Goal: Task Accomplishment & Management: Manage account settings

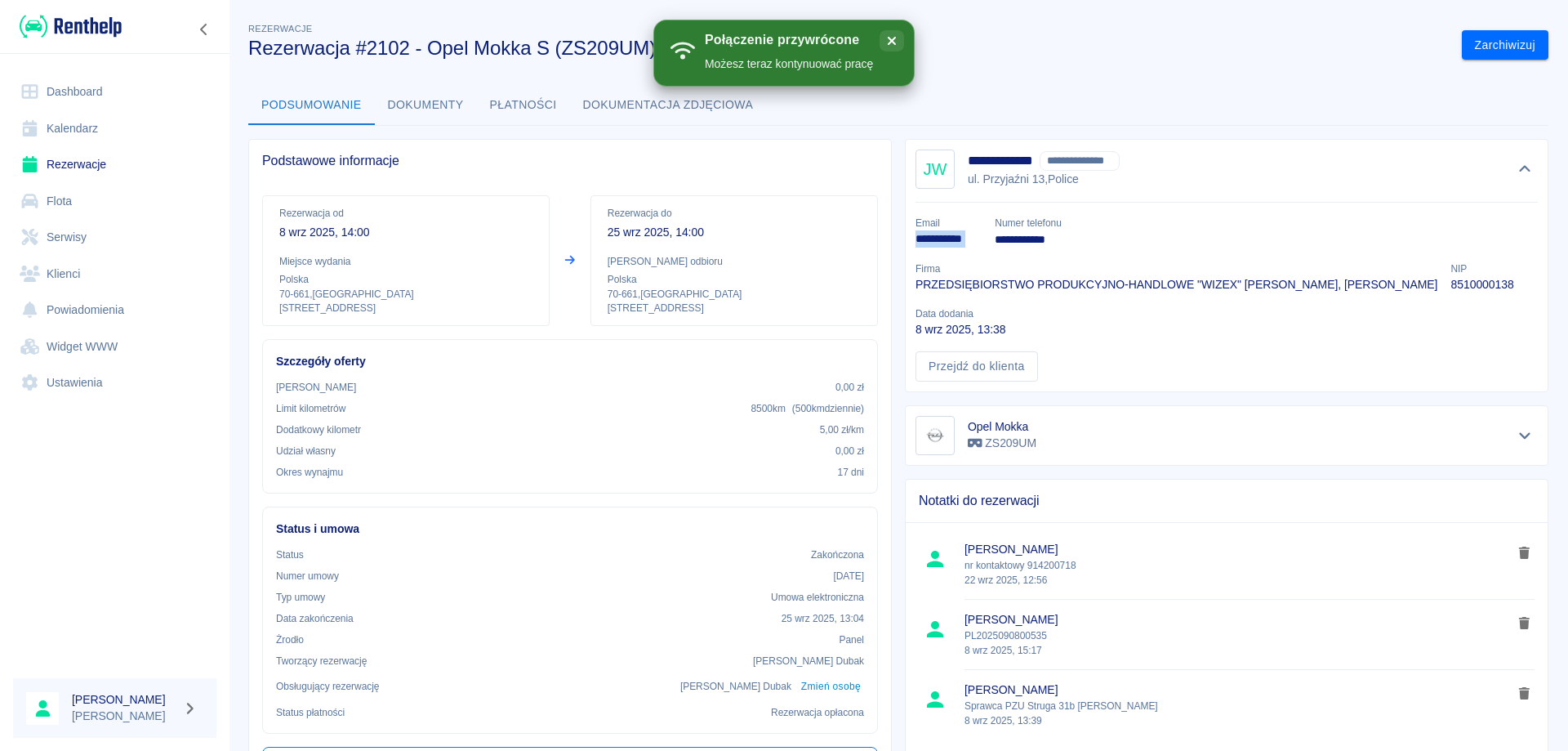
click at [73, 165] on link "Rezerwacje" at bounding box center [115, 164] width 204 height 36
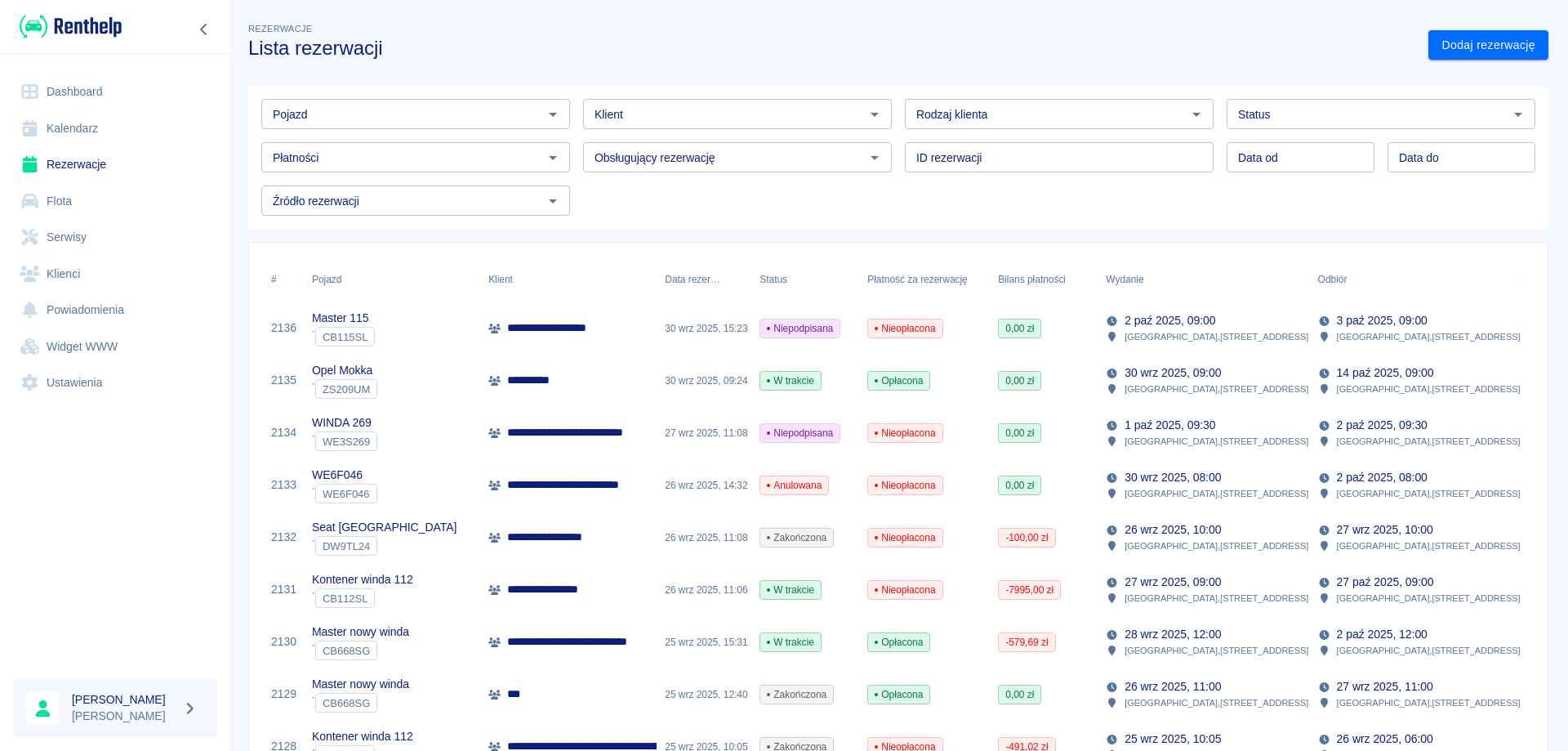
click at [540, 487] on p "**********" at bounding box center [580, 484] width 146 height 17
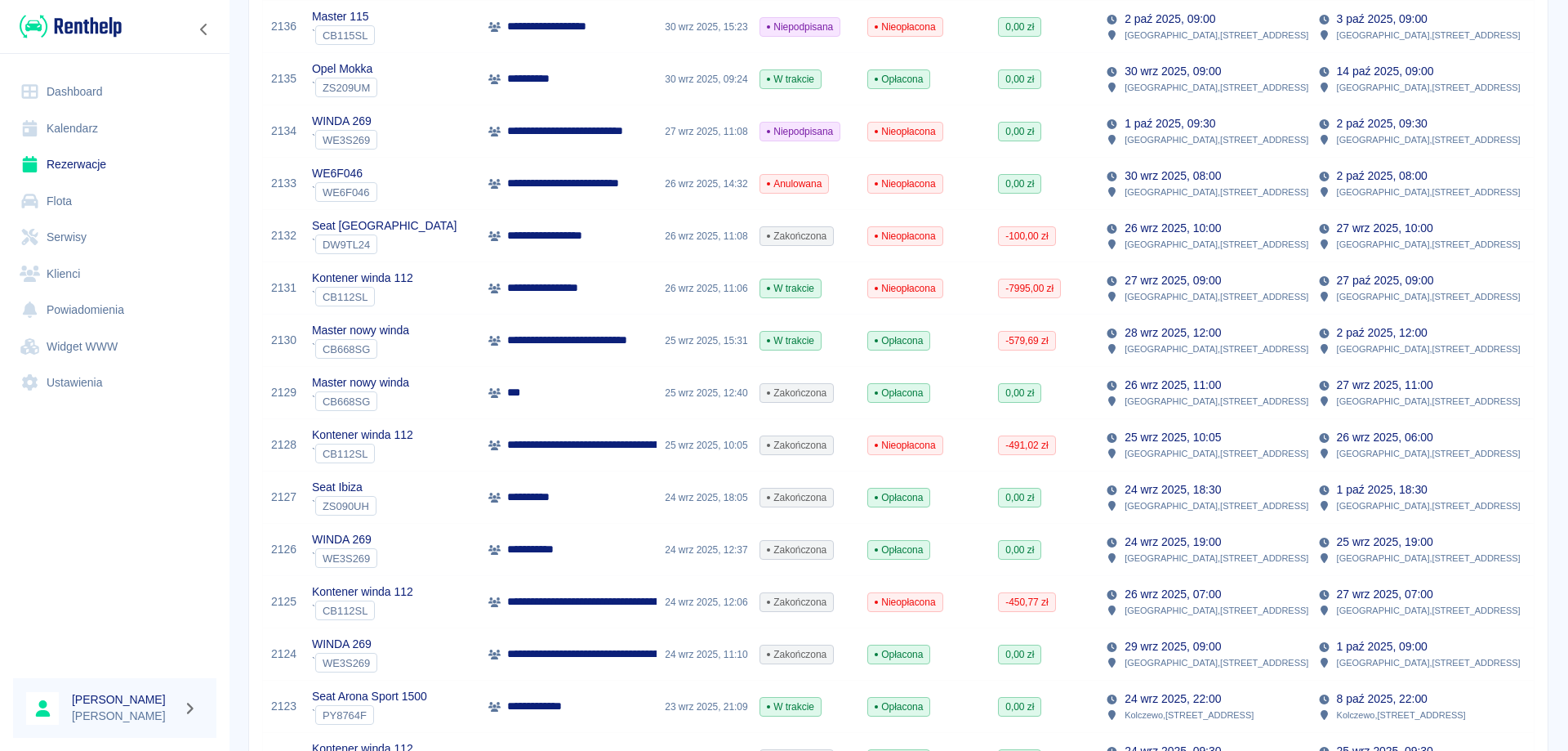
scroll to position [327, 0]
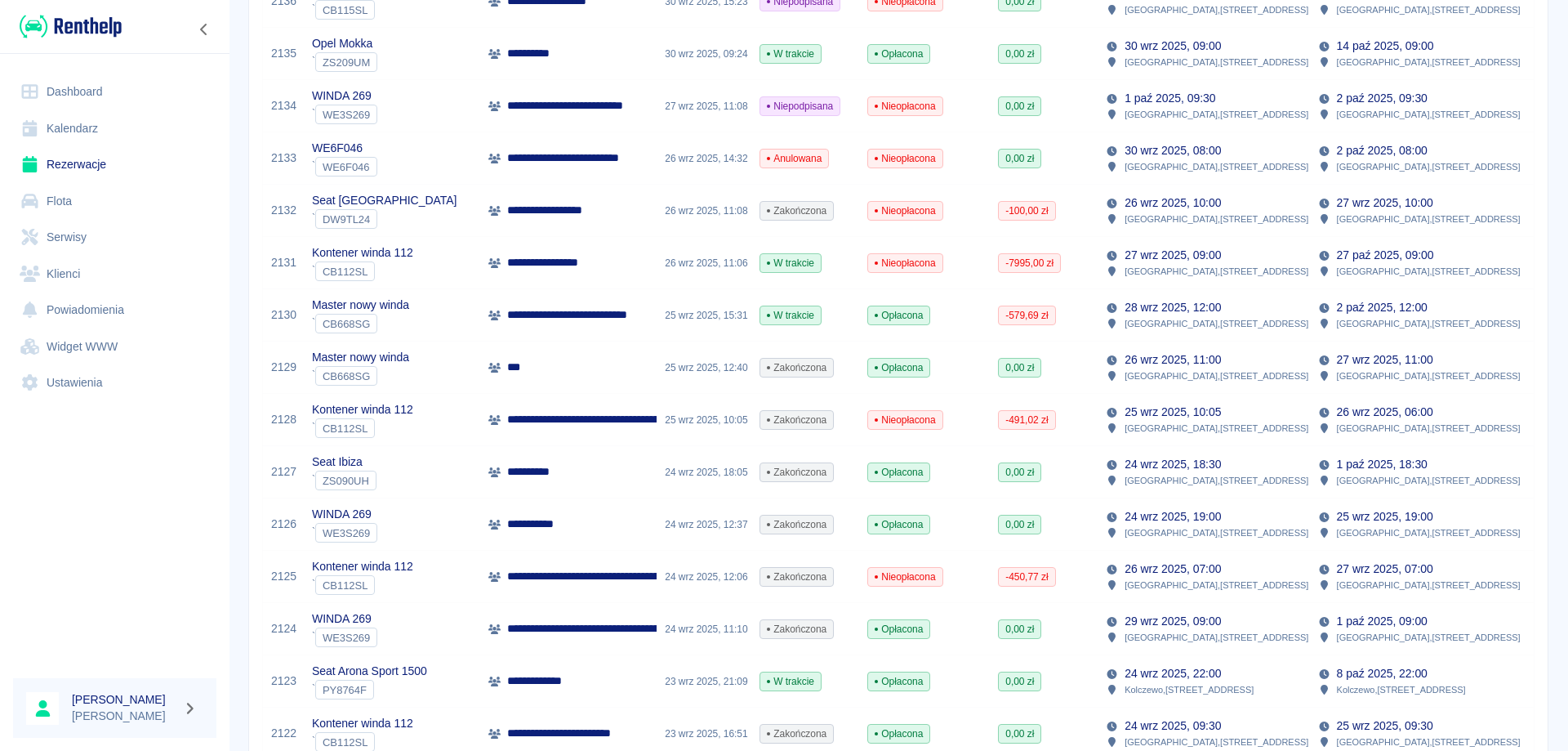
click at [622, 626] on p "**********" at bounding box center [682, 628] width 350 height 17
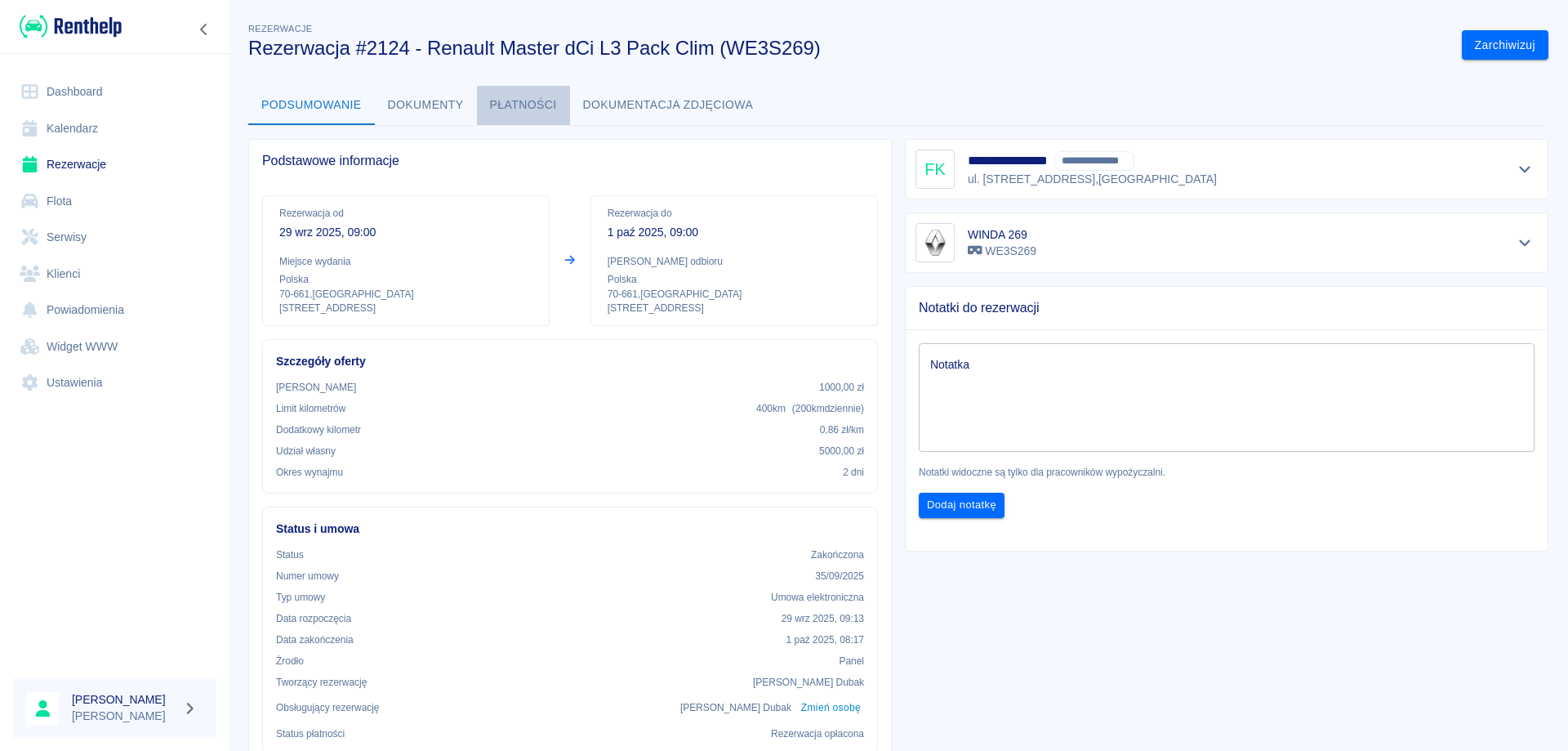
click at [506, 97] on button "Płatności" at bounding box center [523, 105] width 93 height 39
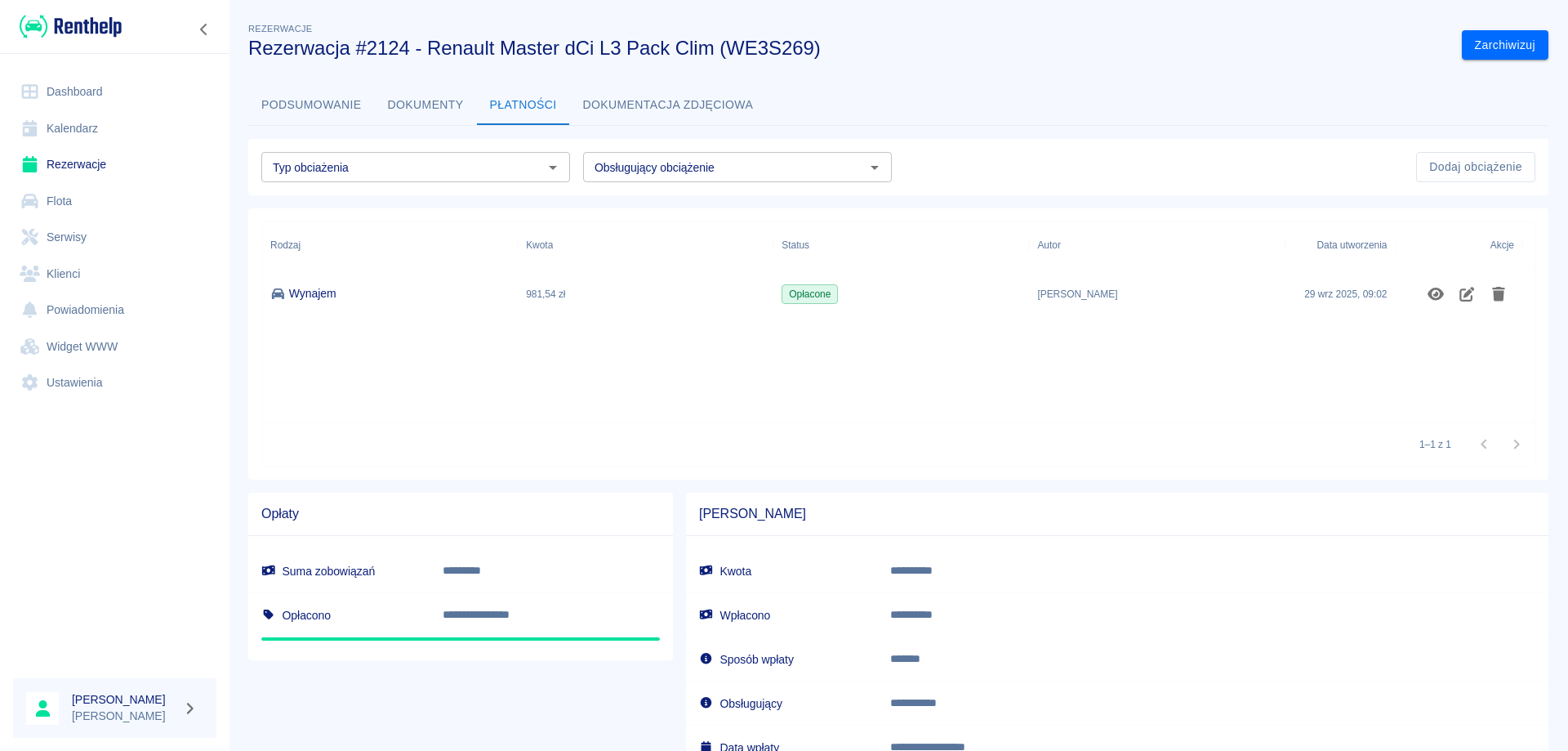
click at [50, 89] on link "Dashboard" at bounding box center [115, 92] width 204 height 36
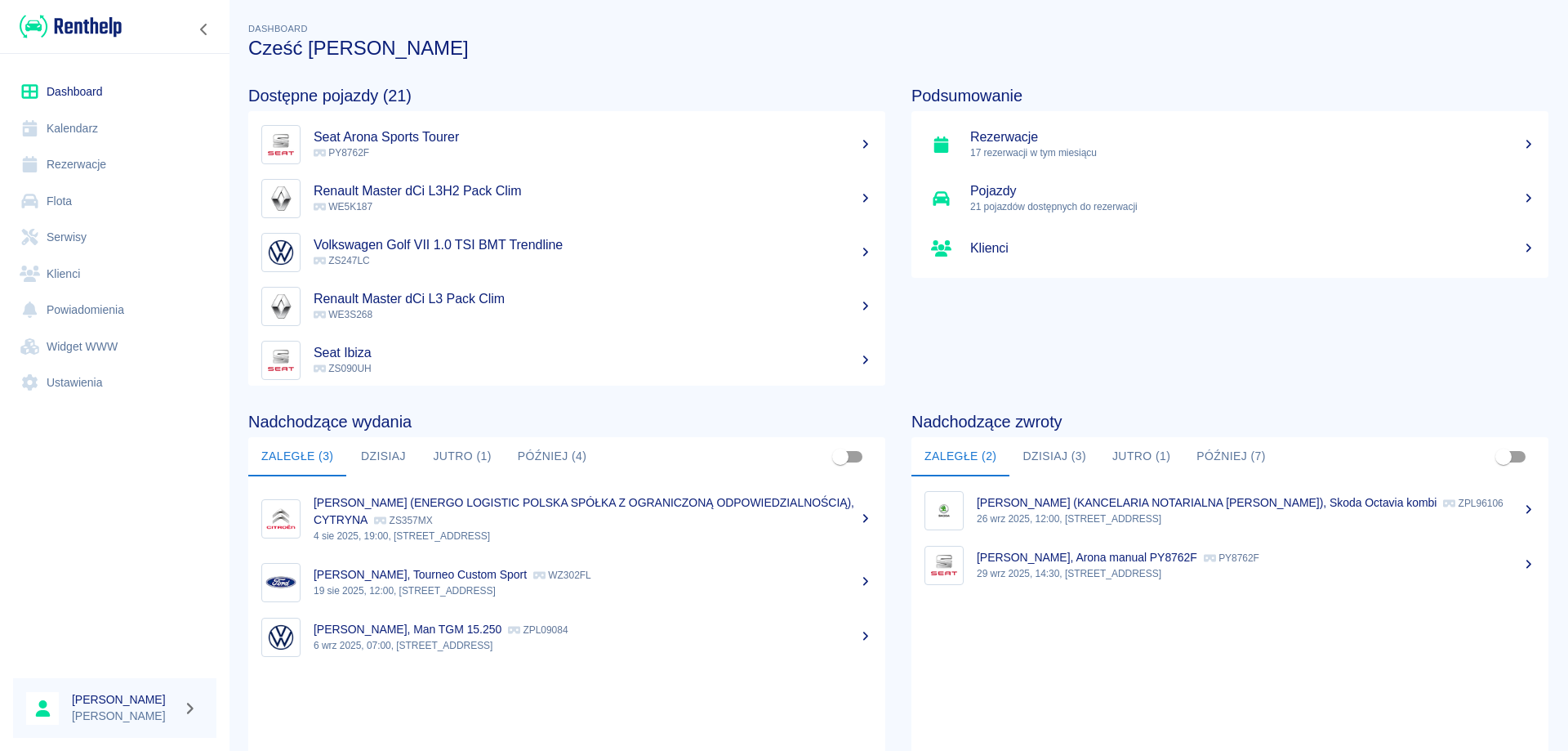
click at [76, 77] on link "Dashboard" at bounding box center [115, 92] width 204 height 36
click at [81, 126] on link "Kalendarz" at bounding box center [115, 128] width 204 height 36
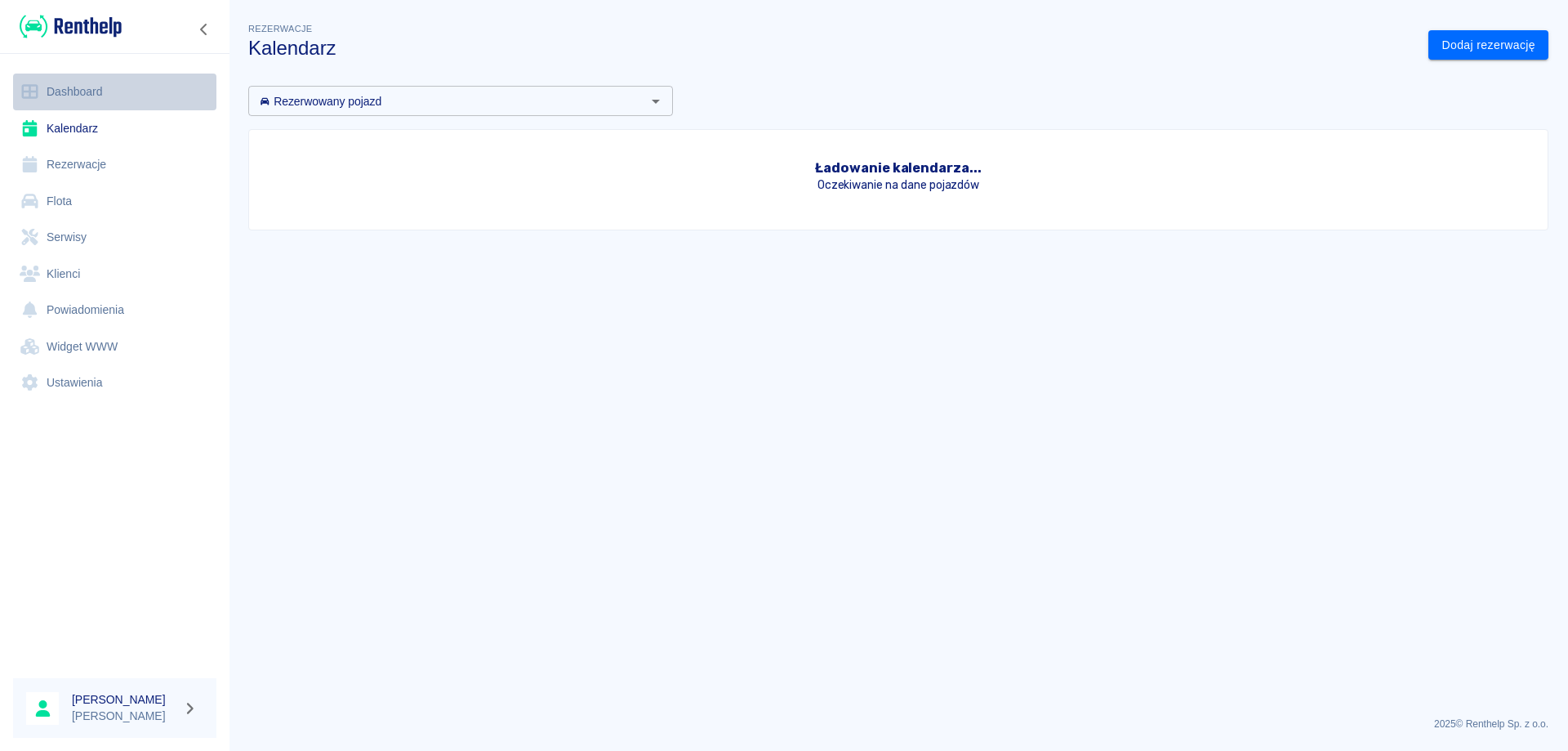
click at [70, 101] on link "Dashboard" at bounding box center [115, 92] width 204 height 36
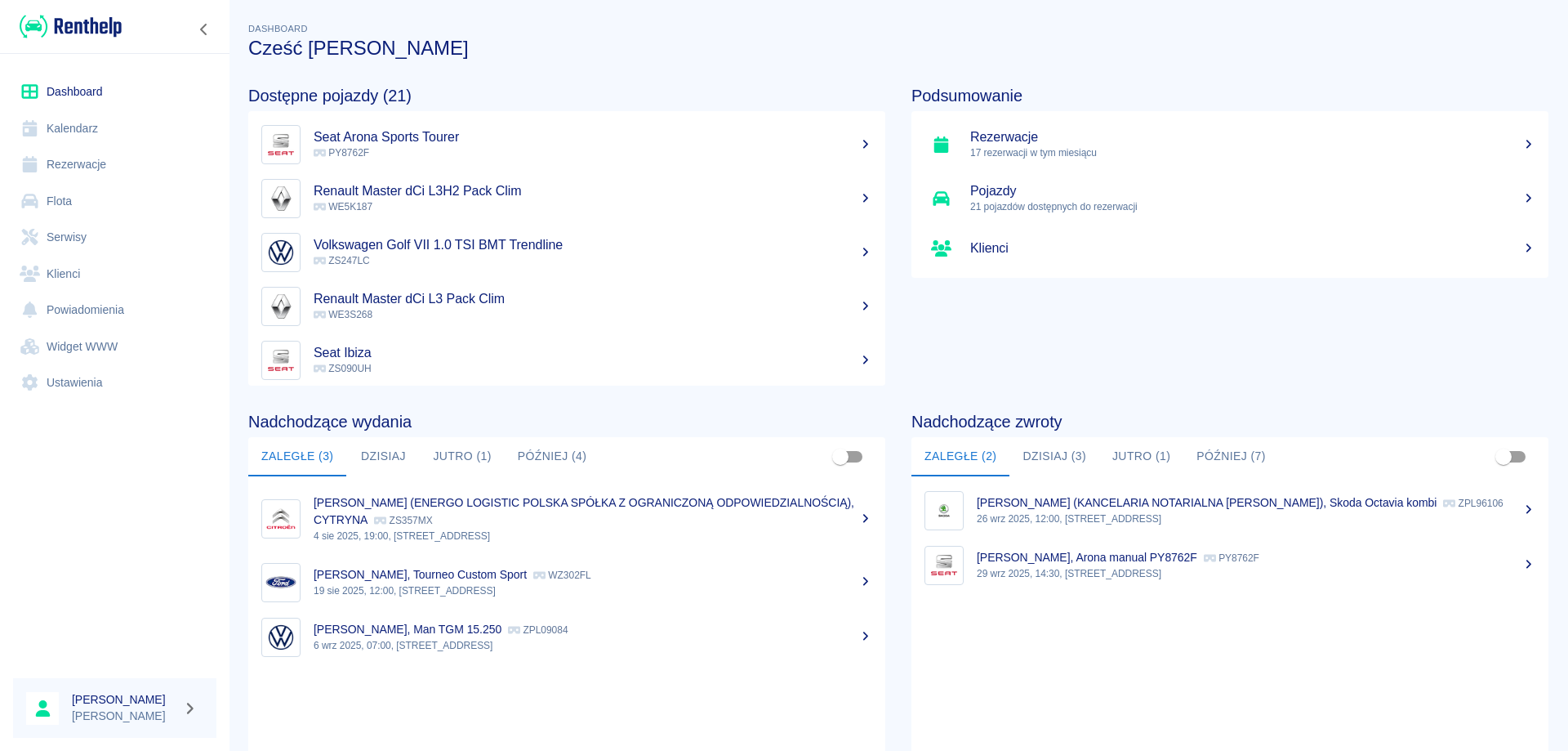
click at [79, 160] on link "Rezerwacje" at bounding box center [115, 164] width 204 height 36
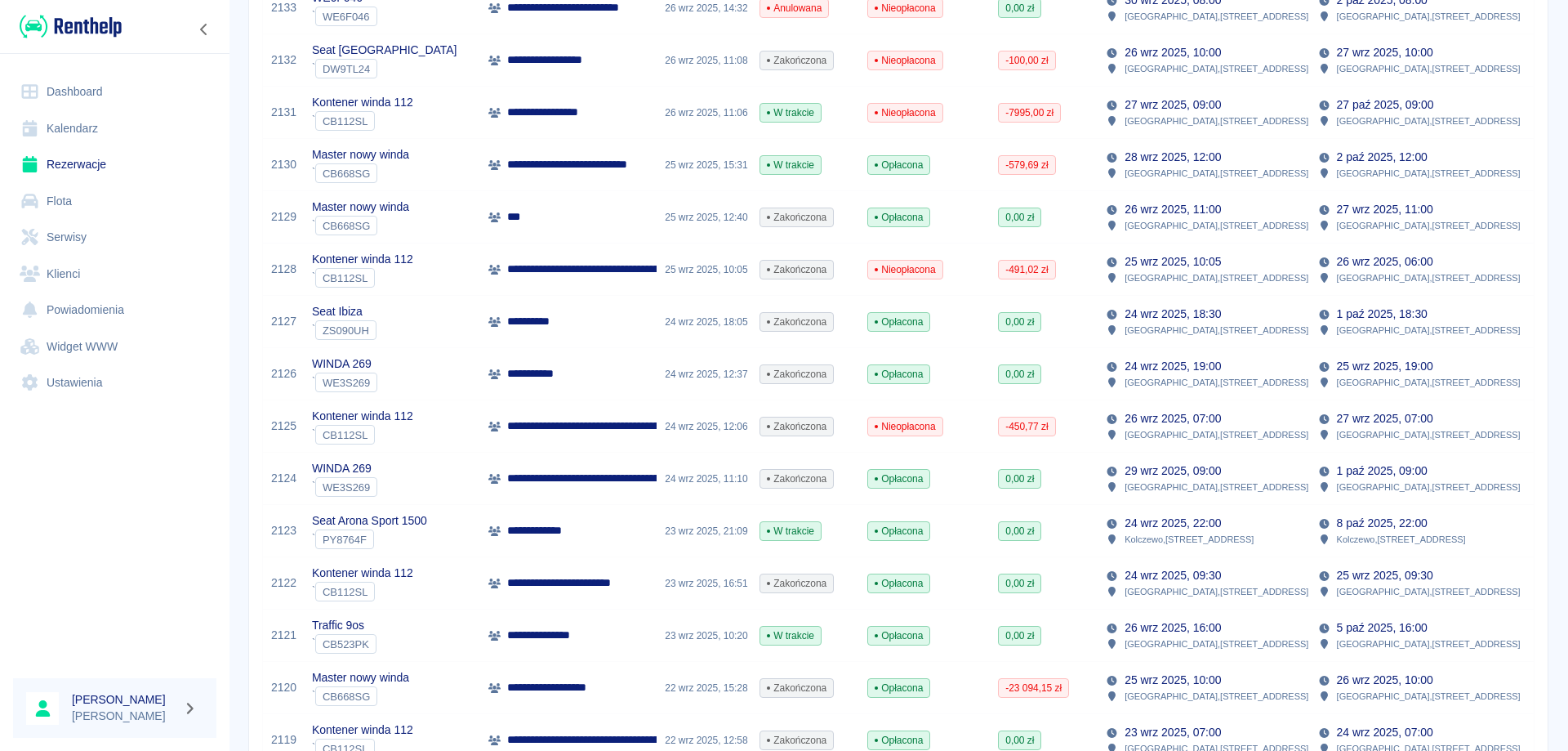
scroll to position [490, 0]
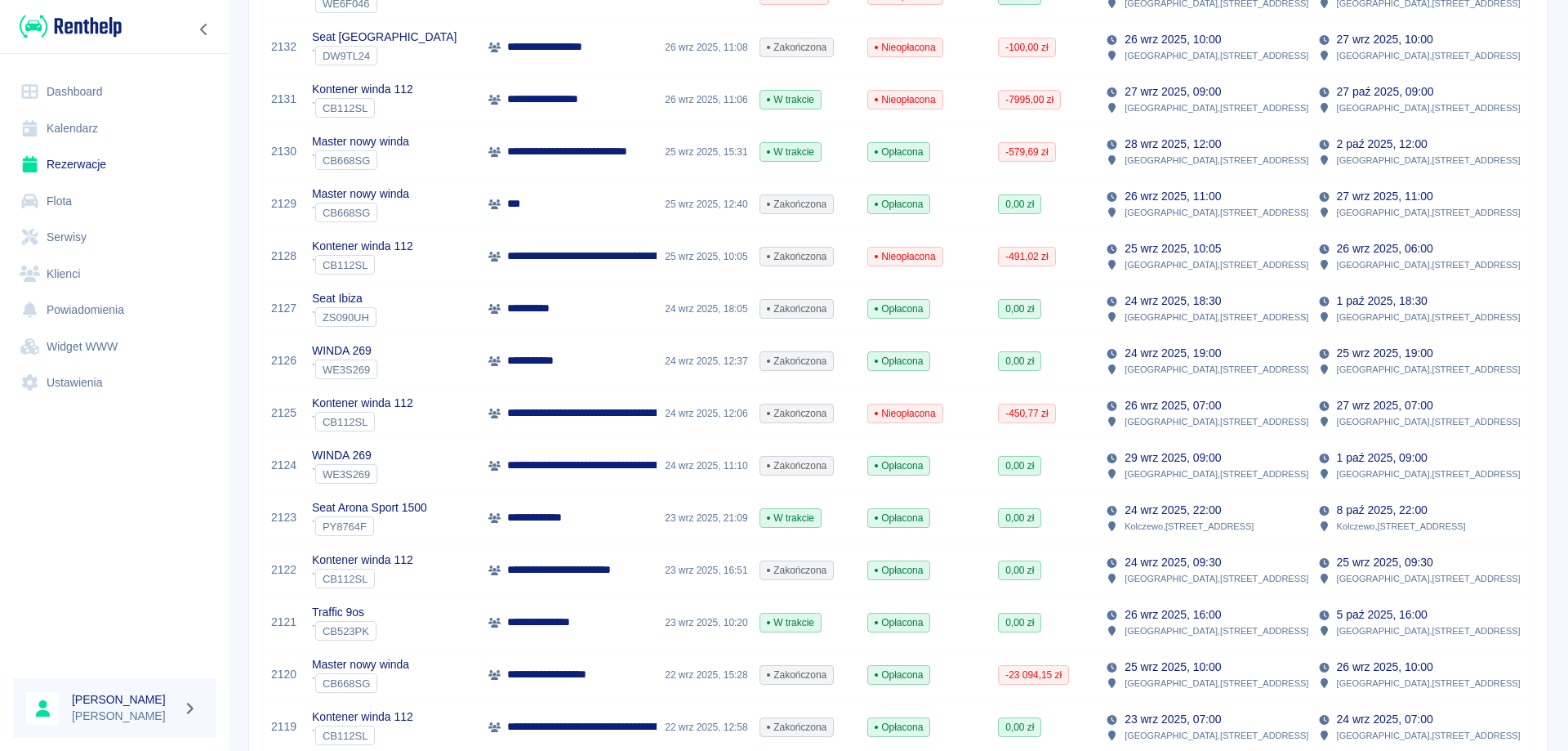
click at [567, 469] on p "**********" at bounding box center [682, 464] width 350 height 17
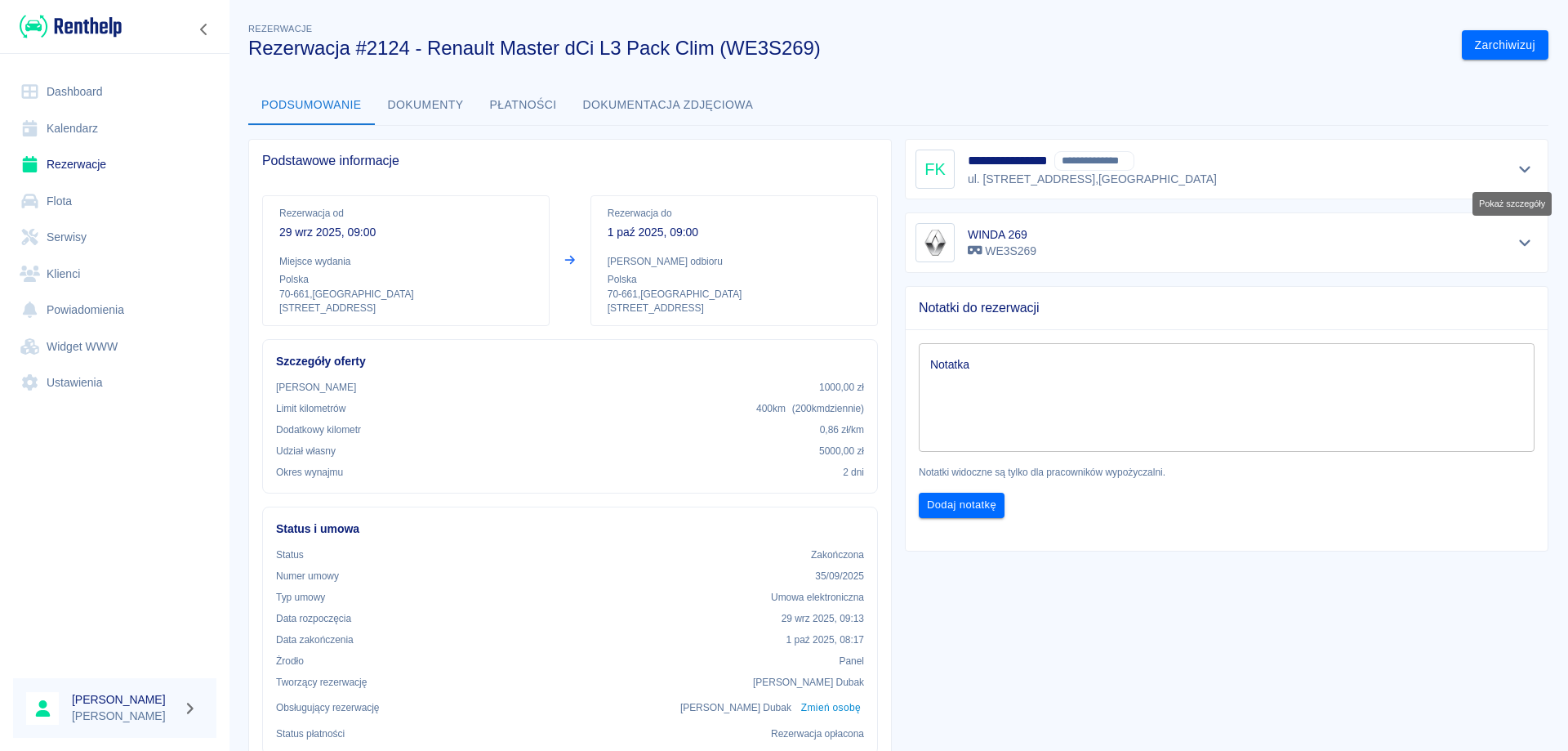
click at [1519, 160] on button "Pokaż szczegóły" at bounding box center [1525, 169] width 27 height 23
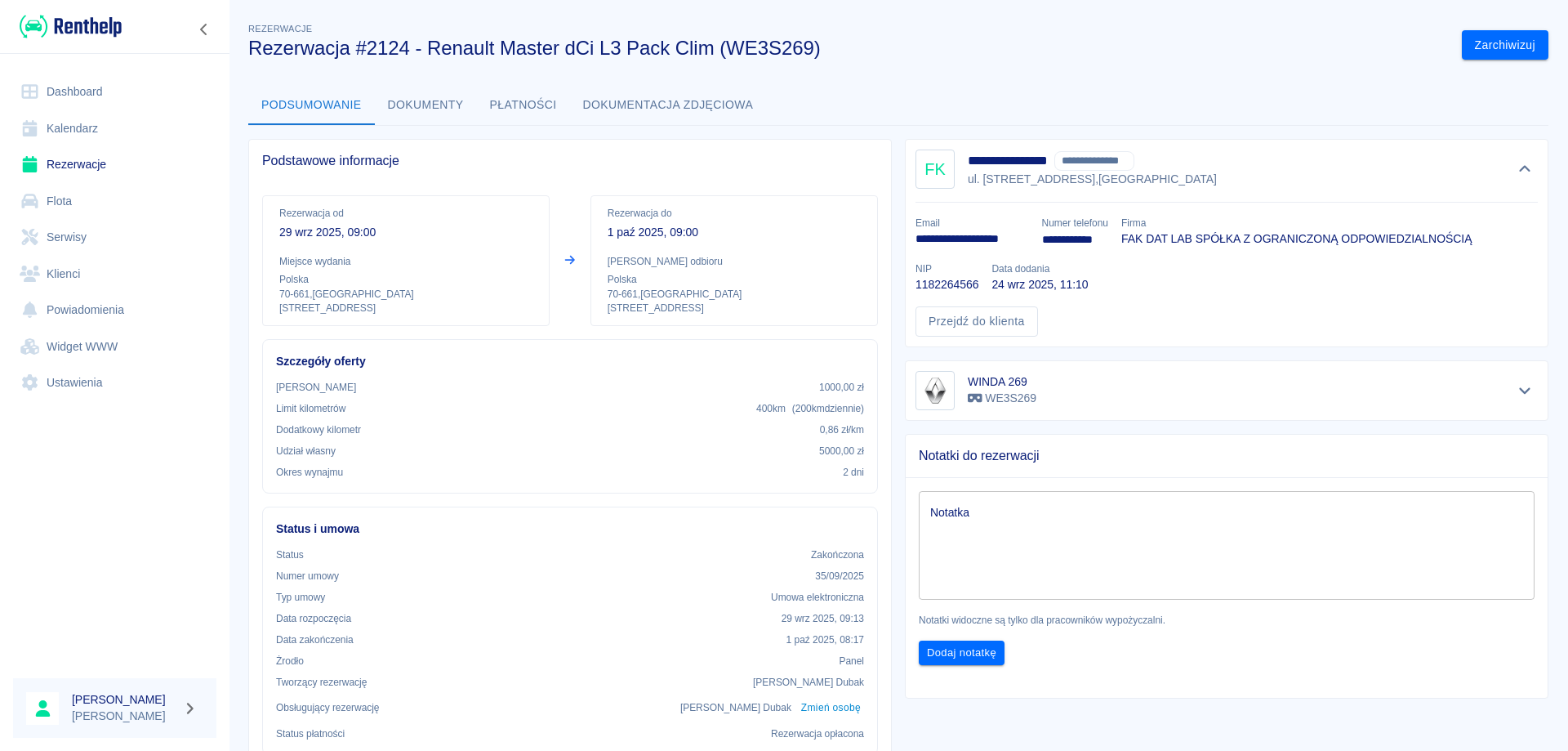
click at [931, 284] on p "1182264566" at bounding box center [946, 284] width 63 height 17
copy p "1182264566"
click at [945, 238] on p "**********" at bounding box center [972, 238] width 114 height 17
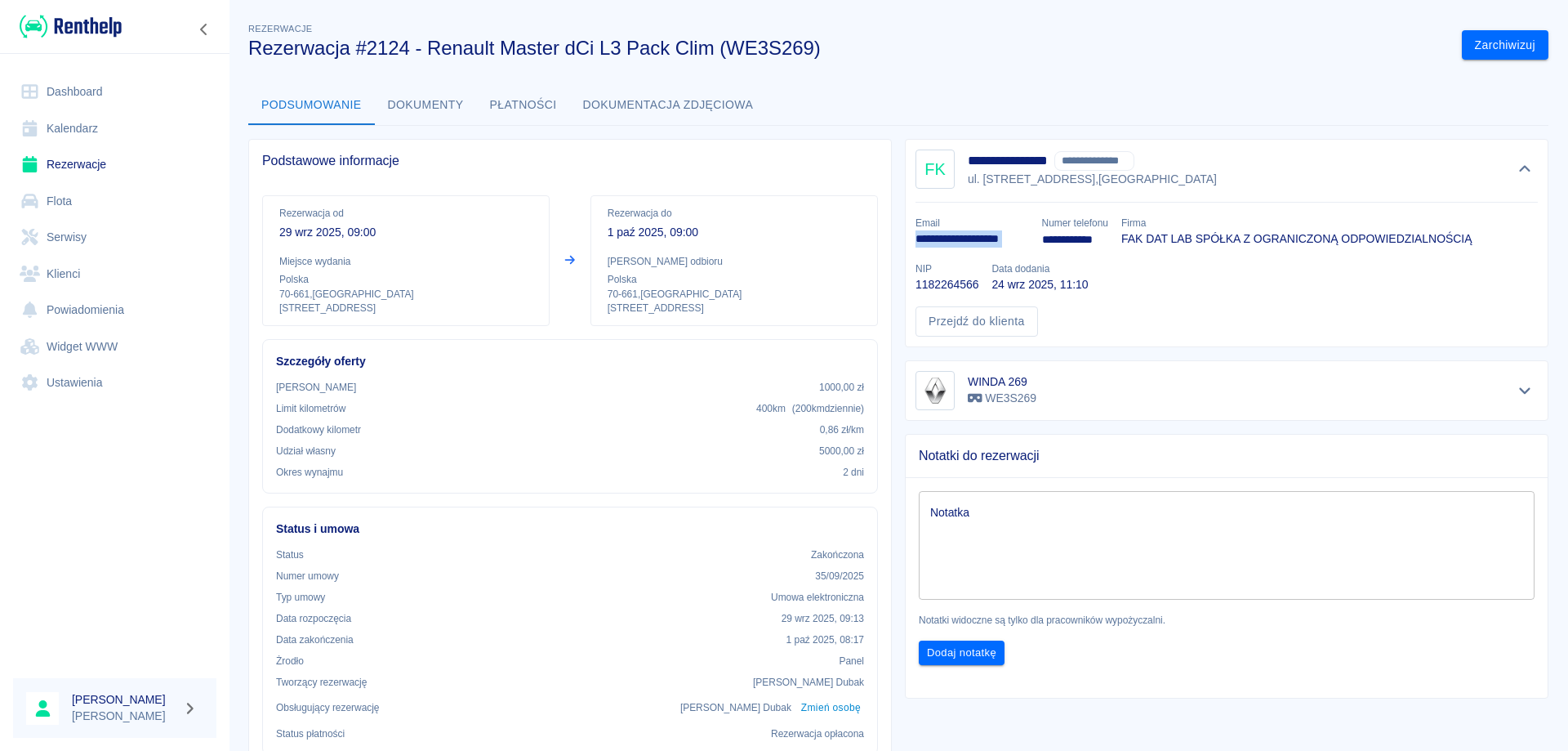
click at [945, 238] on p "**********" at bounding box center [972, 238] width 114 height 17
copy p "**********"
click at [80, 174] on link "Rezerwacje" at bounding box center [115, 164] width 204 height 36
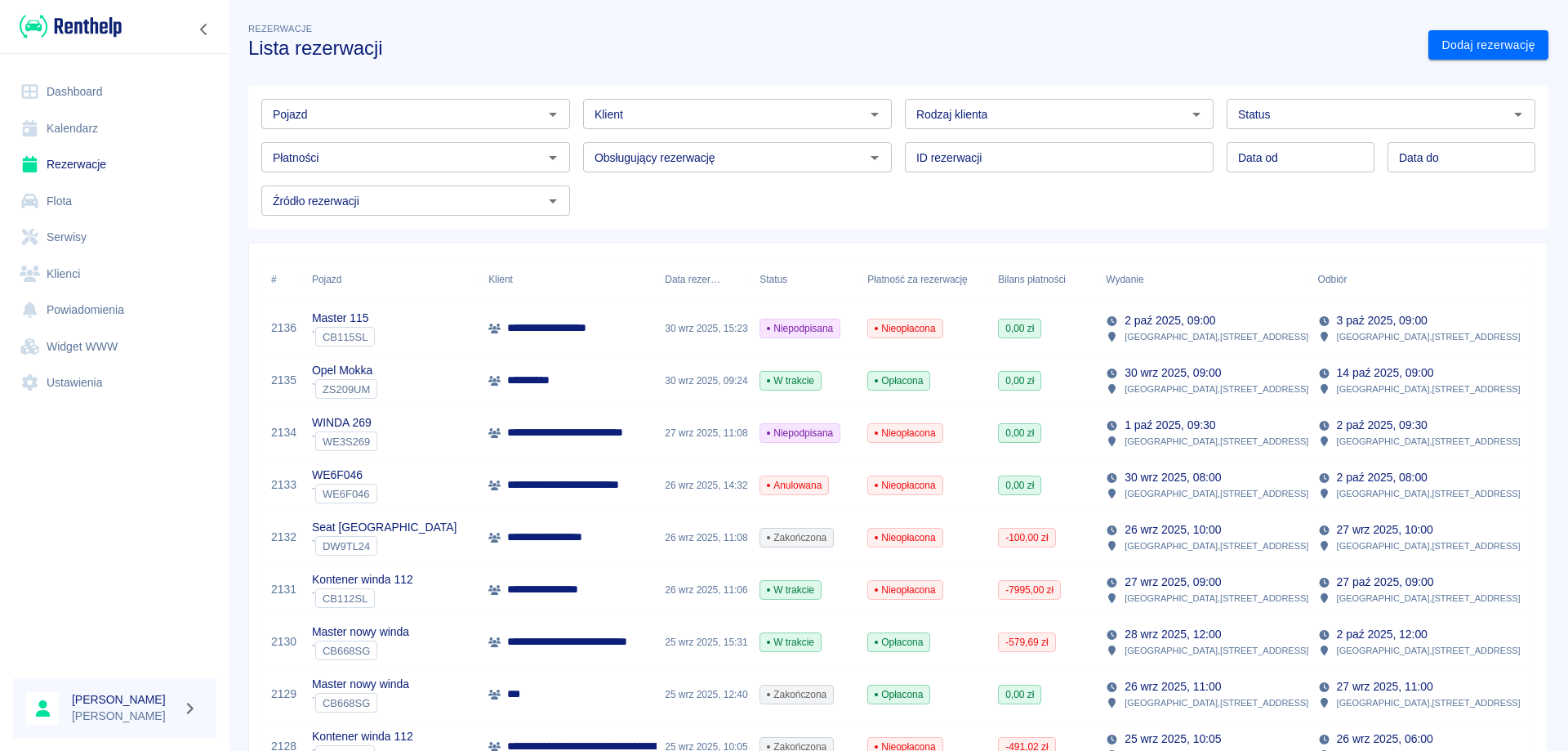
click at [86, 165] on link "Rezerwacje" at bounding box center [115, 164] width 204 height 36
click at [454, 113] on input "Pojazd" at bounding box center [402, 114] width 272 height 20
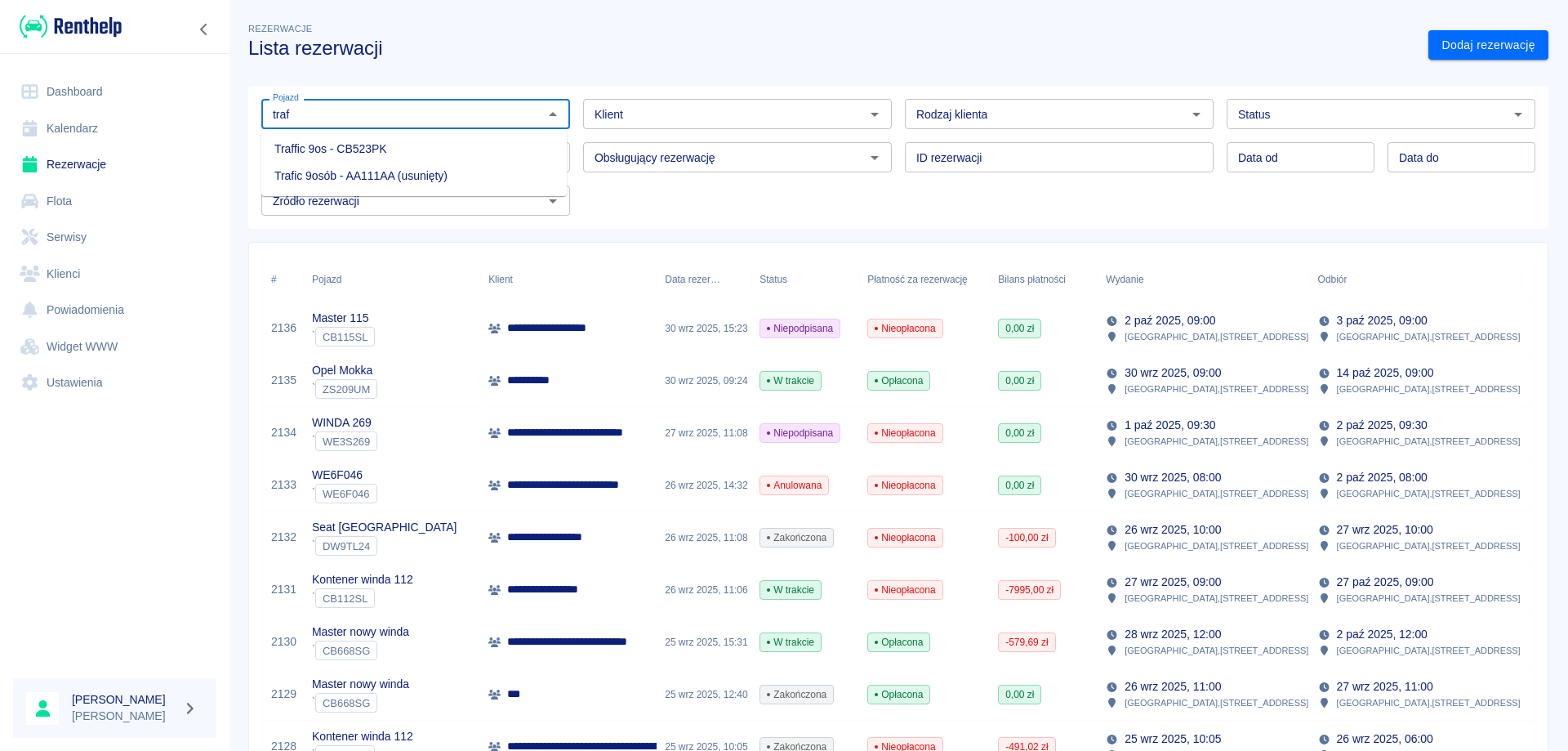
click at [374, 150] on li "Traffic 9os - CB523PK" at bounding box center [414, 149] width 305 height 27
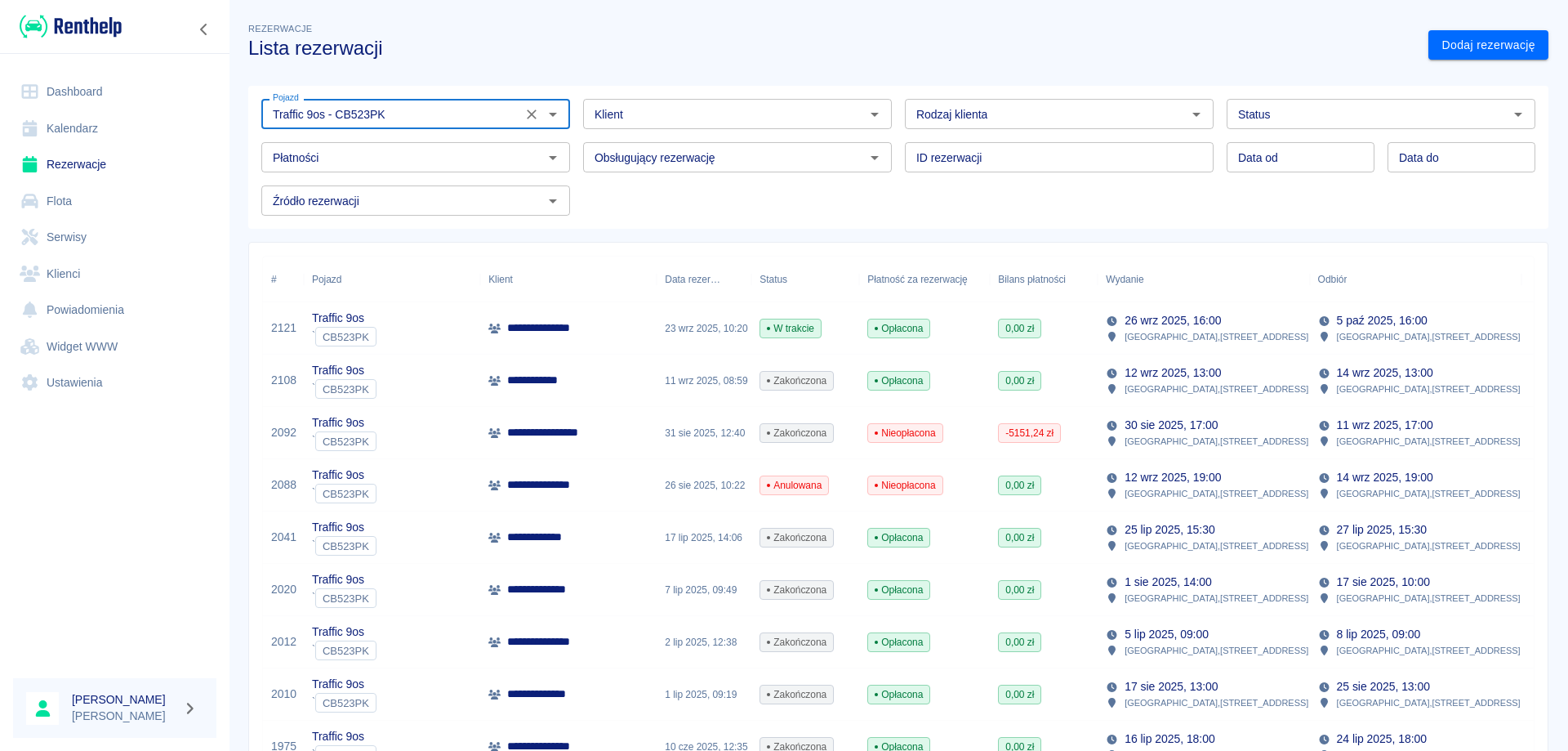
type input "Traffic 9os - CB523PK"
click at [109, 154] on link "Rezerwacje" at bounding box center [115, 164] width 204 height 36
click at [93, 85] on link "Dashboard" at bounding box center [115, 92] width 204 height 36
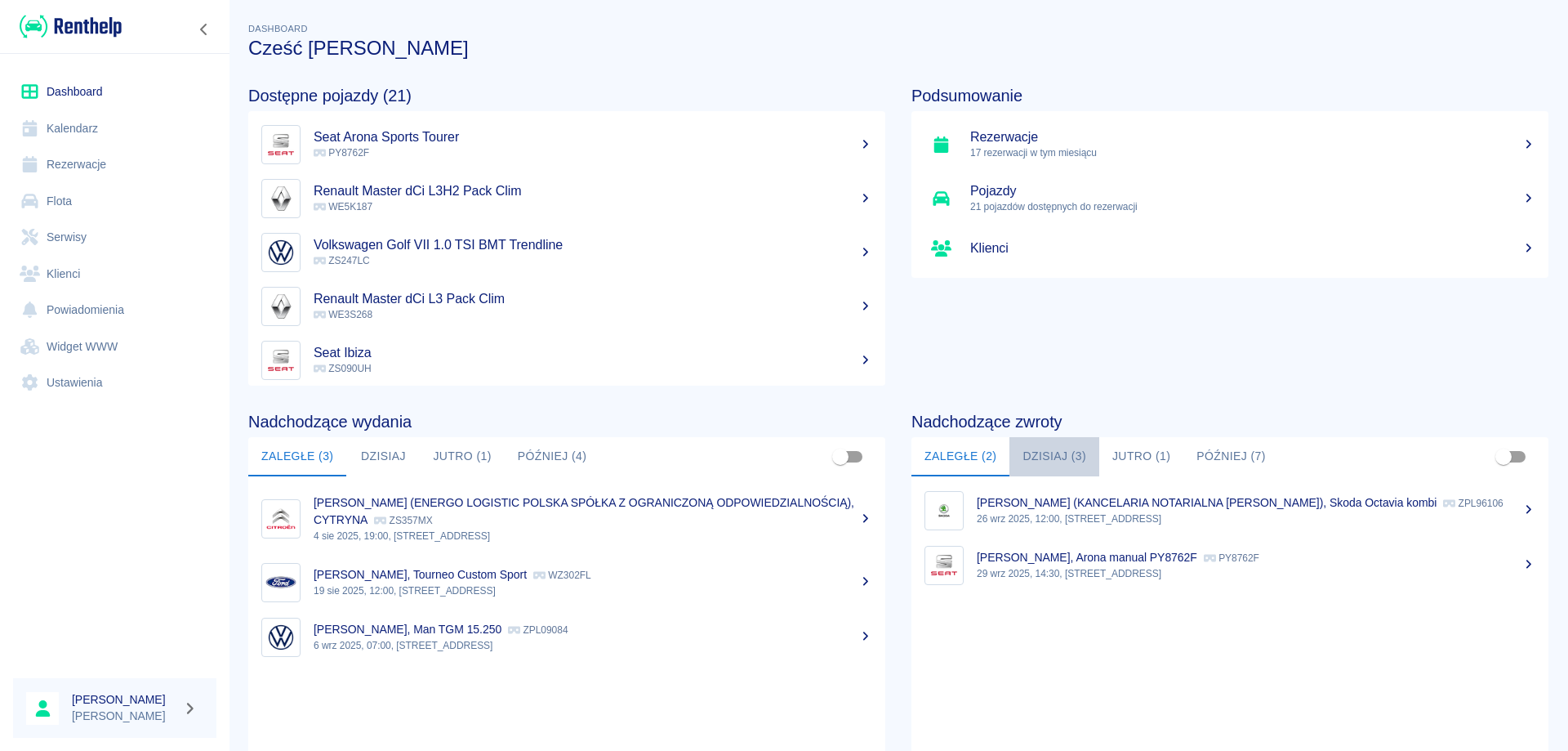
click at [1031, 450] on button "Dzisiaj (3)" at bounding box center [1054, 456] width 90 height 39
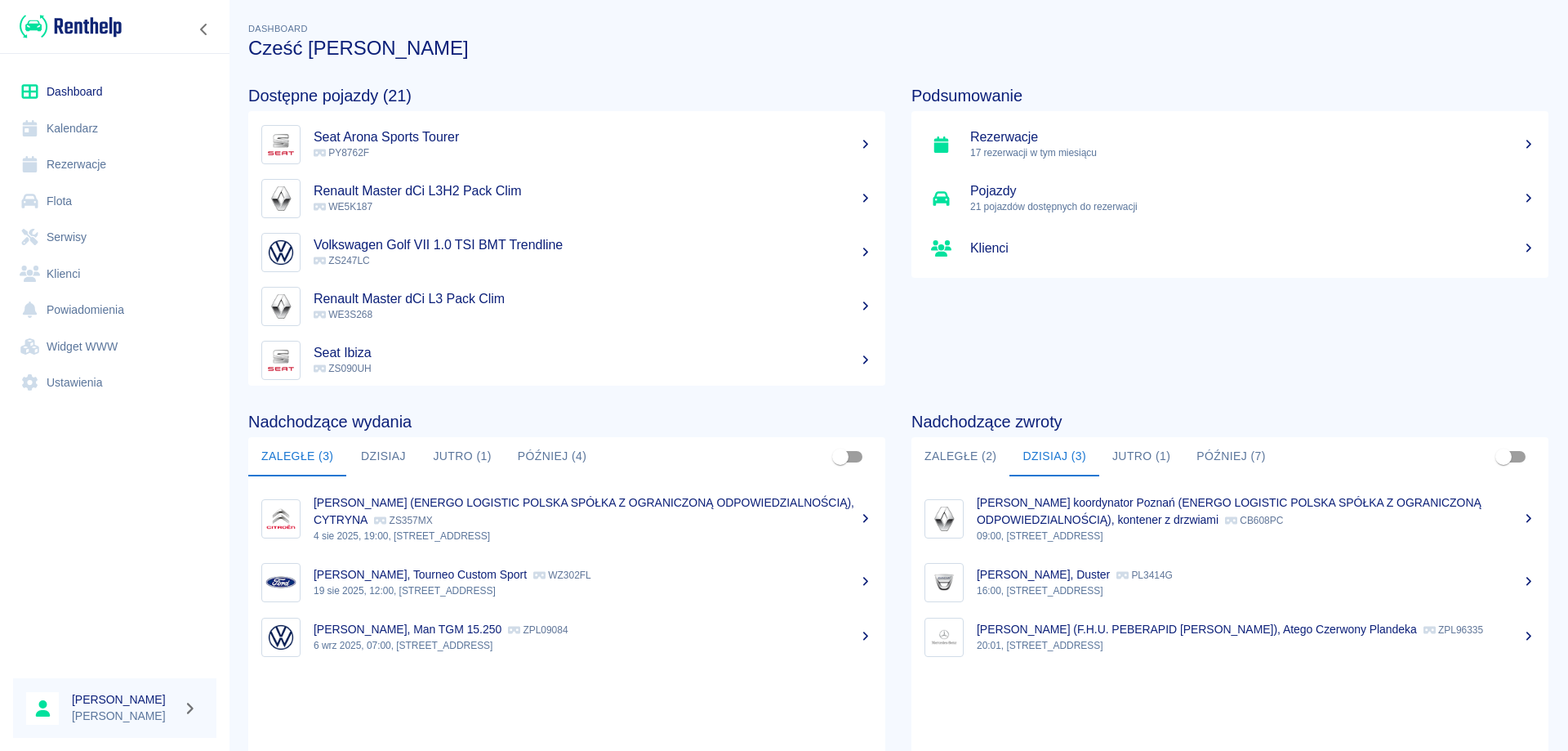
click at [1226, 457] on button "Później (7)" at bounding box center [1230, 456] width 95 height 39
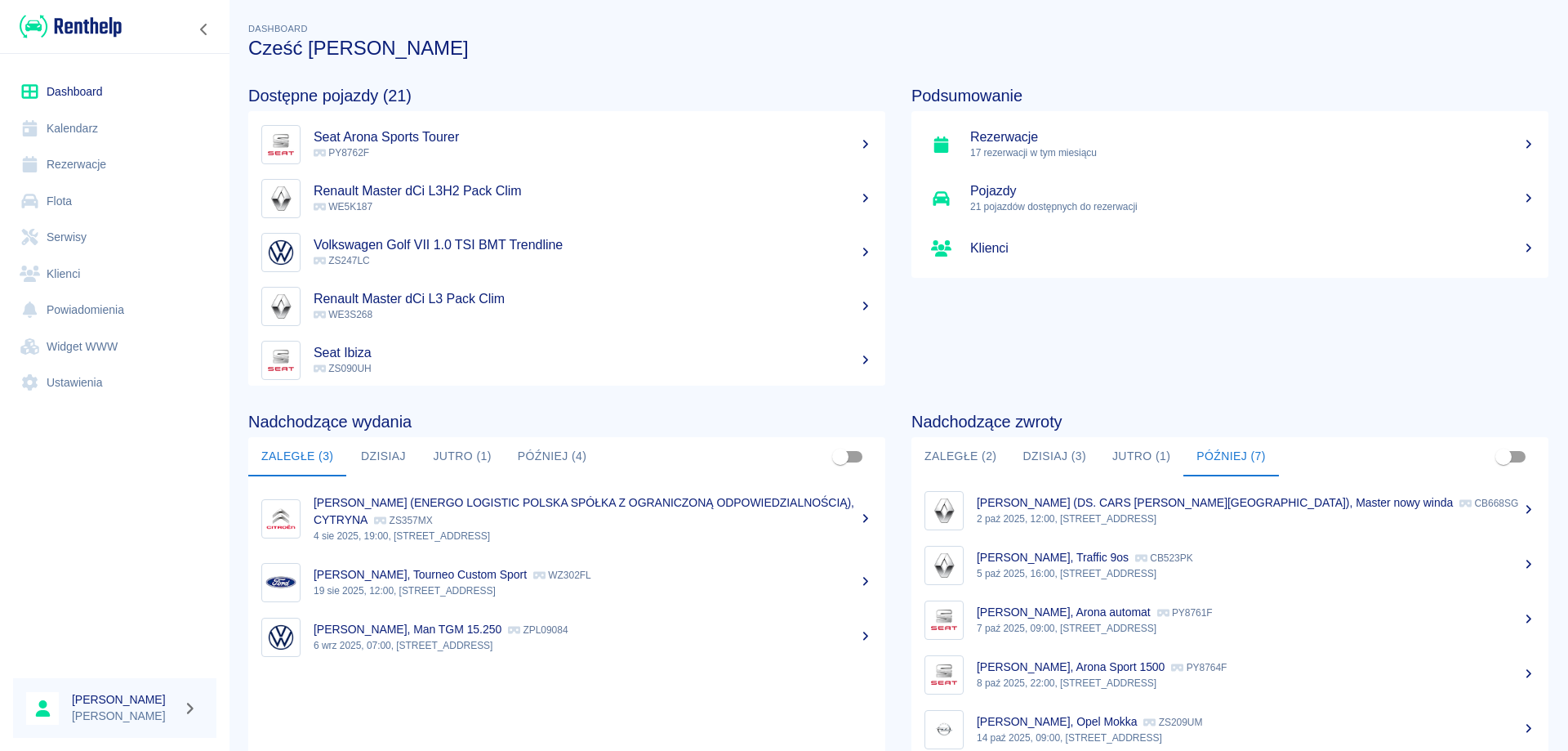
click at [1128, 456] on button "Jutro (1)" at bounding box center [1141, 456] width 84 height 39
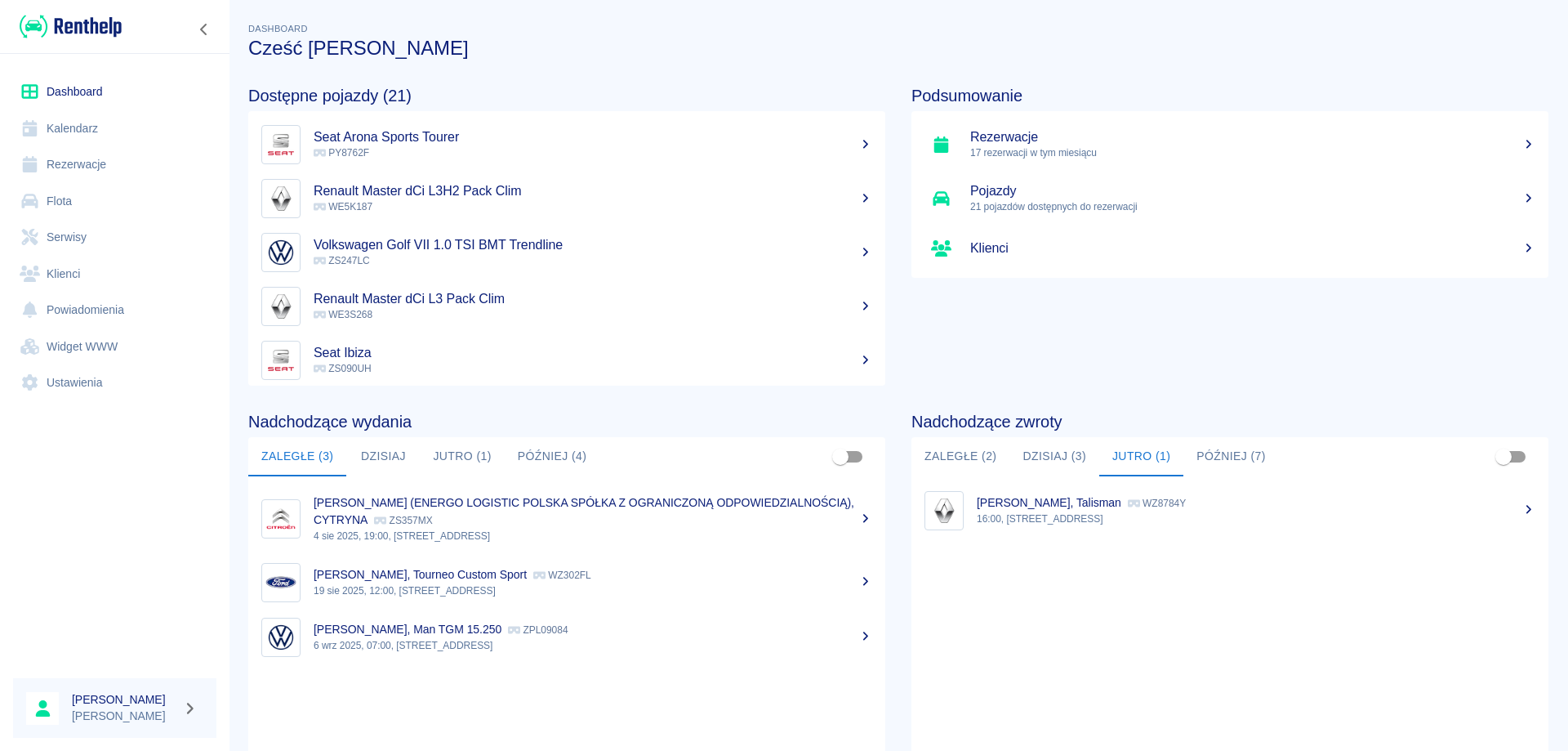
click at [1051, 456] on button "Dzisiaj (3)" at bounding box center [1054, 456] width 90 height 39
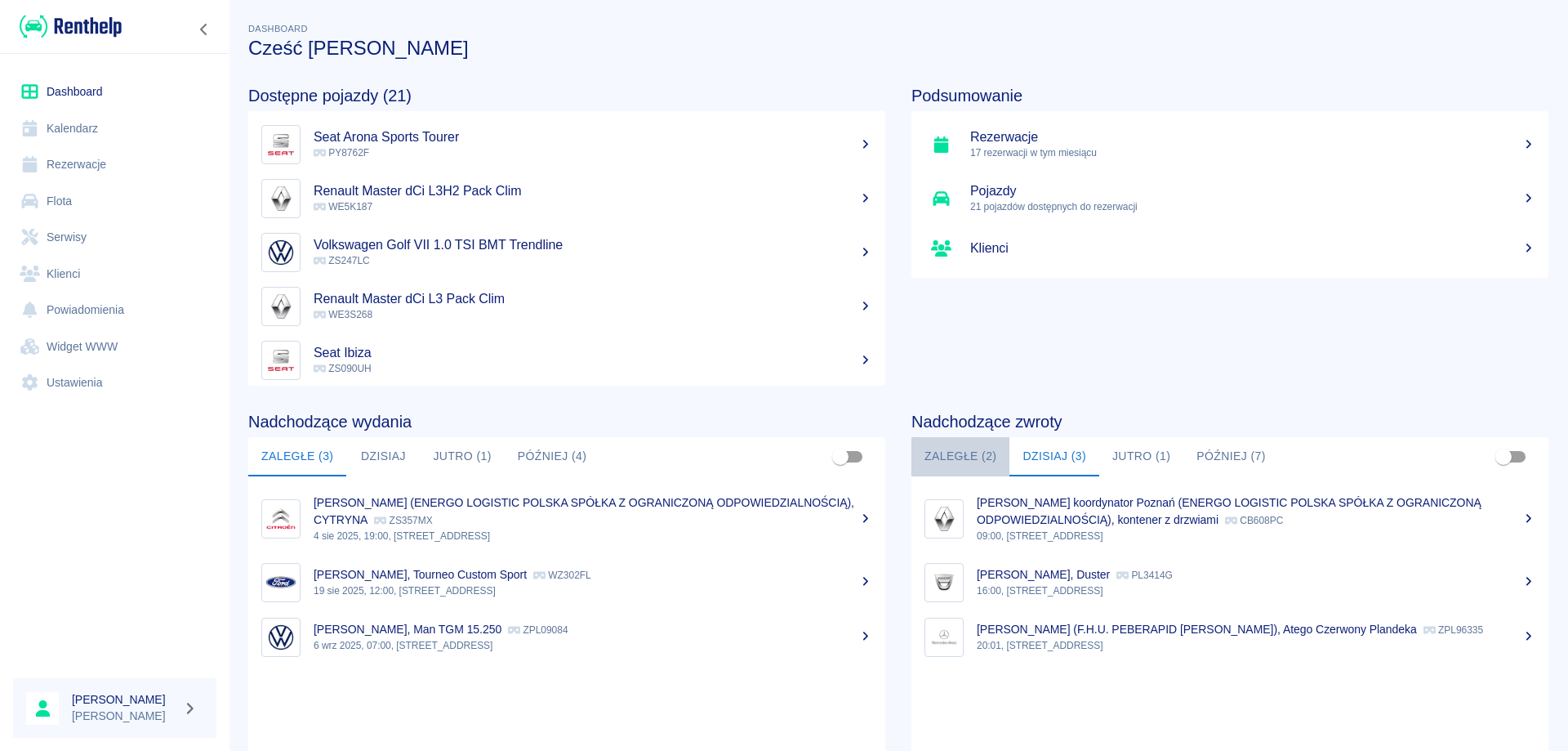
click at [952, 446] on button "Zaległe (2)" at bounding box center [961, 456] width 98 height 39
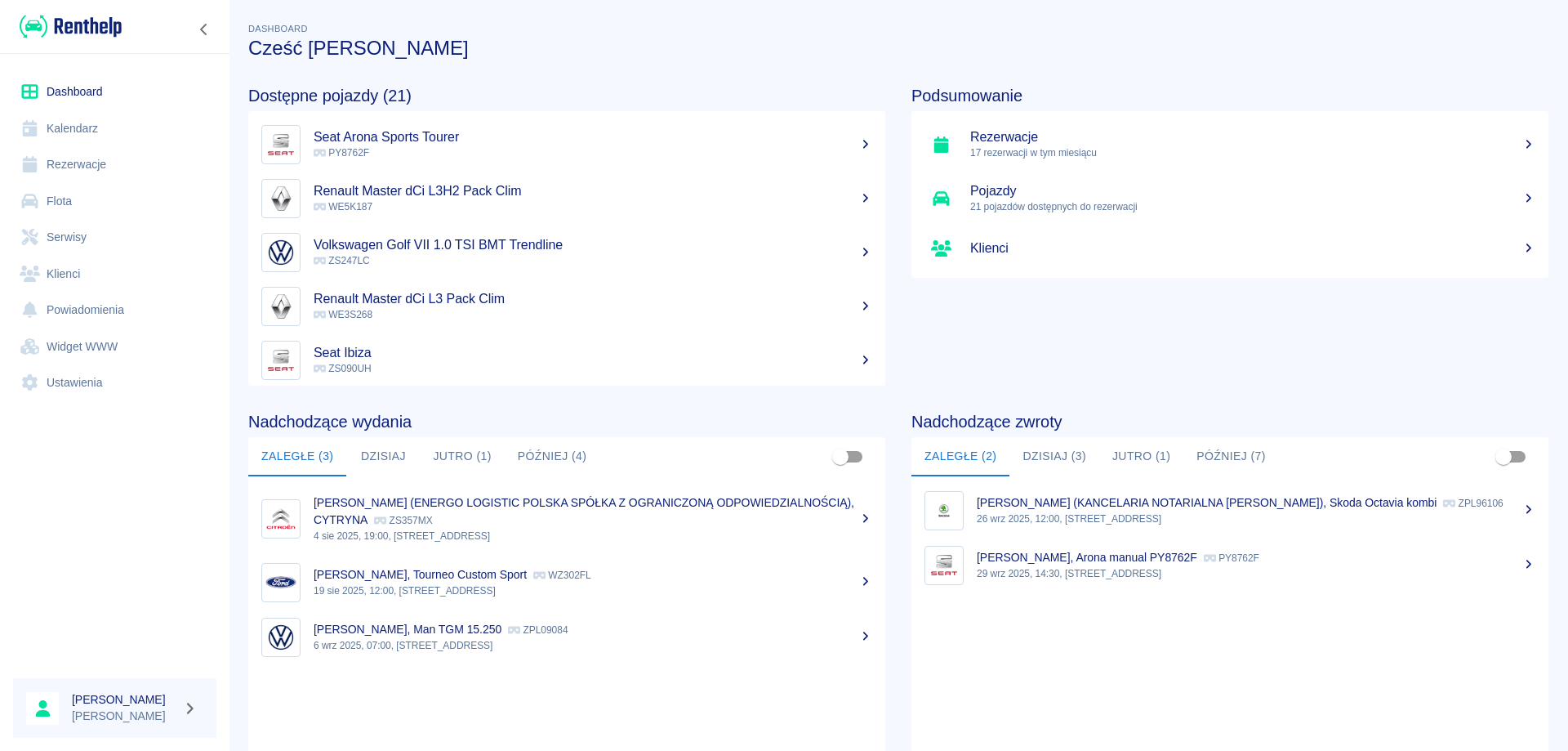
click at [1138, 453] on button "Jutro (1)" at bounding box center [1141, 456] width 84 height 39
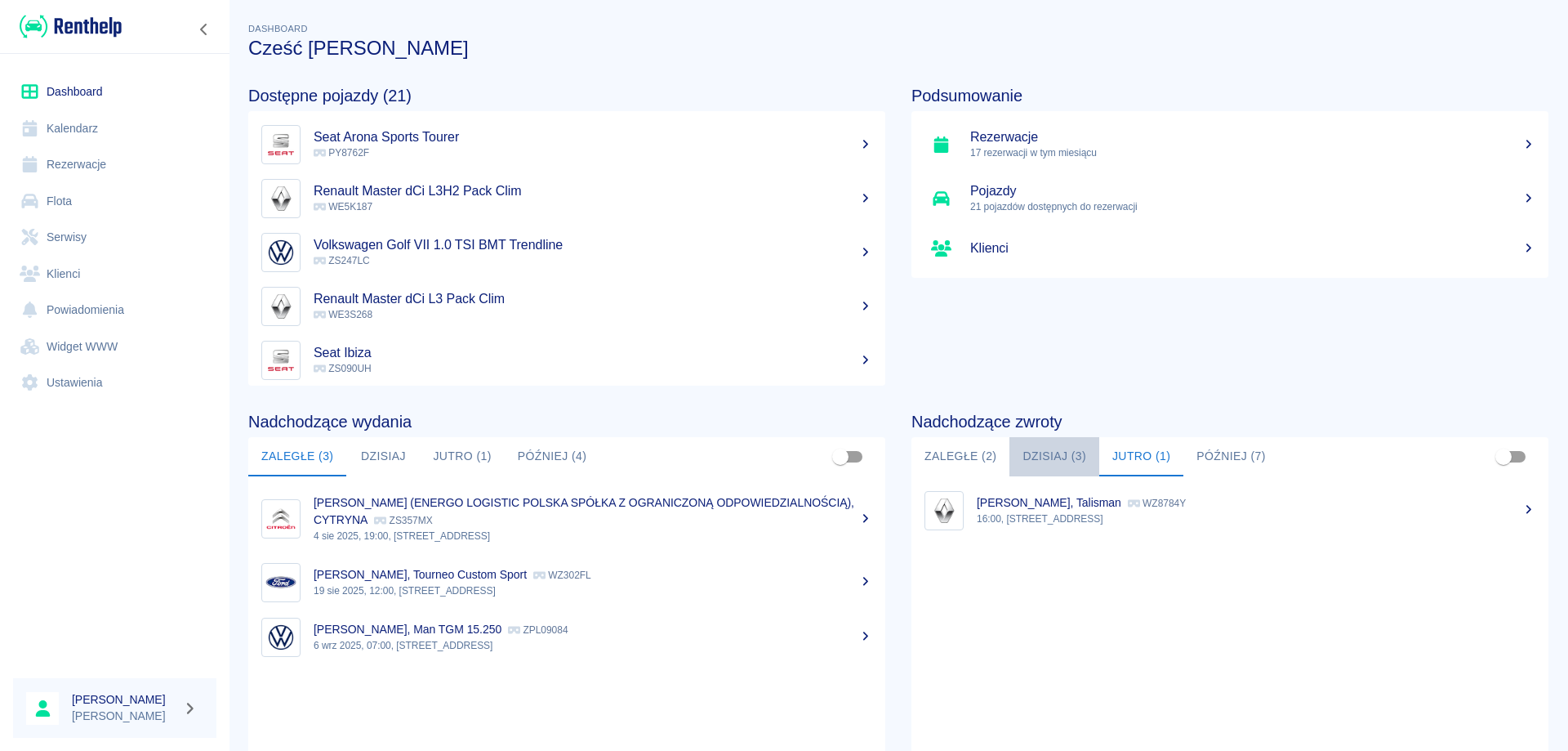
click at [1053, 447] on button "Dzisiaj (3)" at bounding box center [1054, 456] width 90 height 39
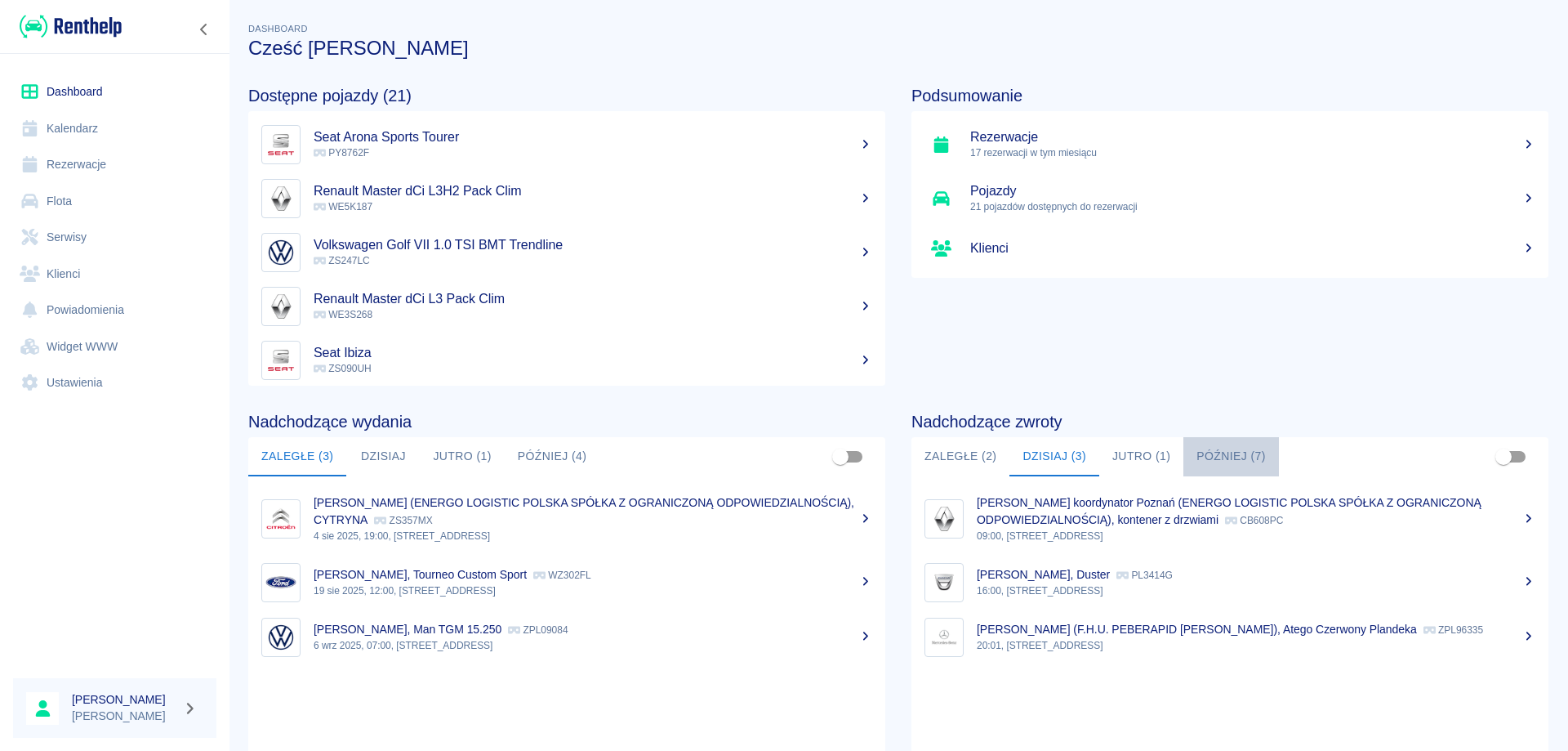
click at [1227, 452] on button "Później (7)" at bounding box center [1230, 456] width 95 height 39
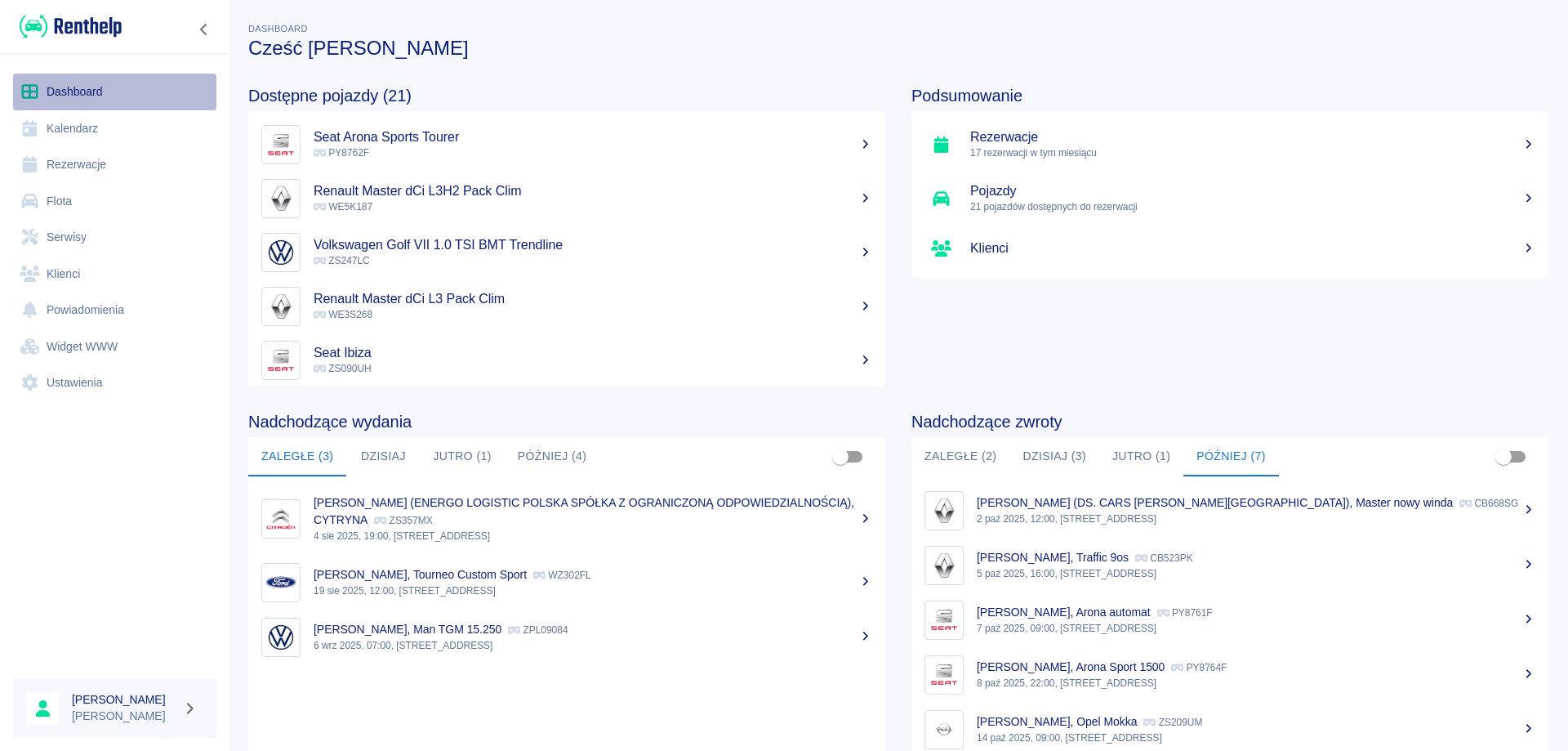
click at [84, 93] on link "Dashboard" at bounding box center [115, 92] width 204 height 36
click at [457, 456] on button "Jutro (1)" at bounding box center [462, 456] width 84 height 39
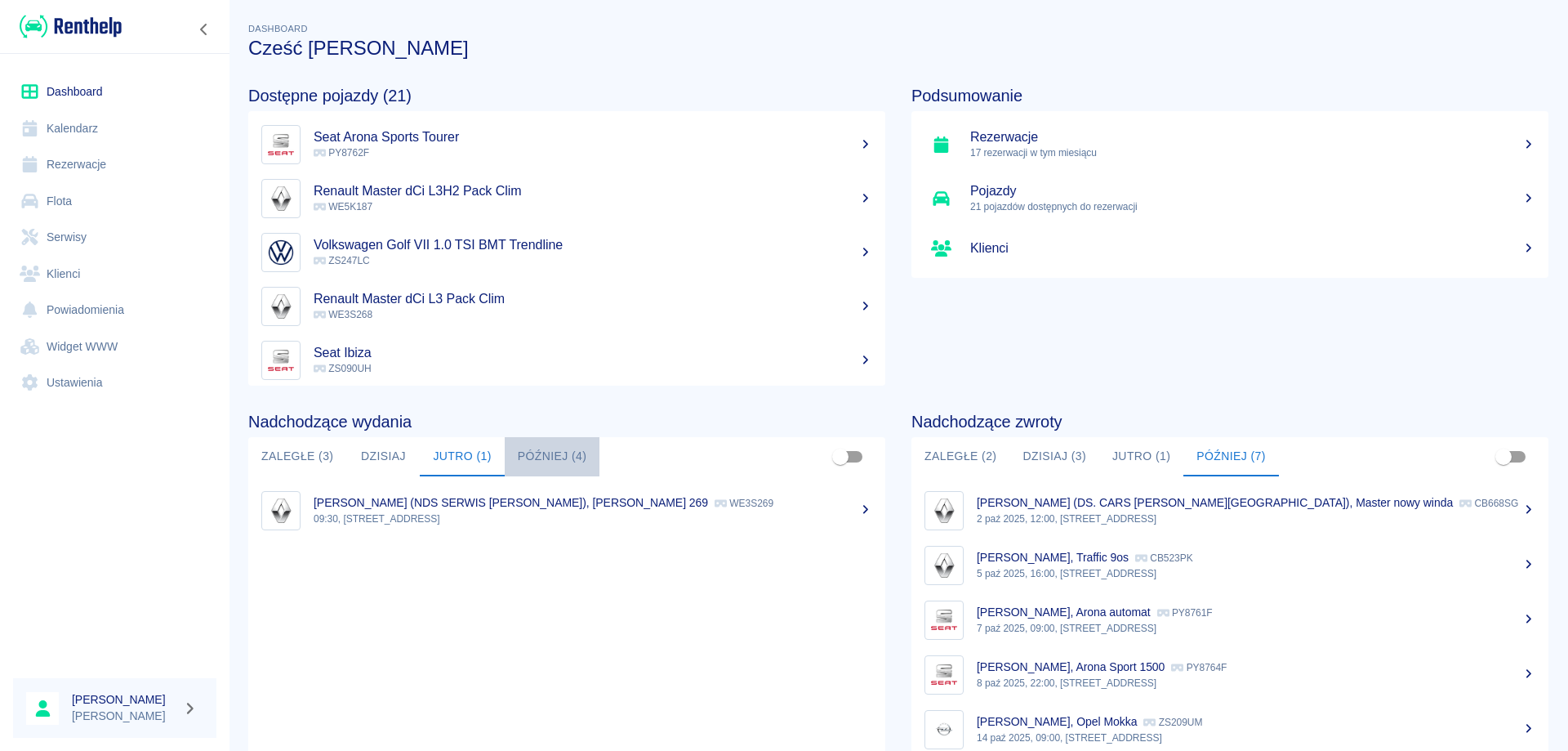
click at [557, 461] on button "Później (4)" at bounding box center [551, 456] width 95 height 39
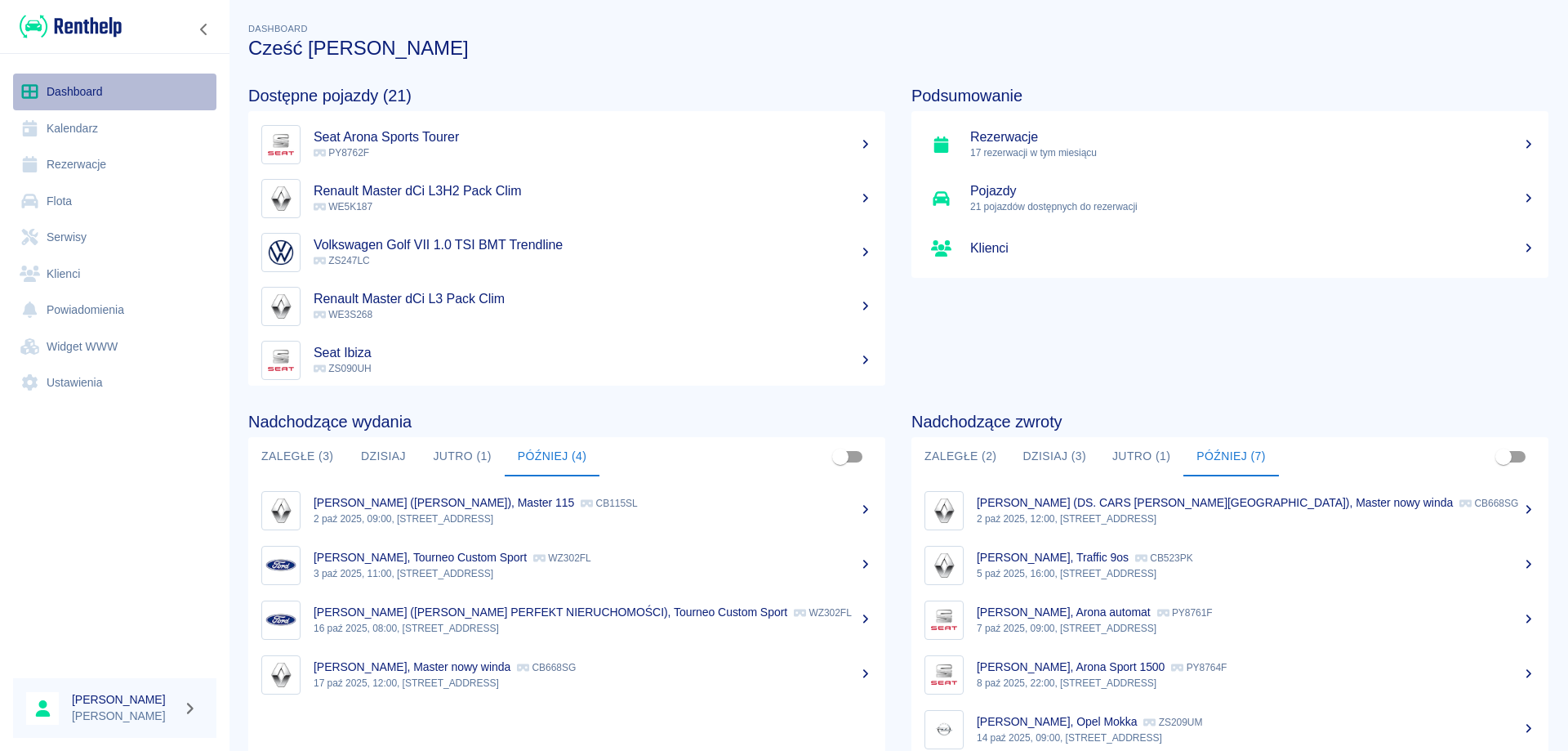
click at [69, 85] on link "Dashboard" at bounding box center [115, 92] width 204 height 36
click at [54, 157] on link "Rezerwacje" at bounding box center [115, 164] width 204 height 36
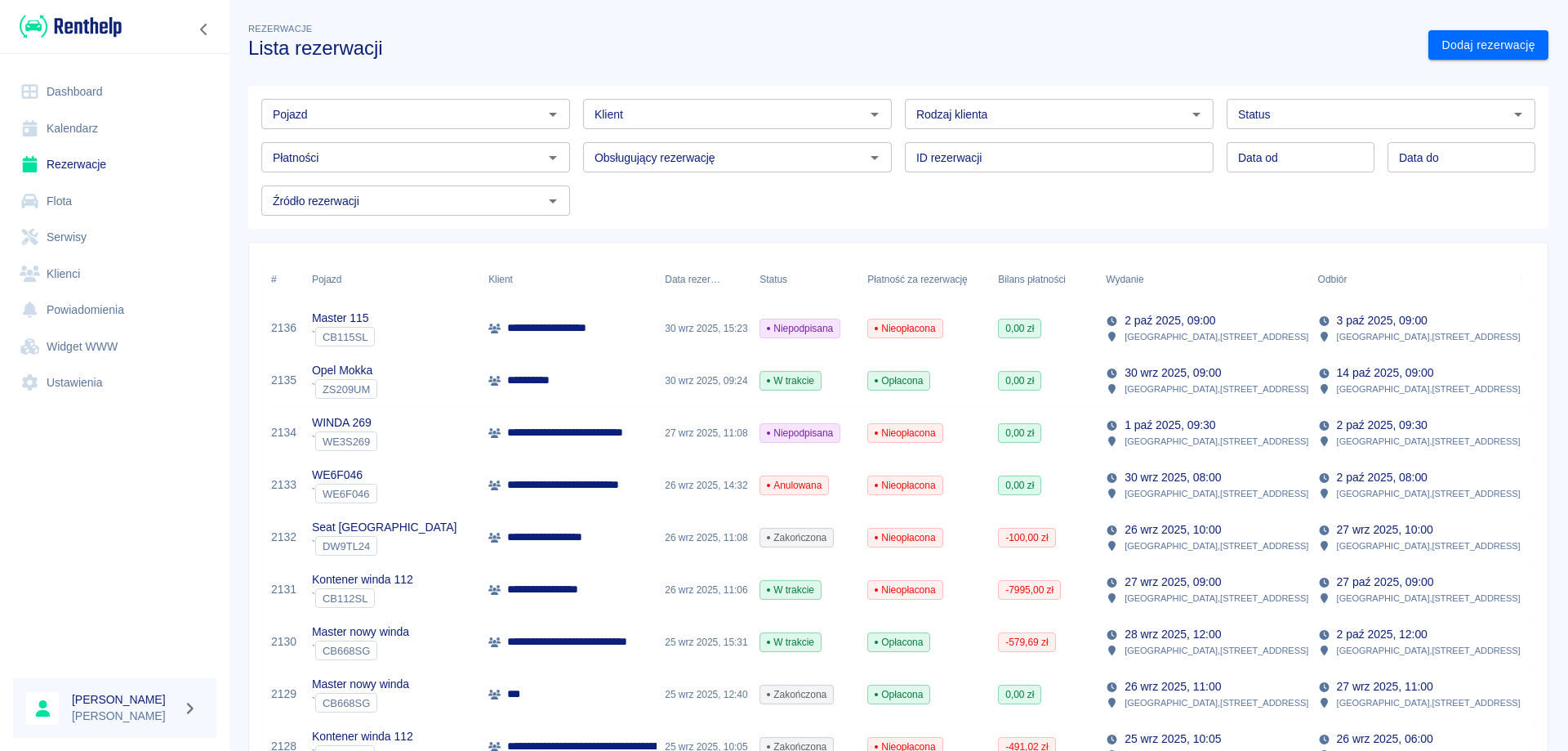
click at [385, 106] on input "Pojazd" at bounding box center [402, 114] width 272 height 20
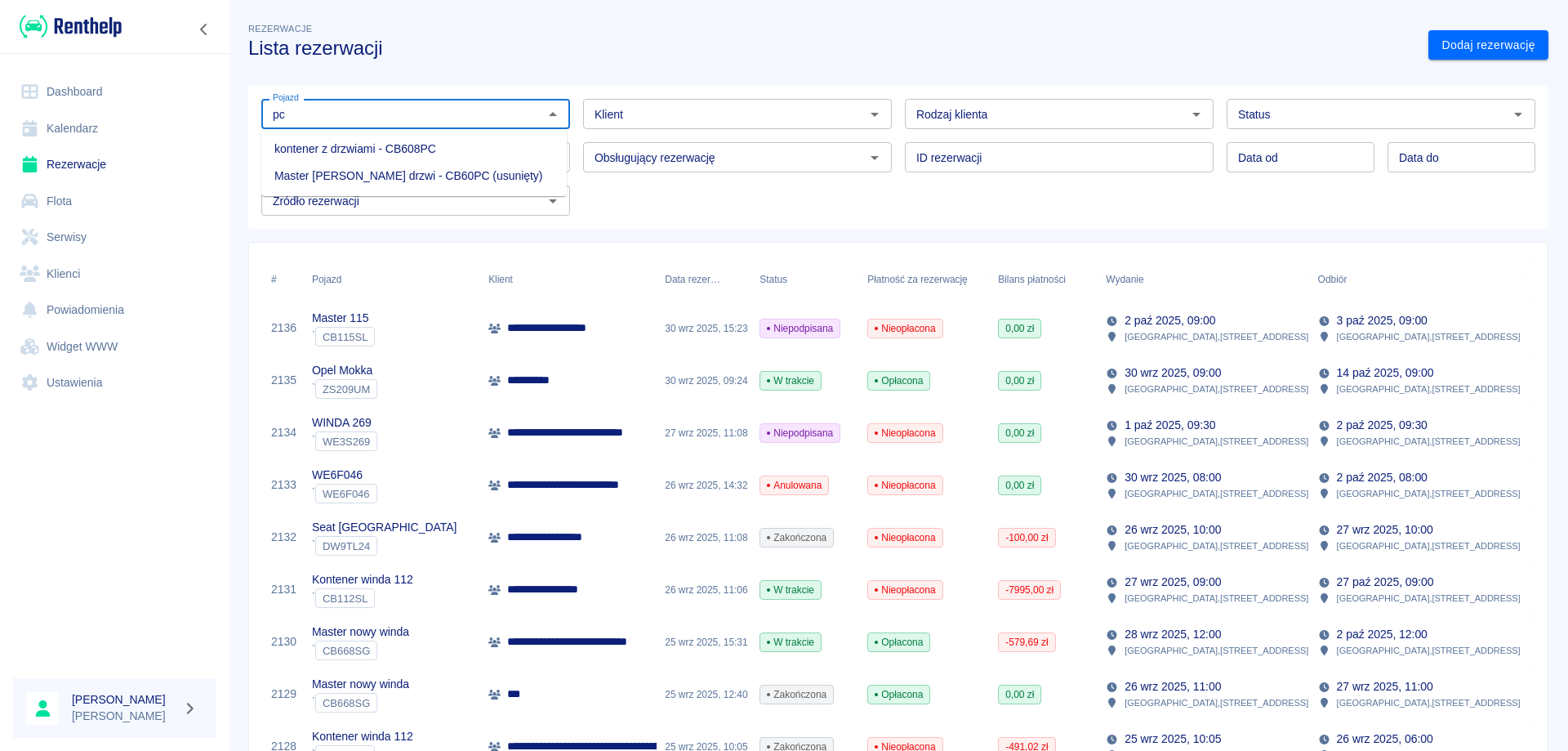
click at [434, 142] on li "kontener z drzwiami - CB608PC" at bounding box center [414, 149] width 305 height 27
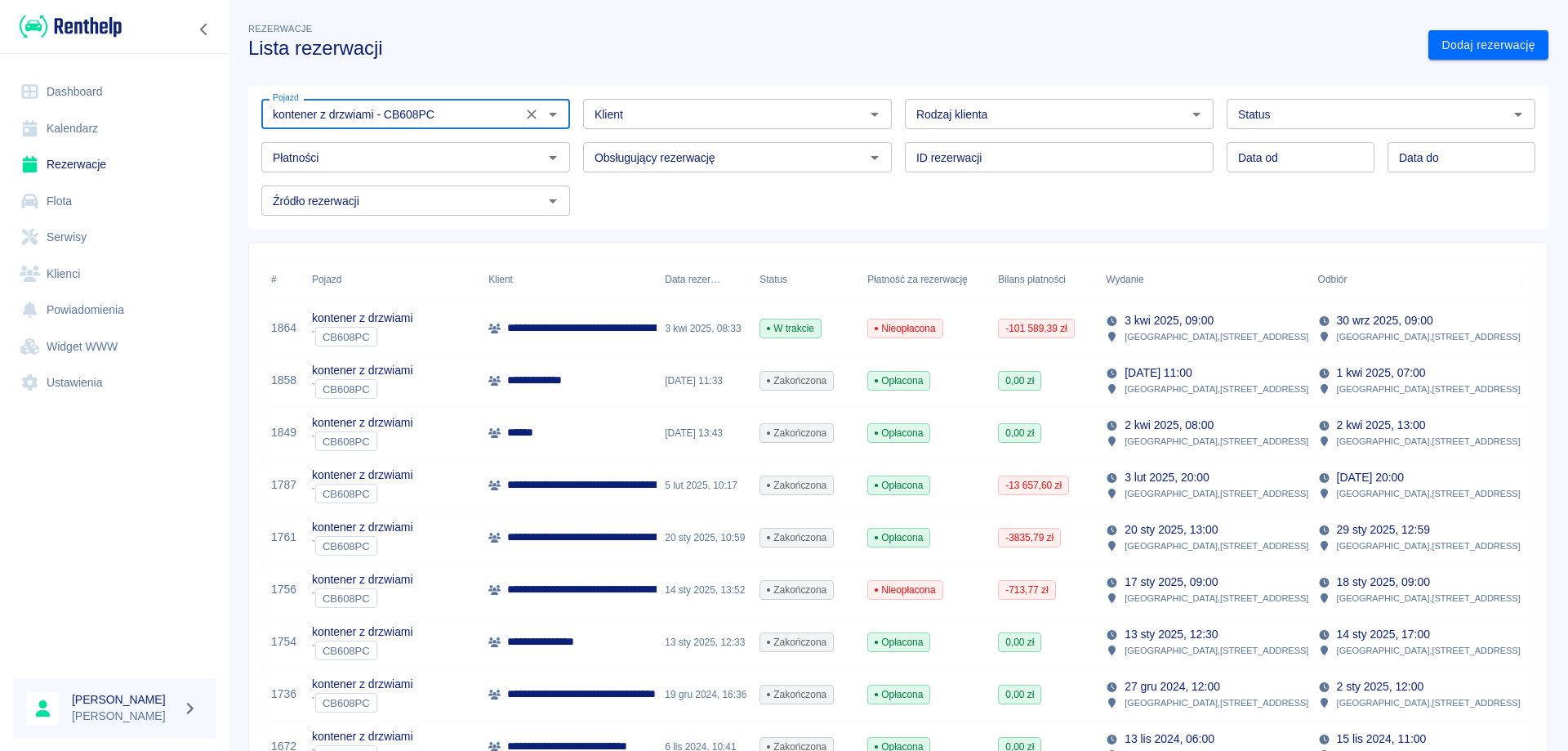
type input "kontener z drzwiami - CB608PC"
click at [1155, 329] on p "[STREET_ADDRESS]" at bounding box center [1216, 336] width 184 height 15
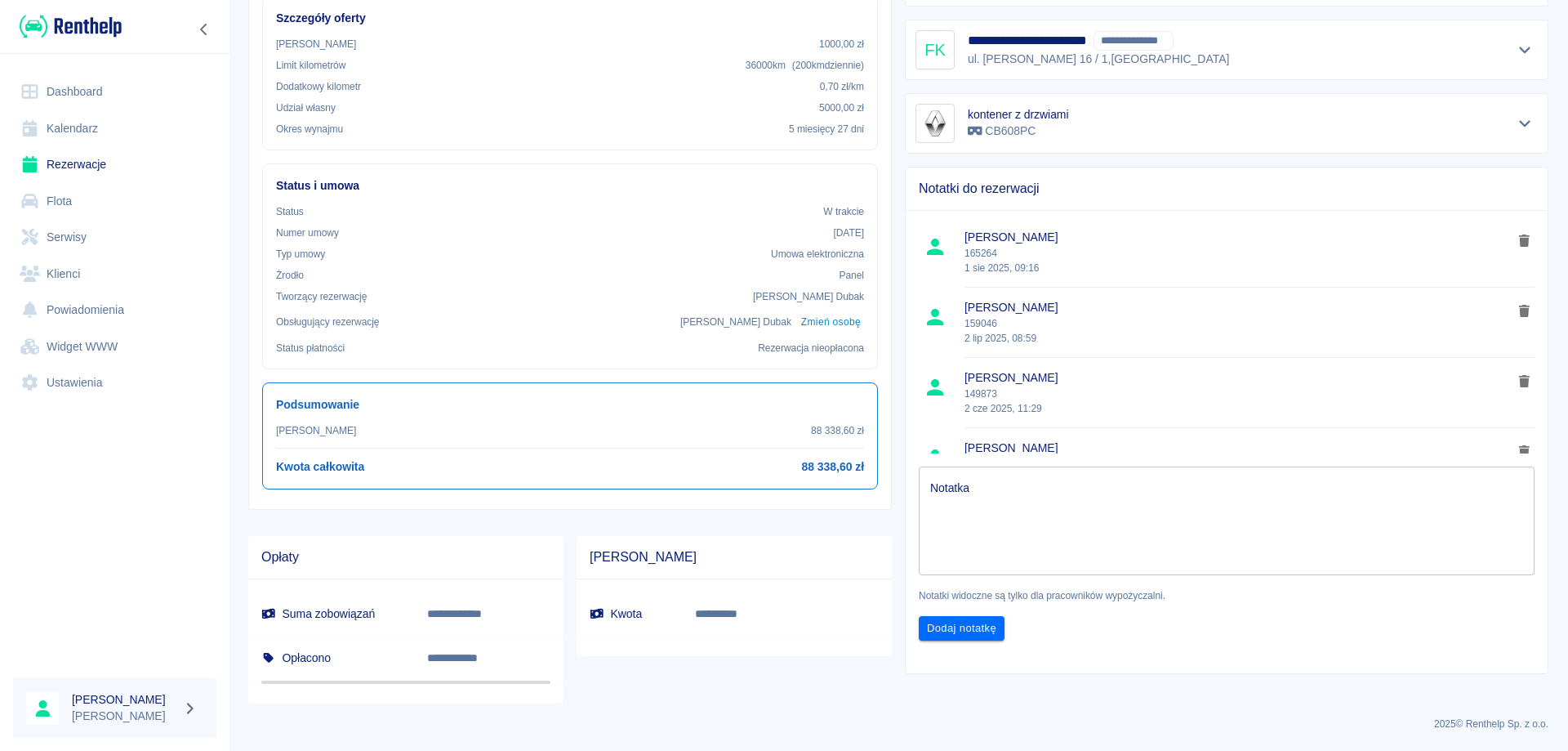
scroll to position [262, 0]
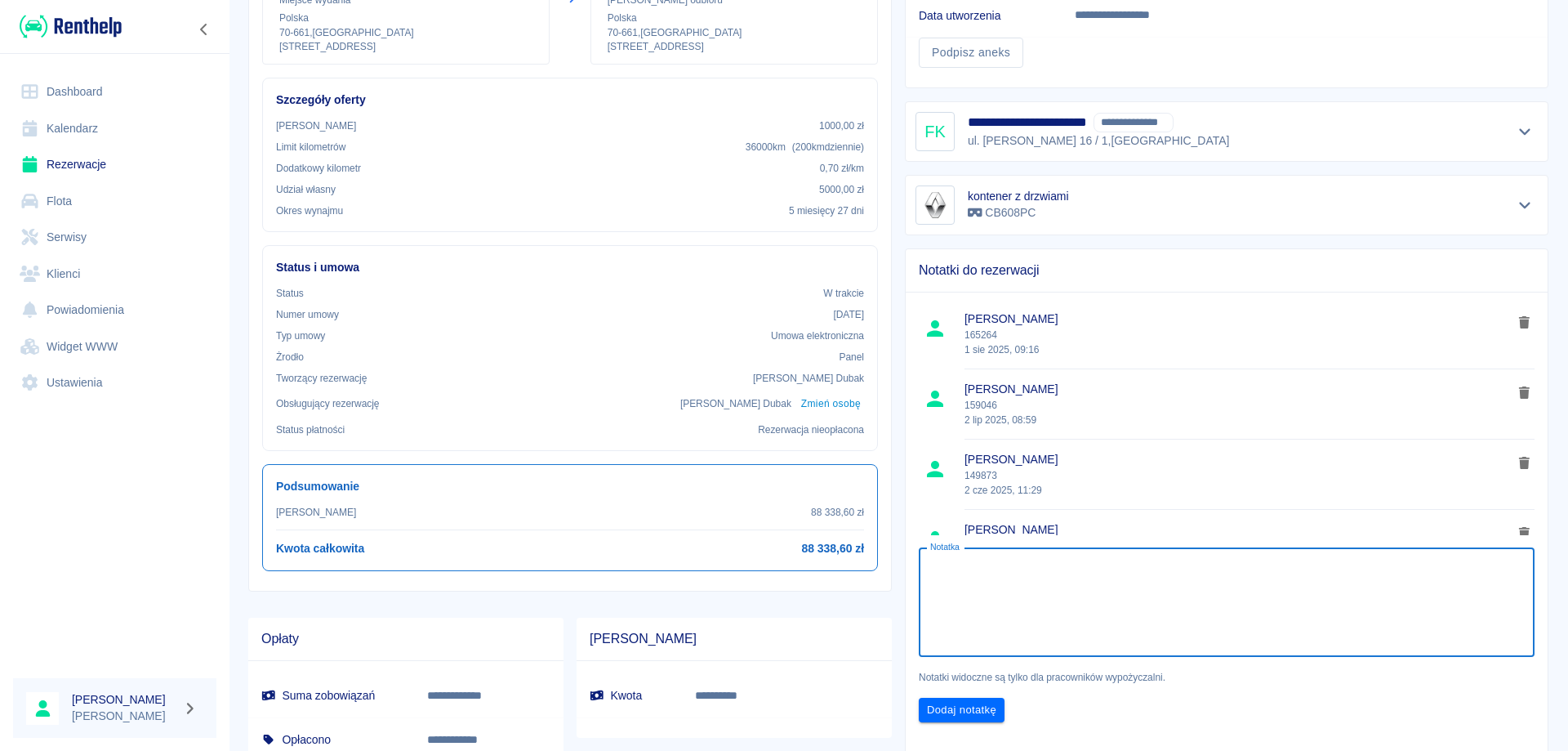
click at [1022, 593] on textarea "Notatka" at bounding box center [1226, 602] width 593 height 82
type textarea "180316"
click at [957, 707] on button "Dodaj notatkę" at bounding box center [961, 710] width 85 height 25
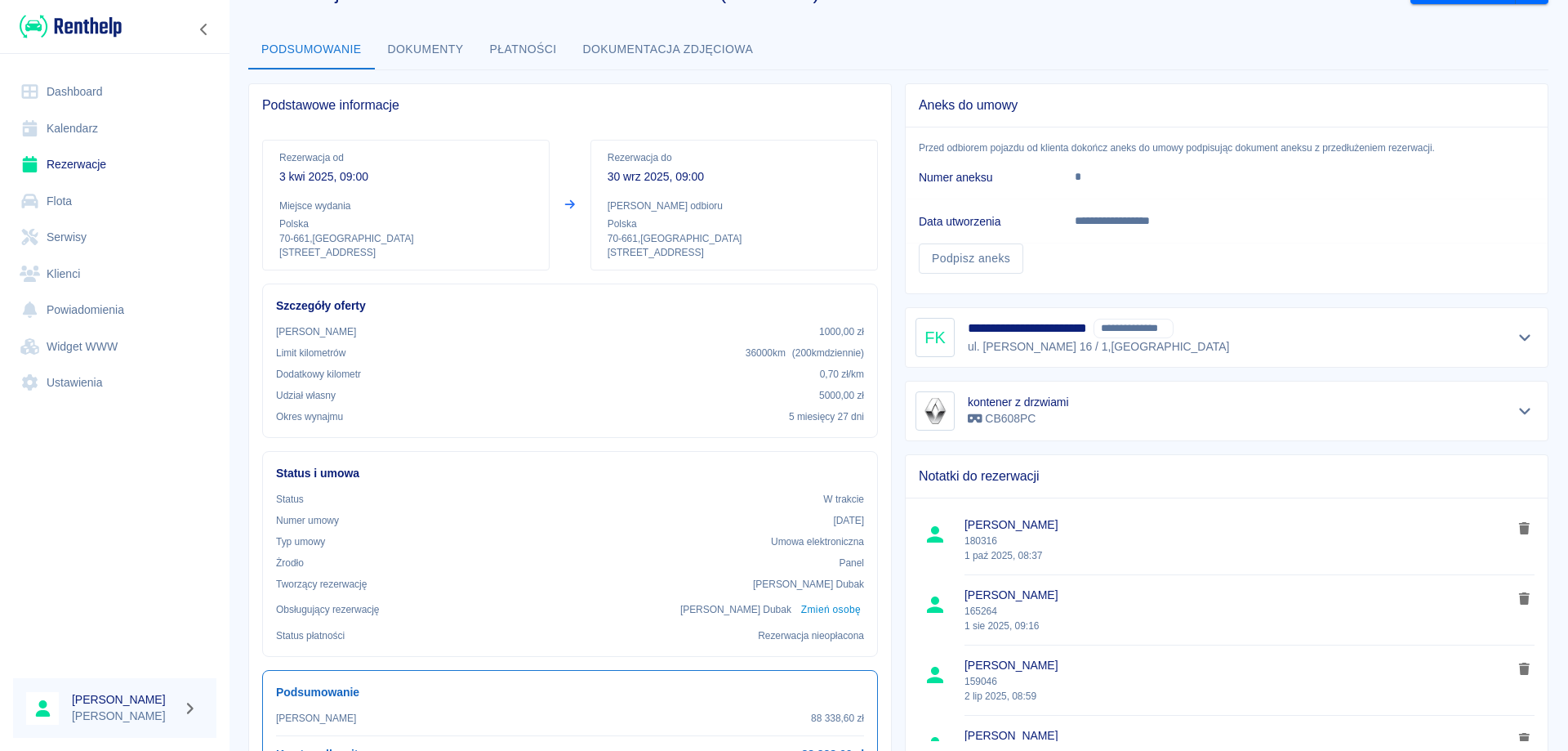
scroll to position [16, 0]
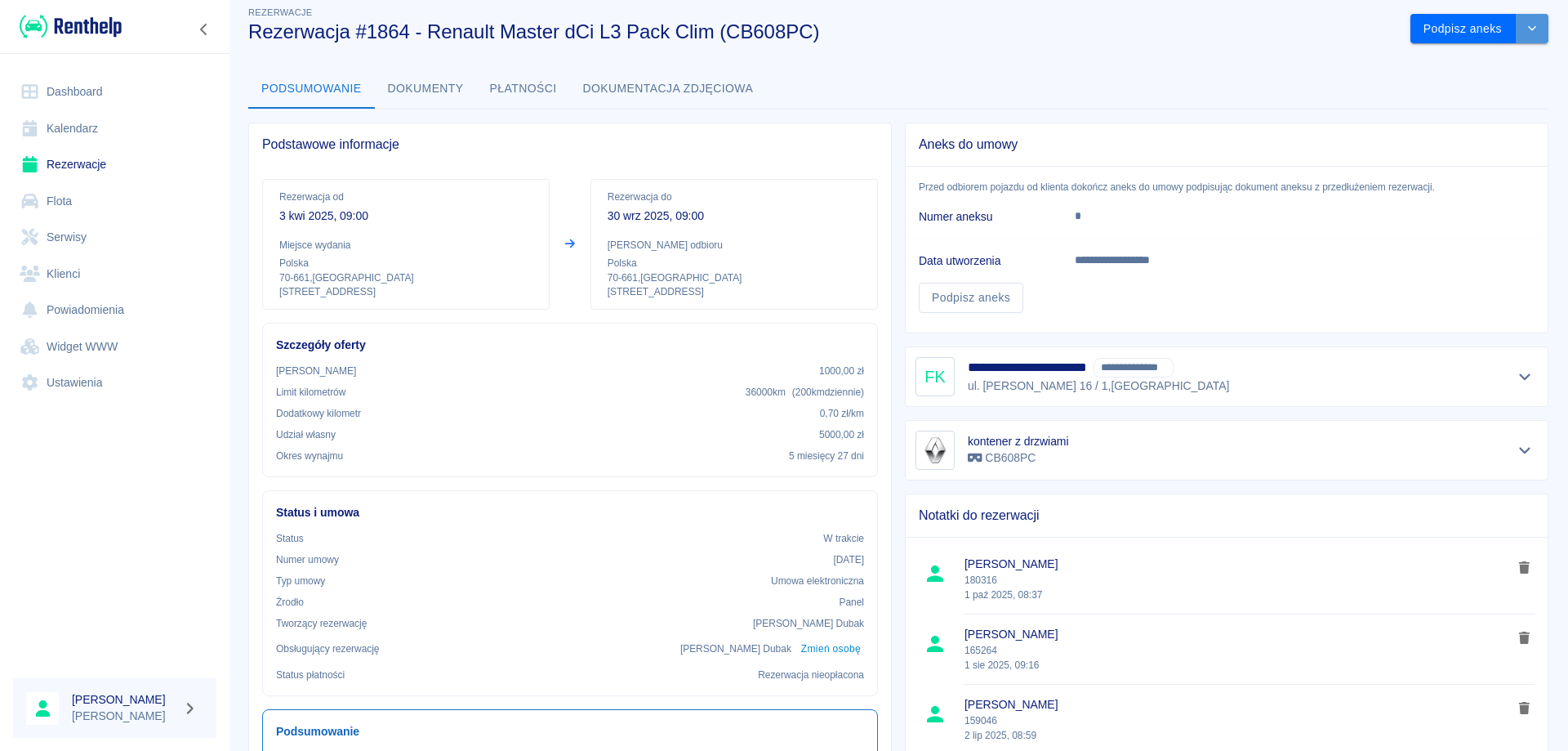
click at [1525, 33] on icon "drop-down" at bounding box center [1532, 28] width 13 height 11
click at [1474, 65] on li "Przedłuż rezerwację" at bounding box center [1467, 63] width 138 height 27
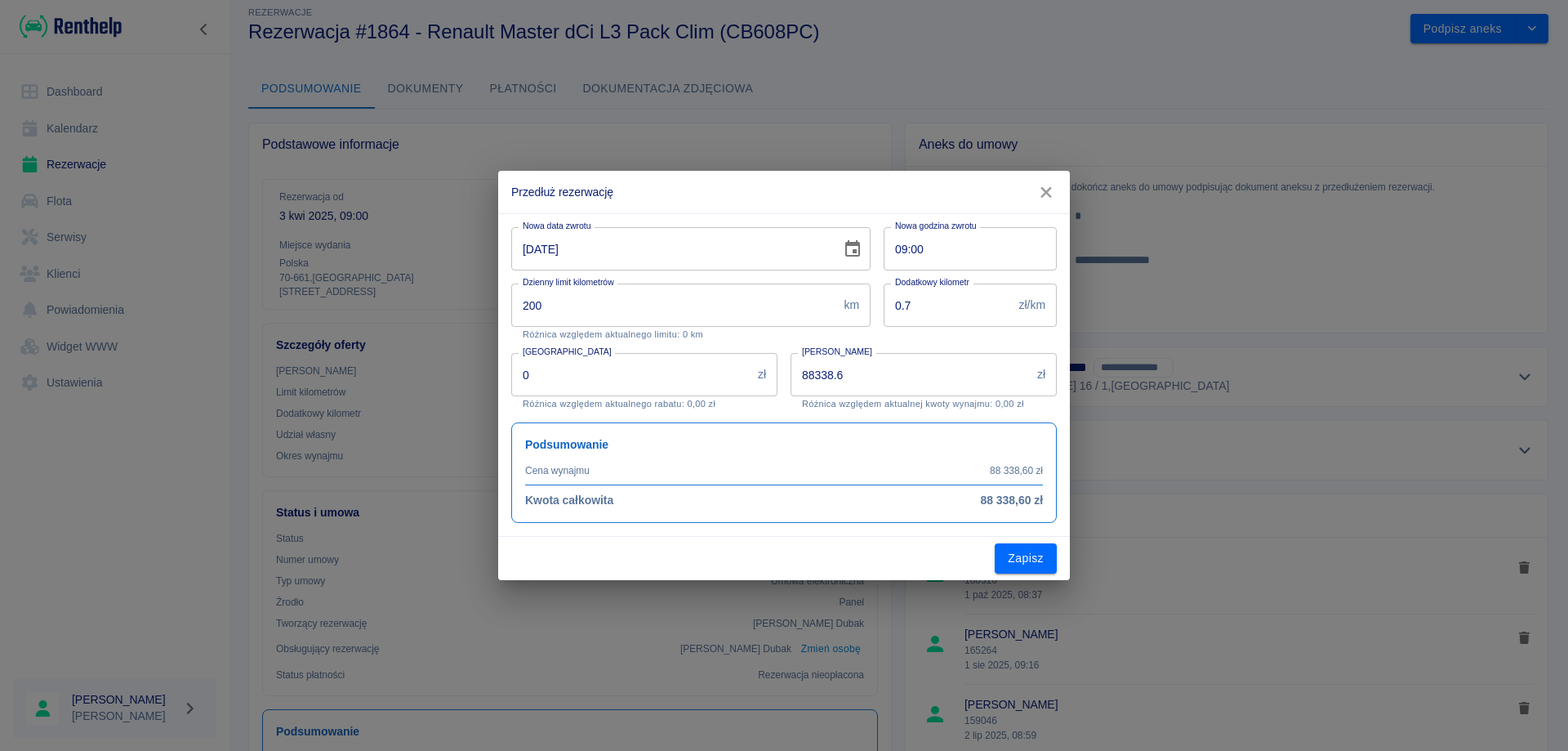
click at [859, 249] on icon "Choose date, selected date is 30 wrz 2025" at bounding box center [852, 248] width 15 height 16
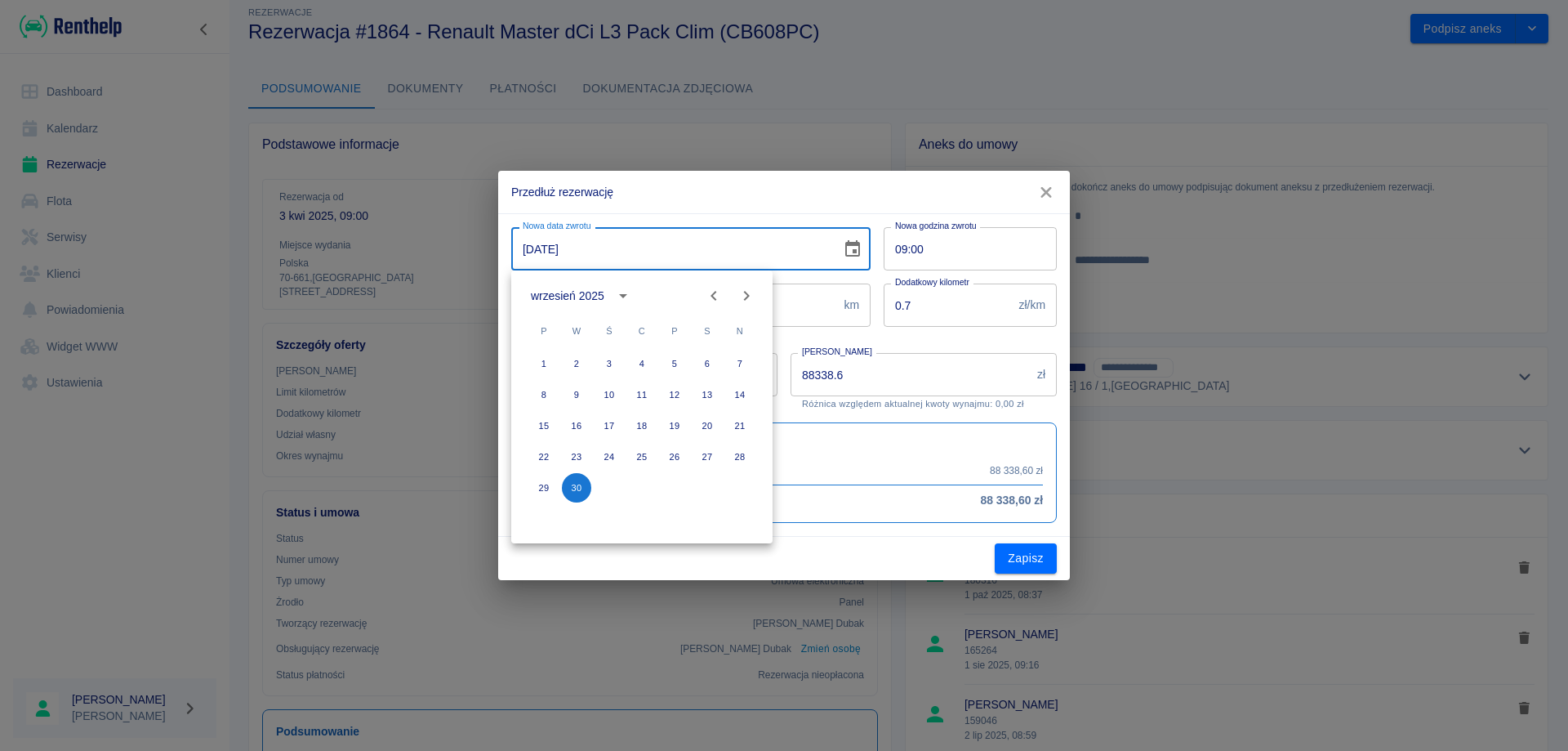
click at [750, 296] on icon "Next month" at bounding box center [746, 295] width 20 height 20
click at [669, 491] on button "31" at bounding box center [674, 488] width 29 height 29
type input "[DATE]"
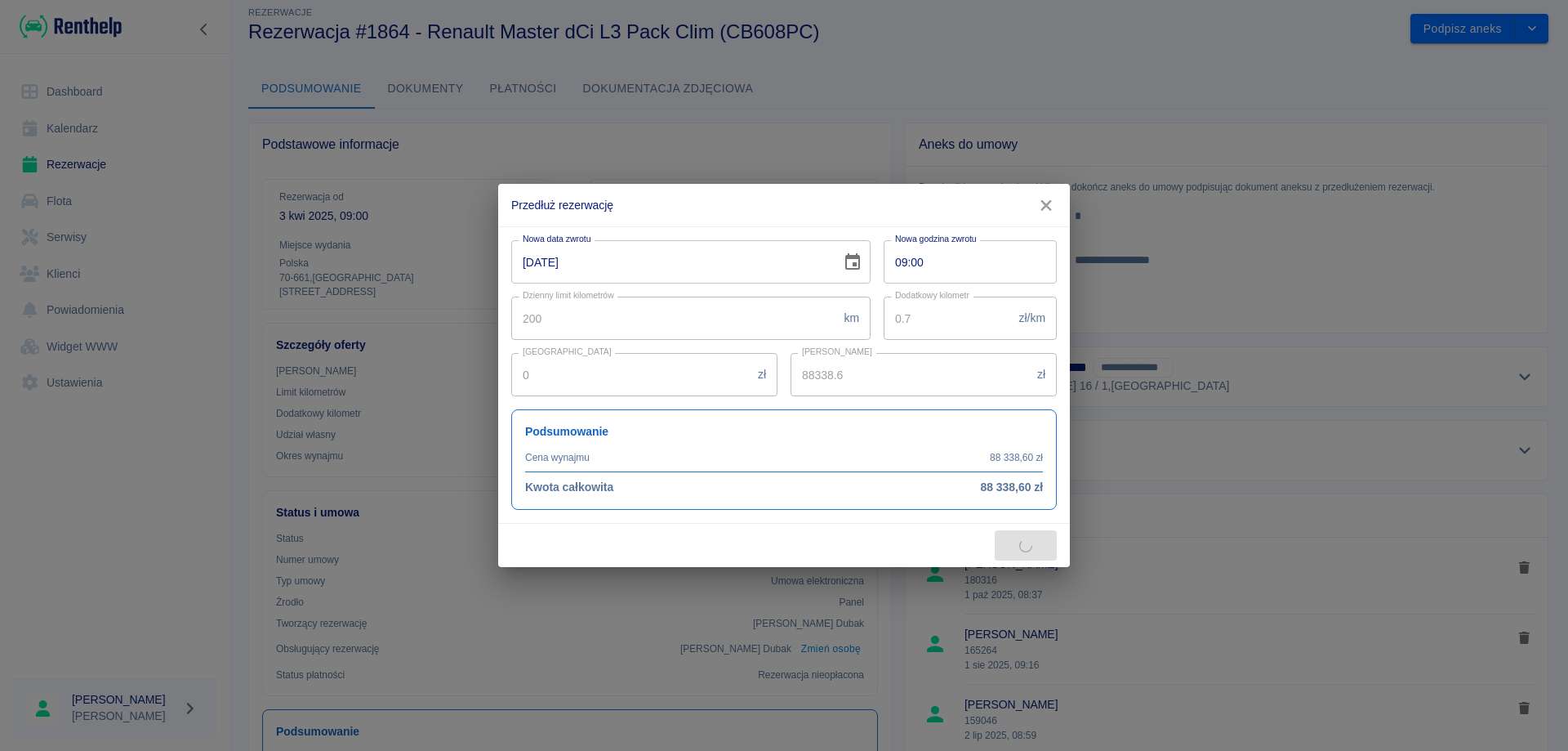
type input "104043.24"
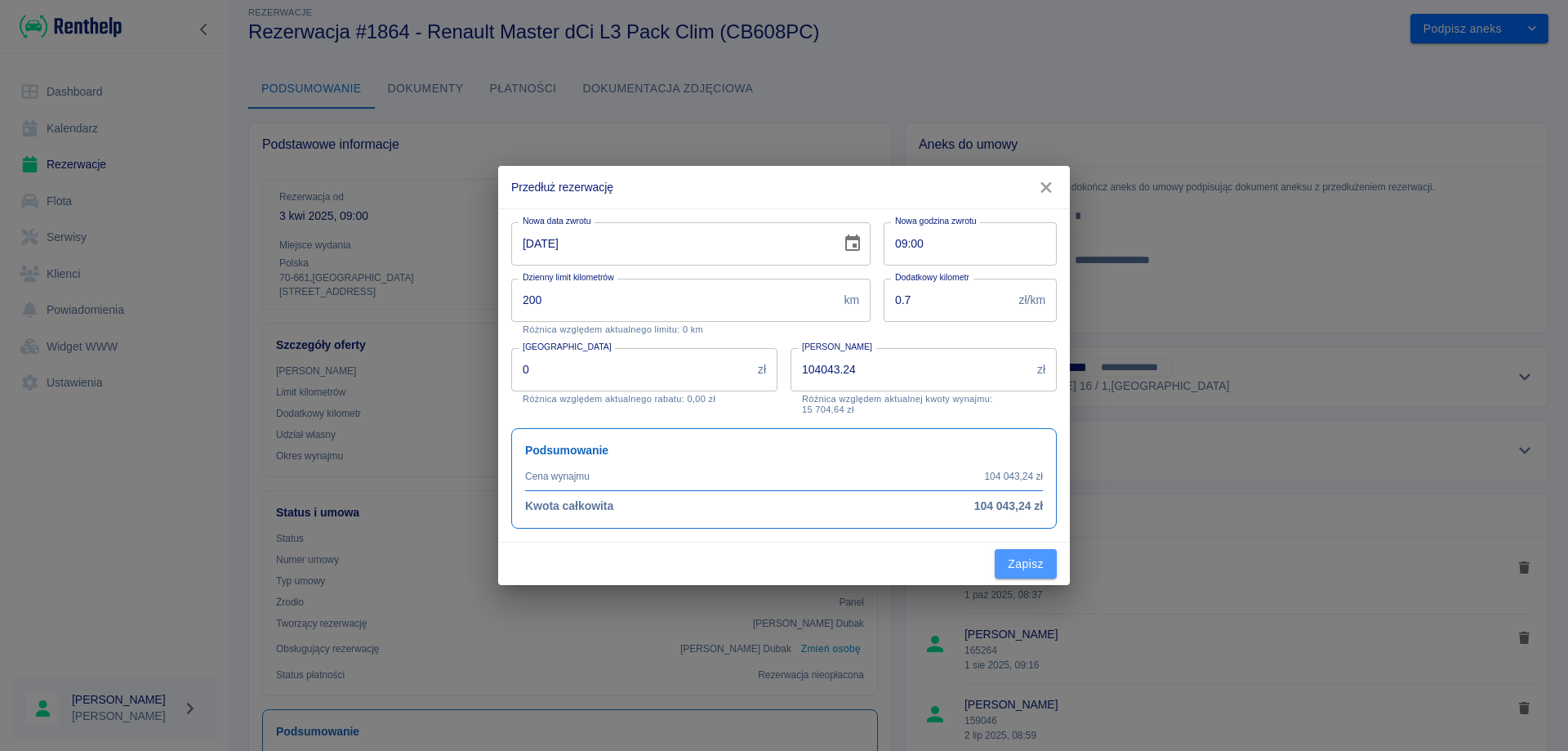
click at [1011, 563] on button "Zapisz" at bounding box center [1025, 564] width 62 height 30
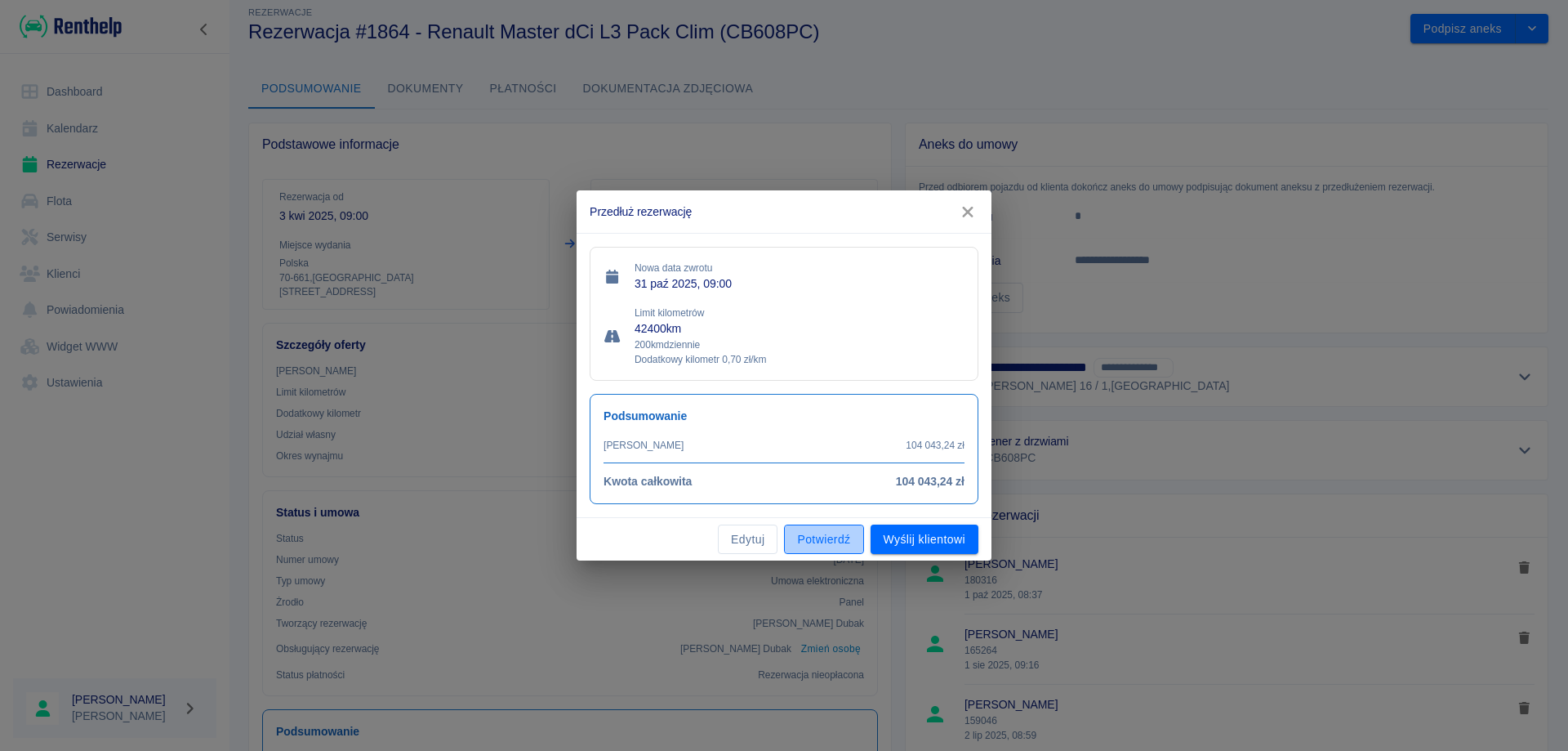
click at [830, 534] on button "Potwierdź" at bounding box center [823, 539] width 79 height 30
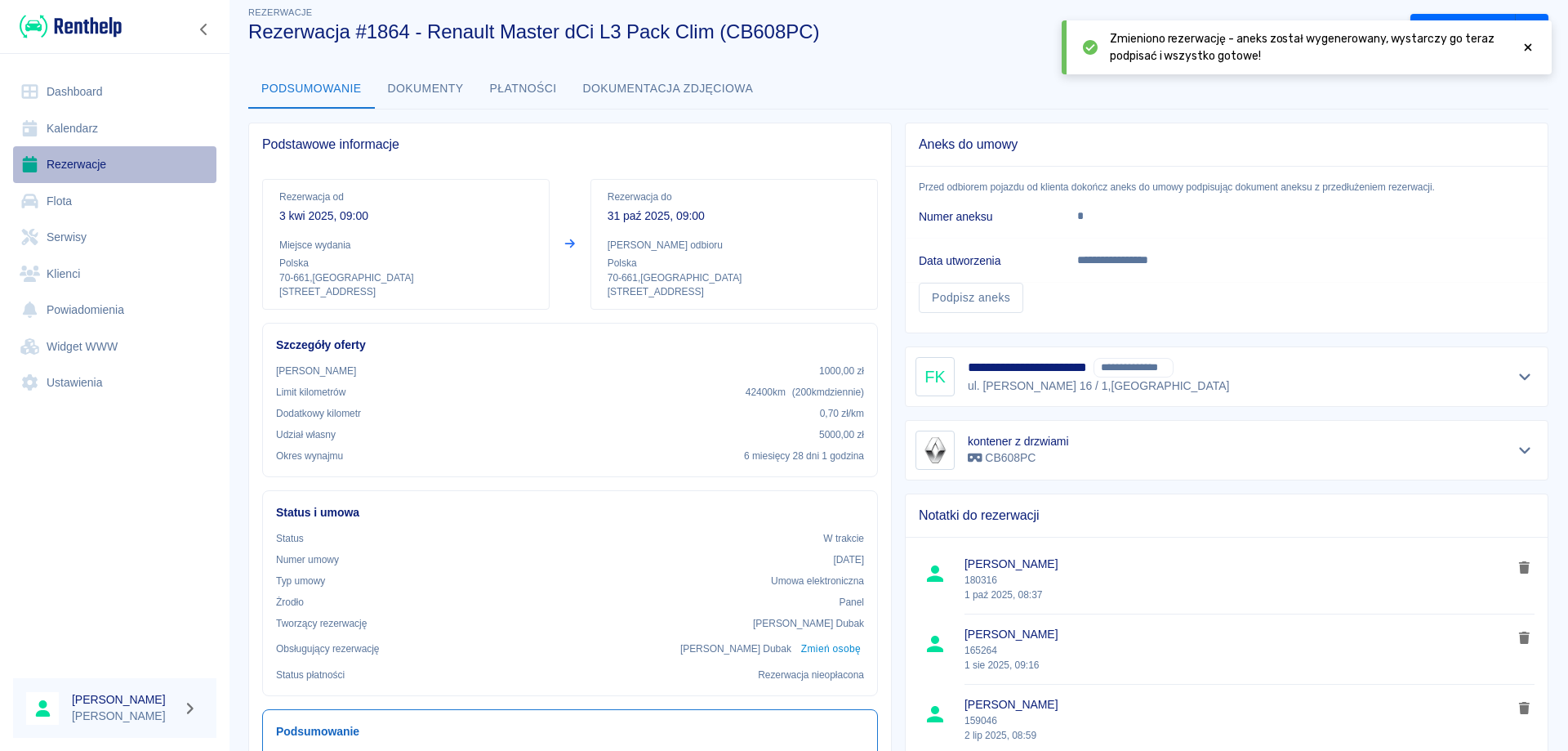
click at [76, 158] on link "Rezerwacje" at bounding box center [115, 164] width 204 height 36
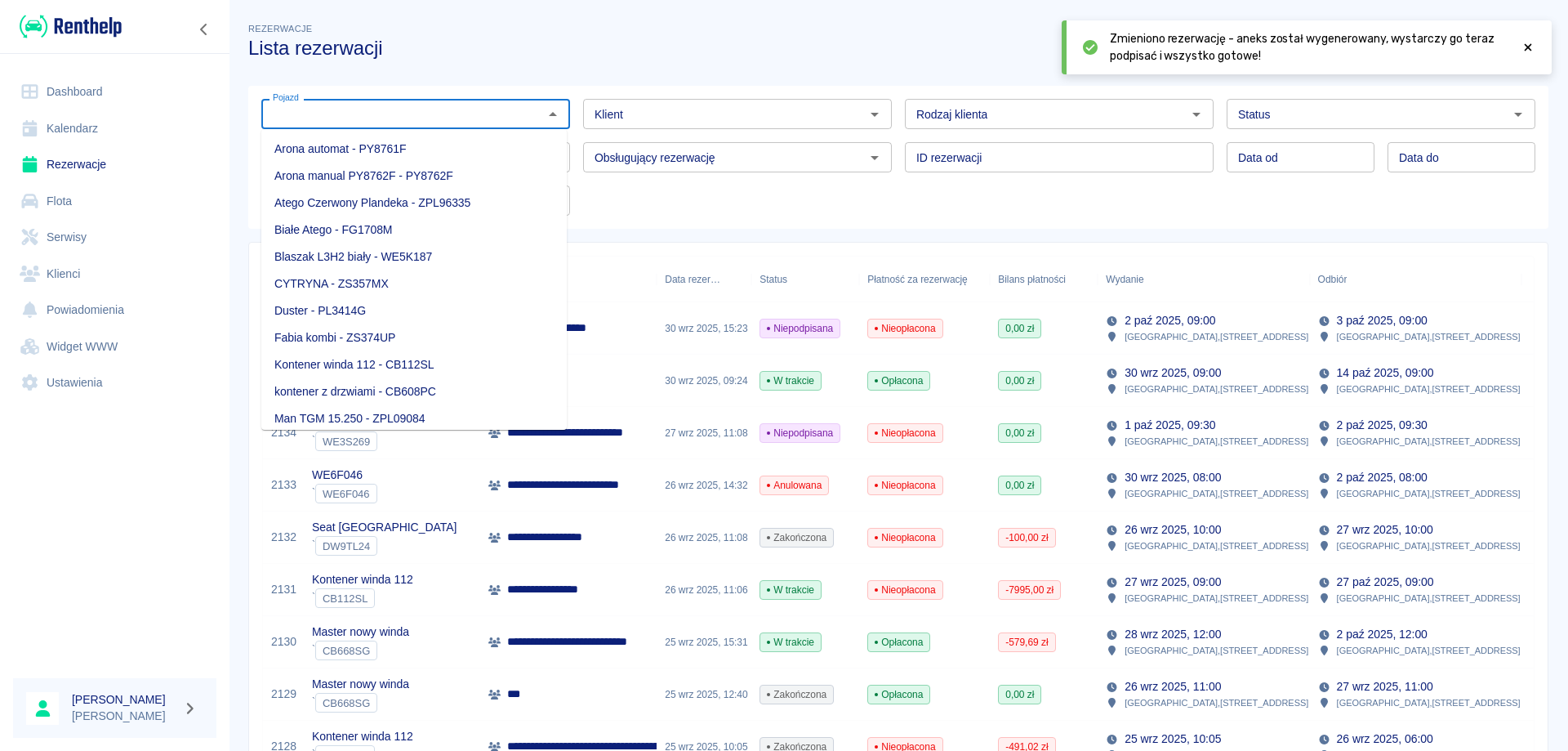
click at [350, 116] on input "Pojazd" at bounding box center [402, 114] width 272 height 20
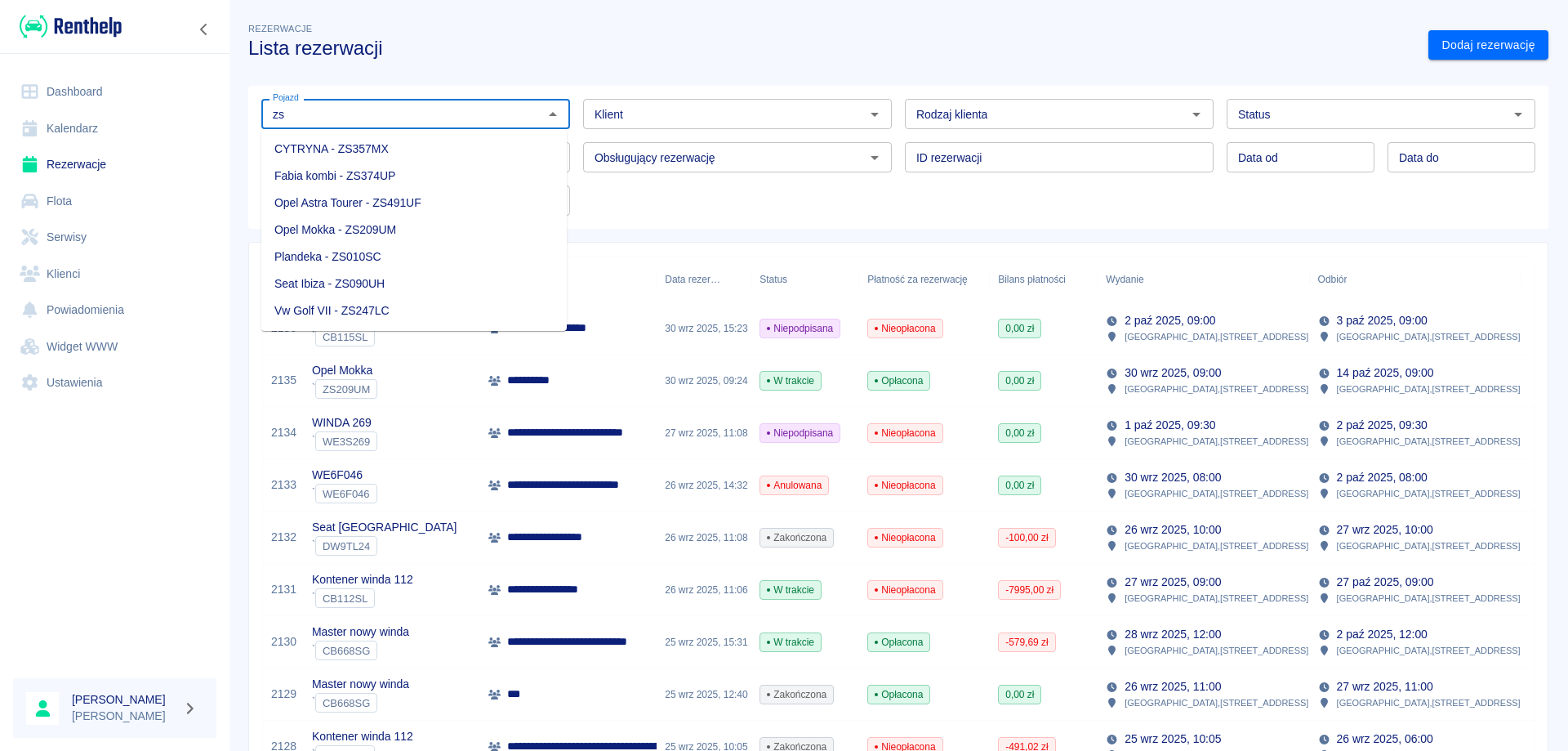
click at [352, 146] on li "CYTRYNA - ZS357MX" at bounding box center [414, 149] width 305 height 27
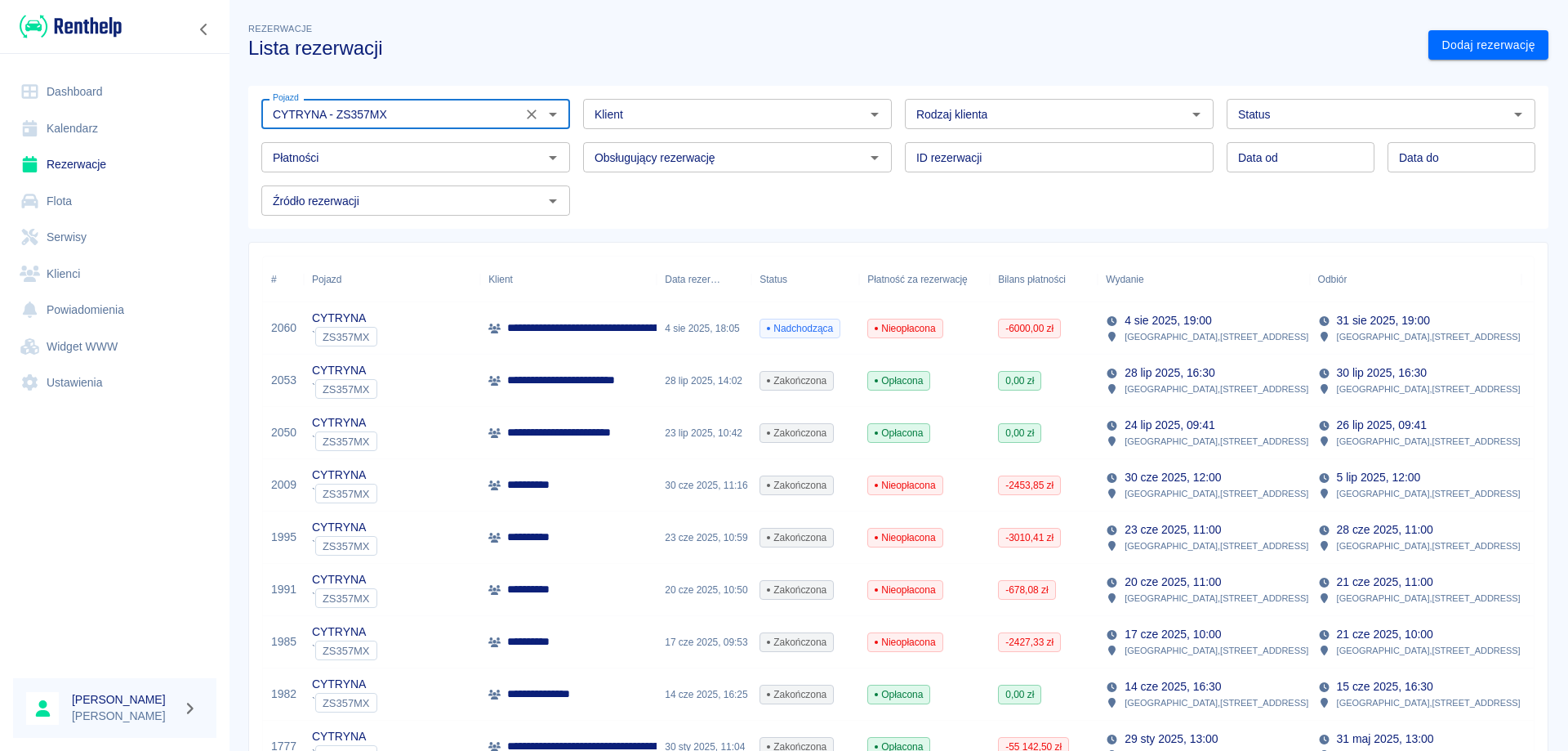
type input "CYTRYNA - ZS357MX"
click at [608, 325] on p "**********" at bounding box center [724, 327] width 434 height 17
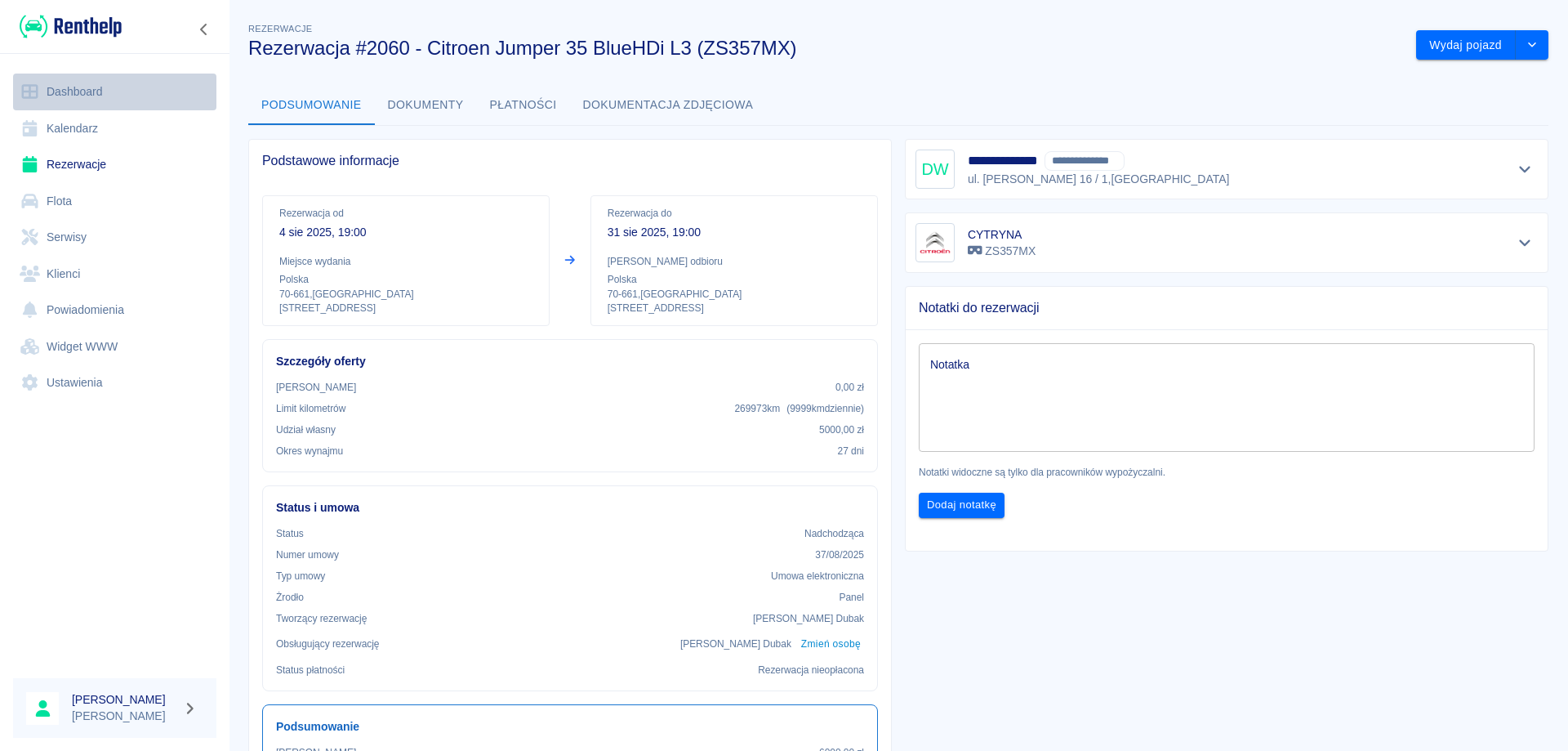
click at [90, 88] on link "Dashboard" at bounding box center [115, 92] width 204 height 36
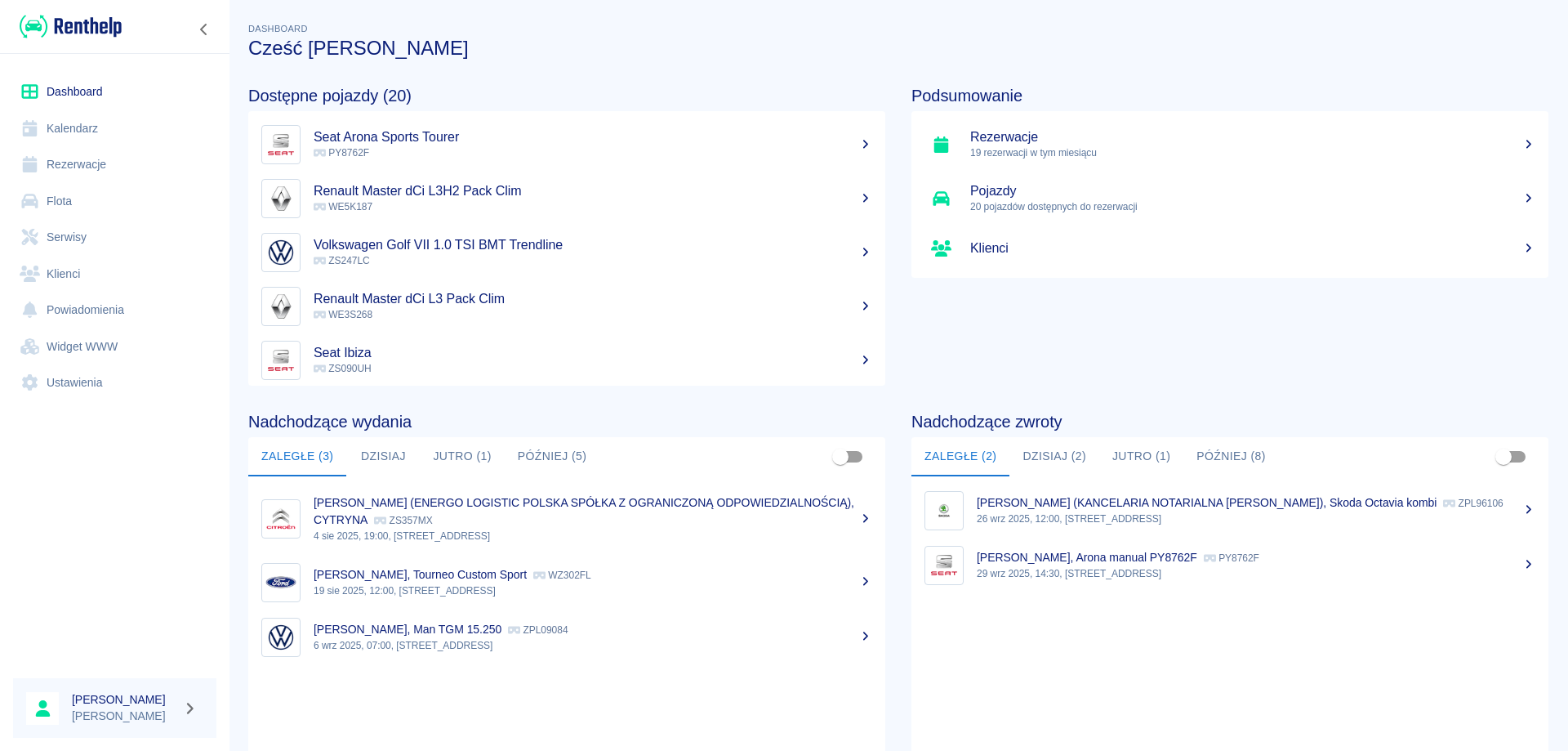
click at [87, 162] on link "Rezerwacje" at bounding box center [115, 164] width 204 height 36
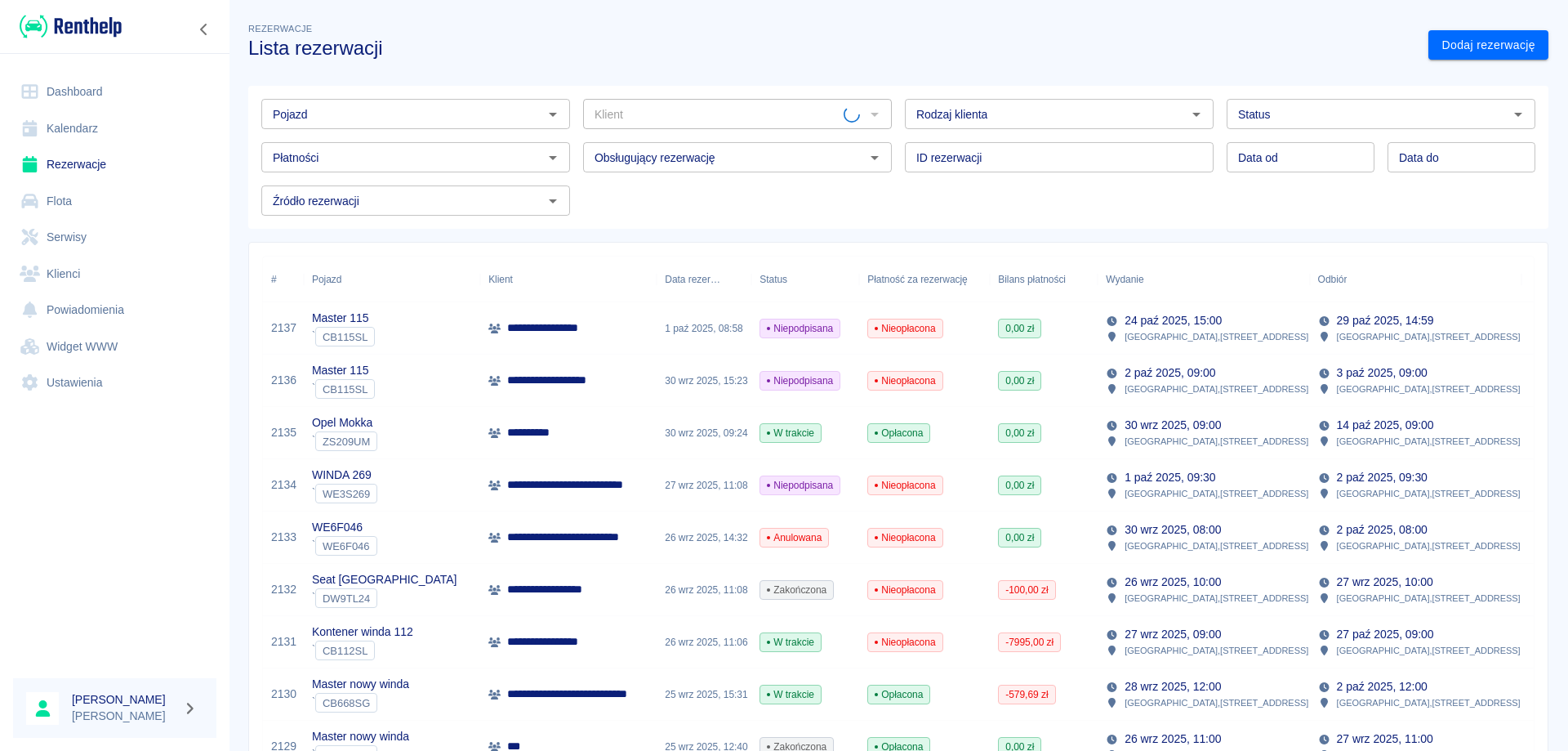
click at [414, 111] on input "Pojazd" at bounding box center [402, 114] width 272 height 20
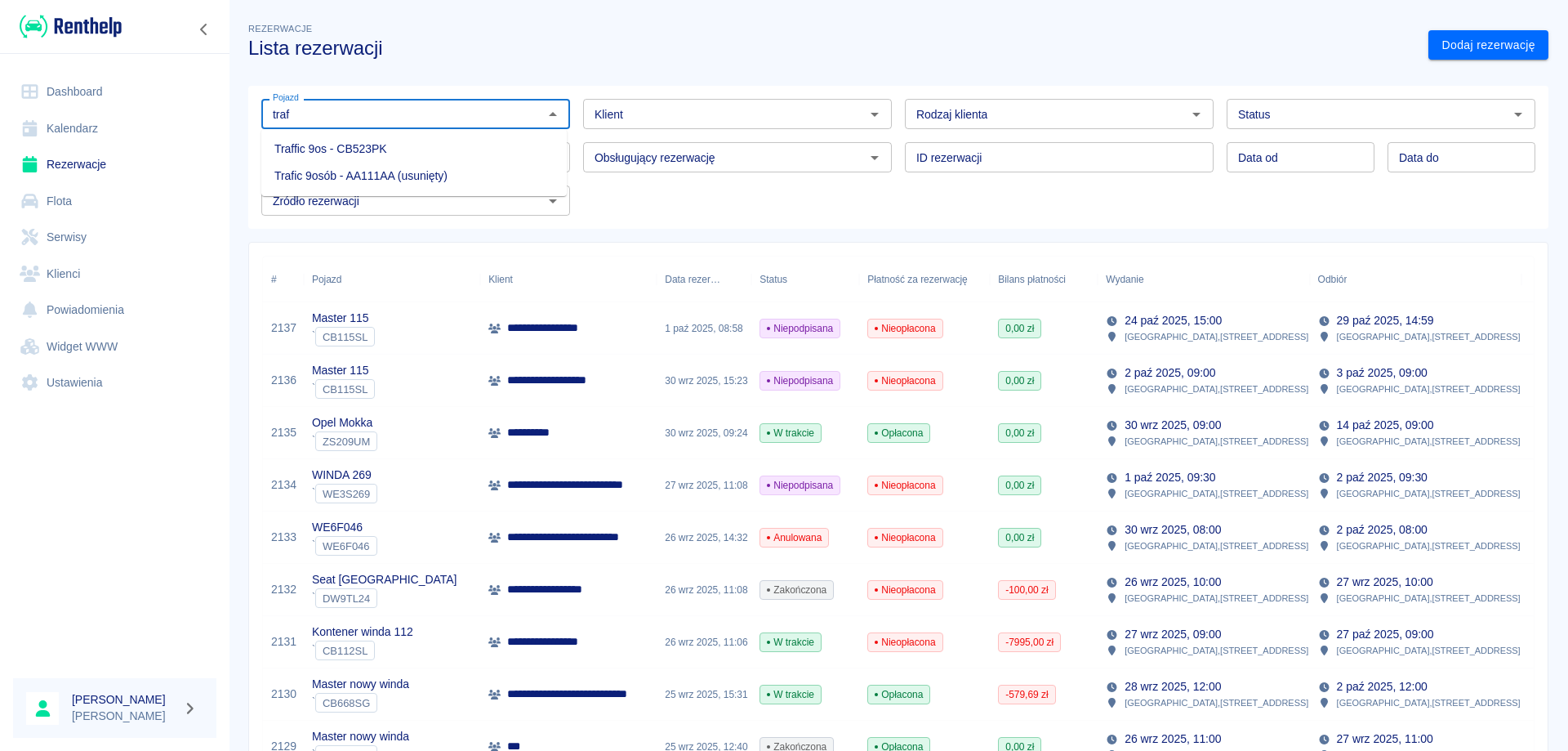
click at [358, 147] on li "Traffic 9os - CB523PK" at bounding box center [414, 149] width 305 height 27
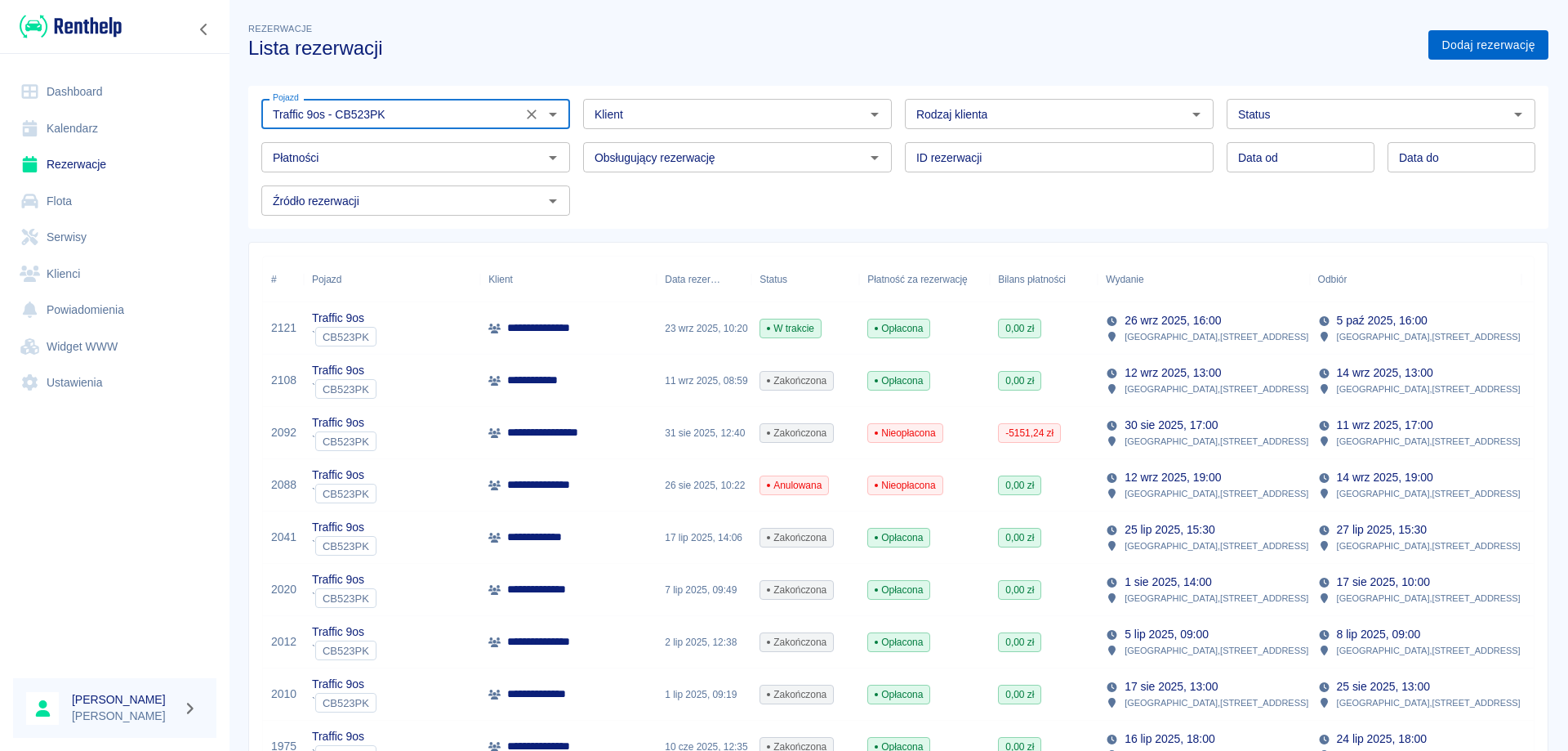
type input "Traffic 9os - CB523PK"
click at [1432, 46] on link "Dodaj rezerwację" at bounding box center [1488, 45] width 120 height 30
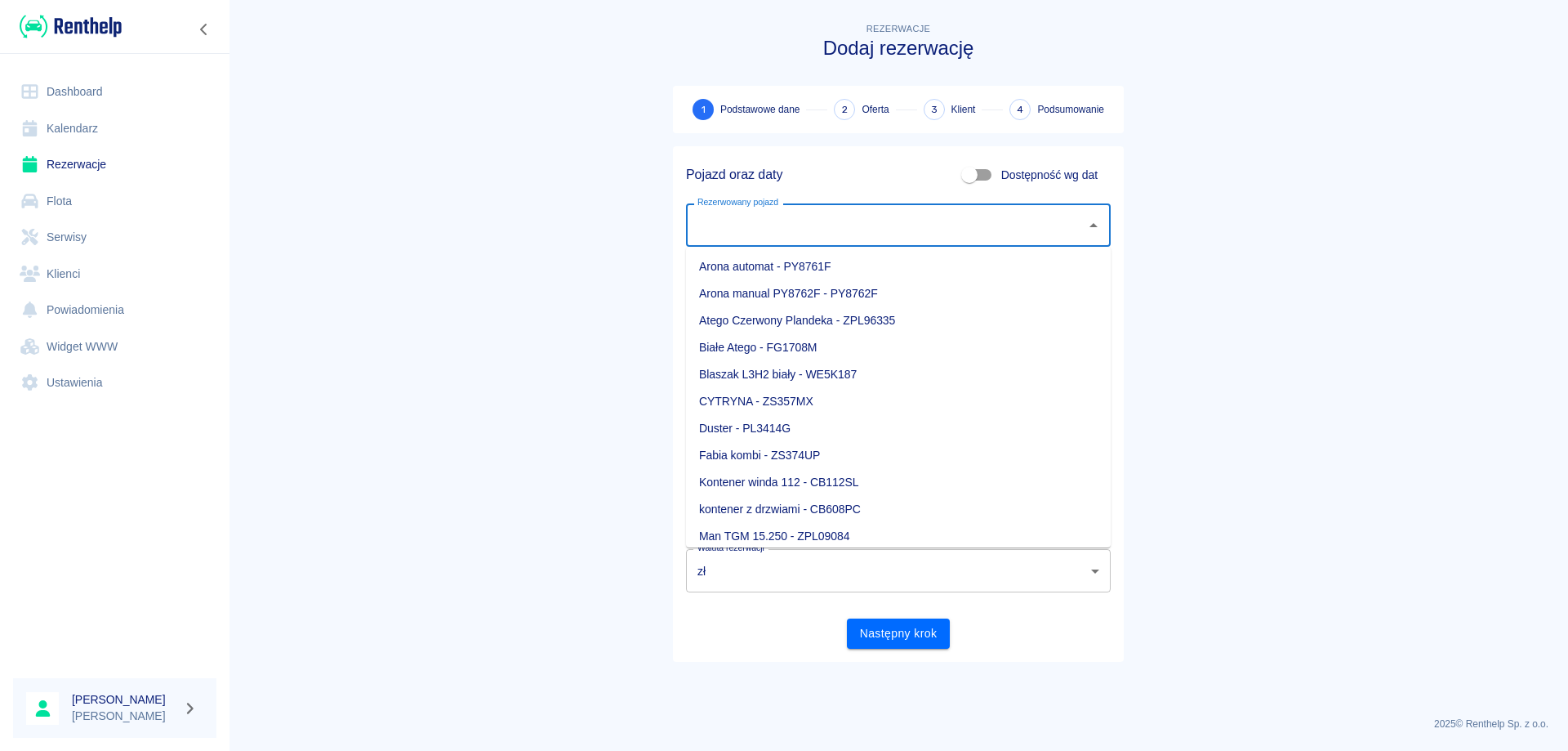
click at [765, 222] on input "Rezerwowany pojazd" at bounding box center [886, 225] width 385 height 28
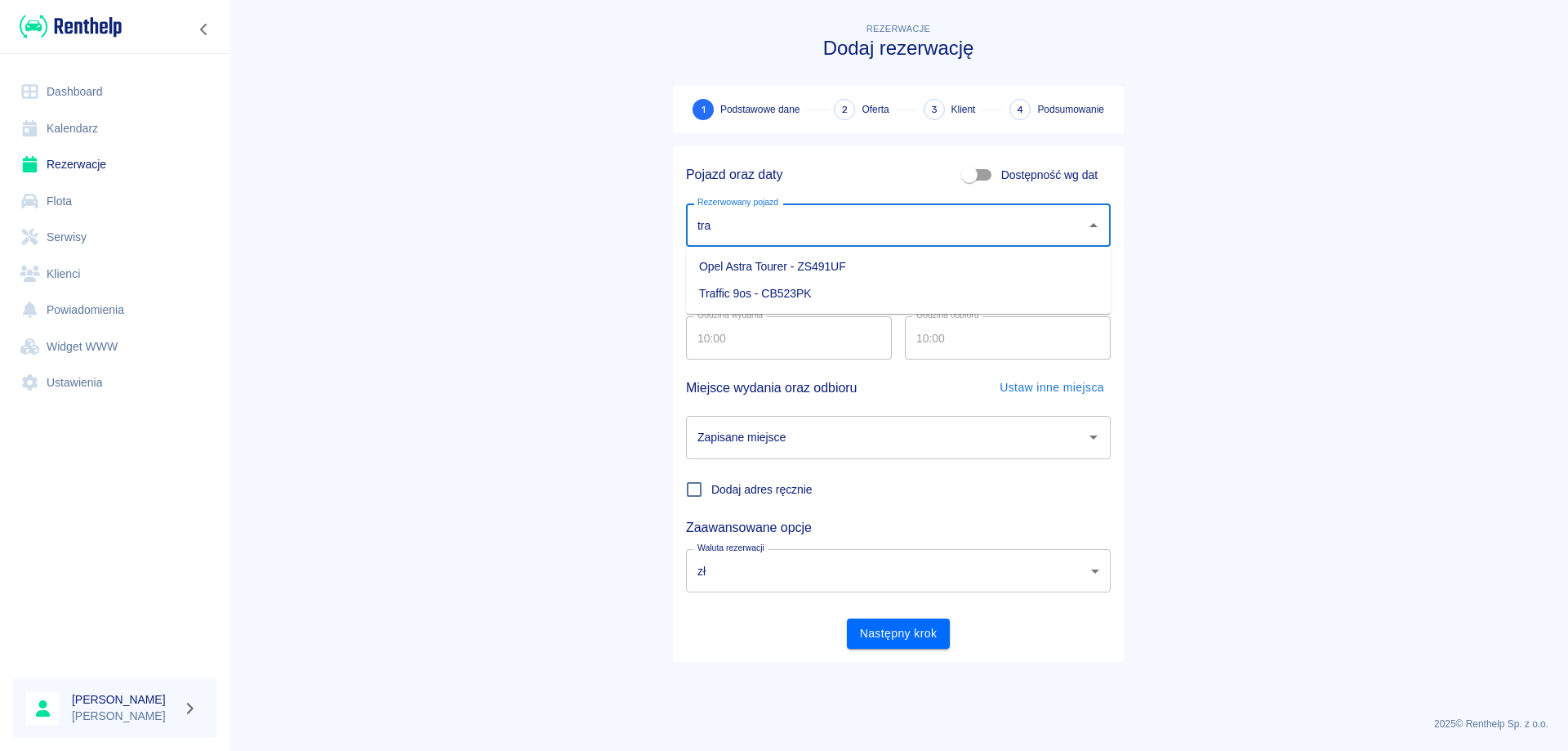
click at [747, 291] on li "Traffic 9os - CB523PK" at bounding box center [897, 294] width 424 height 27
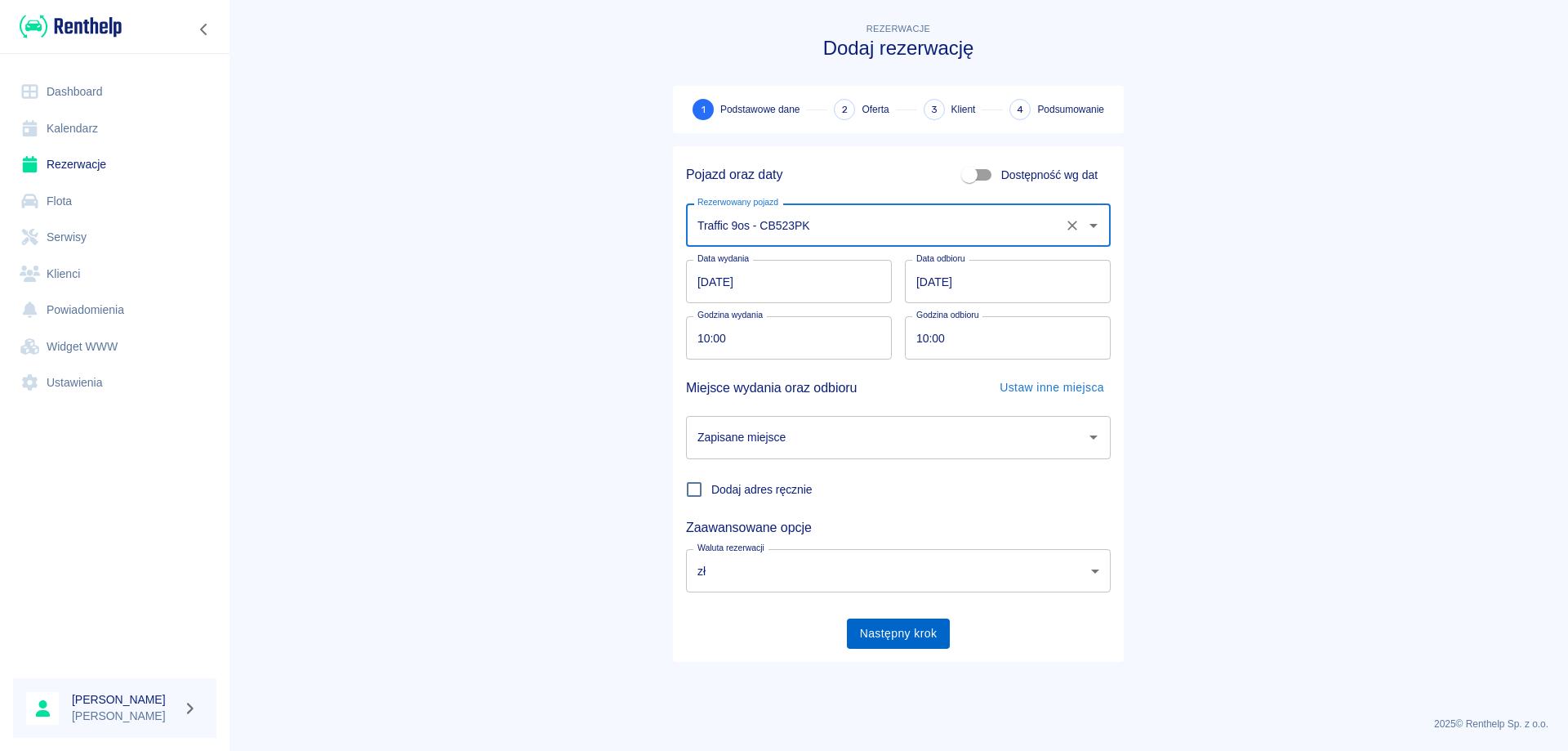
type input "Traffic 9os - CB523PK"
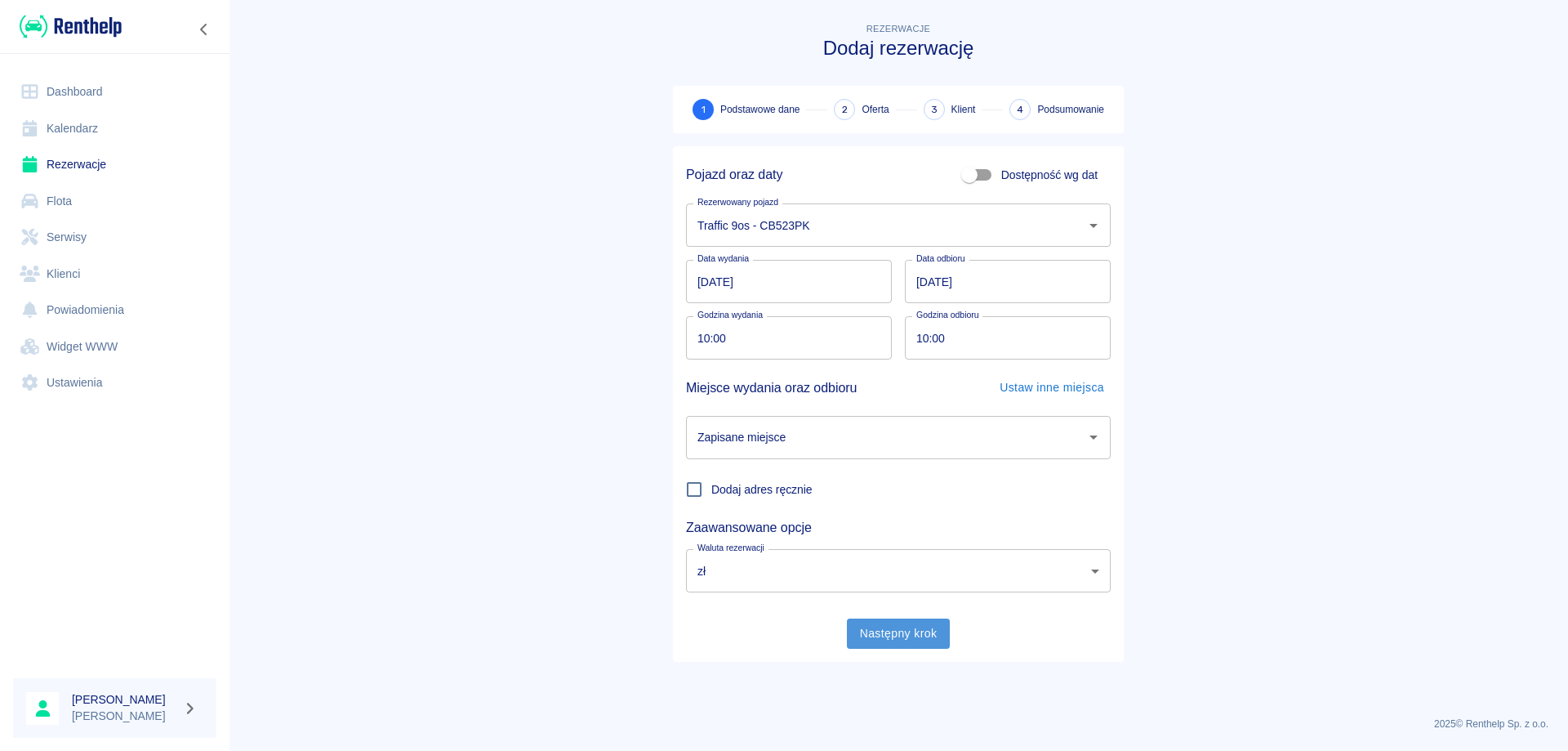
click at [906, 634] on button "Następny krok" at bounding box center [898, 634] width 104 height 30
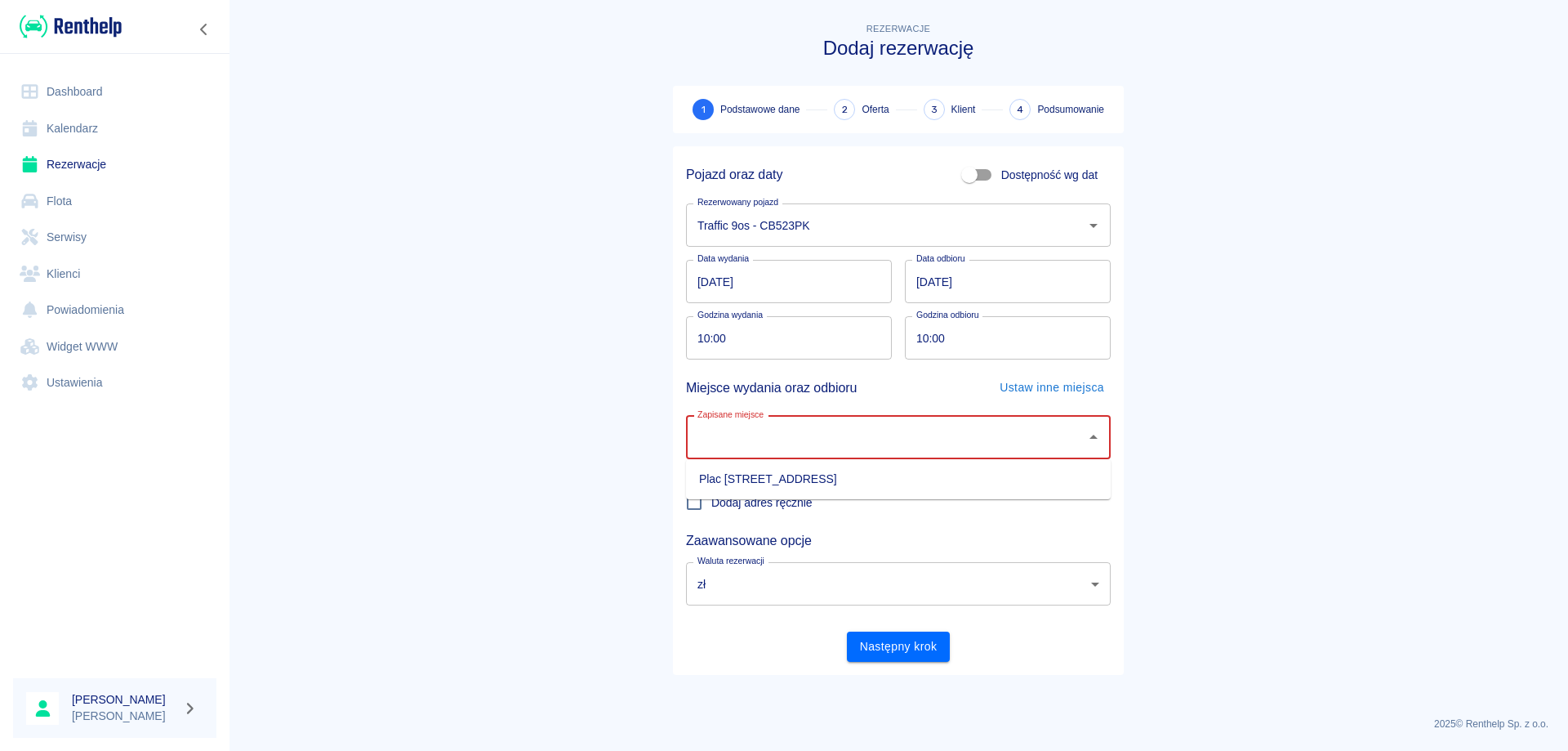
click at [803, 434] on input "Zapisane miejsce" at bounding box center [886, 438] width 385 height 28
click at [766, 470] on li "Plac [STREET_ADDRESS]" at bounding box center [897, 479] width 424 height 27
type input "Plac [STREET_ADDRESS]"
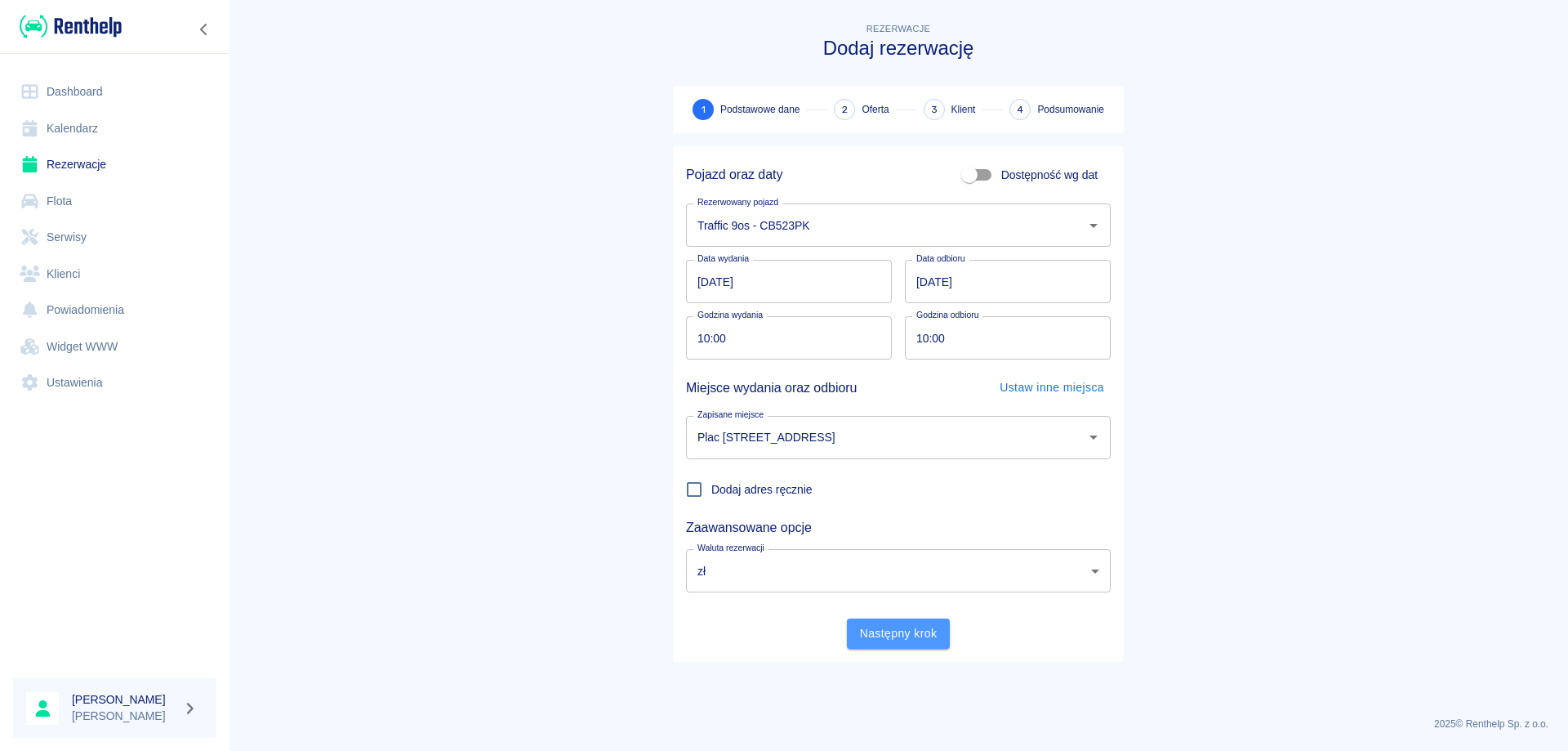
click at [923, 639] on button "Następny krok" at bounding box center [898, 634] width 104 height 30
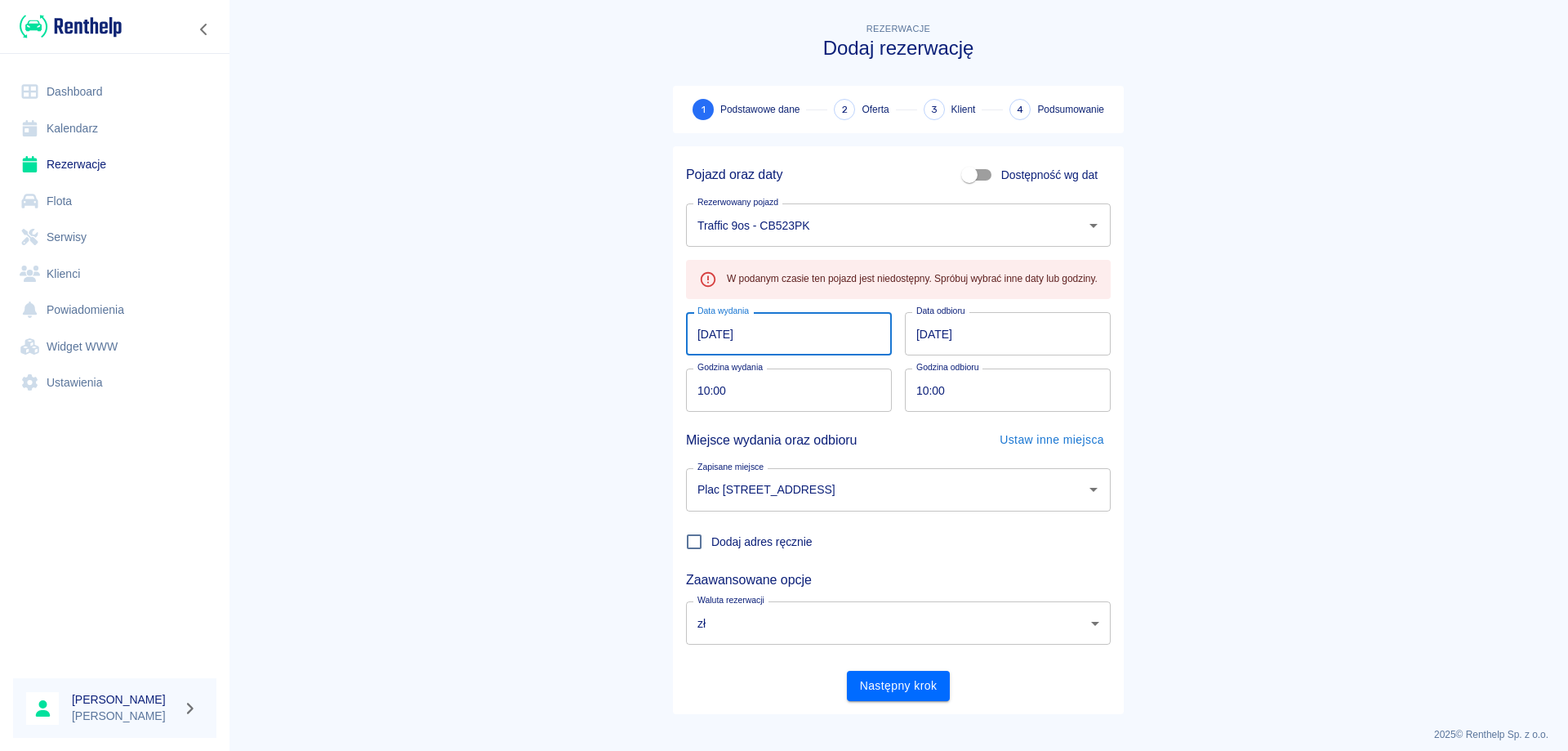
click at [686, 340] on input "[DATE]" at bounding box center [788, 334] width 205 height 44
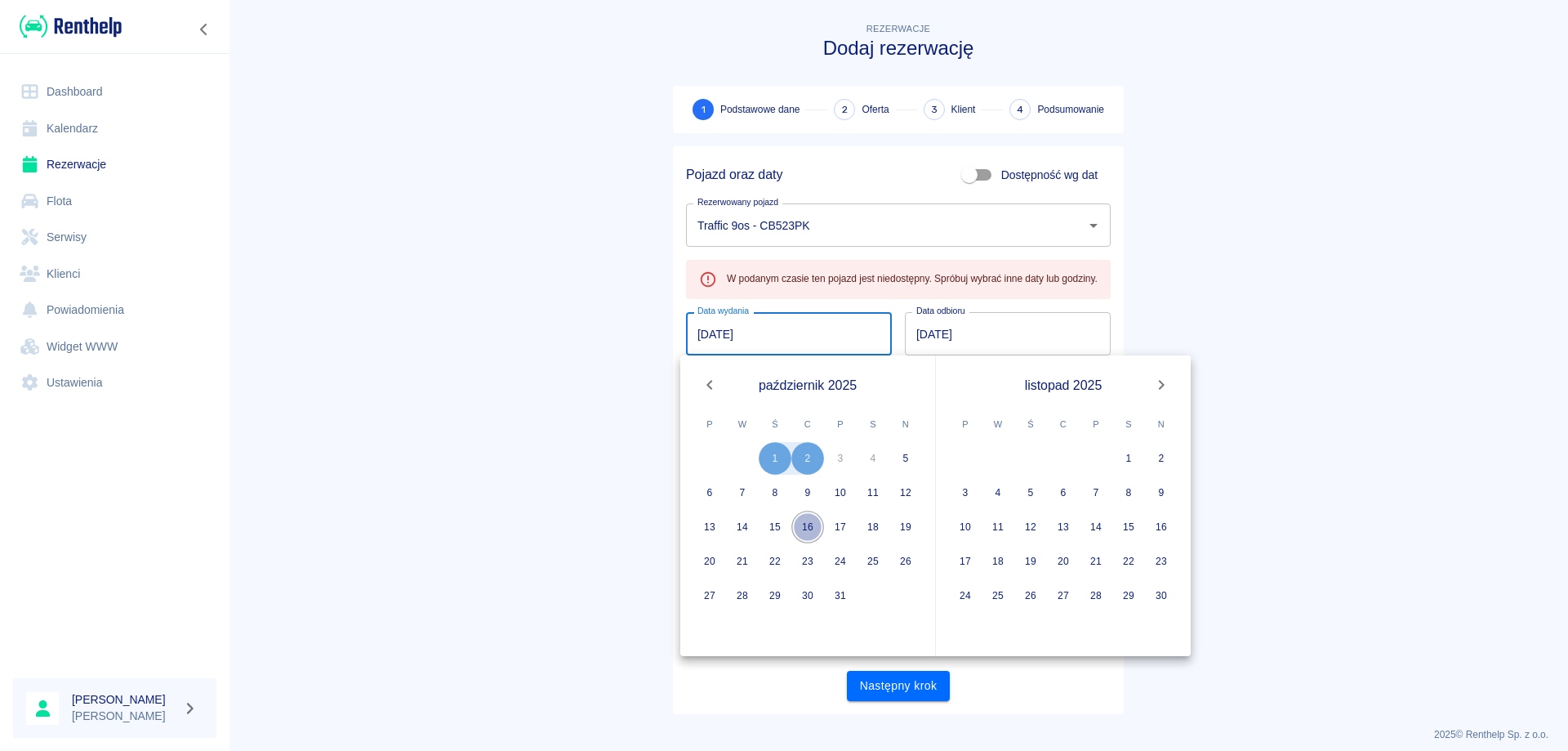
click at [803, 534] on button "16" at bounding box center [808, 527] width 33 height 33
type input "[DATE]"
type input "DD.MM.YYYY"
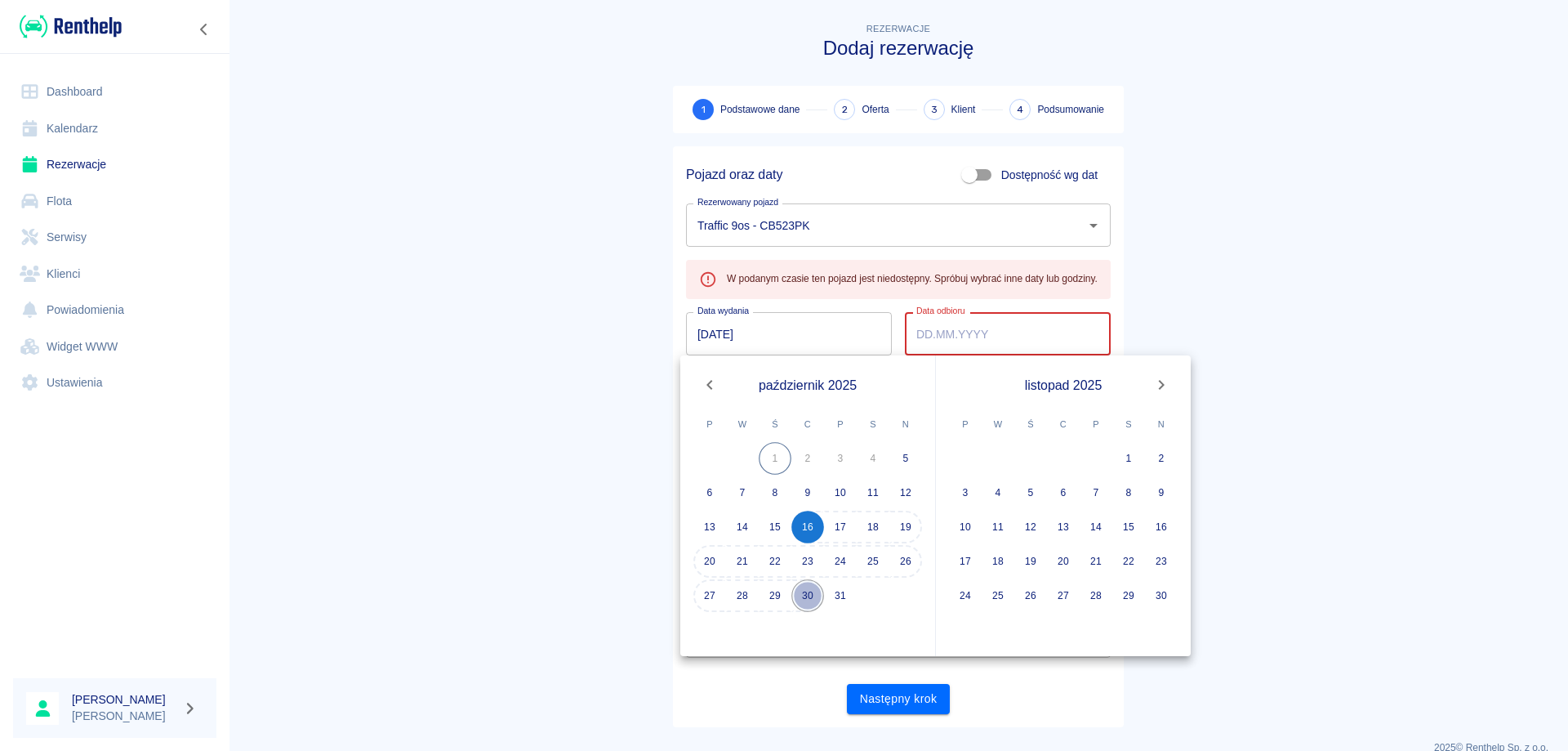
click at [808, 589] on button "30" at bounding box center [808, 595] width 33 height 33
type input "[DATE]"
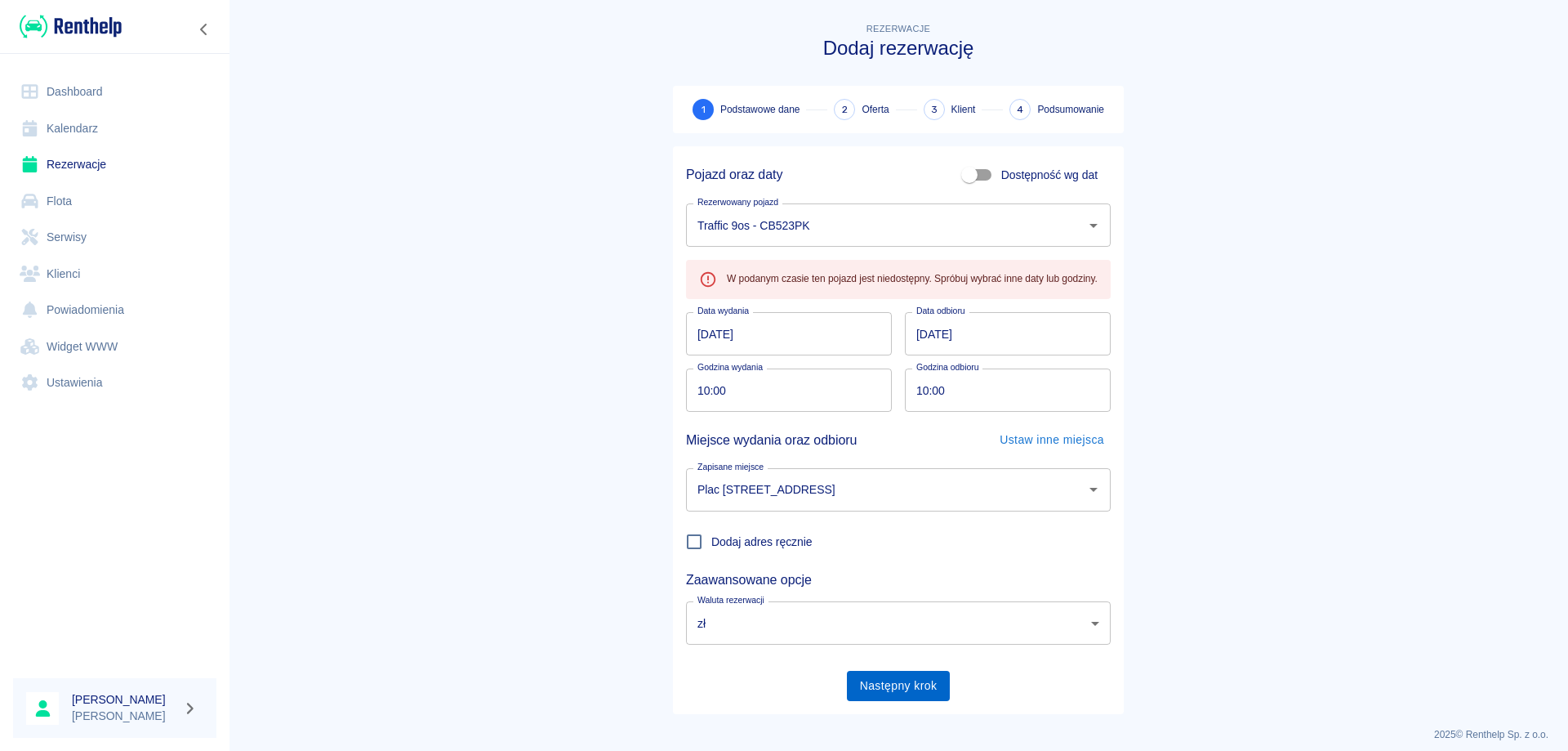
click at [903, 678] on button "Następny krok" at bounding box center [898, 686] width 104 height 30
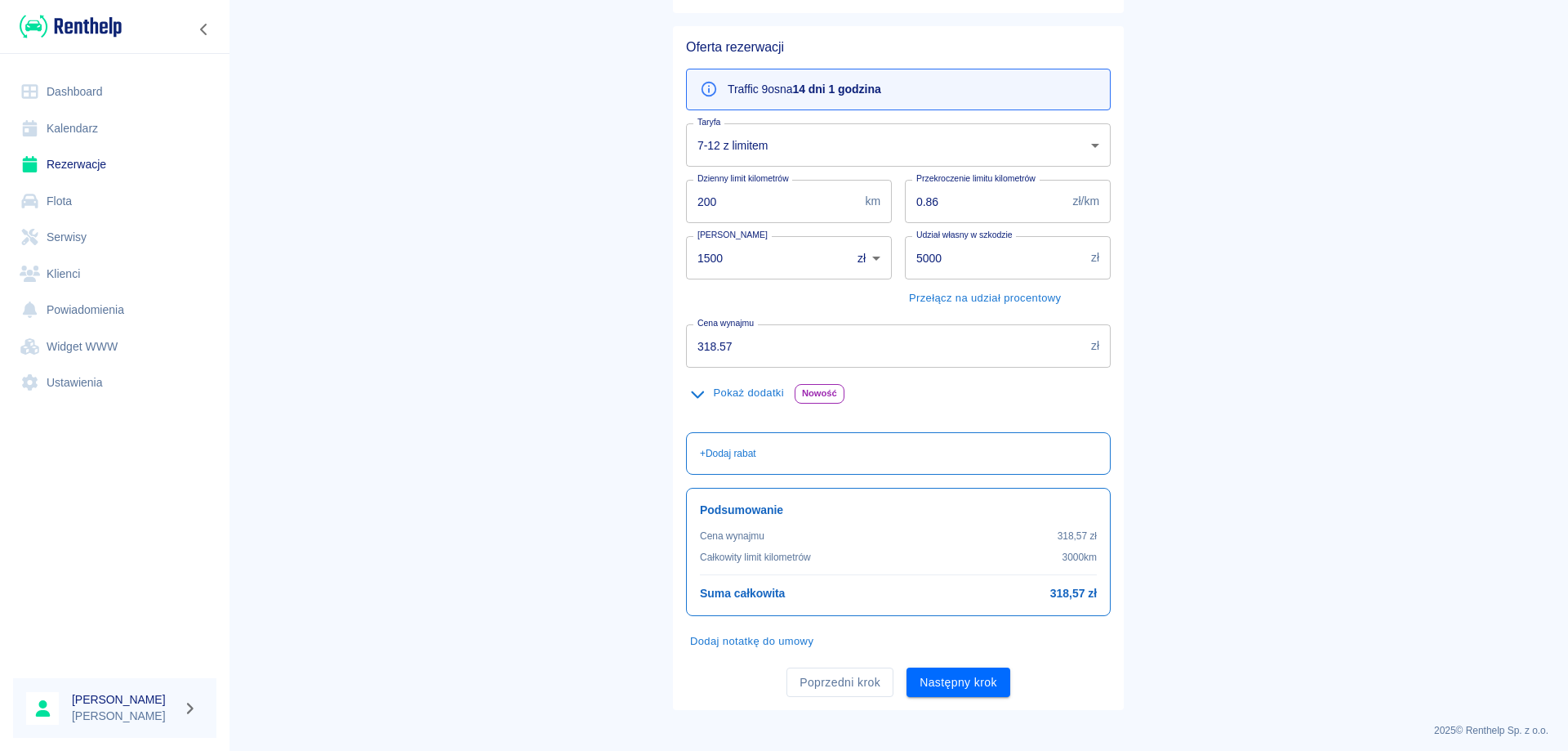
scroll to position [126, 0]
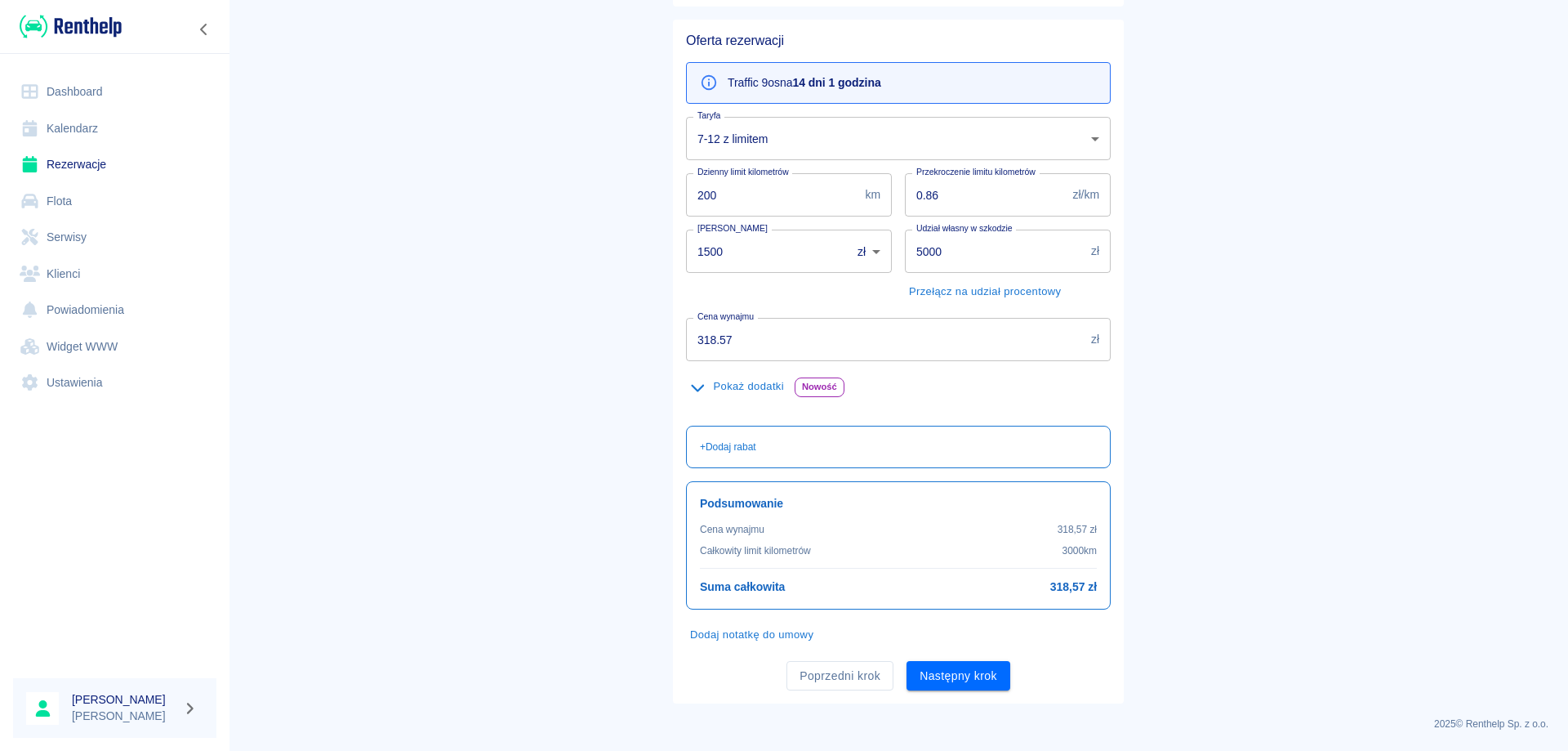
click at [772, 153] on body "Używamy plików Cookies, by zapewnić Ci najlepsze możliwe doświadczenie. Aby dow…" at bounding box center [784, 376] width 1568 height 751
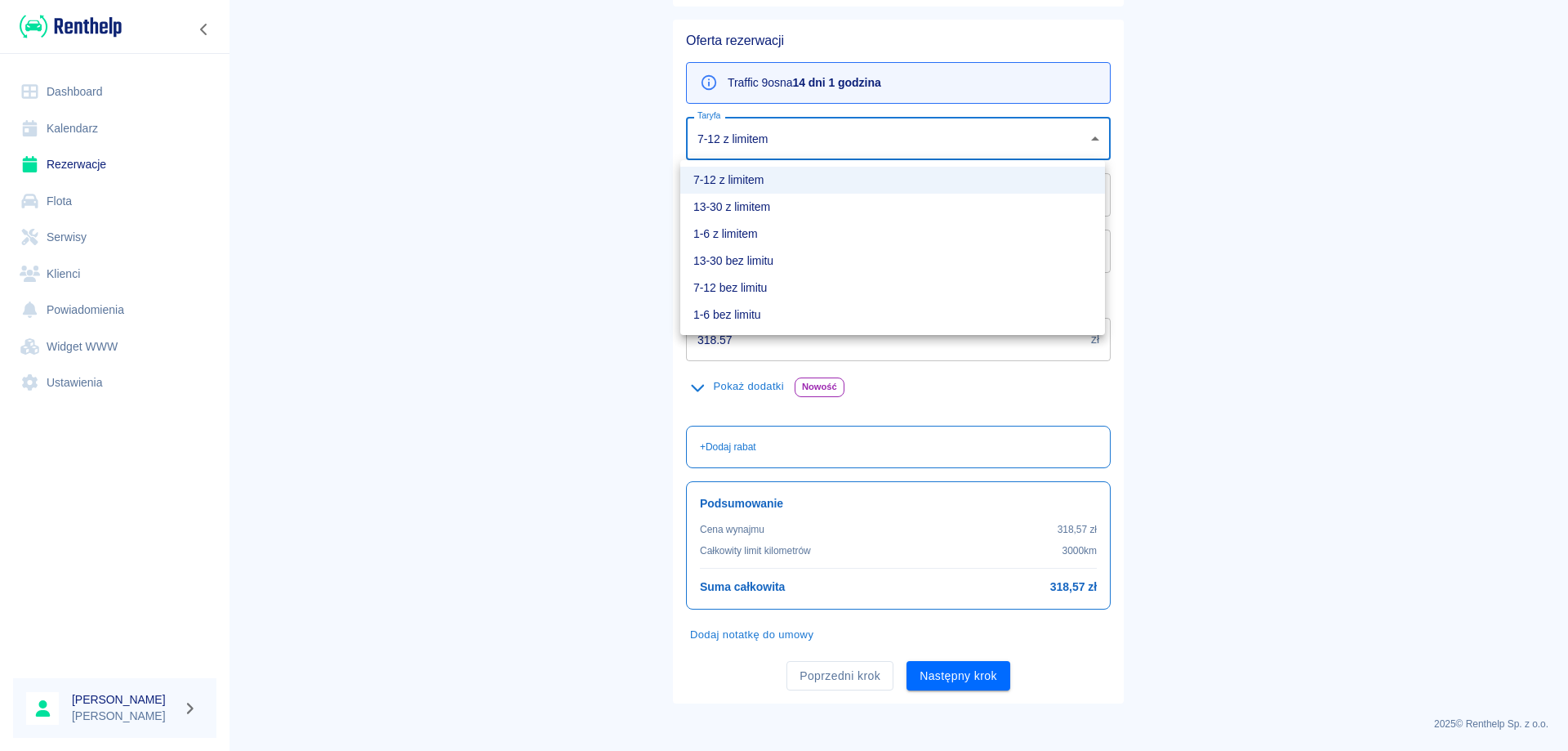
click at [756, 252] on li "13-30 bez limitu" at bounding box center [892, 261] width 424 height 27
type input "20d97ef1-a290-4a60-bcc2-90778f7b3ad6"
type input "999"
type input "0"
type input "5885.55"
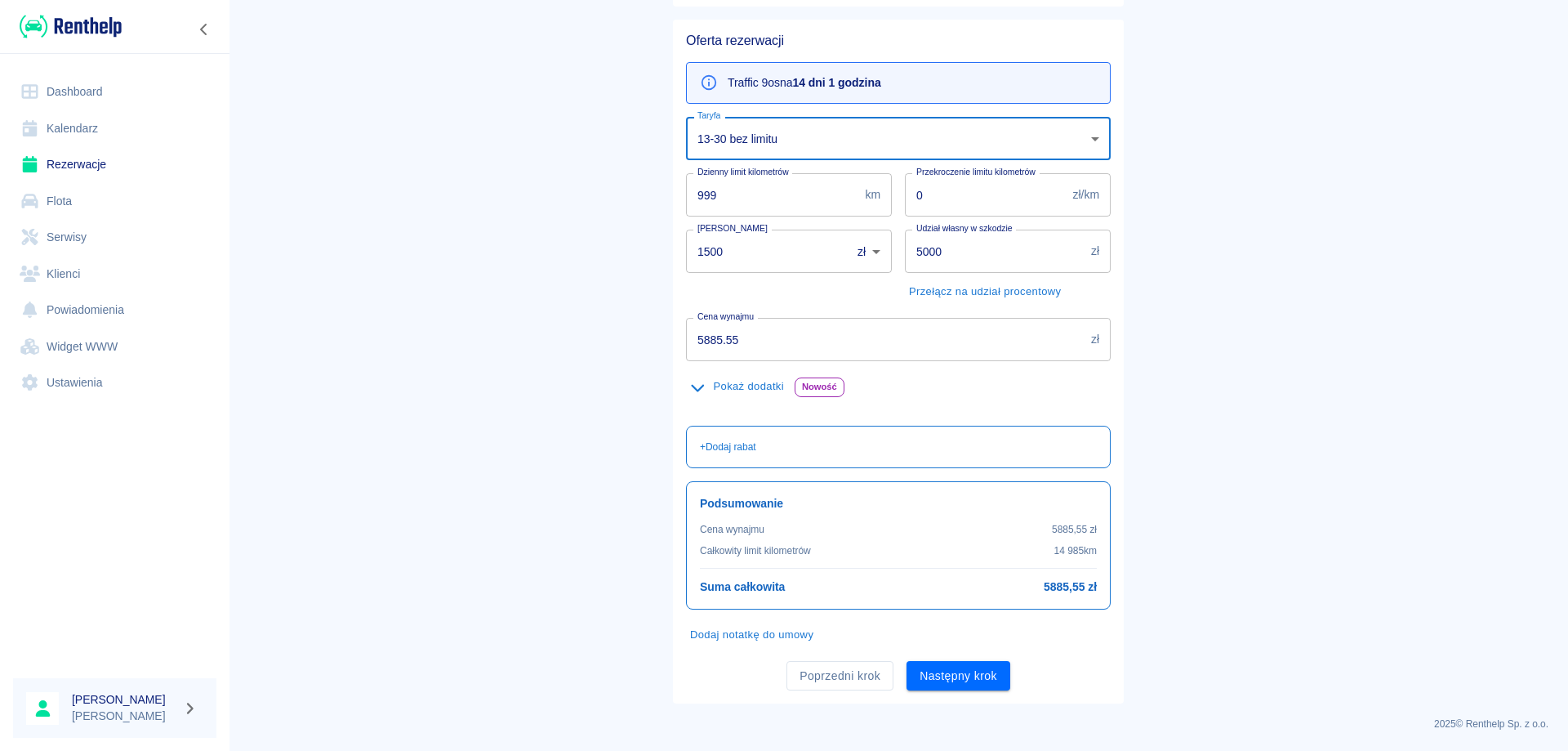
click at [769, 145] on body "Używamy plików Cookies, by zapewnić Ci najlepsze możliwe doświadczenie. Aby dow…" at bounding box center [784, 376] width 1568 height 751
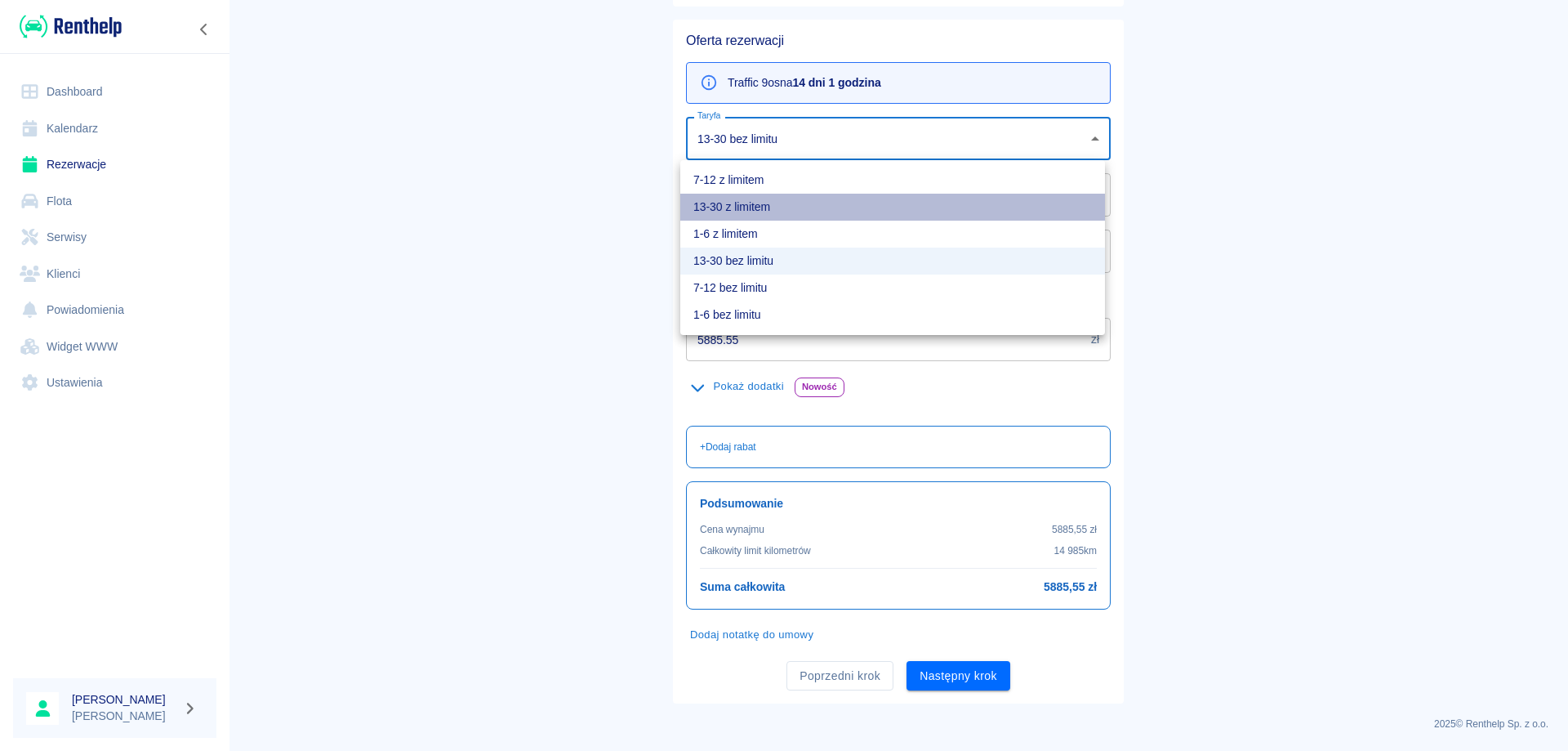
click at [744, 205] on li "13-30 z limitem" at bounding box center [892, 207] width 424 height 27
type input "2e2678f5-197f-4383-bdee-b4be85aeedd4"
type input "200"
type input "0.86"
type input "4409.55"
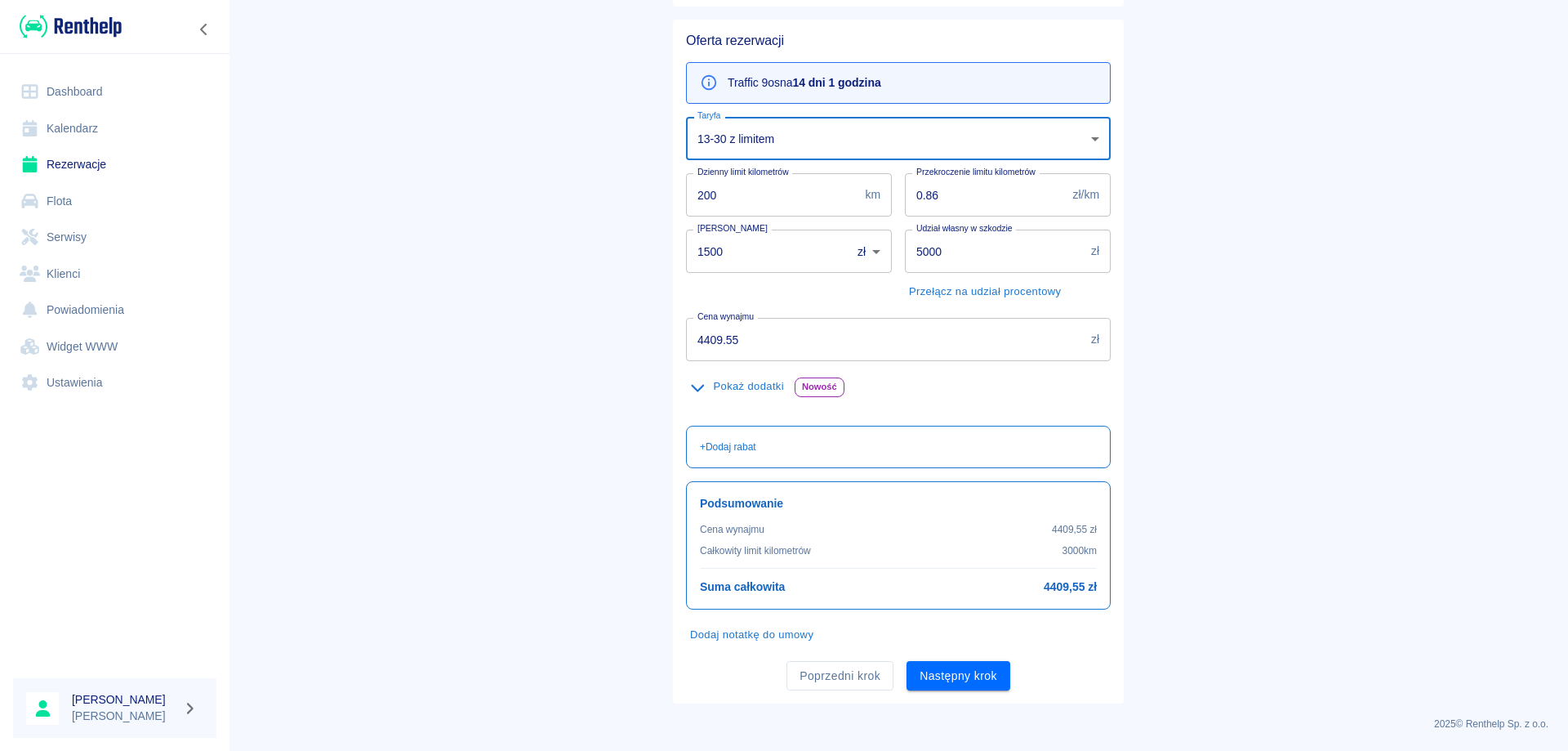
click at [736, 141] on body "Używamy plików Cookies, by zapewnić Ci najlepsze możliwe doświadczenie. Aby dow…" at bounding box center [784, 376] width 1568 height 751
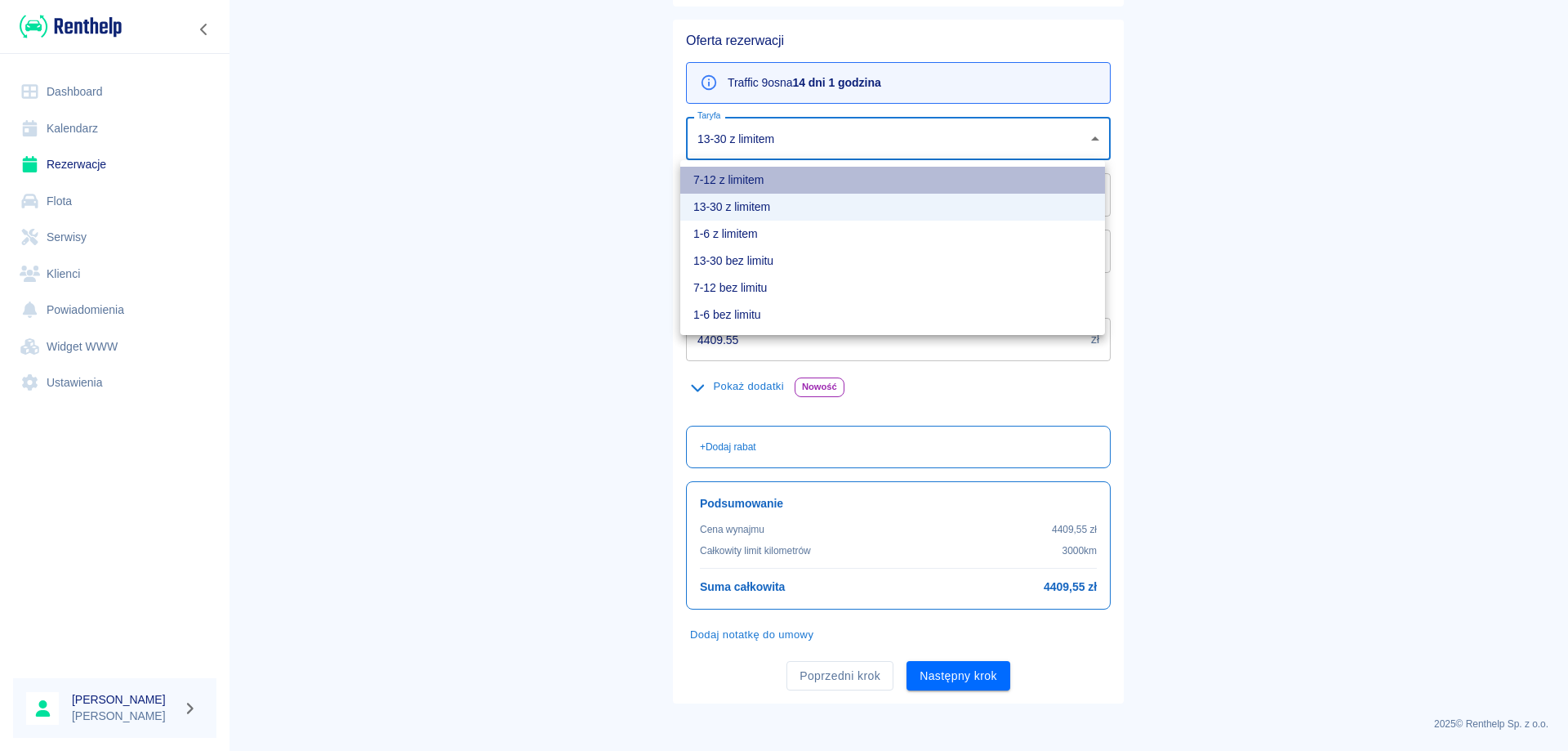
click at [712, 182] on li "7-12 z limitem" at bounding box center [892, 180] width 424 height 27
type input "5d8f465a-af15-4df9-9204-0a1b4d5e058c"
type input "318.57"
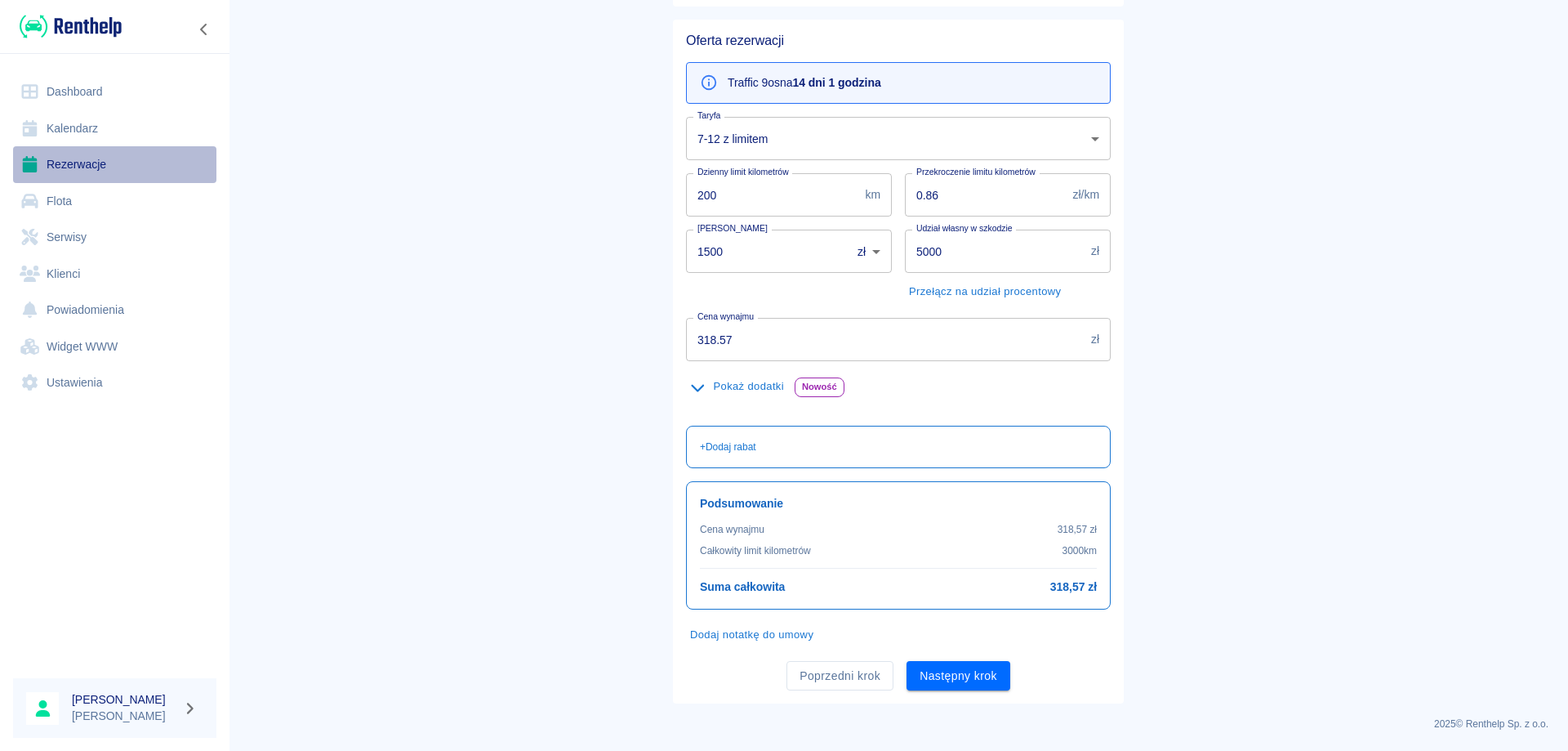
click at [84, 169] on link "Rezerwacje" at bounding box center [115, 164] width 204 height 36
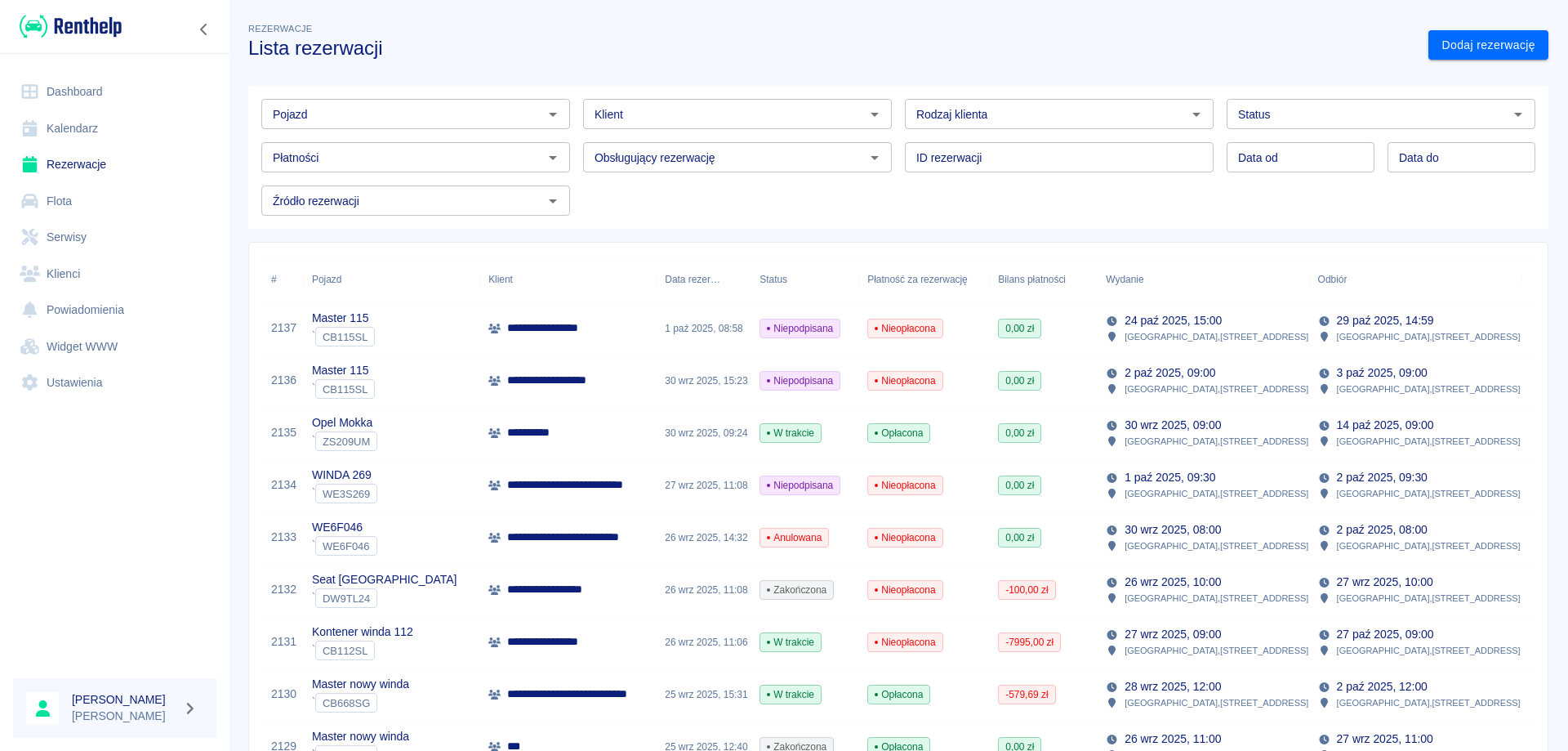
click at [436, 108] on input "Pojazd" at bounding box center [402, 114] width 272 height 20
click at [62, 85] on link "Dashboard" at bounding box center [115, 92] width 204 height 36
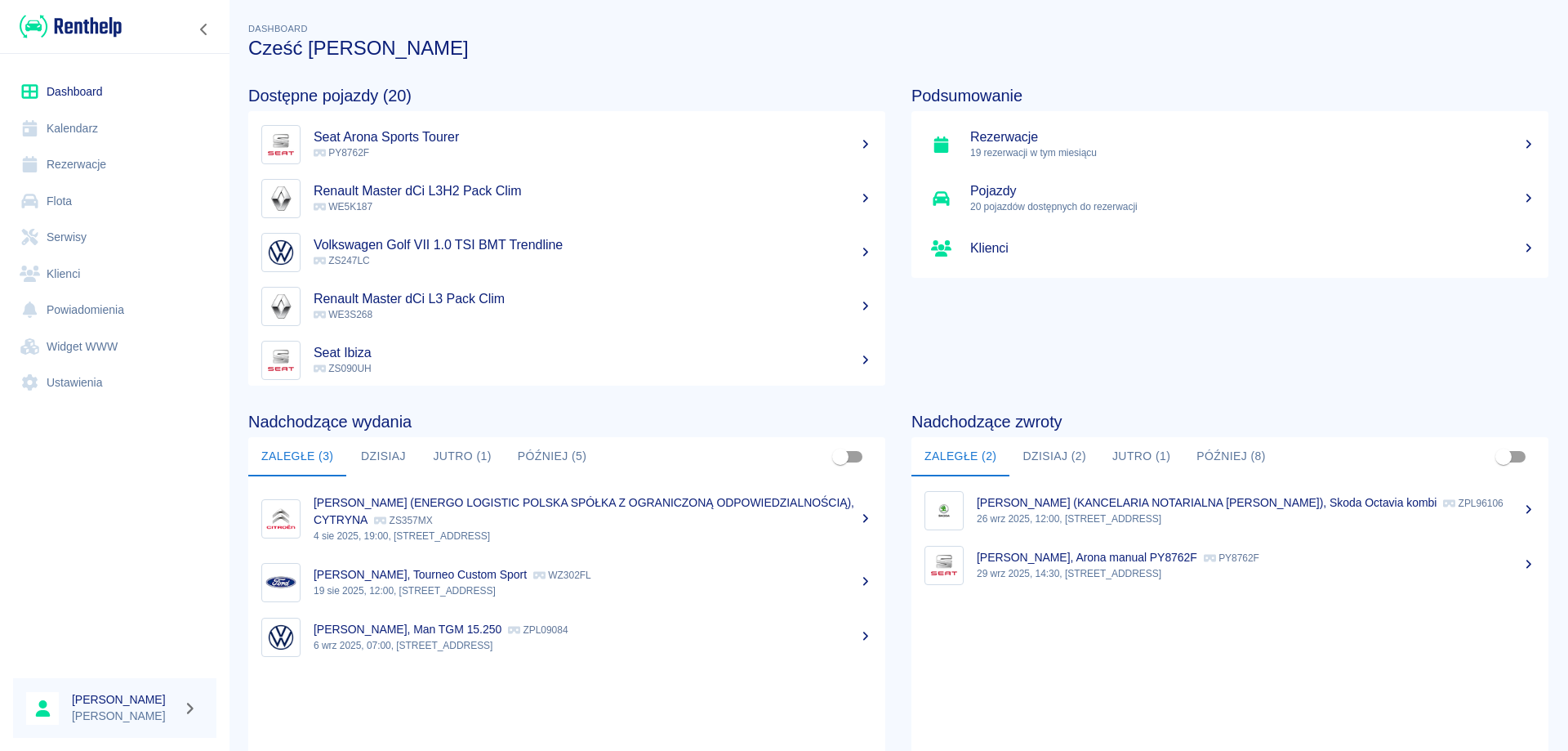
click at [1012, 576] on p "29 wrz 2025, 14:30, [STREET_ADDRESS]" at bounding box center [1256, 573] width 559 height 15
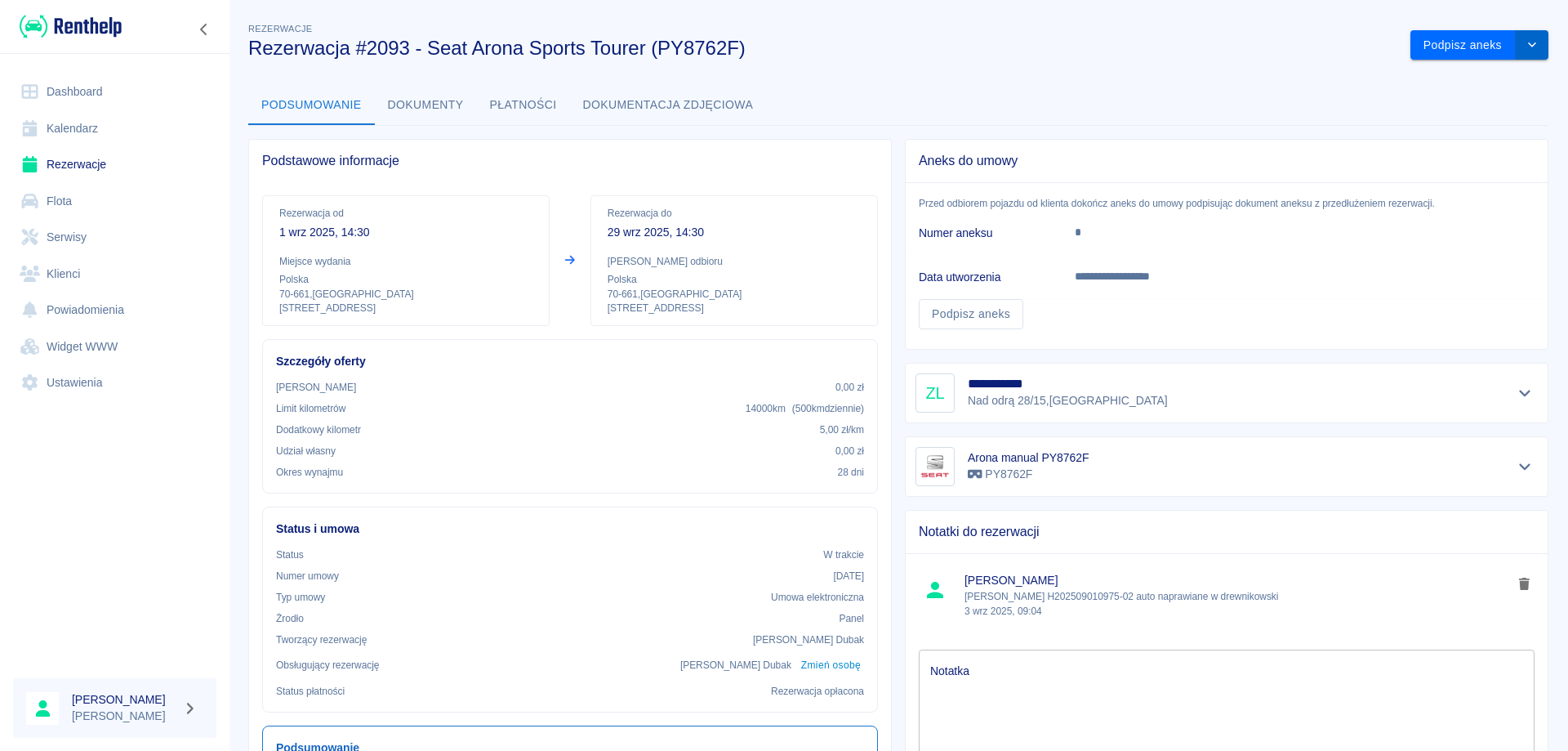
click at [1525, 42] on icon "drop-down" at bounding box center [1532, 44] width 13 height 11
click at [1202, 29] on div "Rezerwacje Rezerwacja #2093 - Seat Arona Sports Tourer (PY8762F)" at bounding box center [816, 33] width 1162 height 53
click at [1525, 47] on icon "drop-down" at bounding box center [1532, 44] width 13 height 11
click at [1455, 85] on li "Przedłuż rezerwację" at bounding box center [1467, 79] width 128 height 27
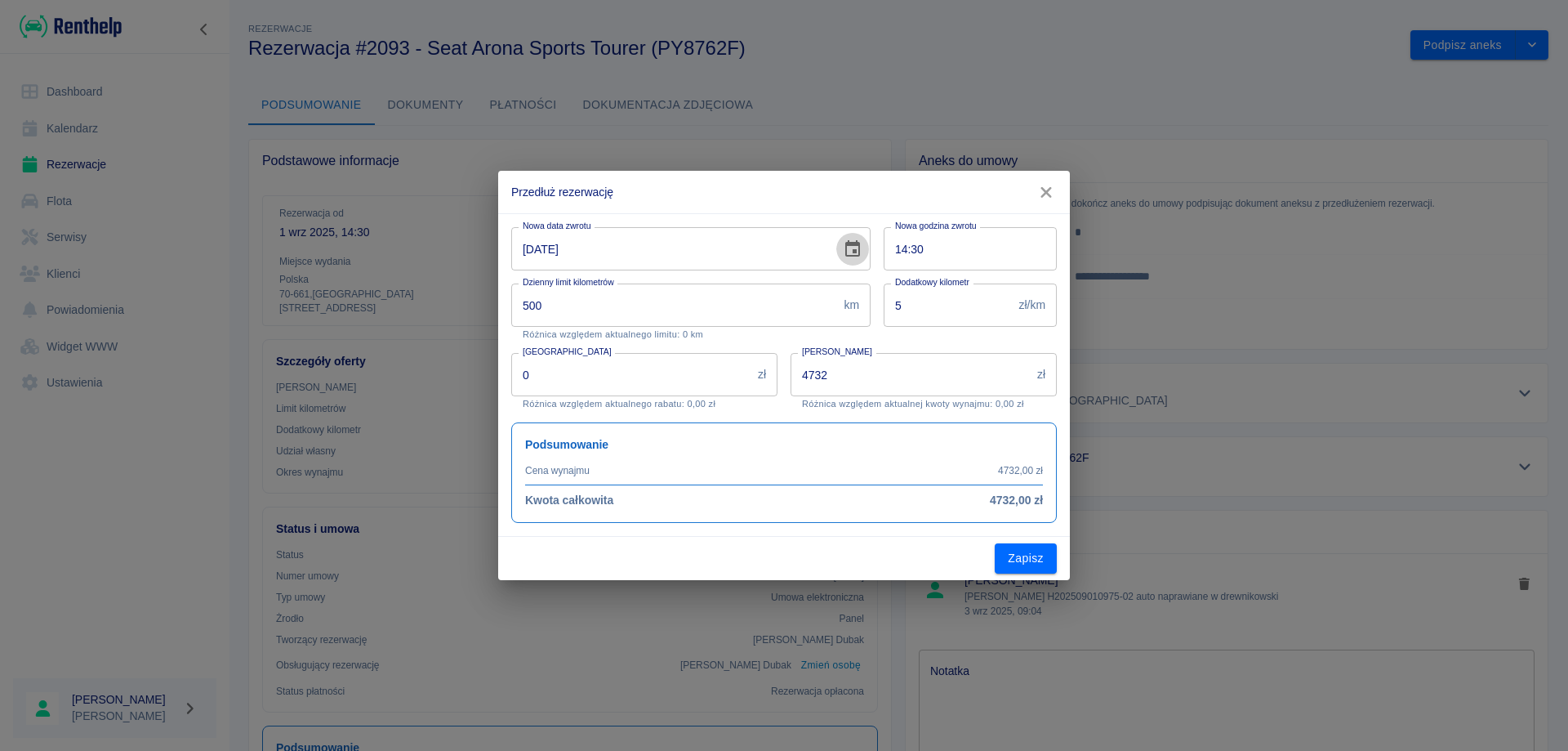
click at [851, 252] on icon "Choose date, selected date is 29 wrz 2025" at bounding box center [853, 249] width 20 height 20
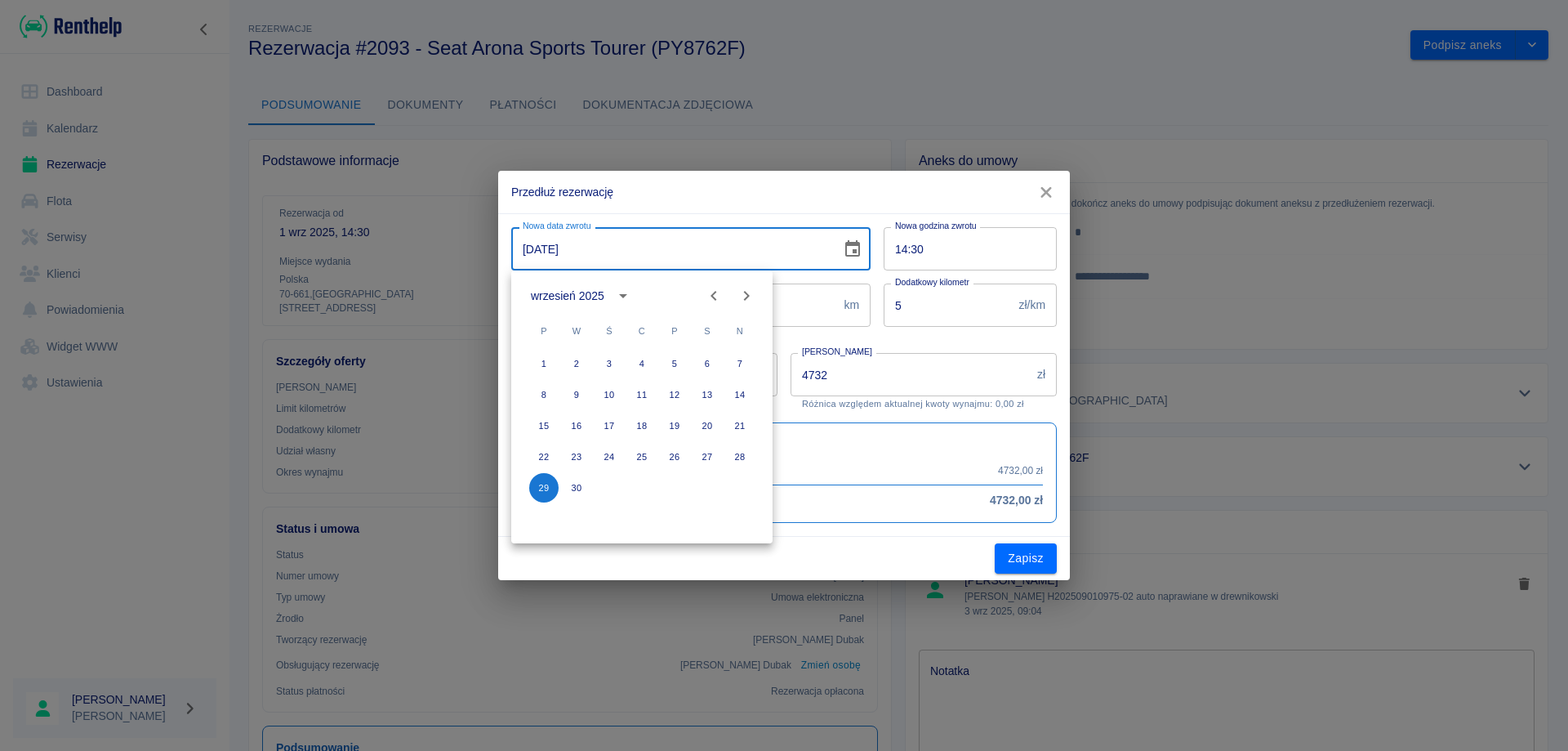
click at [750, 293] on icon "Next month" at bounding box center [746, 295] width 20 height 20
click at [678, 355] on button "3" at bounding box center [674, 363] width 29 height 29
type input "[DATE]"
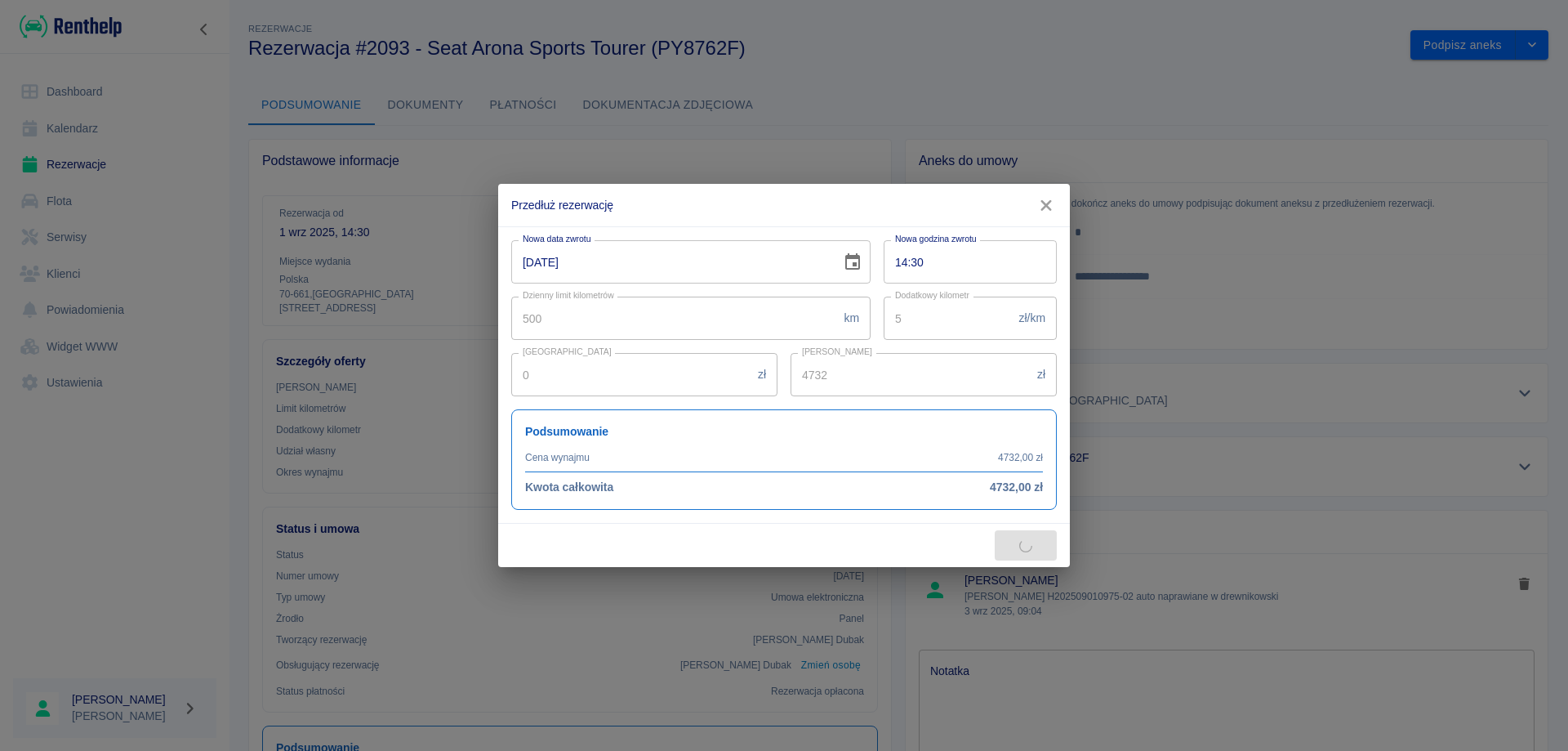
type input "5408"
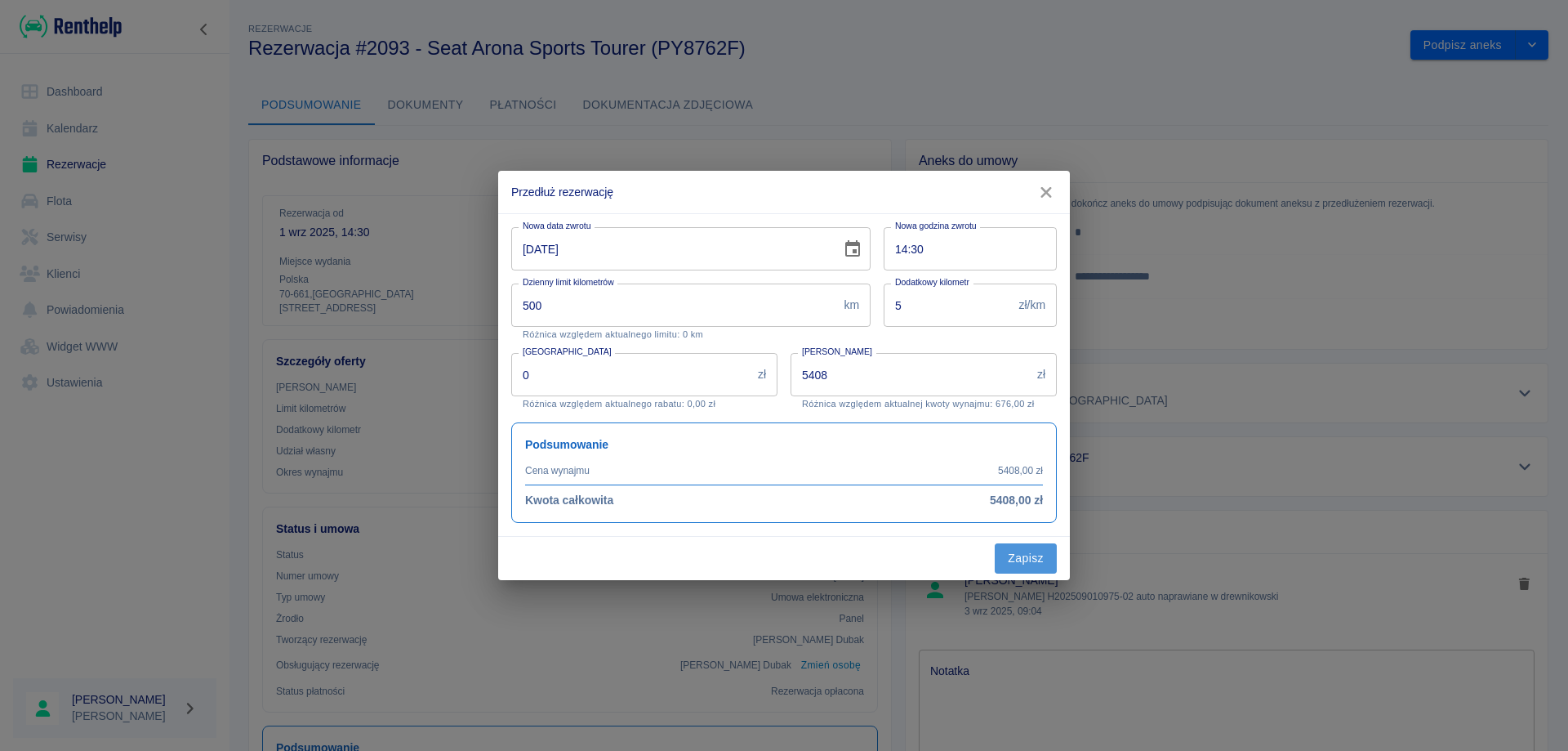
click at [1037, 563] on button "Zapisz" at bounding box center [1025, 559] width 62 height 30
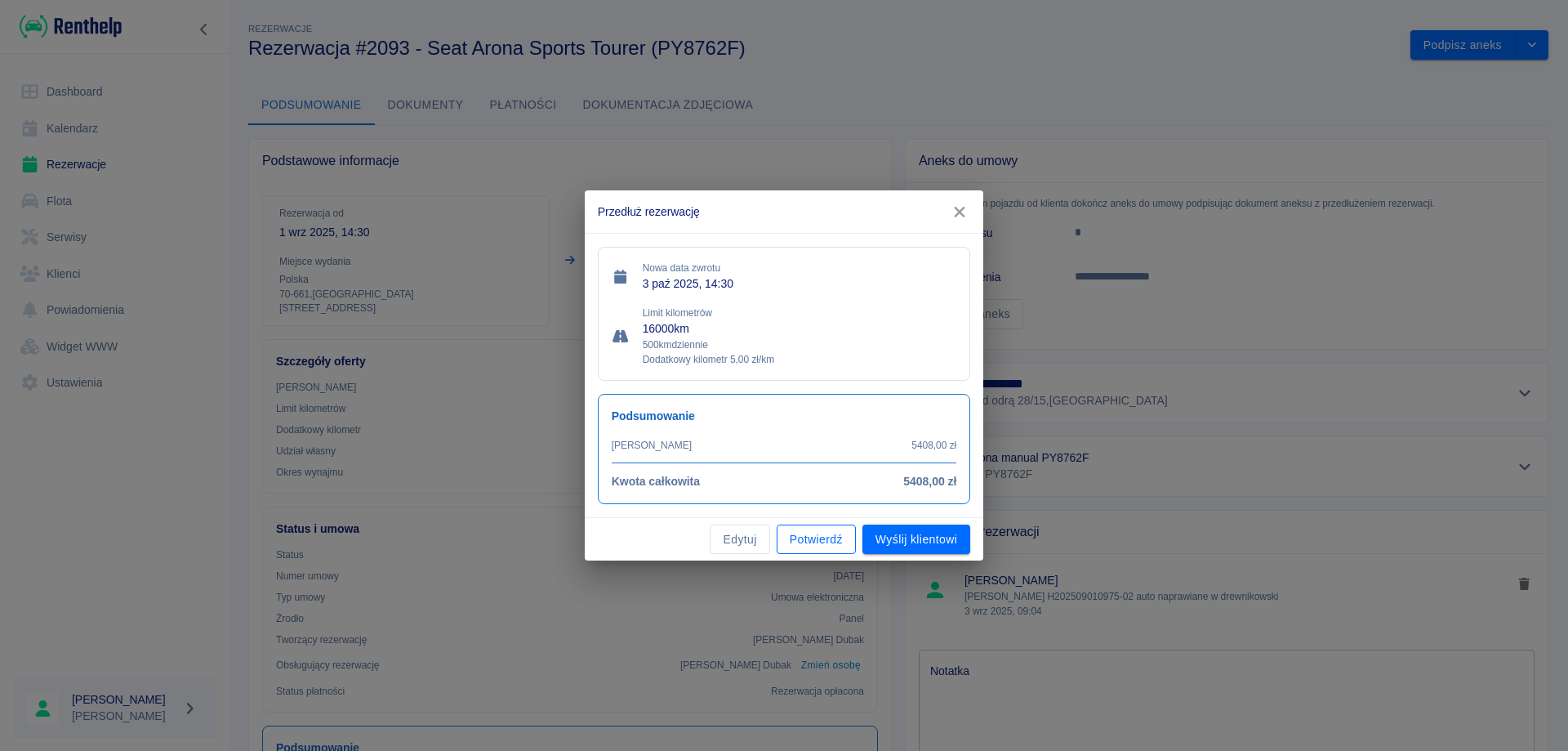
click at [816, 541] on button "Potwierdź" at bounding box center [816, 539] width 79 height 30
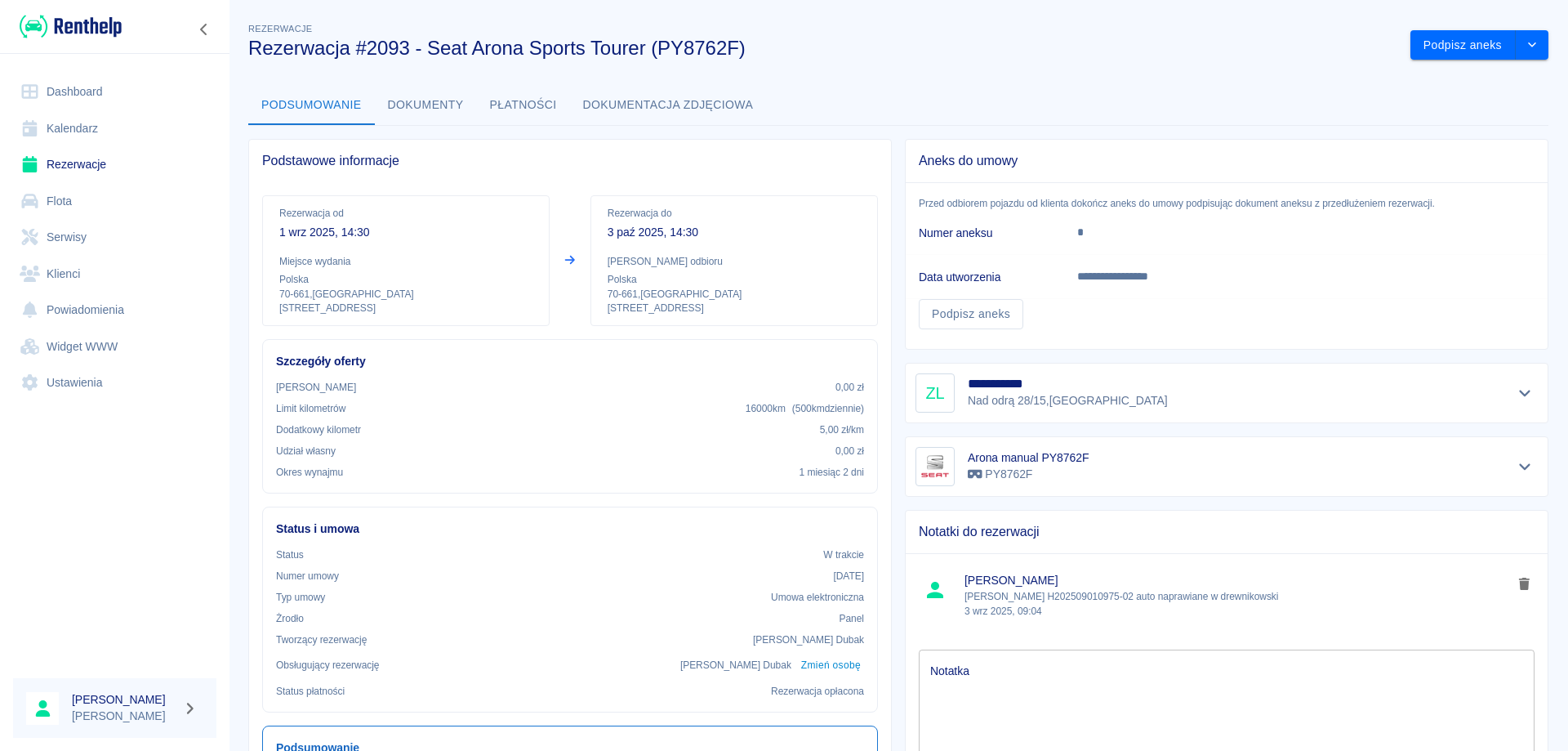
click at [57, 158] on link "Rezerwacje" at bounding box center [115, 164] width 204 height 36
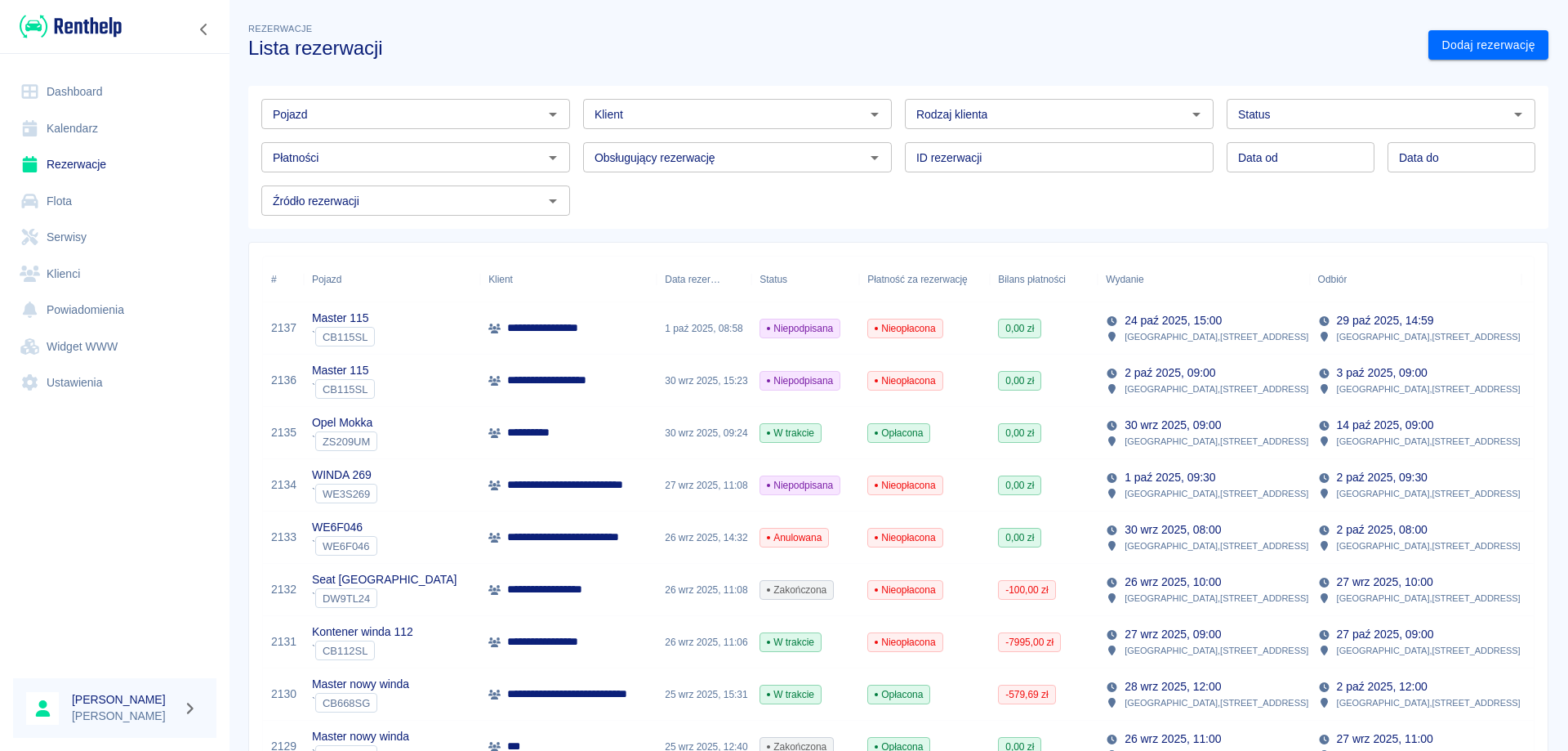
click at [96, 172] on link "Rezerwacje" at bounding box center [115, 164] width 204 height 36
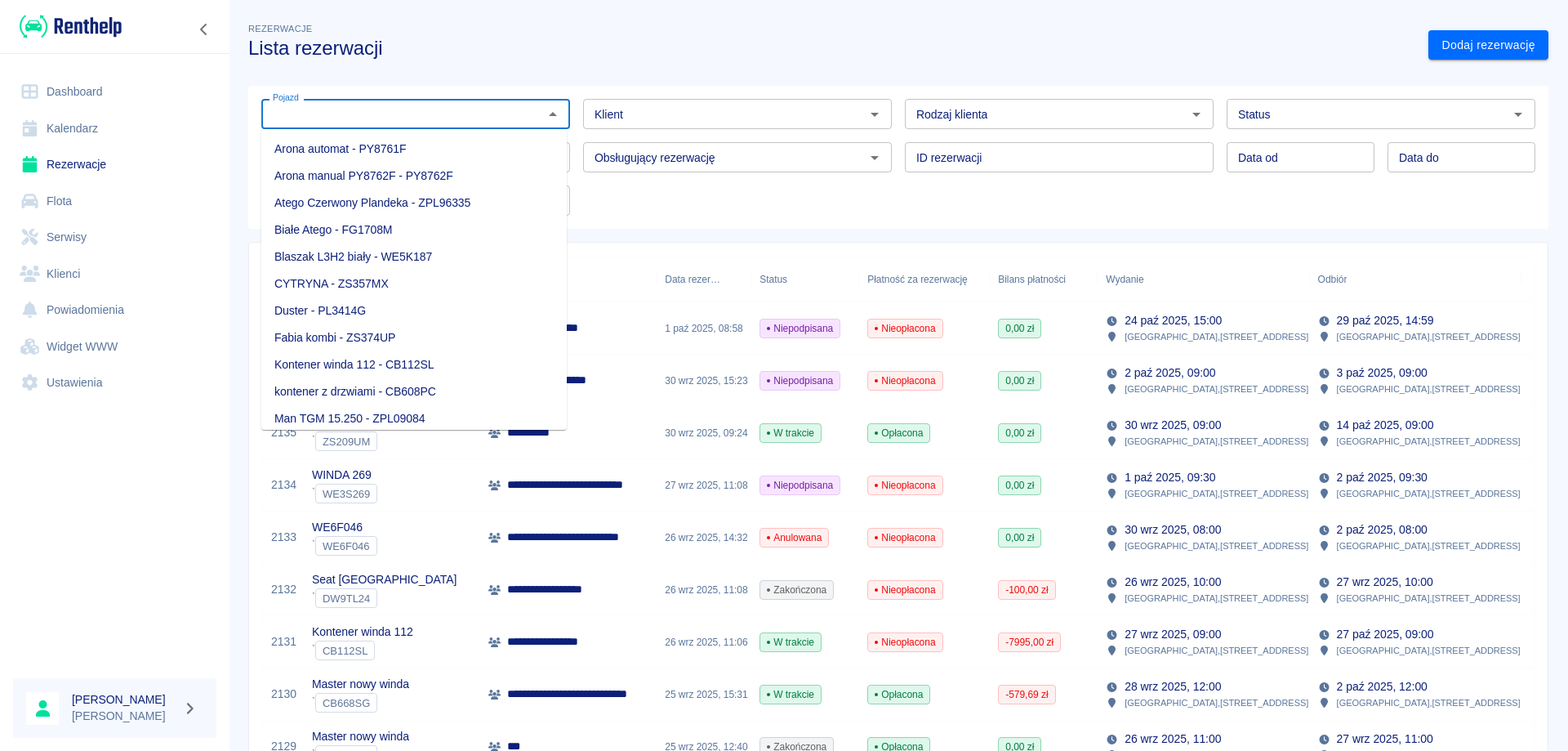
click at [509, 117] on input "Pojazd" at bounding box center [402, 114] width 272 height 20
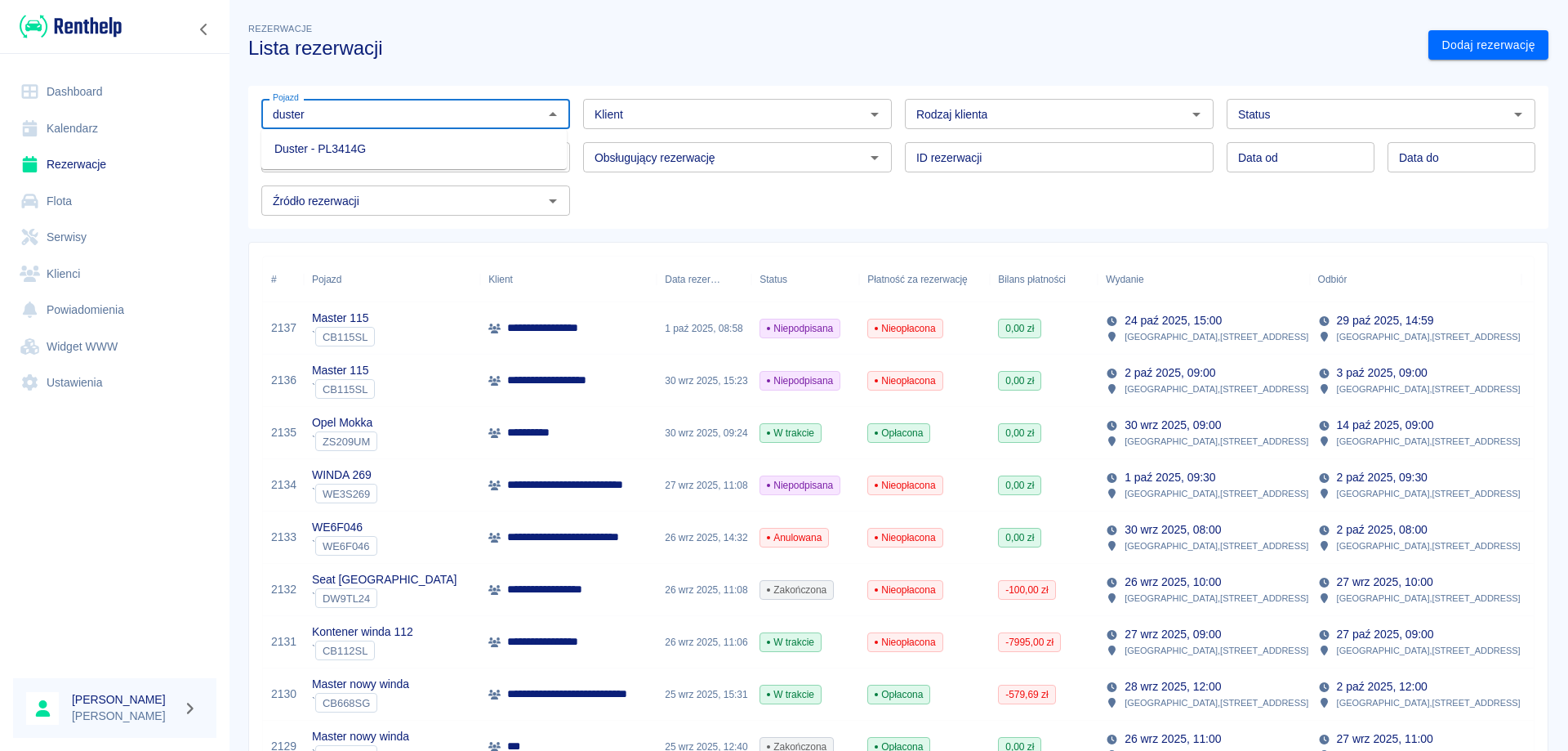
click at [350, 156] on li "Duster - PL3414G" at bounding box center [414, 149] width 305 height 27
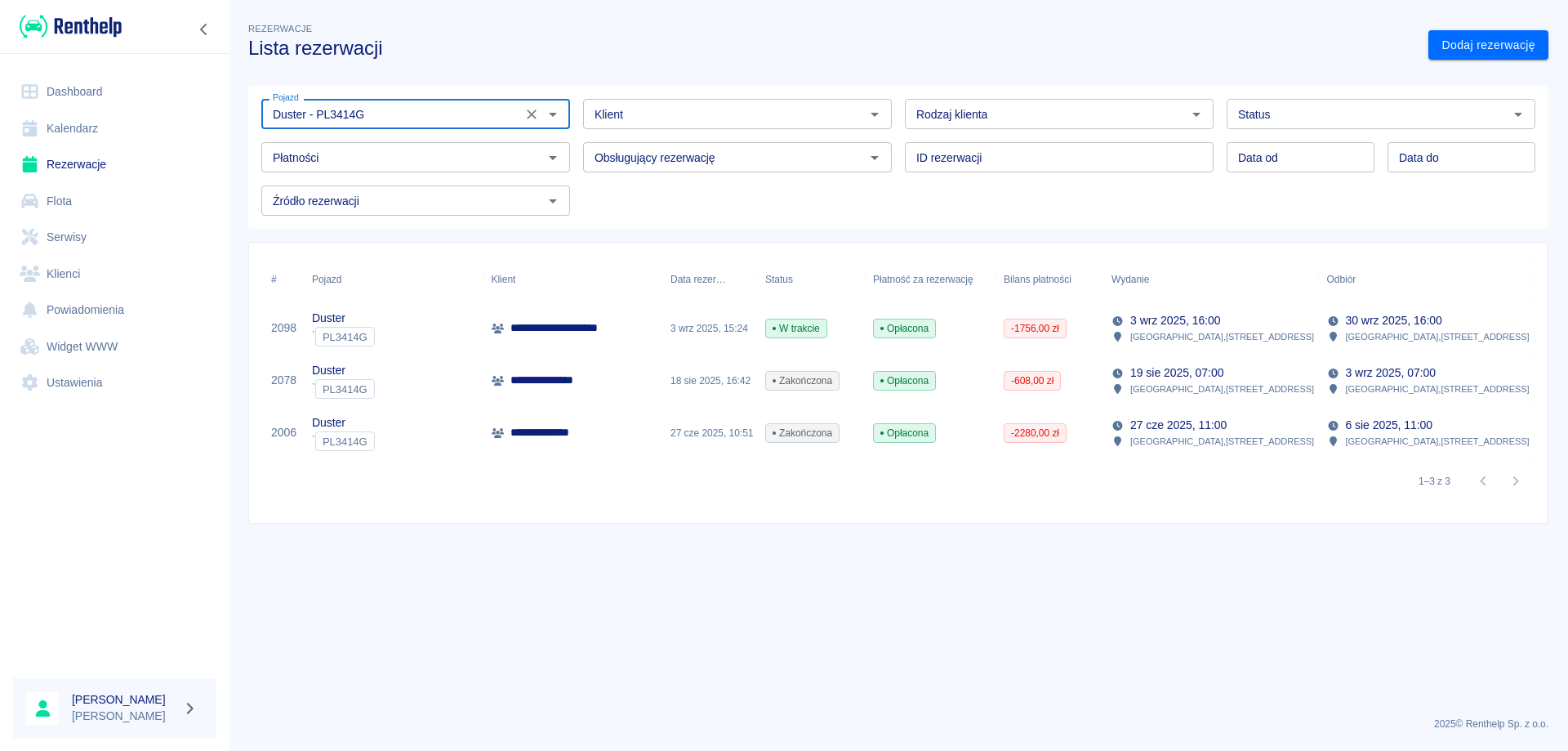
type input "Duster - PL3414G"
click at [793, 323] on span "W trakcie" at bounding box center [796, 328] width 60 height 15
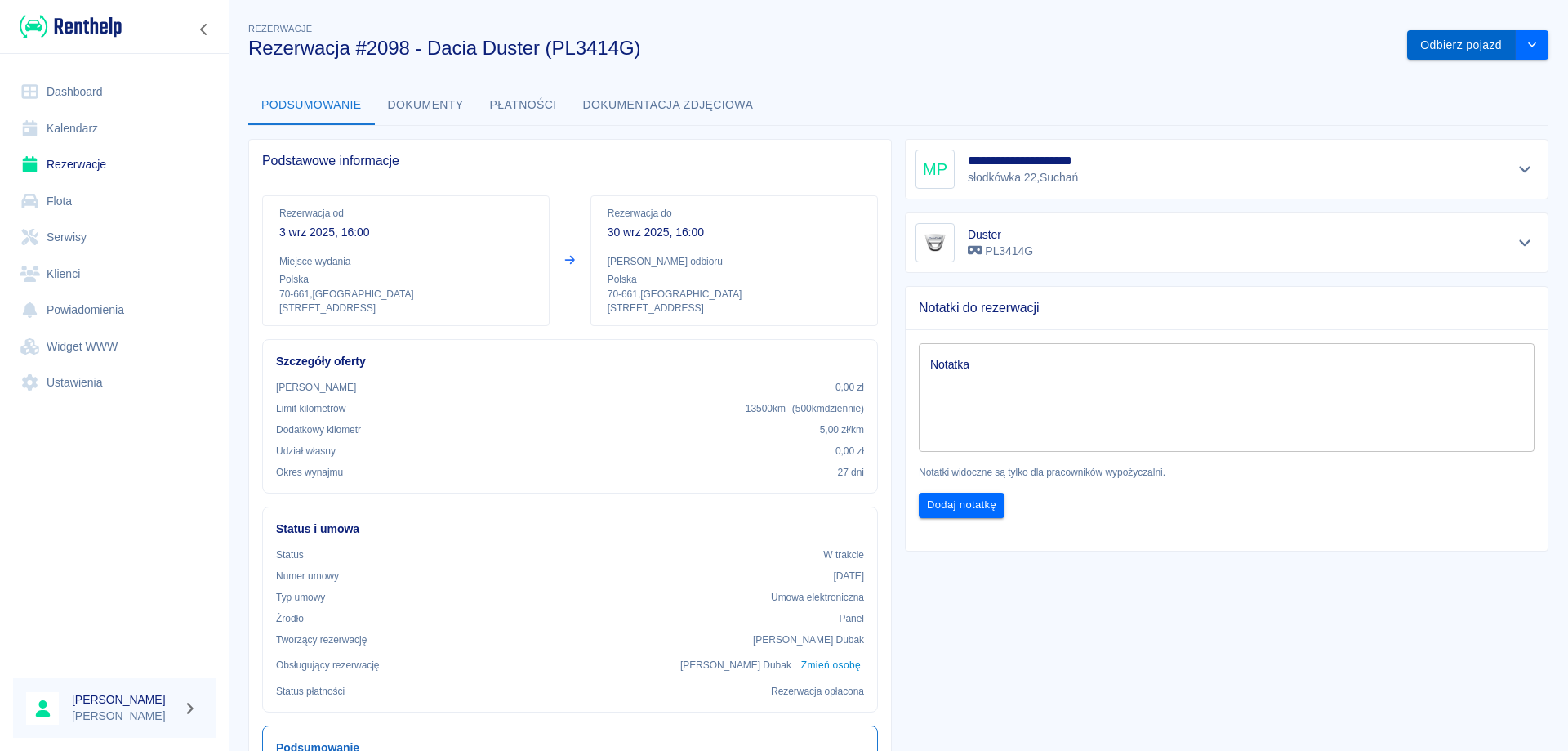
click at [1447, 45] on button "Odbierz pojazd" at bounding box center [1461, 45] width 109 height 30
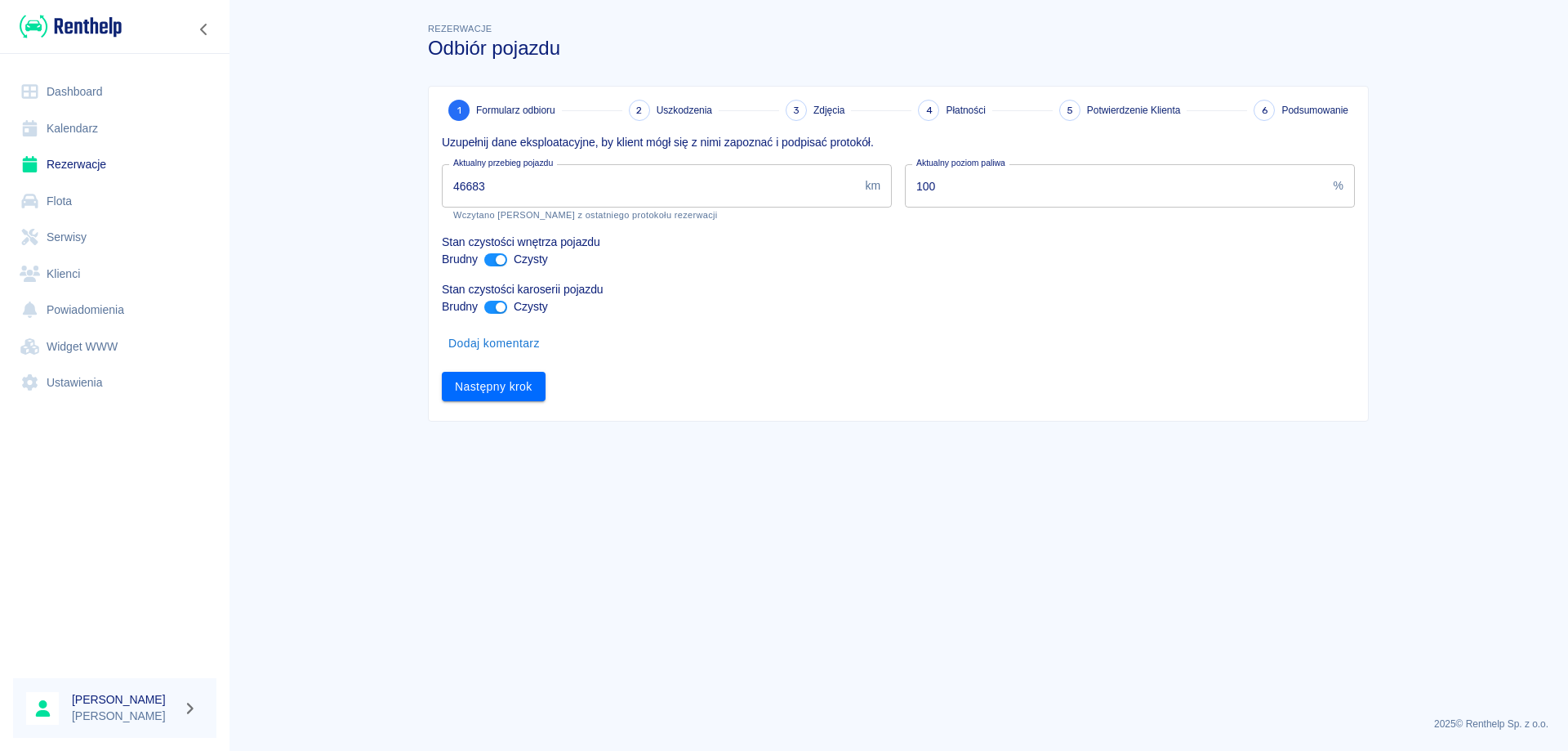
click at [464, 182] on input "46683" at bounding box center [650, 186] width 416 height 44
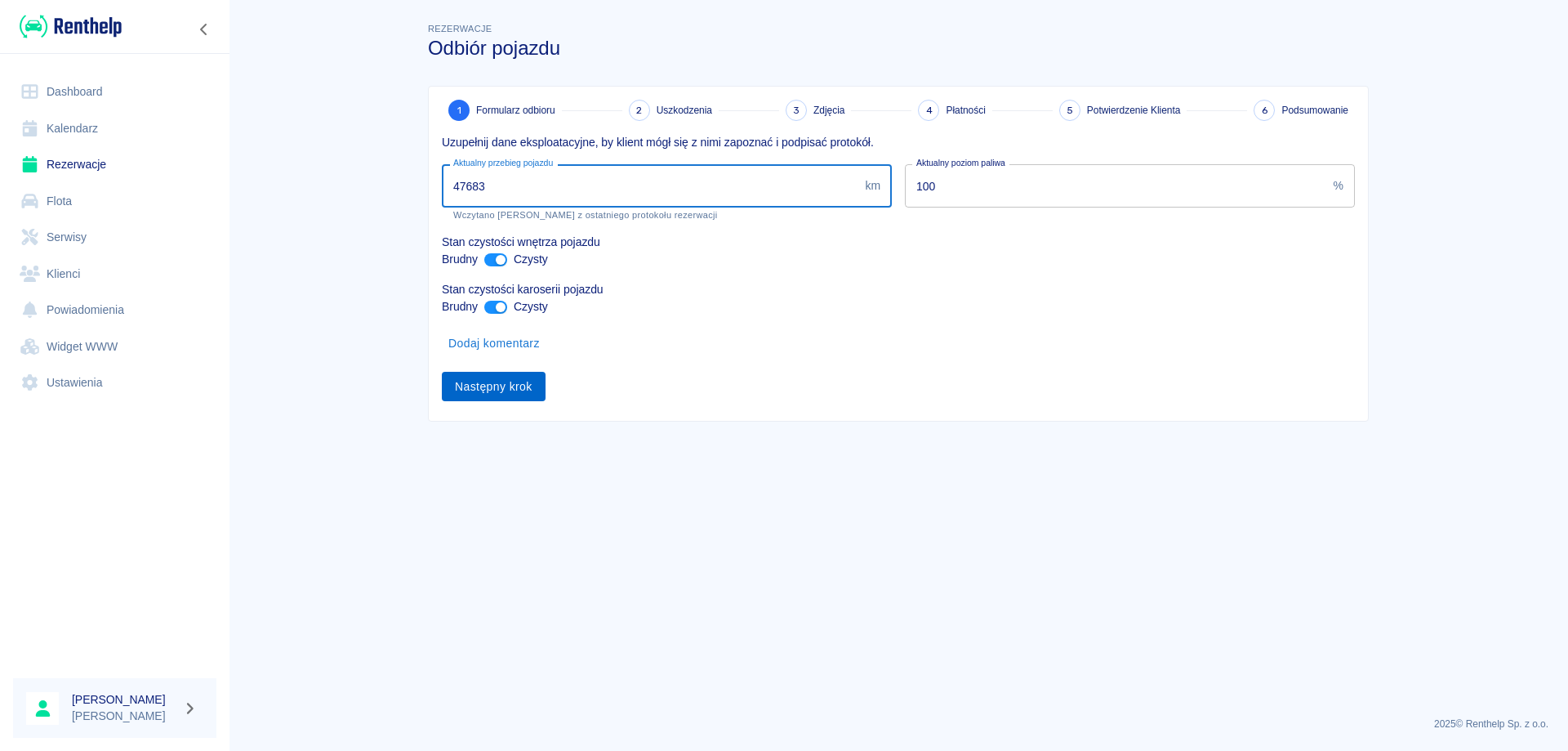
type input "47683"
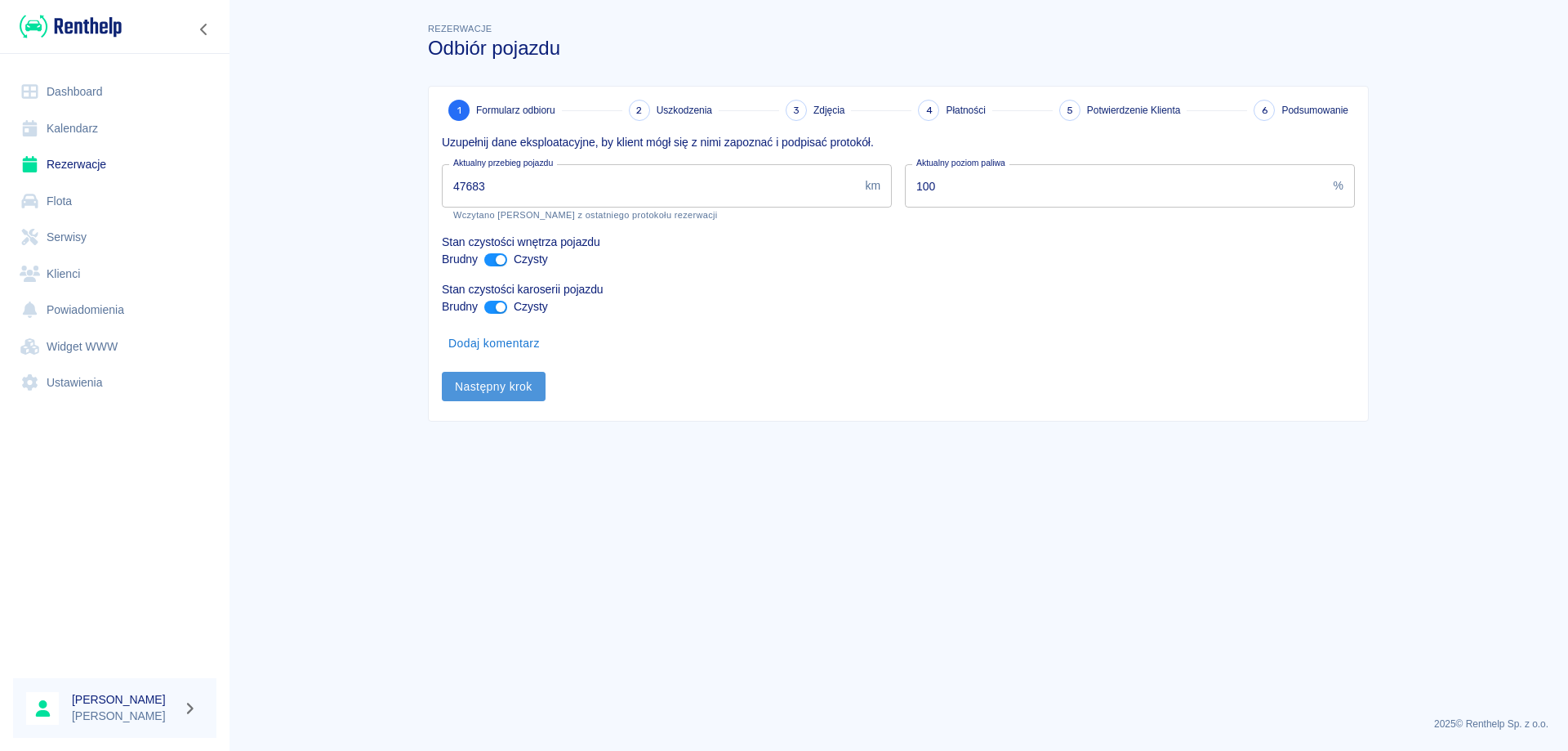
click at [523, 380] on button "Następny krok" at bounding box center [494, 387] width 104 height 30
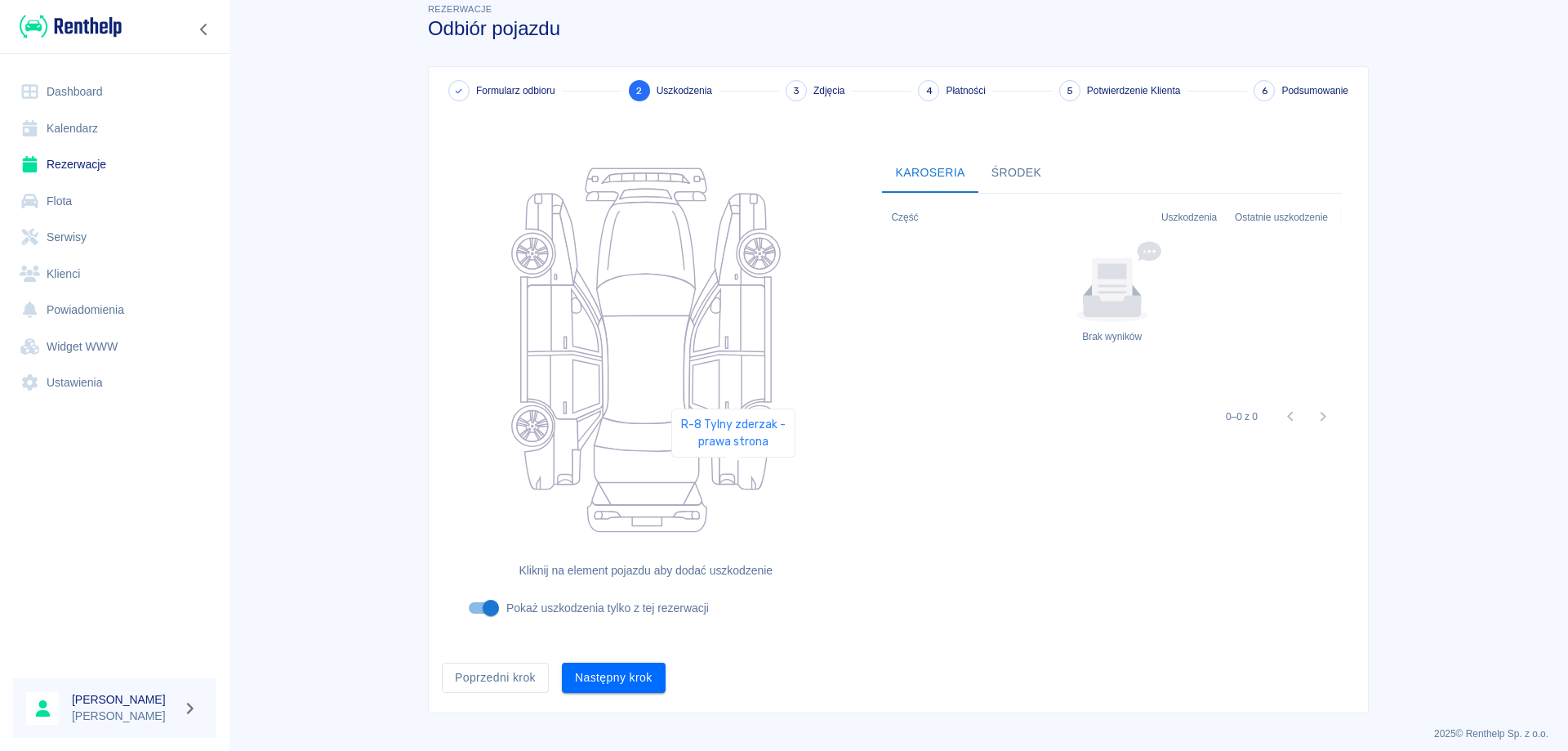
scroll to position [29, 0]
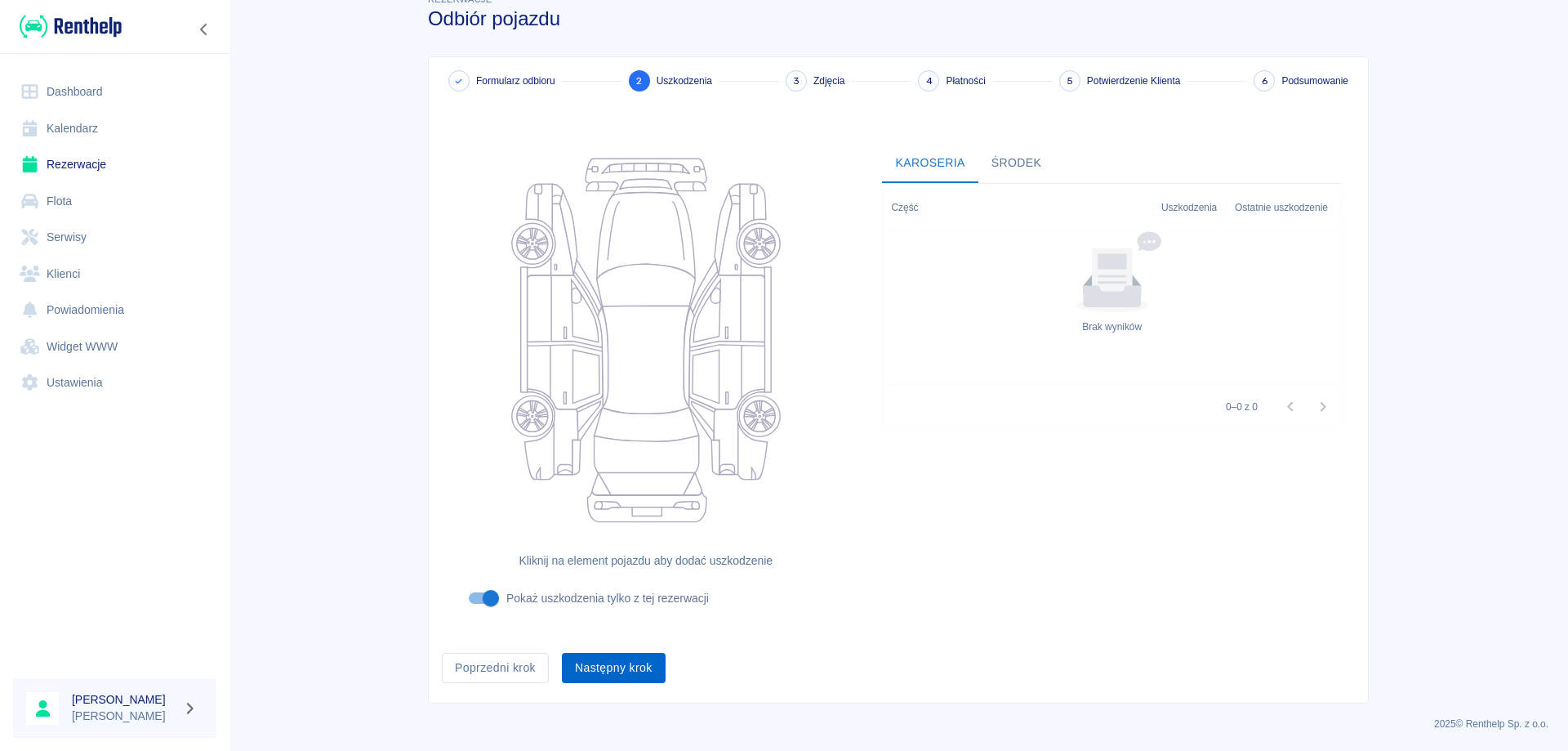
click at [617, 666] on button "Następny krok" at bounding box center [614, 668] width 104 height 30
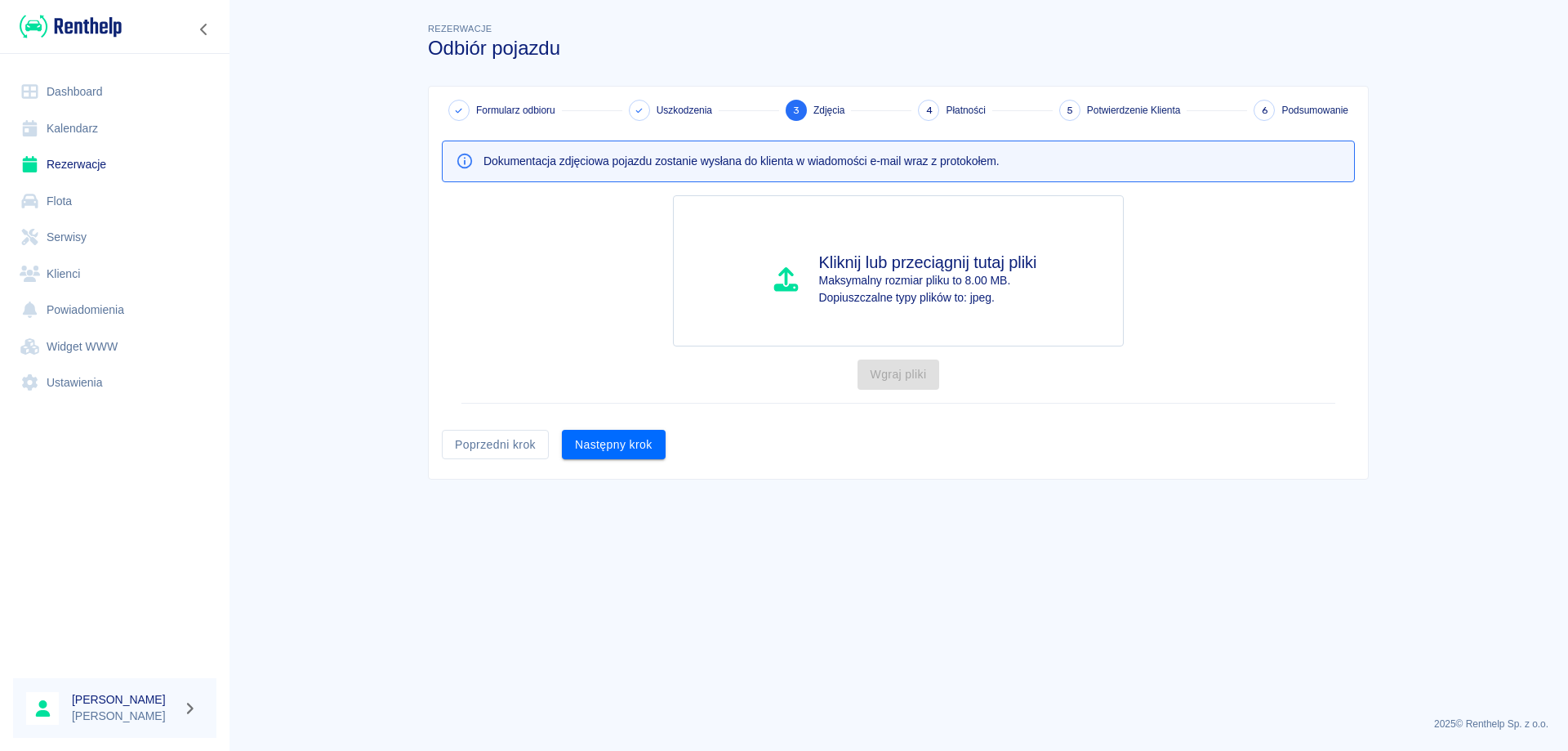
scroll to position [0, 0]
click at [610, 437] on button "Następny krok" at bounding box center [614, 445] width 104 height 30
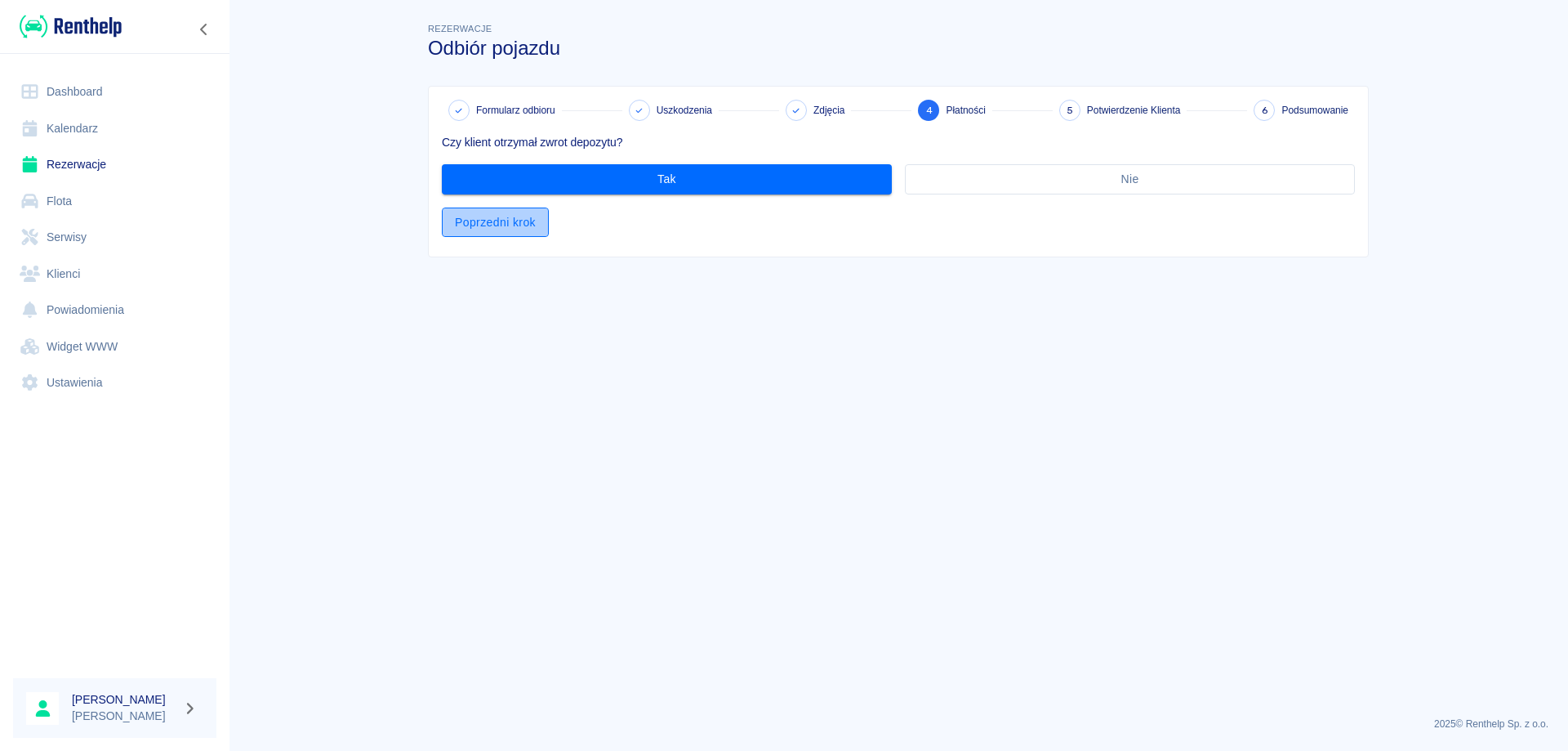
click at [485, 226] on button "Poprzedni krok" at bounding box center [495, 222] width 107 height 30
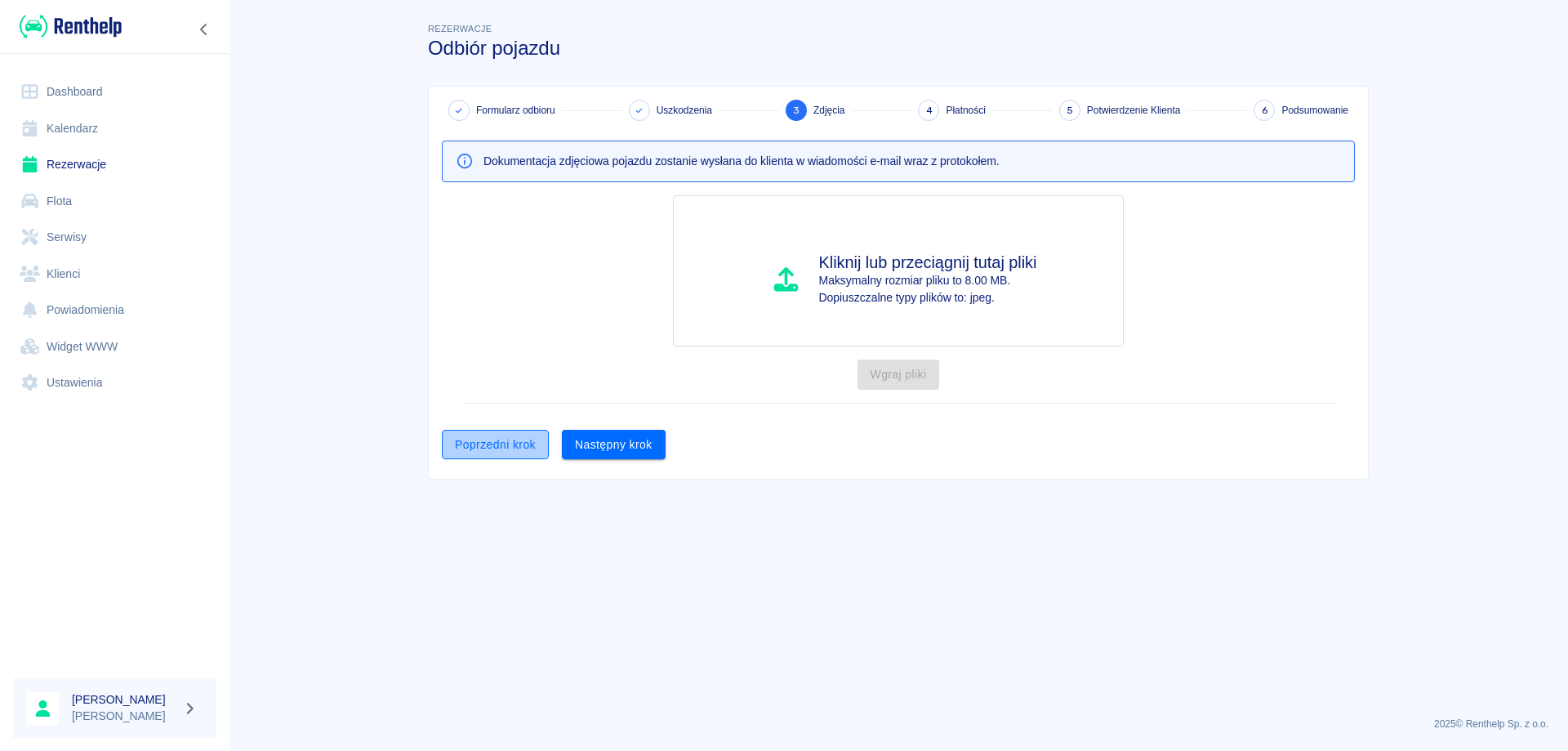
click at [478, 451] on button "Poprzedni krok" at bounding box center [495, 445] width 107 height 30
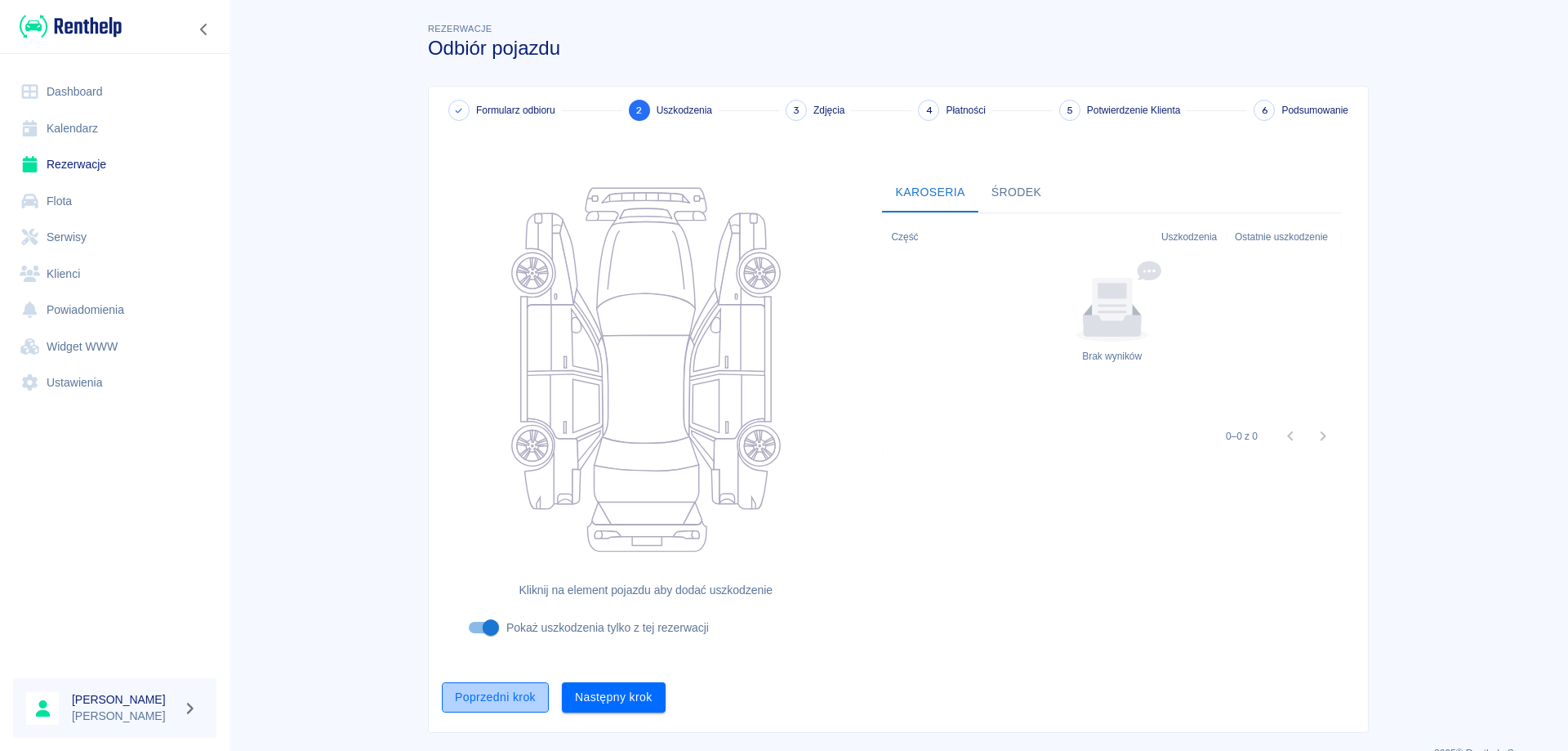
click at [498, 703] on button "Poprzedni krok" at bounding box center [495, 698] width 107 height 30
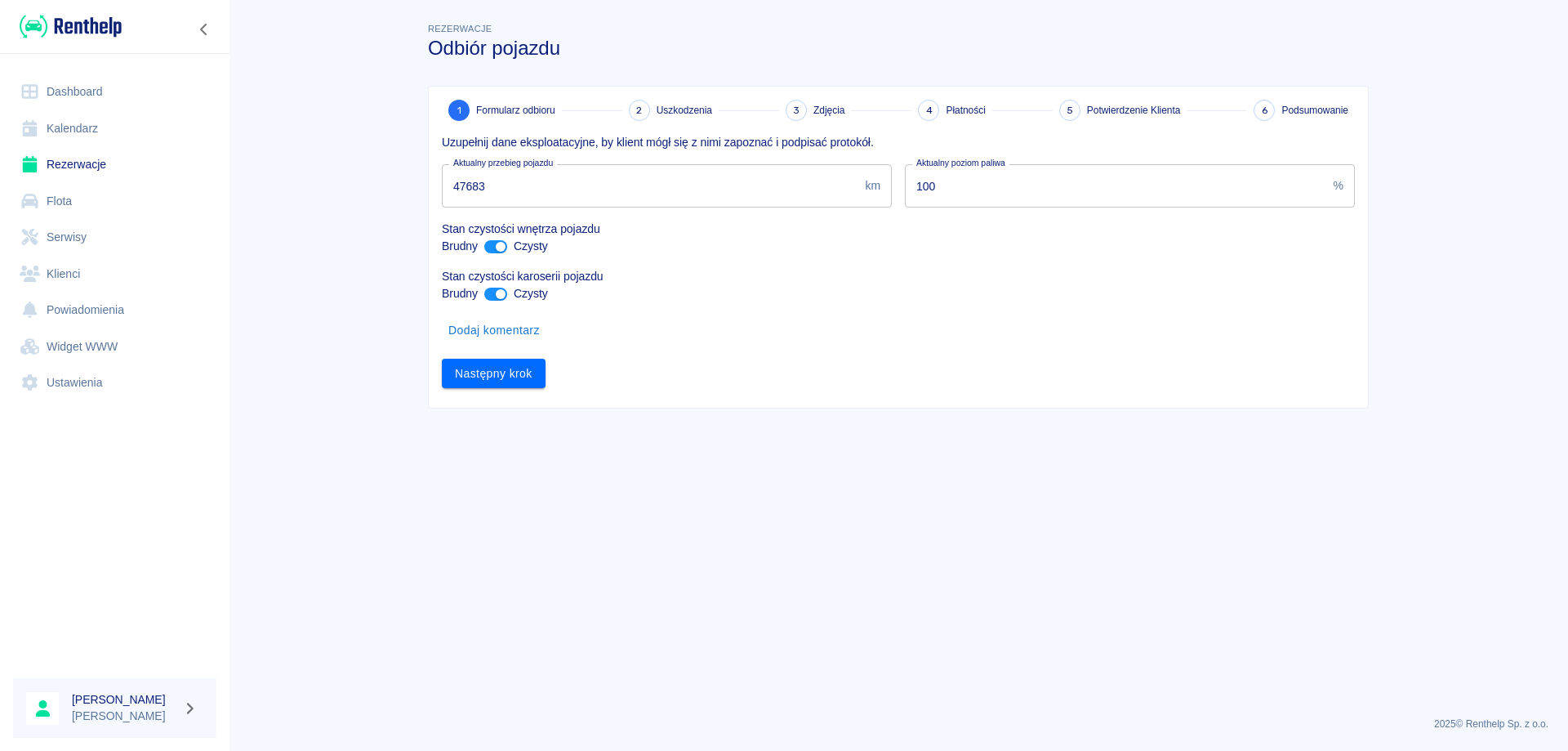
click at [487, 183] on input "47683" at bounding box center [650, 186] width 416 height 44
type input "4755"
click at [495, 188] on input "4755" at bounding box center [650, 186] width 416 height 44
click at [495, 187] on input "4755" at bounding box center [650, 186] width 416 height 44
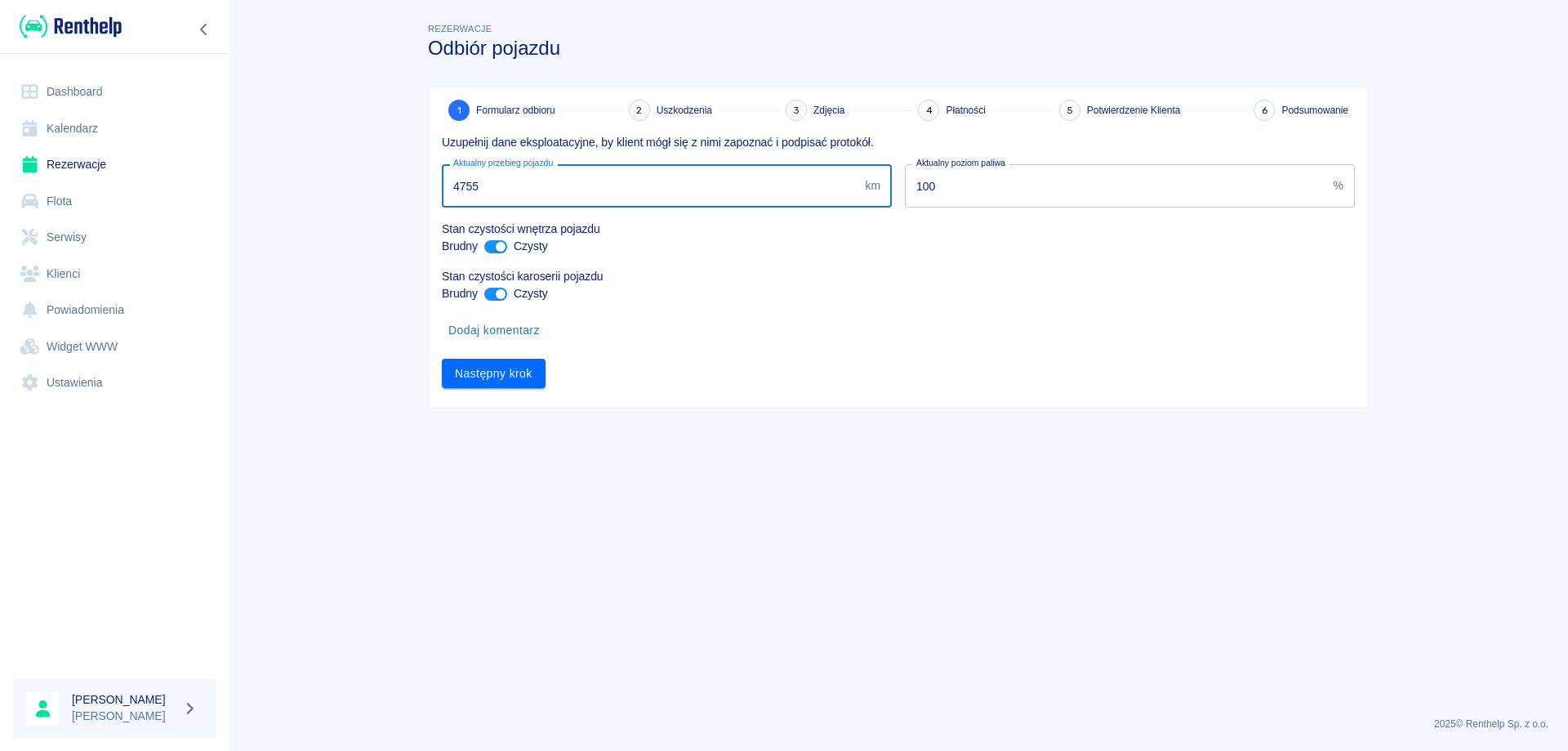
click at [494, 187] on input "4755" at bounding box center [650, 186] width 416 height 44
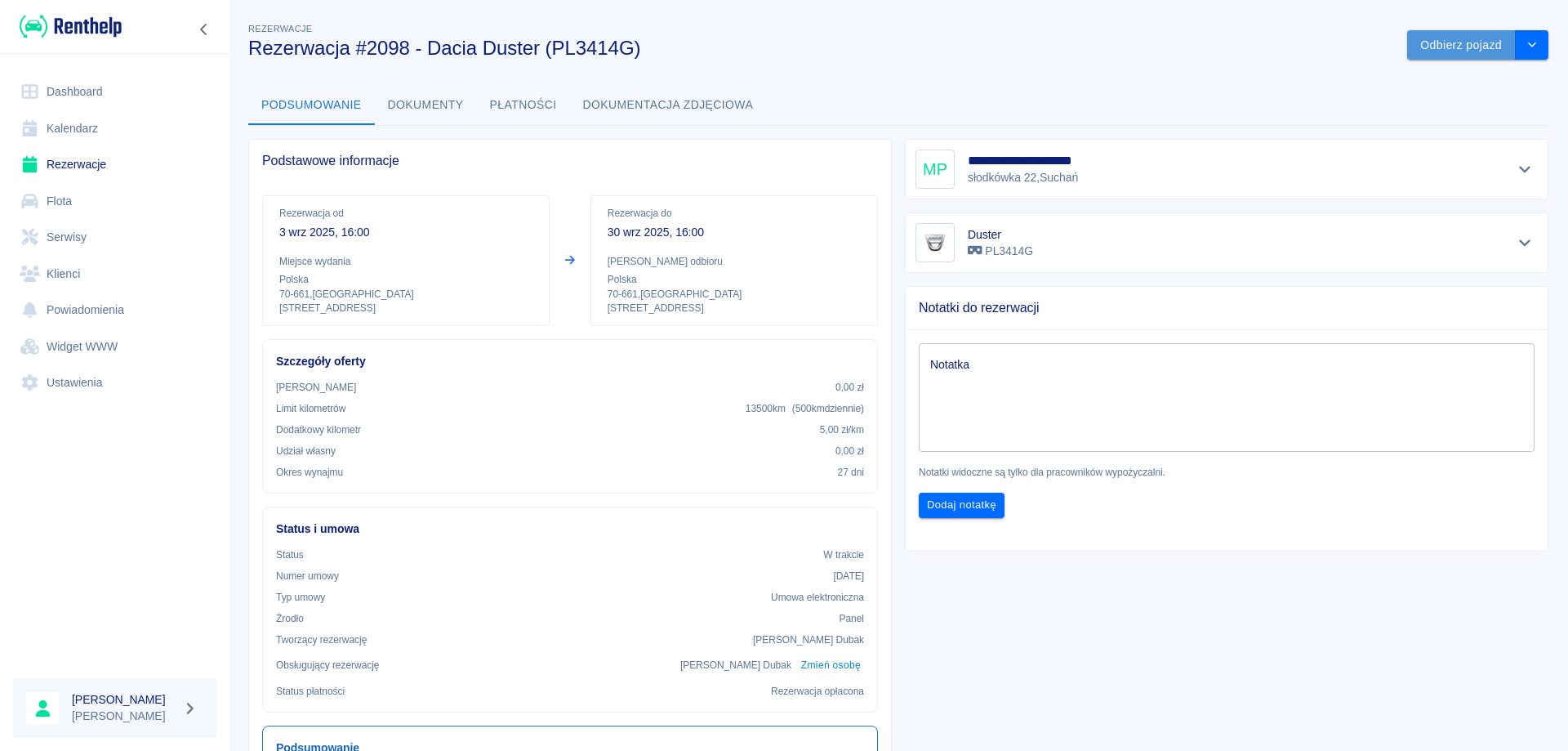
click at [1453, 36] on button "Odbierz pojazd" at bounding box center [1461, 45] width 109 height 30
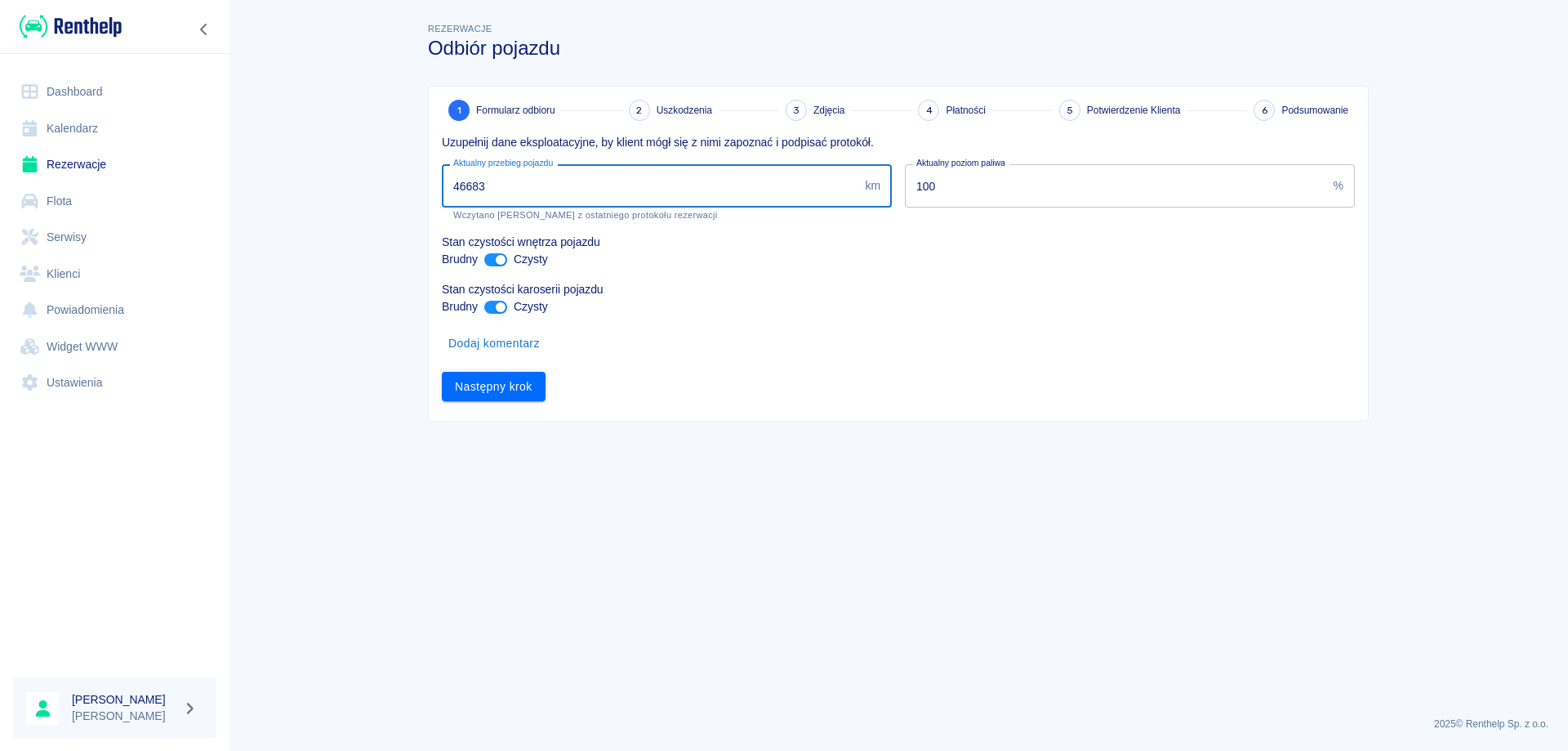
click at [470, 189] on input "46683" at bounding box center [650, 186] width 416 height 44
type input "47783"
click at [491, 384] on button "Następny krok" at bounding box center [494, 387] width 104 height 30
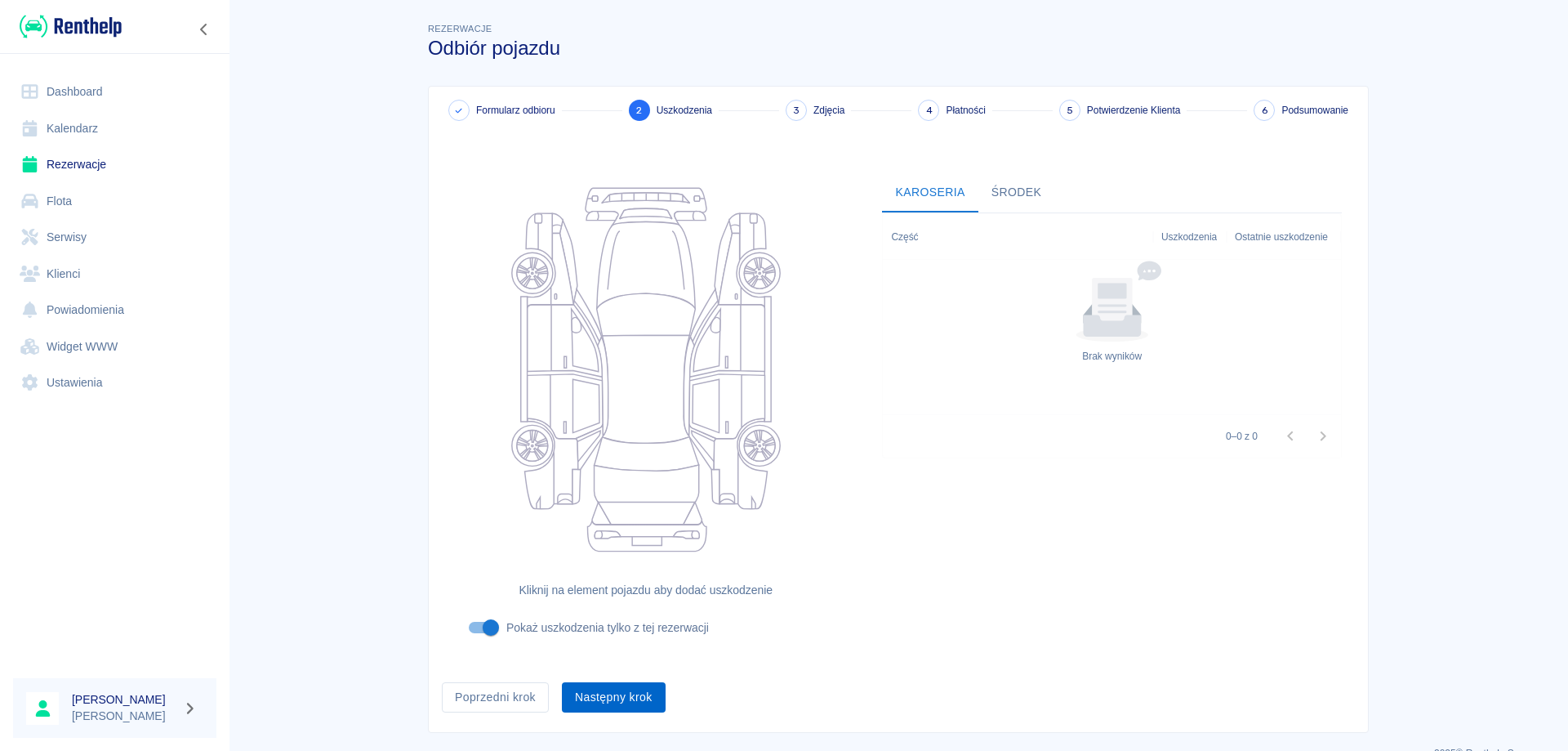
click at [597, 698] on button "Następny krok" at bounding box center [614, 698] width 104 height 30
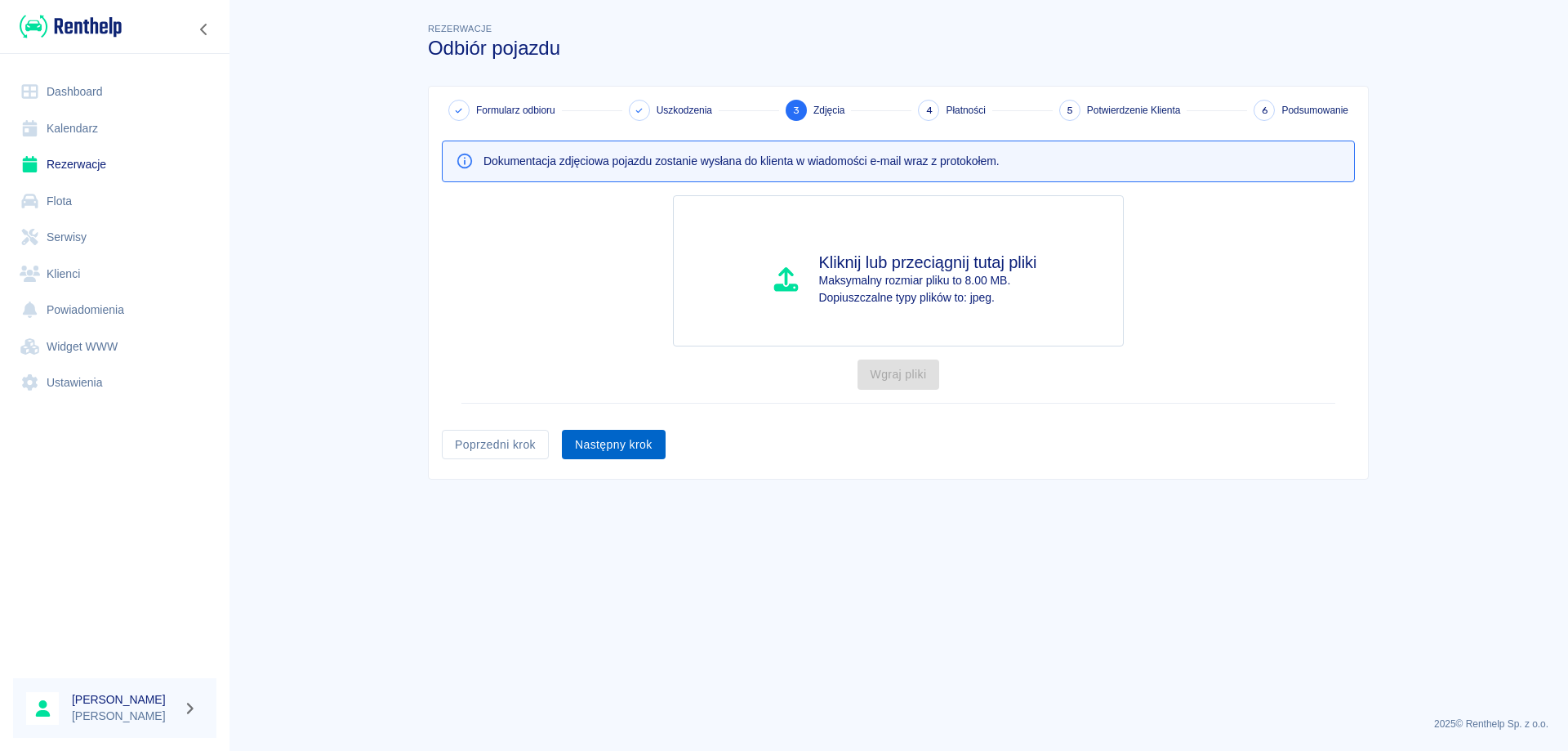
click at [619, 439] on button "Następny krok" at bounding box center [614, 445] width 104 height 30
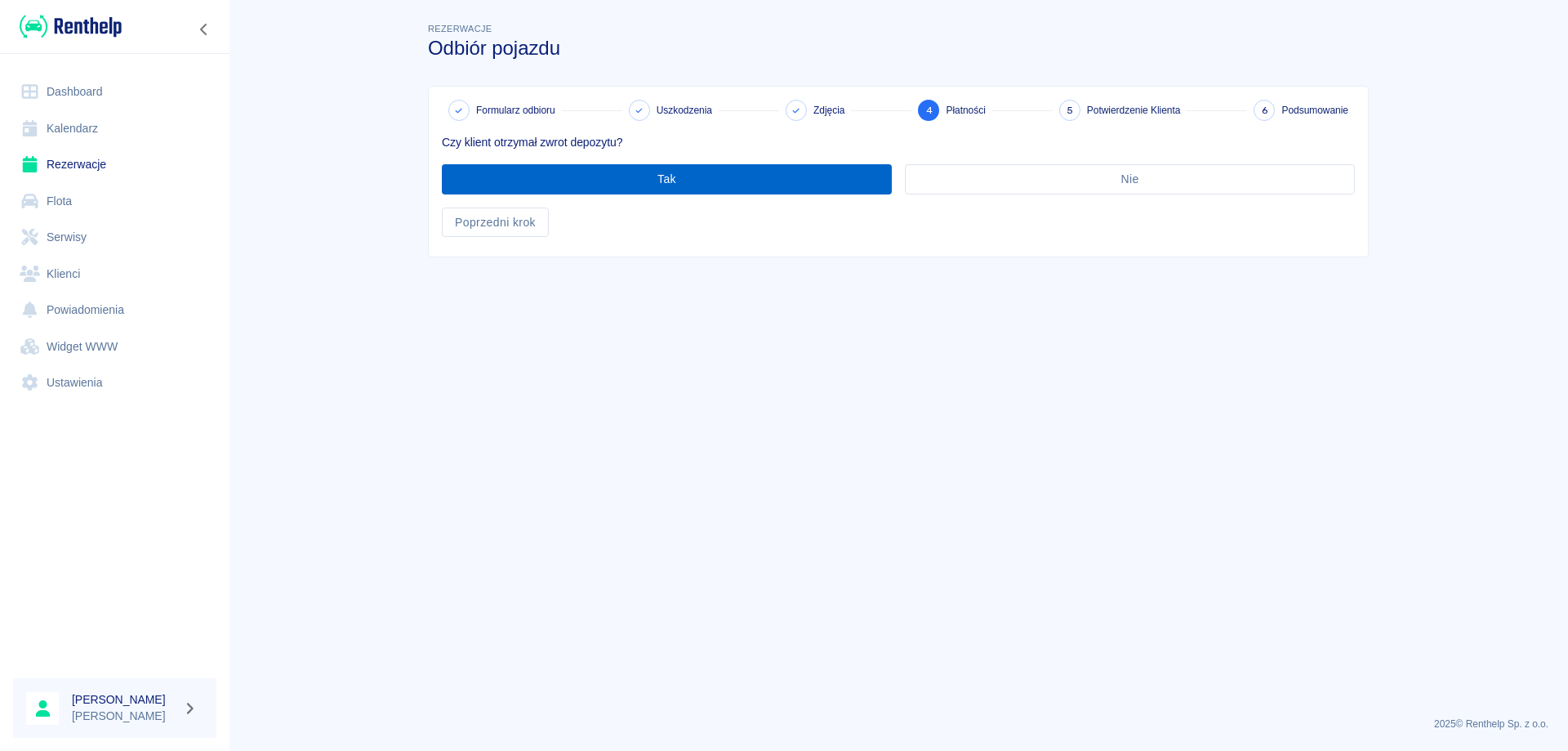
click at [623, 174] on button "Tak" at bounding box center [667, 180] width 450 height 30
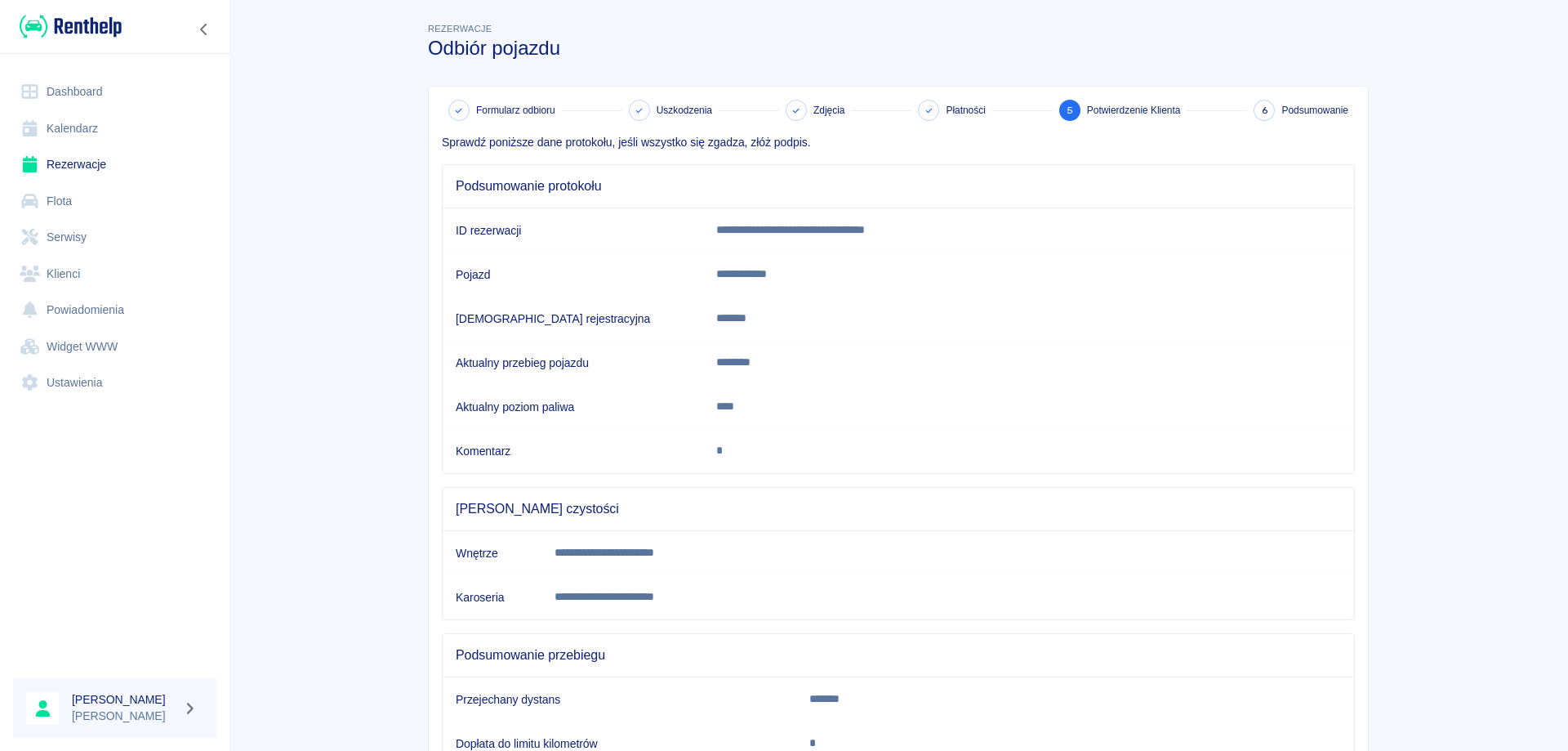
scroll to position [126, 0]
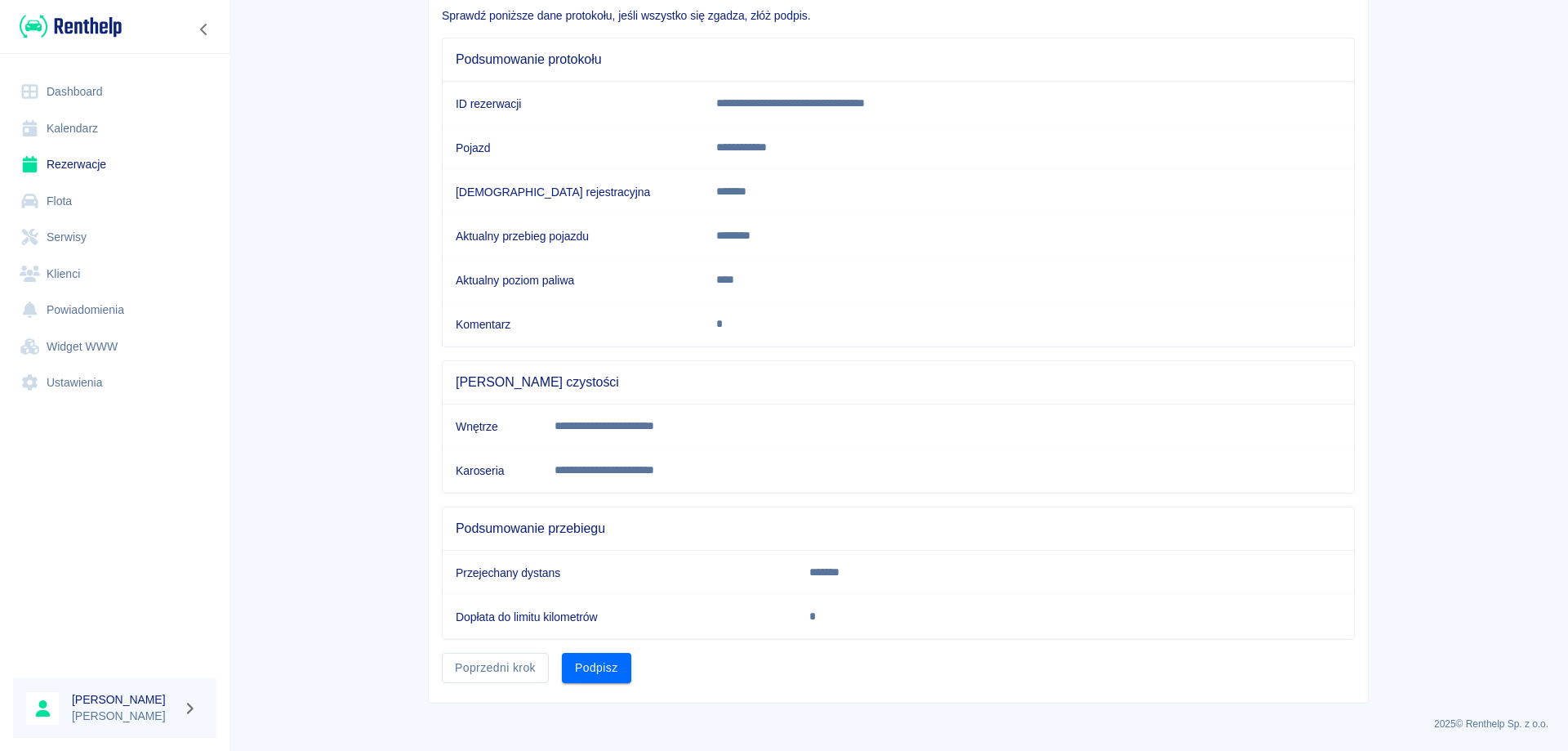
click at [584, 665] on button "Podpisz" at bounding box center [597, 668] width 69 height 30
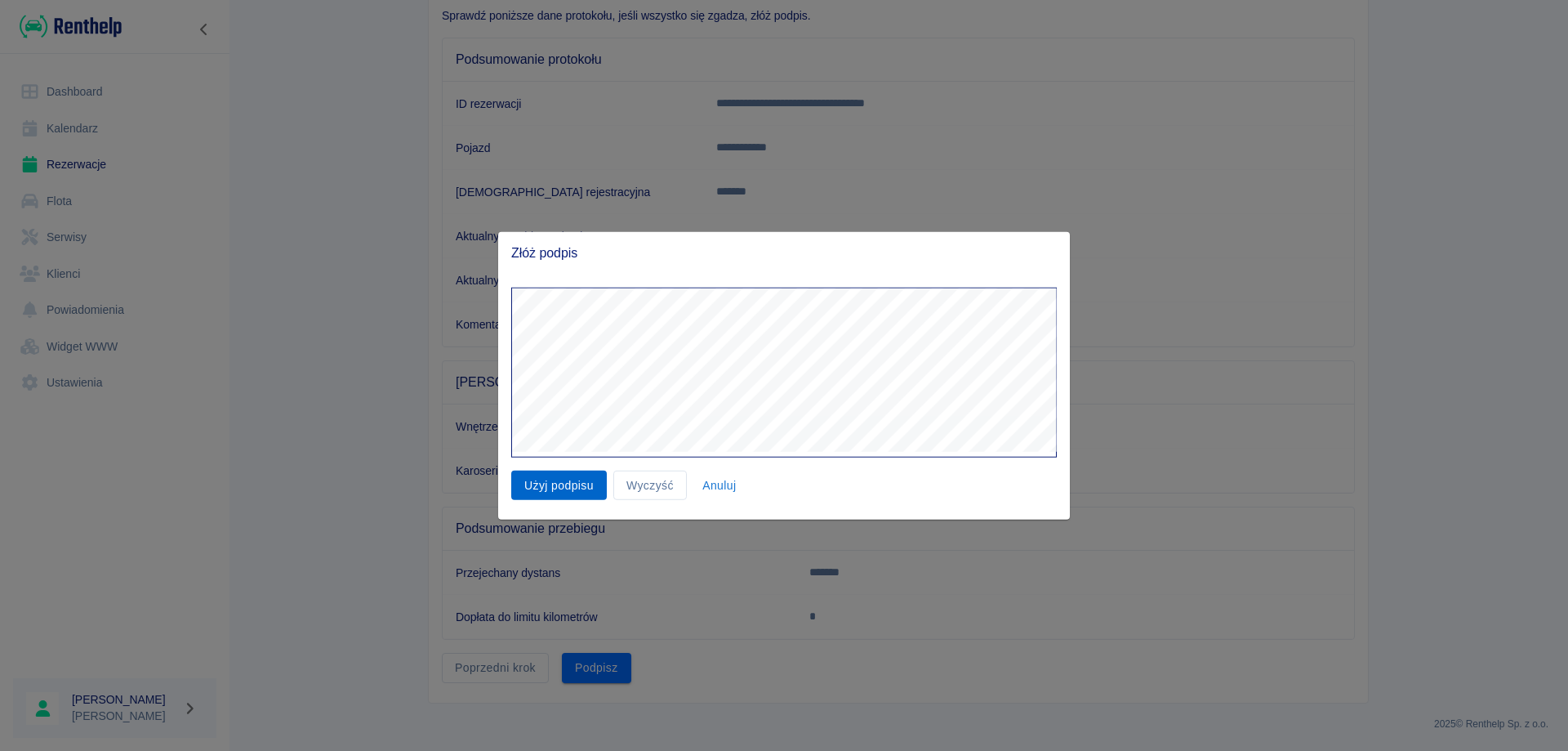
click at [574, 488] on button "Użyj podpisu" at bounding box center [559, 485] width 95 height 30
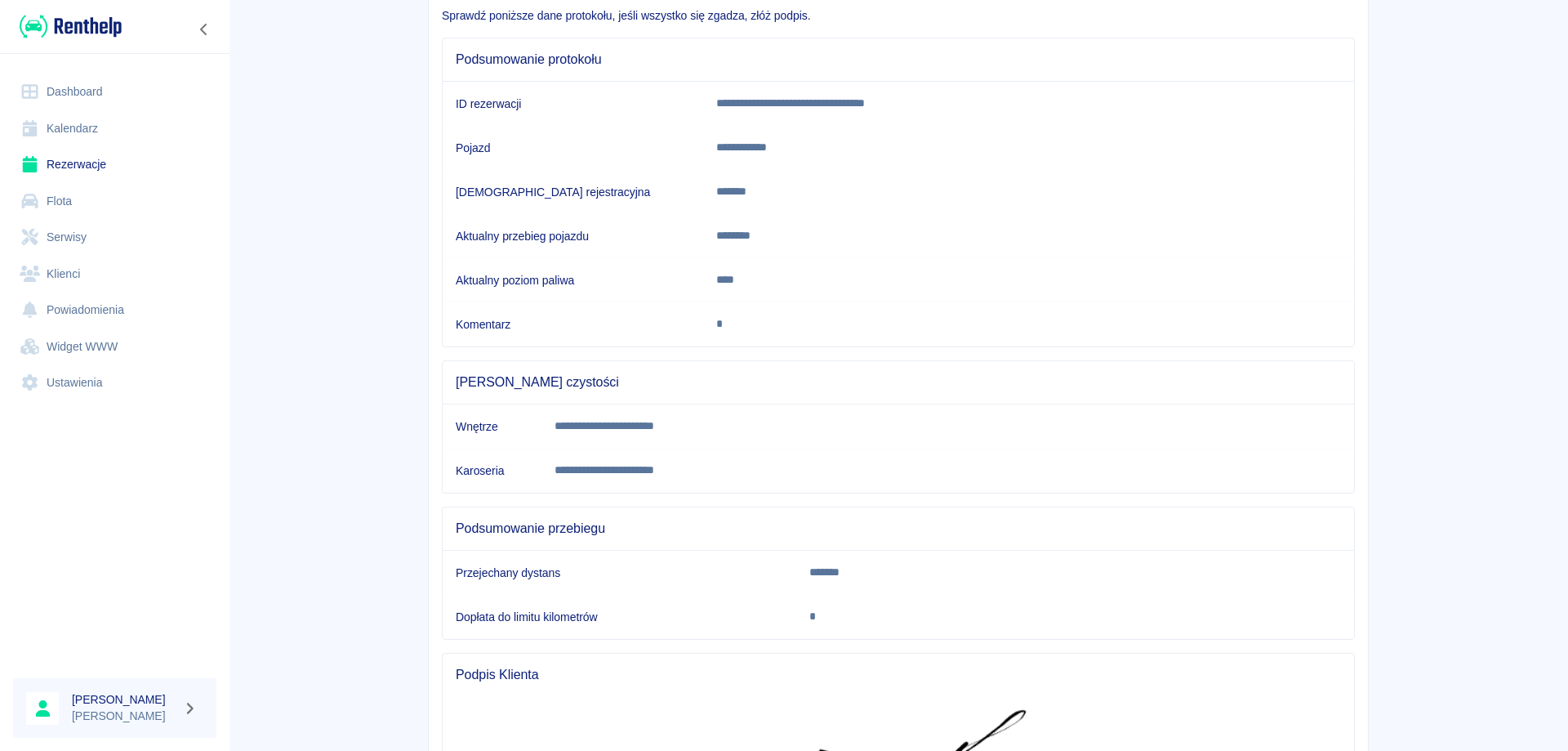
scroll to position [369, 0]
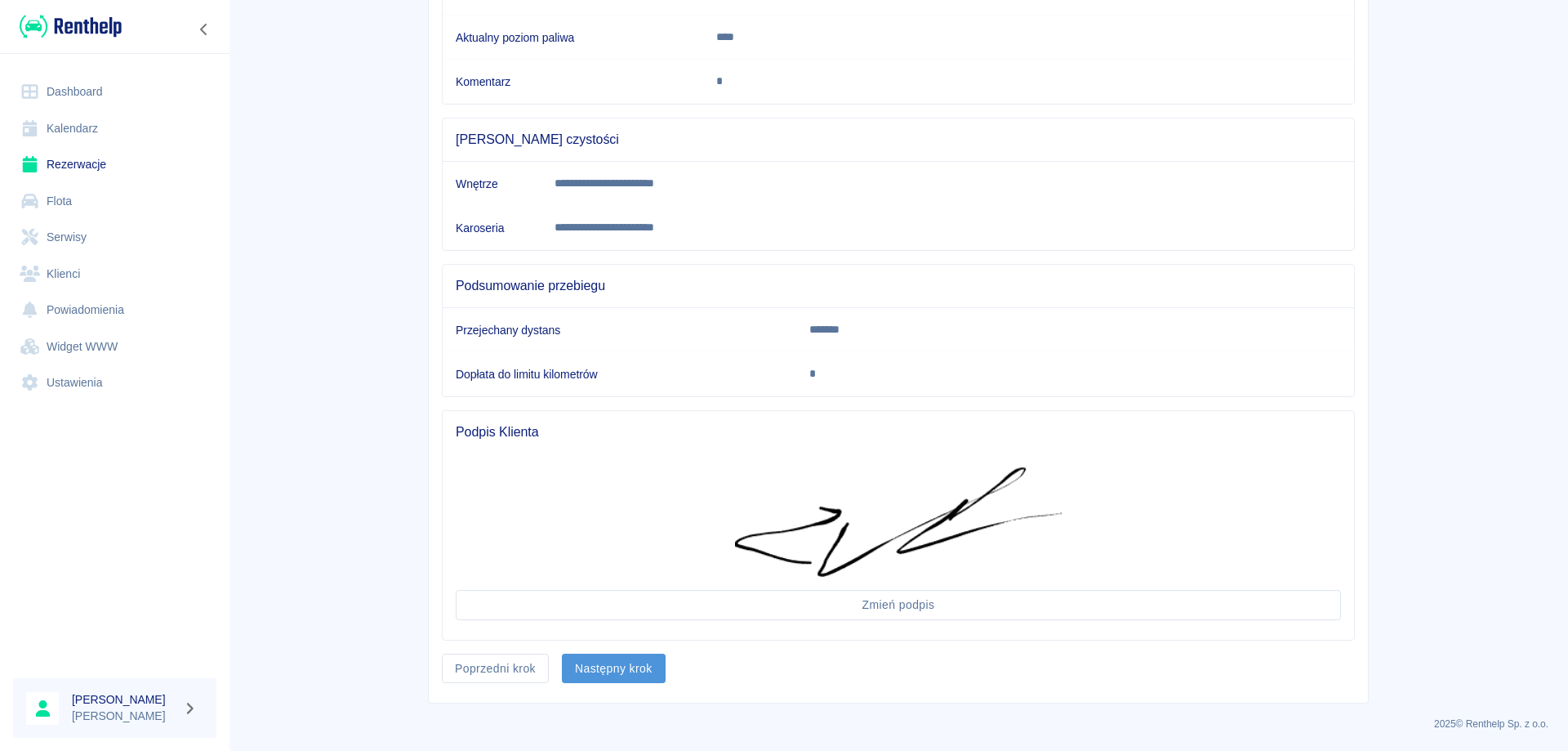
click at [591, 662] on button "Następny krok" at bounding box center [614, 669] width 104 height 30
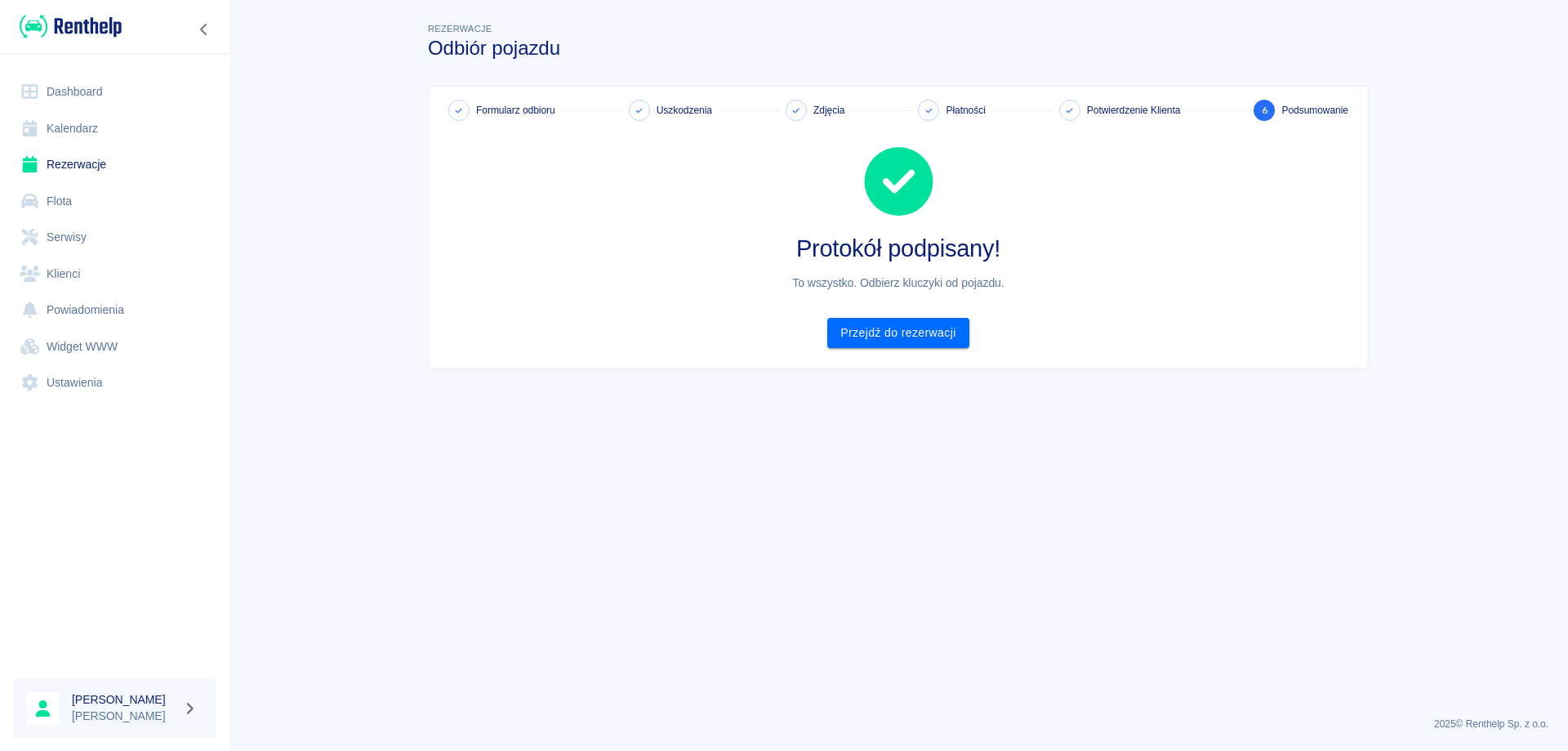
scroll to position [0, 0]
click at [858, 337] on link "Przejdź do rezerwacji" at bounding box center [897, 333] width 141 height 30
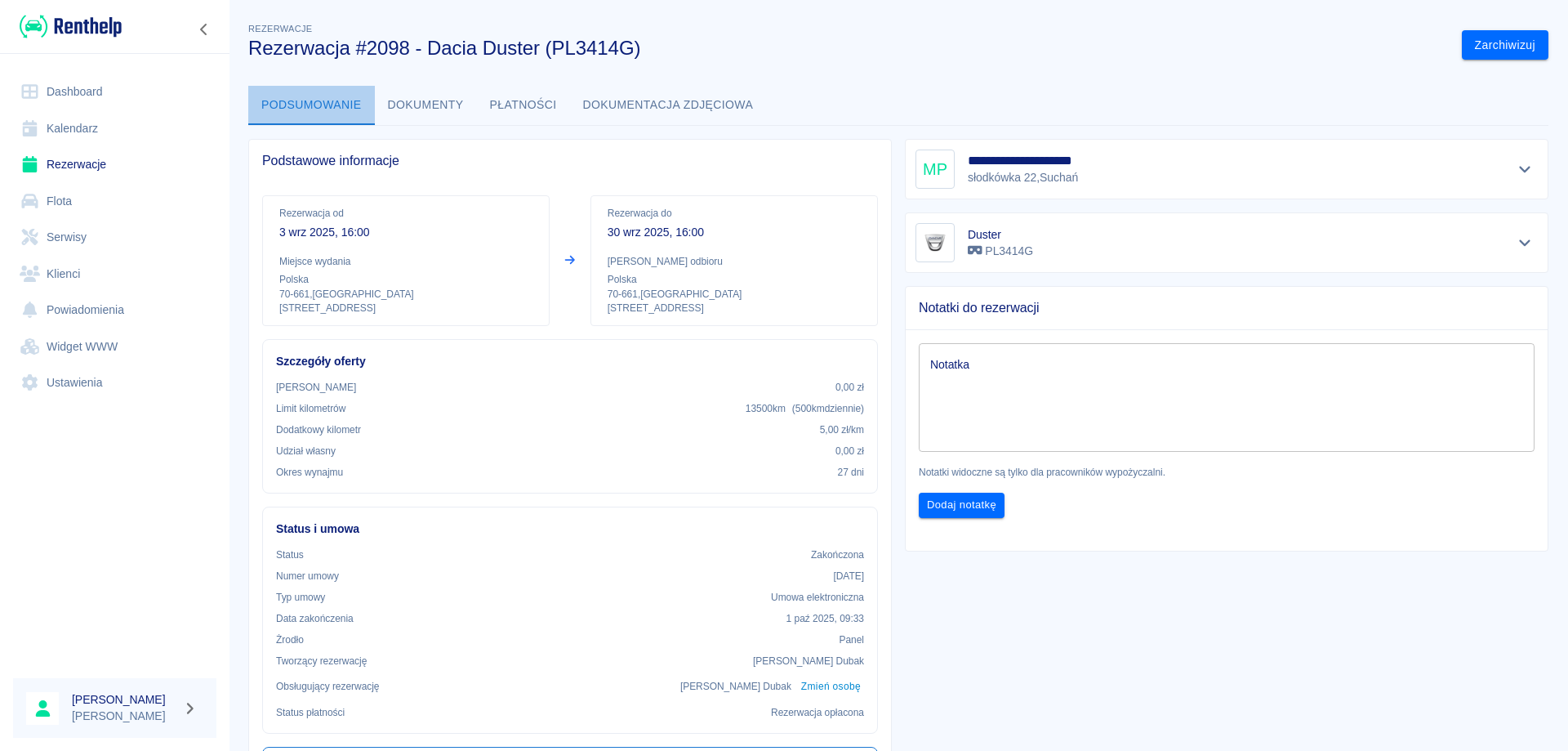
click at [323, 110] on button "Podsumowanie" at bounding box center [311, 105] width 126 height 39
click at [65, 165] on link "Rezerwacje" at bounding box center [115, 164] width 204 height 36
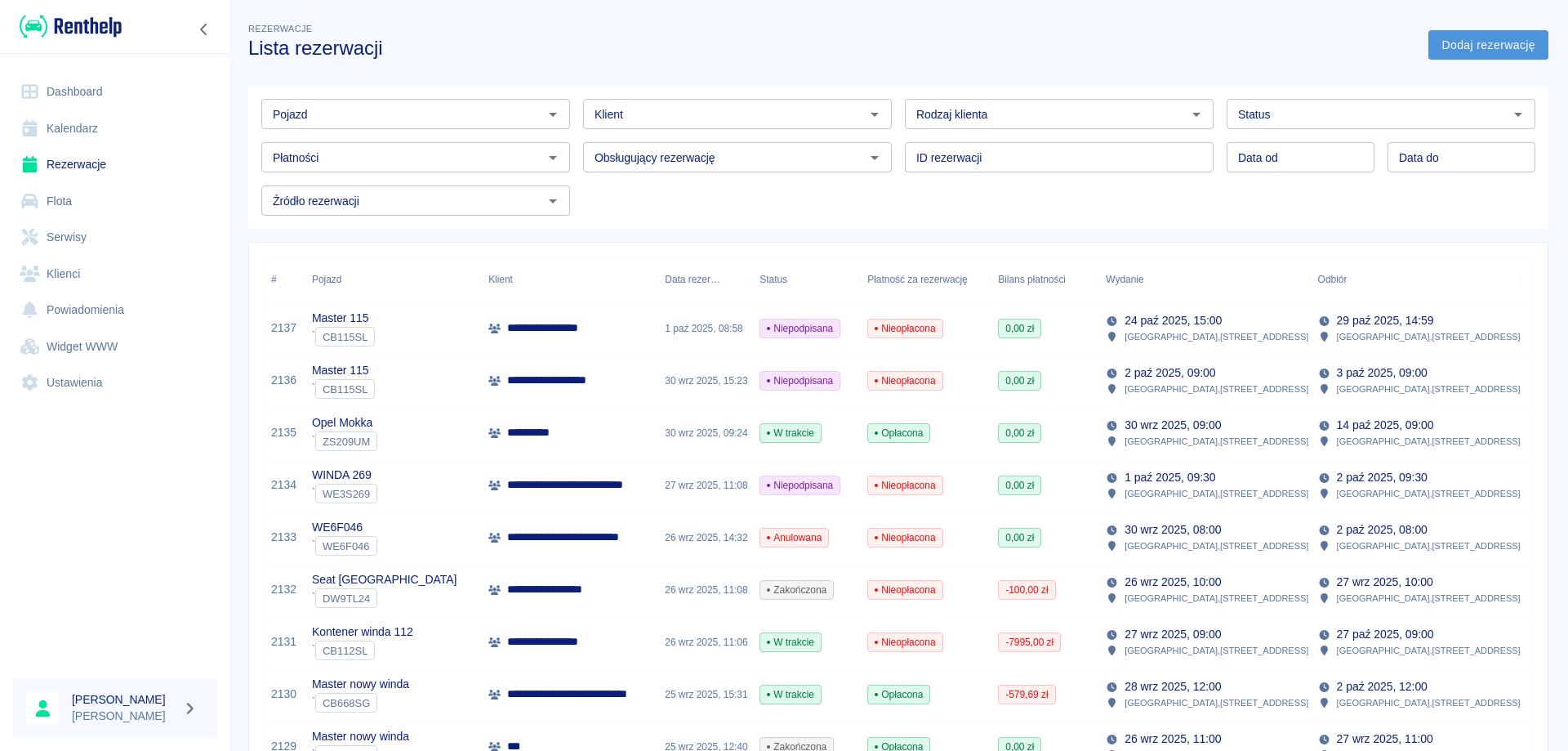
click at [1443, 43] on link "Dodaj rezerwację" at bounding box center [1488, 45] width 120 height 30
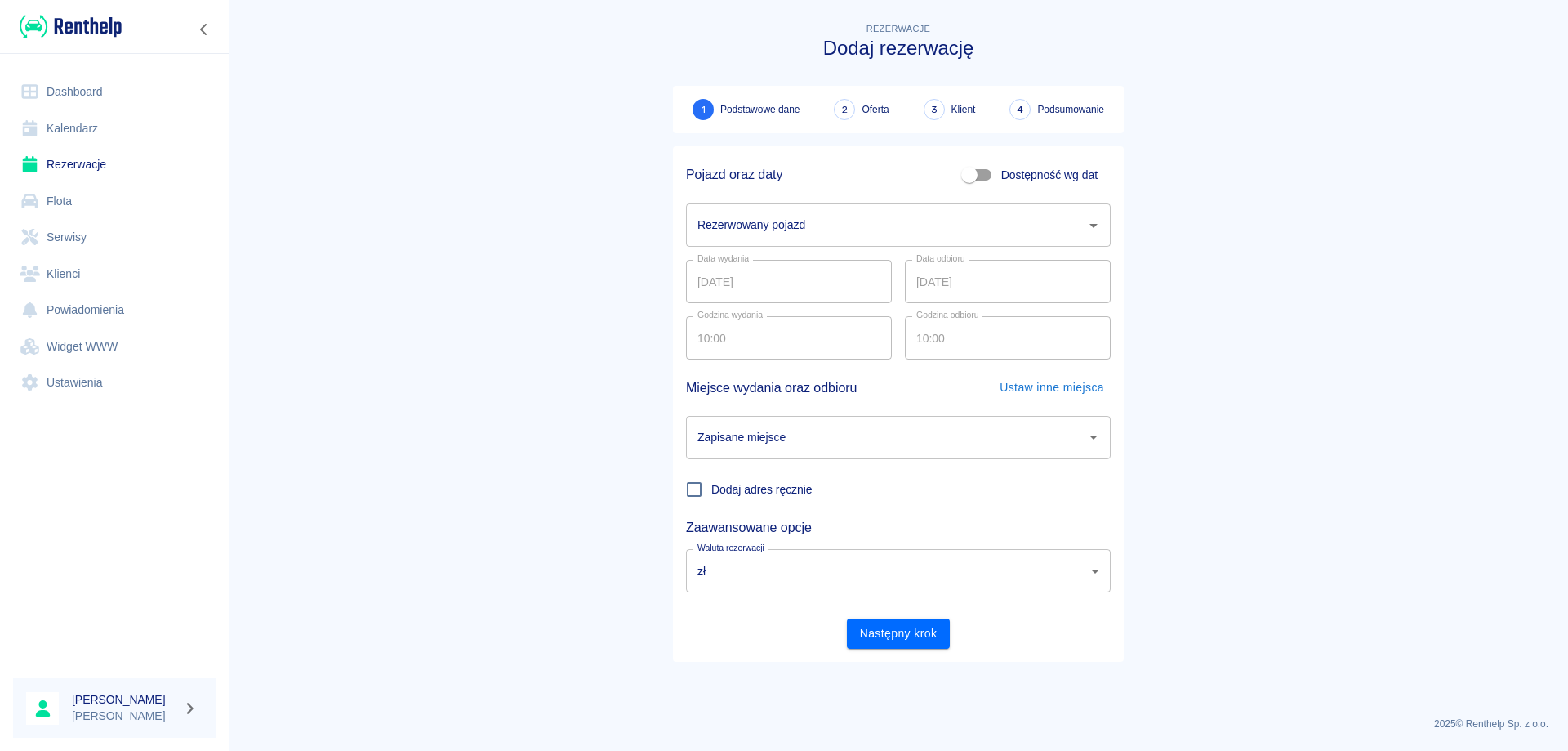
click at [833, 231] on input "Rezerwowany pojazd" at bounding box center [886, 225] width 385 height 28
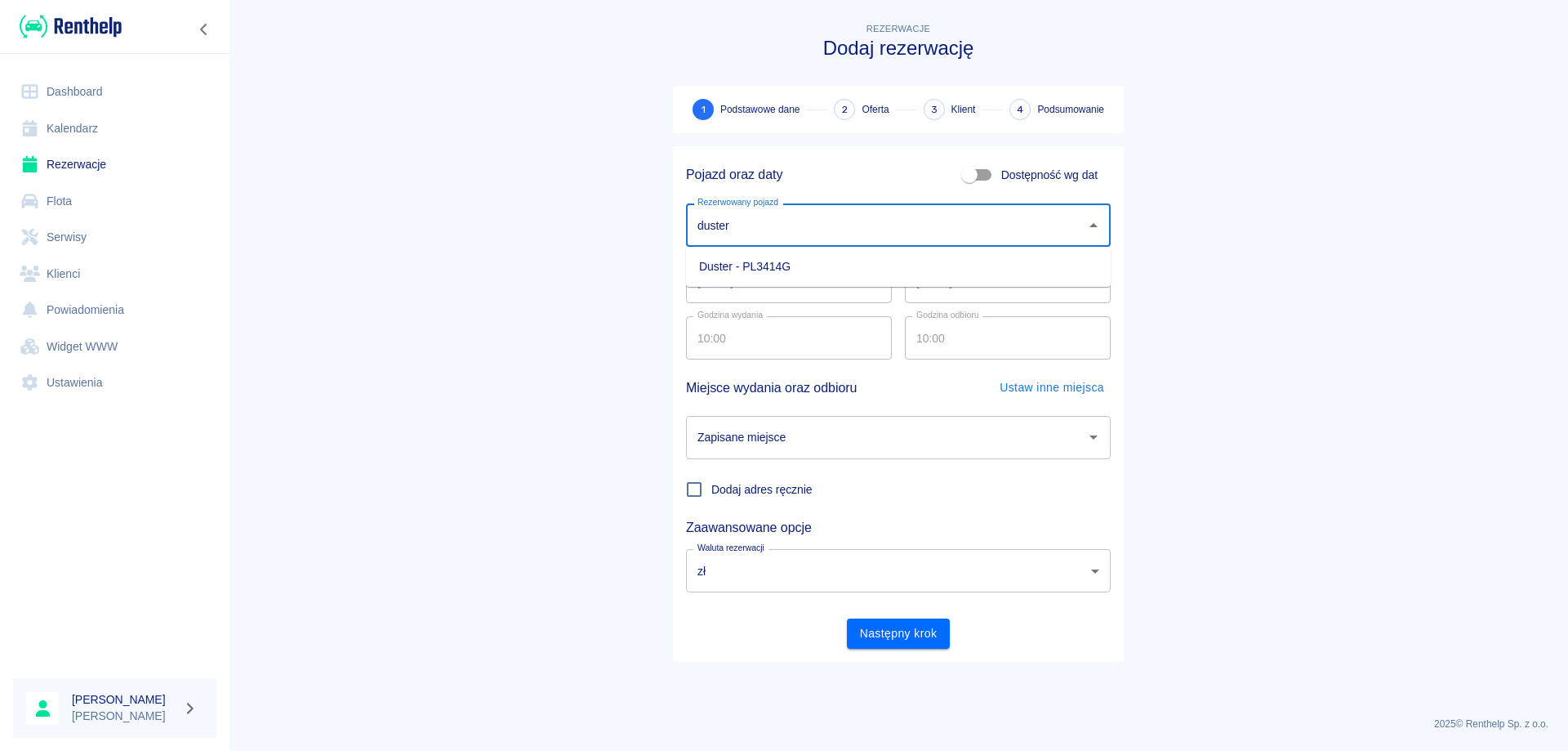
click at [802, 264] on li "Duster - PL3414G" at bounding box center [897, 267] width 424 height 27
type input "Duster - PL3414G"
click at [931, 283] on input "[DATE]" at bounding box center [1007, 281] width 205 height 44
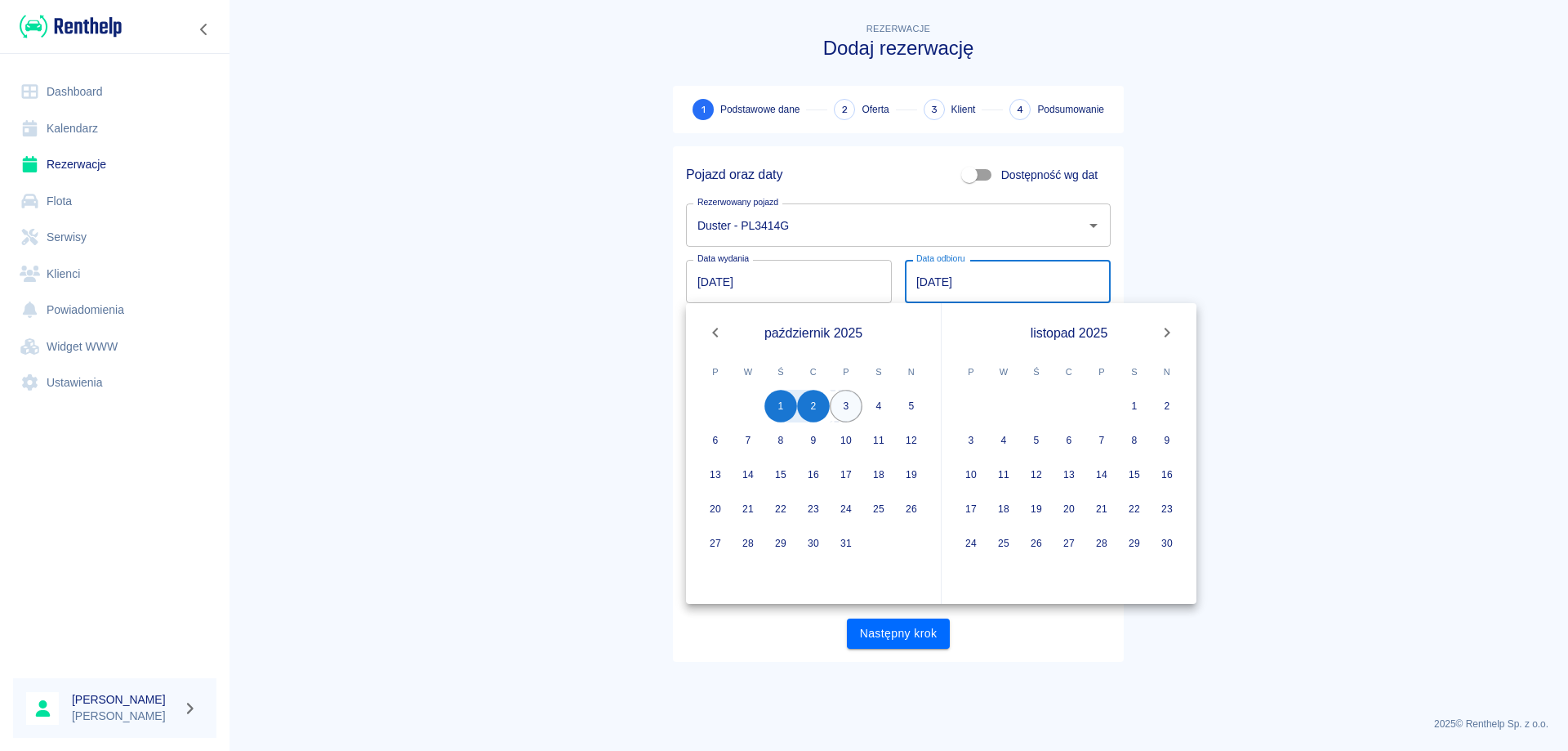
click at [847, 408] on button "3" at bounding box center [846, 406] width 33 height 33
type input "03.10.2025"
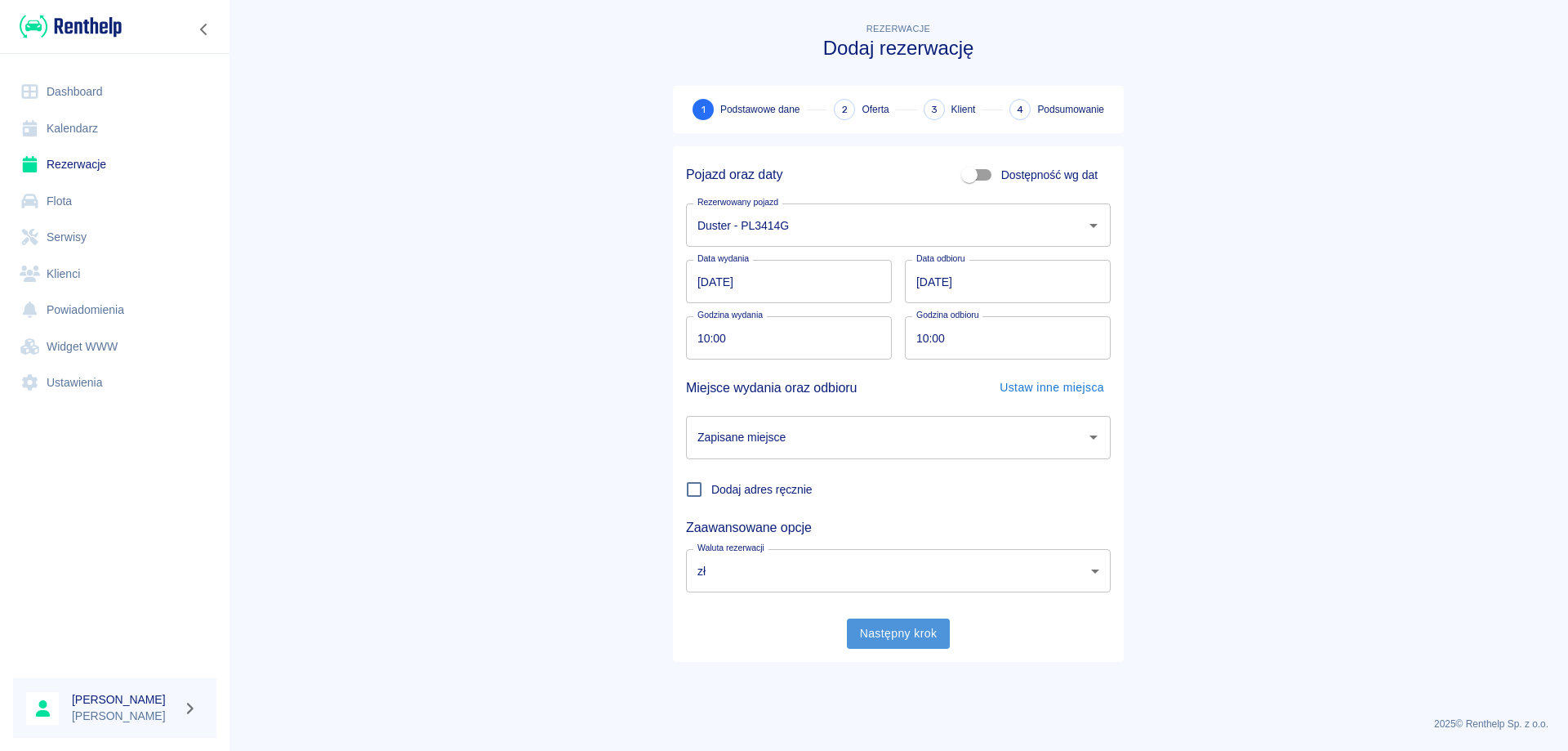
click at [889, 633] on button "Następny krok" at bounding box center [898, 634] width 104 height 30
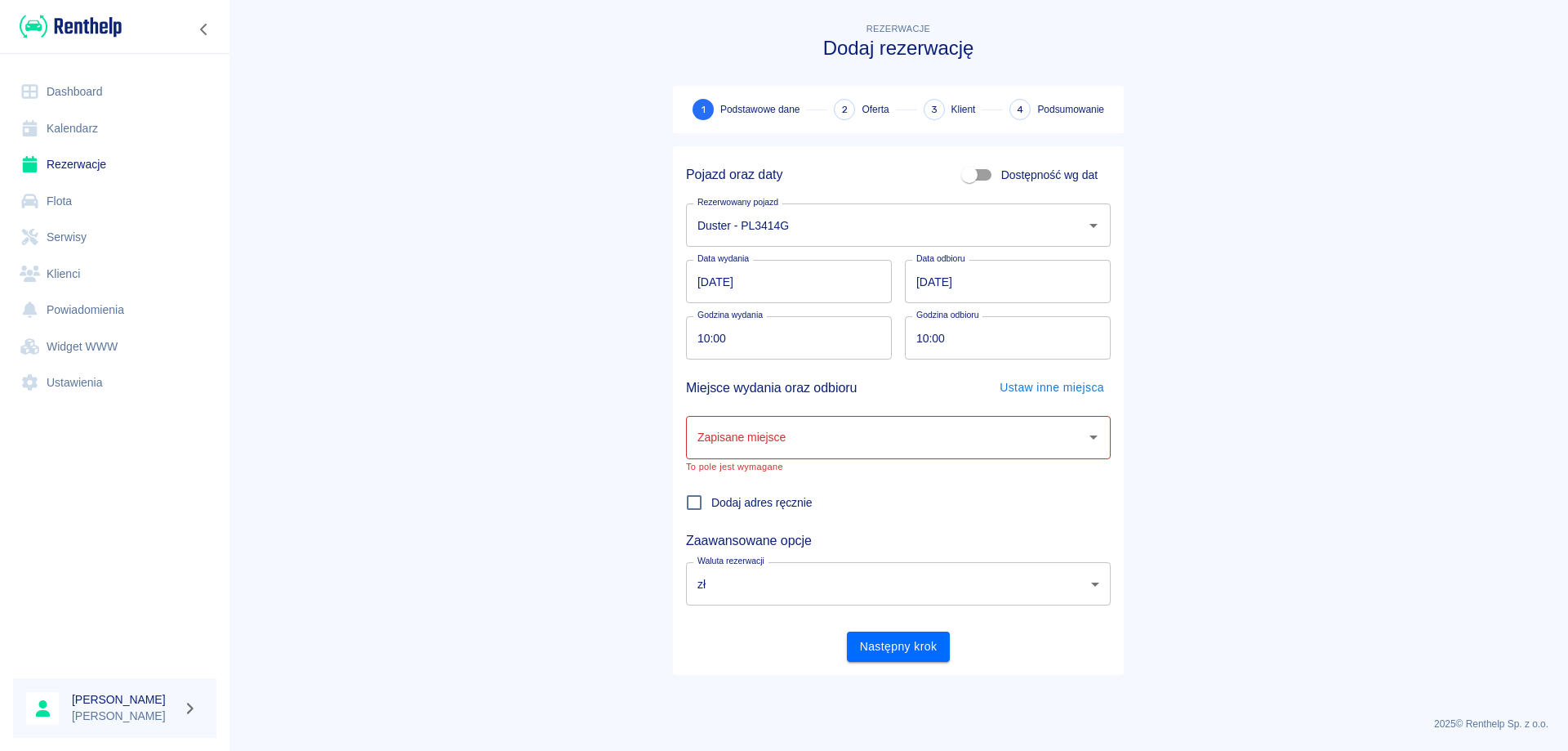
click at [927, 338] on input "10:00" at bounding box center [1001, 337] width 195 height 44
type input "15:00"
click at [905, 647] on button "Następny krok" at bounding box center [898, 647] width 104 height 30
click at [897, 432] on input "Zapisane miejsce" at bounding box center [886, 438] width 385 height 28
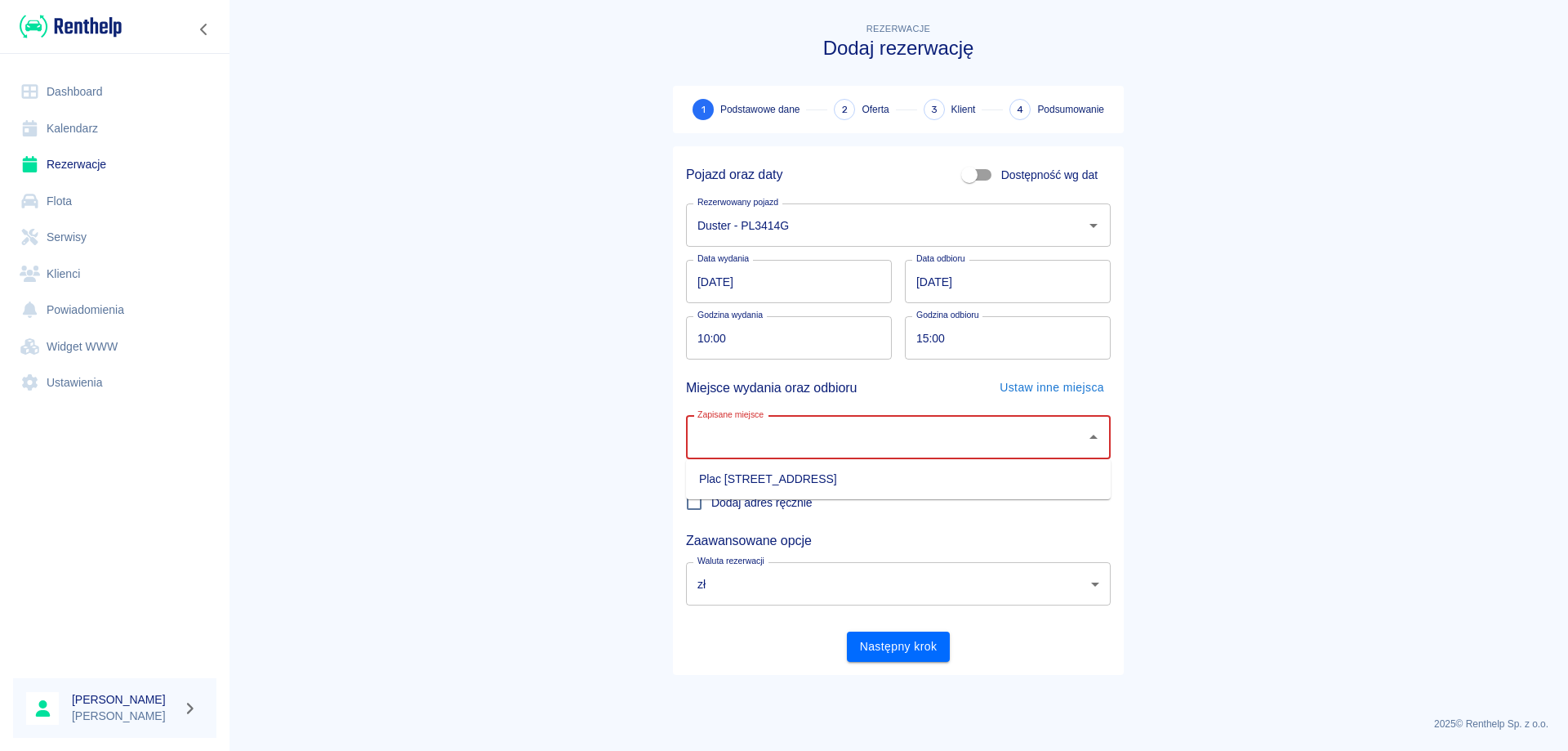
click at [875, 486] on li "Plac [STREET_ADDRESS]" at bounding box center [897, 479] width 424 height 27
type input "Plac [STREET_ADDRESS]"
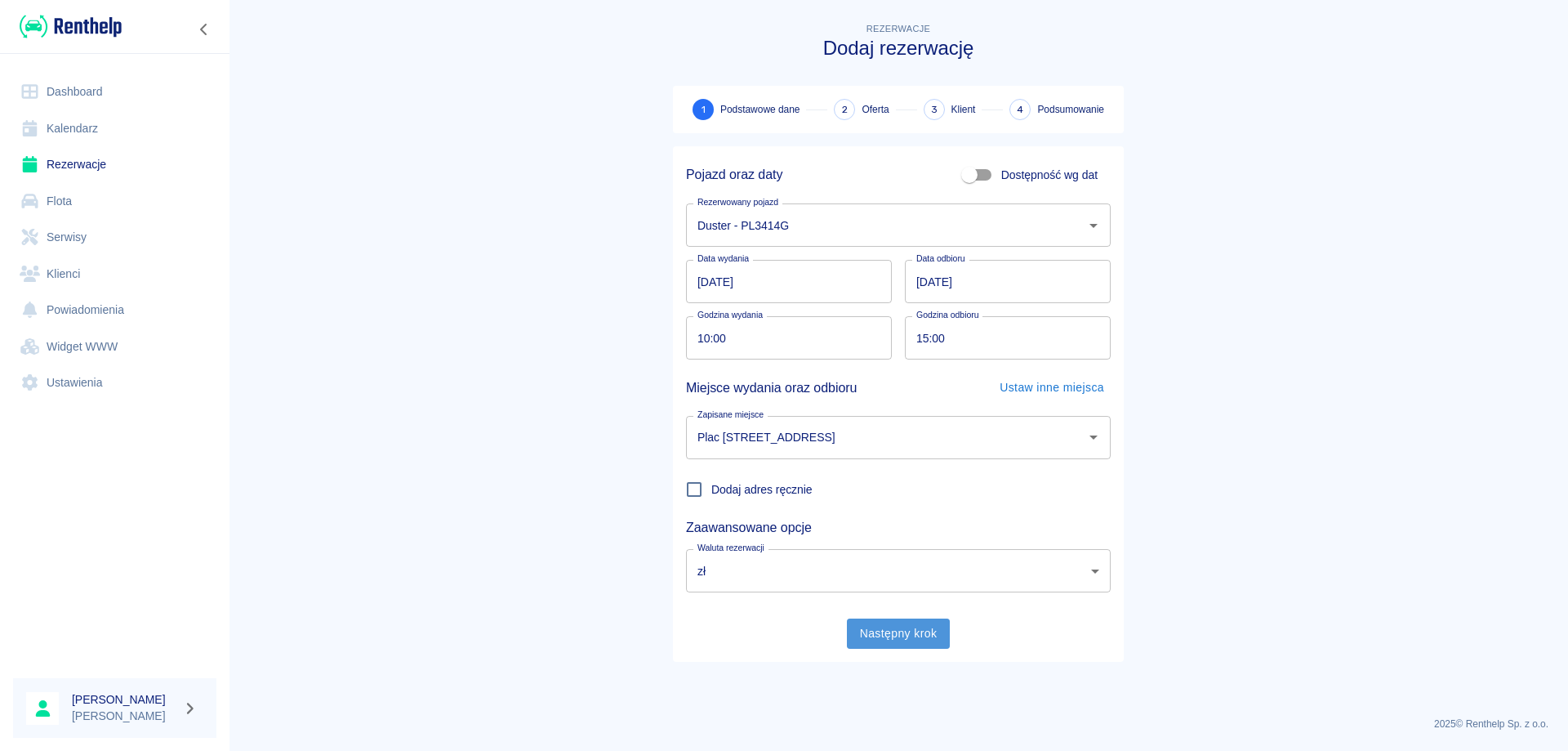
click at [888, 625] on button "Następny krok" at bounding box center [898, 634] width 104 height 30
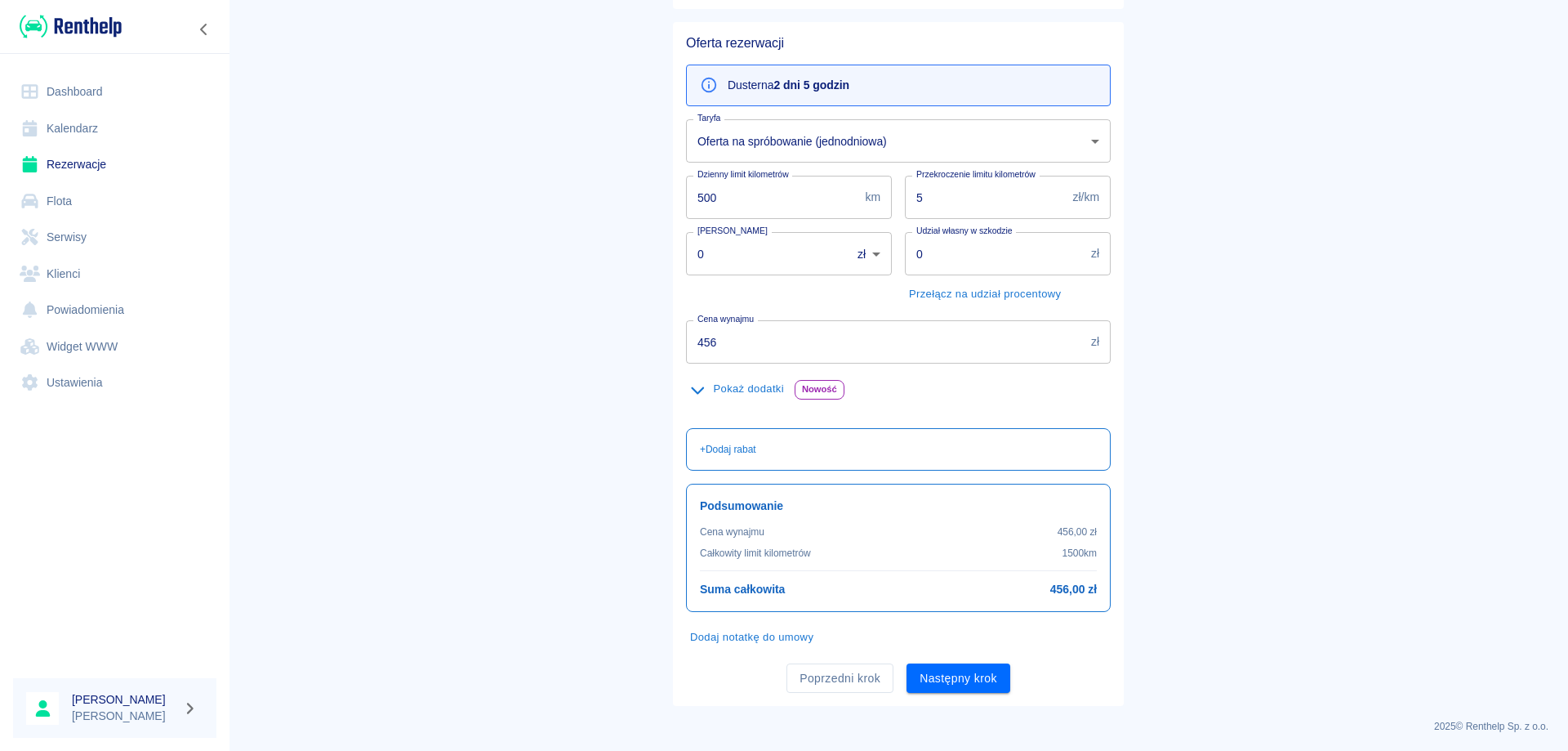
scroll to position [126, 0]
click at [735, 338] on input "456" at bounding box center [885, 339] width 398 height 44
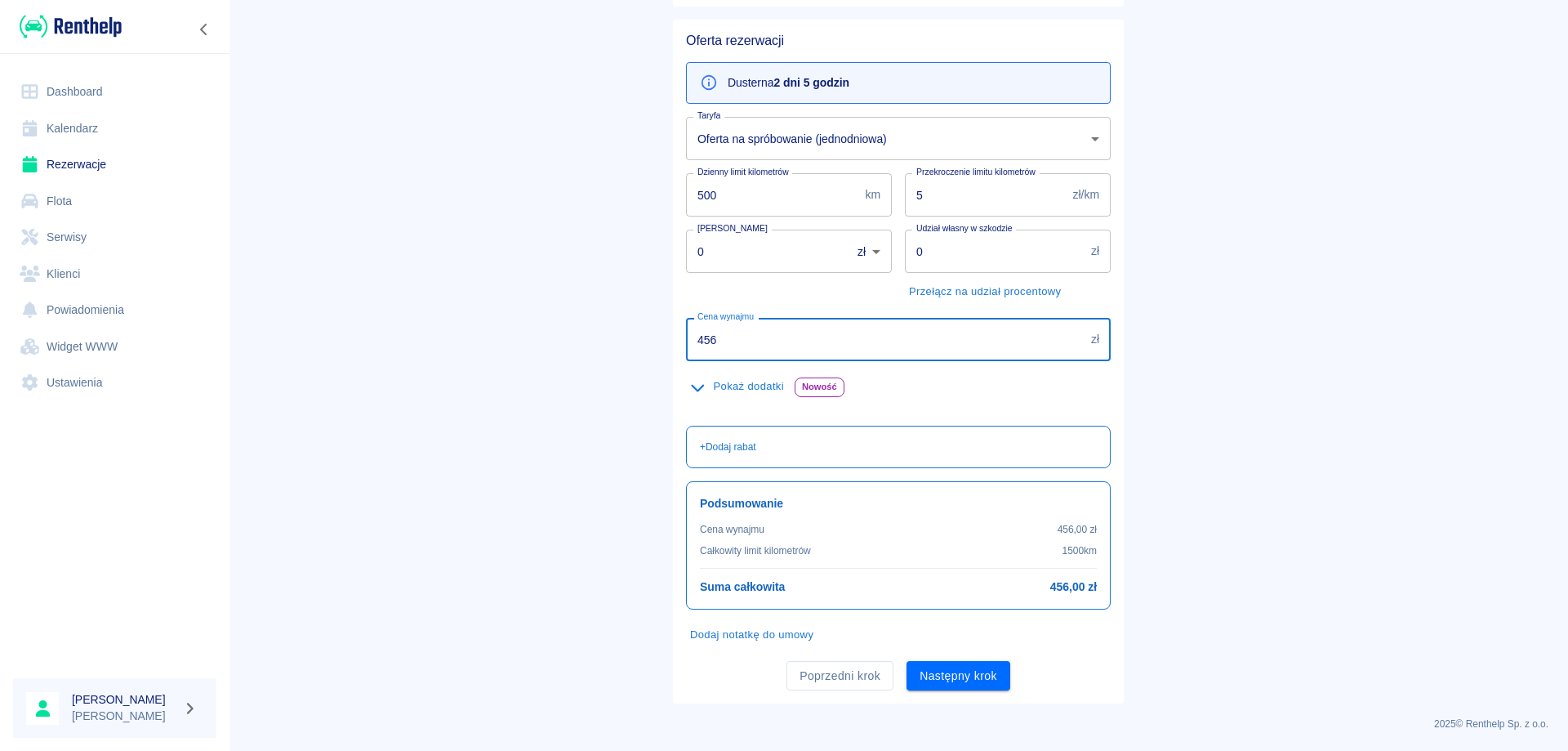
click at [735, 338] on input "456" at bounding box center [885, 339] width 398 height 44
type input "360"
click at [814, 674] on button "Poprzedni krok" at bounding box center [840, 676] width 107 height 30
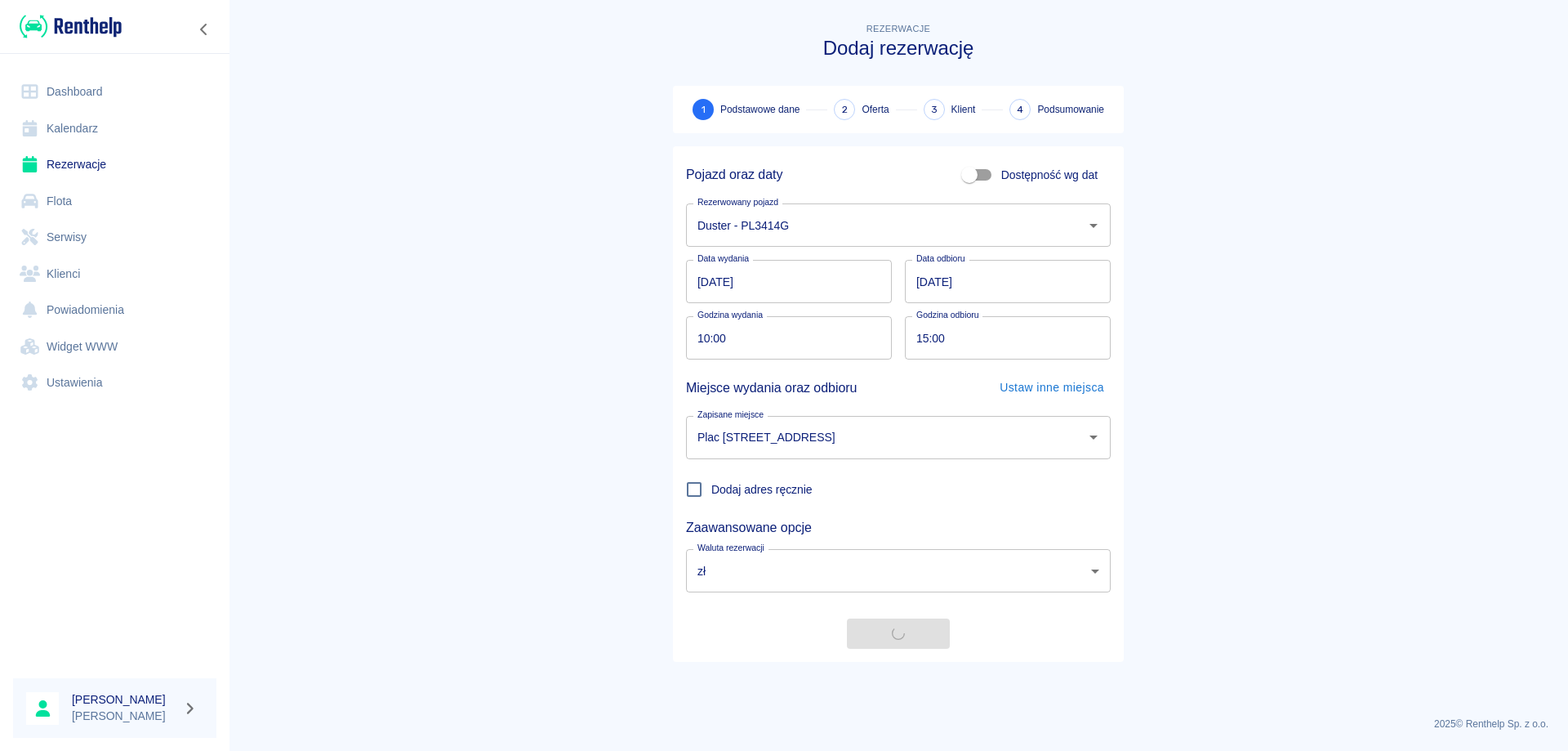
scroll to position [0, 0]
click at [893, 639] on button "Następny krok" at bounding box center [898, 634] width 104 height 30
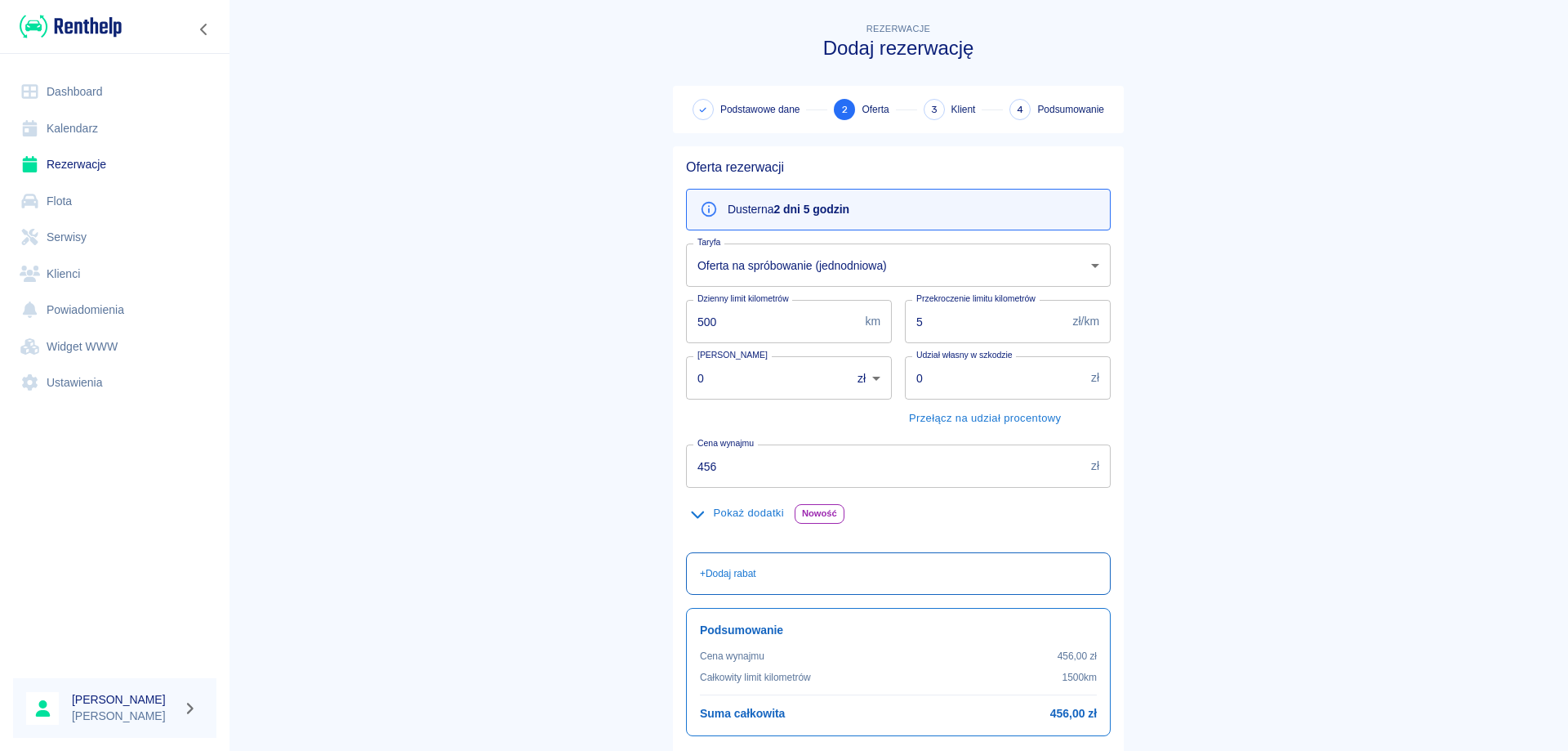
click at [740, 576] on p "+ Dodaj rabat" at bounding box center [728, 573] width 56 height 15
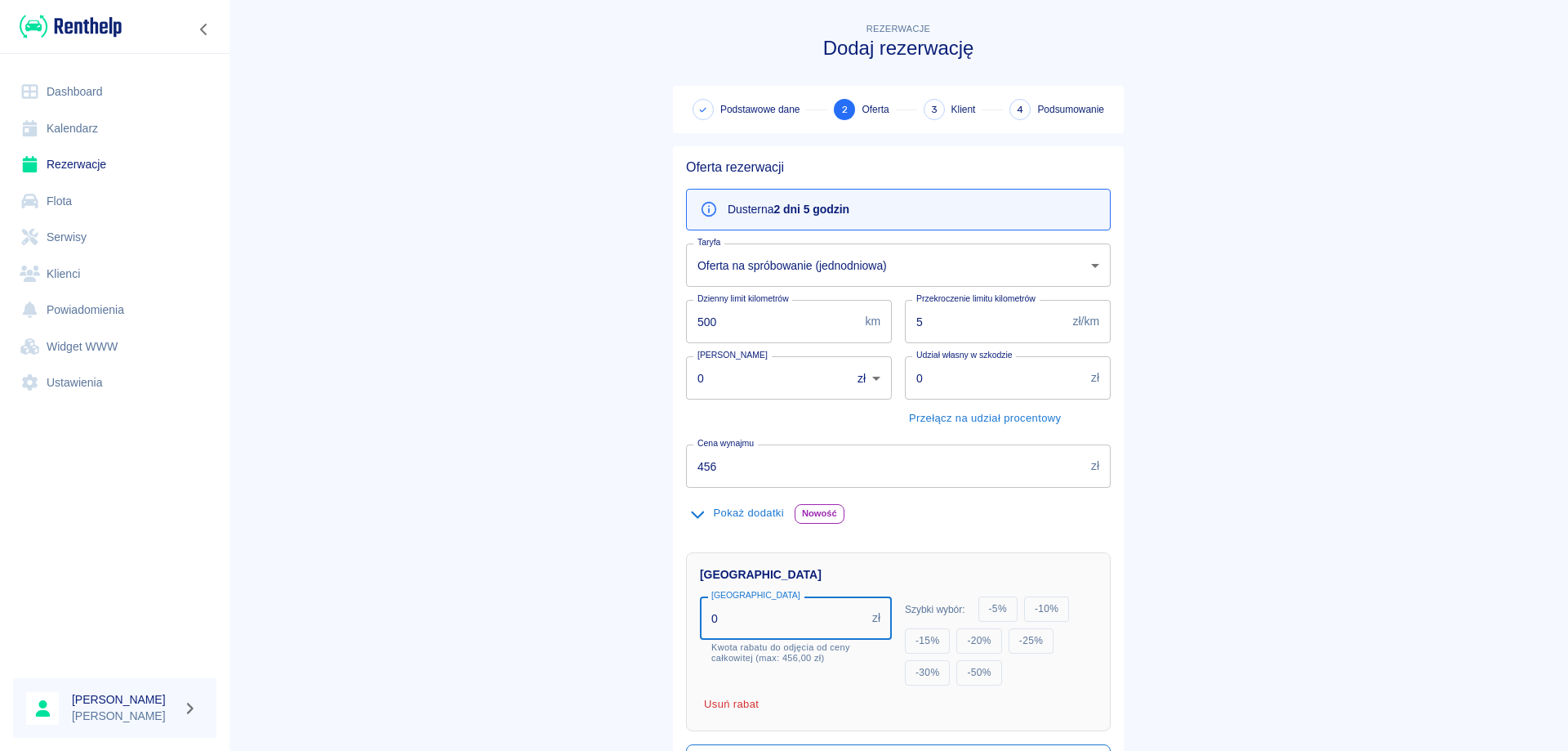
click at [754, 624] on input "0" at bounding box center [783, 618] width 165 height 44
click at [820, 697] on div "Rabat Rabat 125 zł Rabat Kwota rabatu do odjęcia od ceny całkowitej (max: 456,0…" at bounding box center [897, 642] width 424 height 179
click at [790, 622] on input "125" at bounding box center [783, 618] width 165 height 44
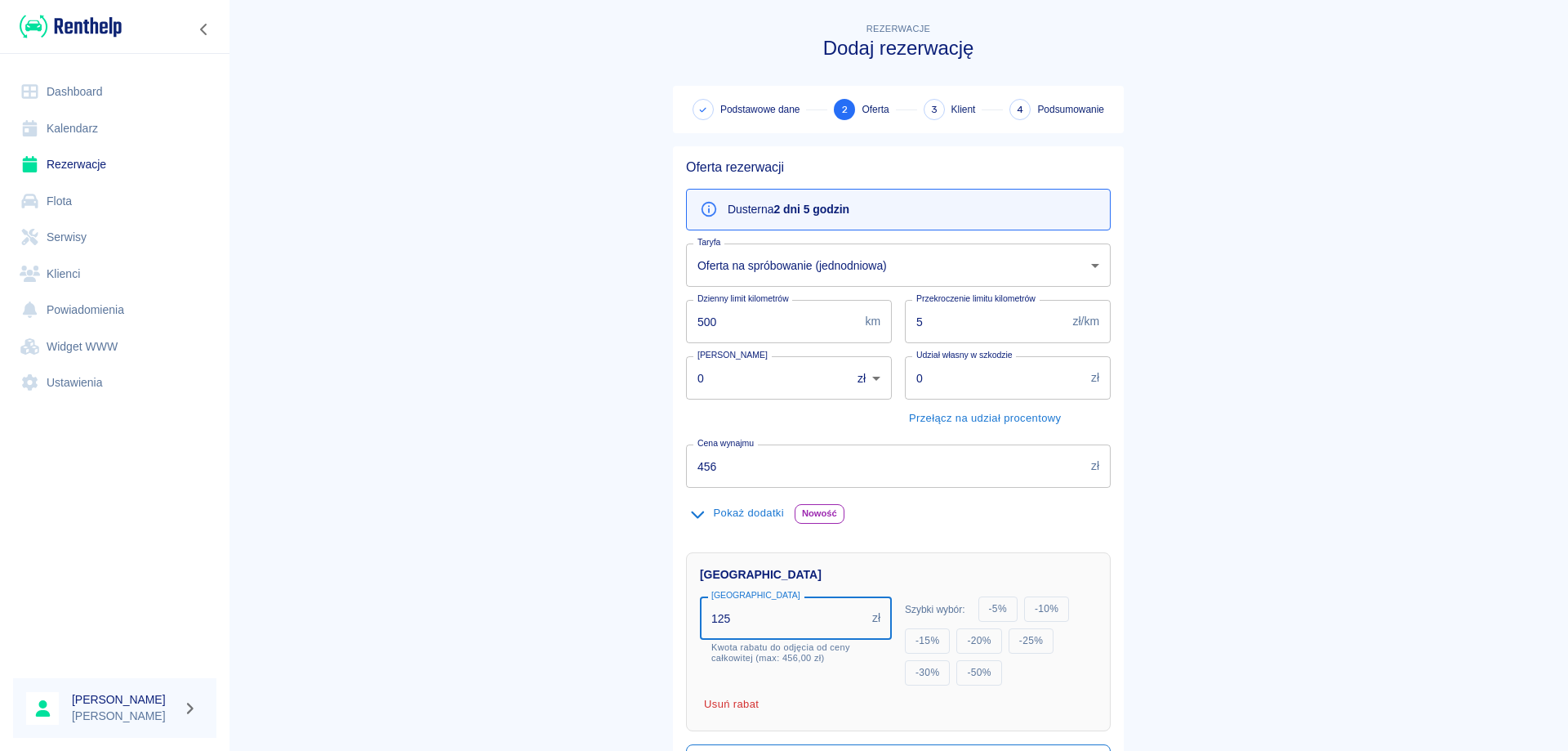
click at [790, 622] on input "125" at bounding box center [783, 618] width 165 height 44
type input "96"
click at [593, 593] on main "Rezerwacje Dodaj rezerwację Podstawowe dane 2 Oferta 3 Klient 4 Podsumowanie Of…" at bounding box center [898, 504] width 1339 height 968
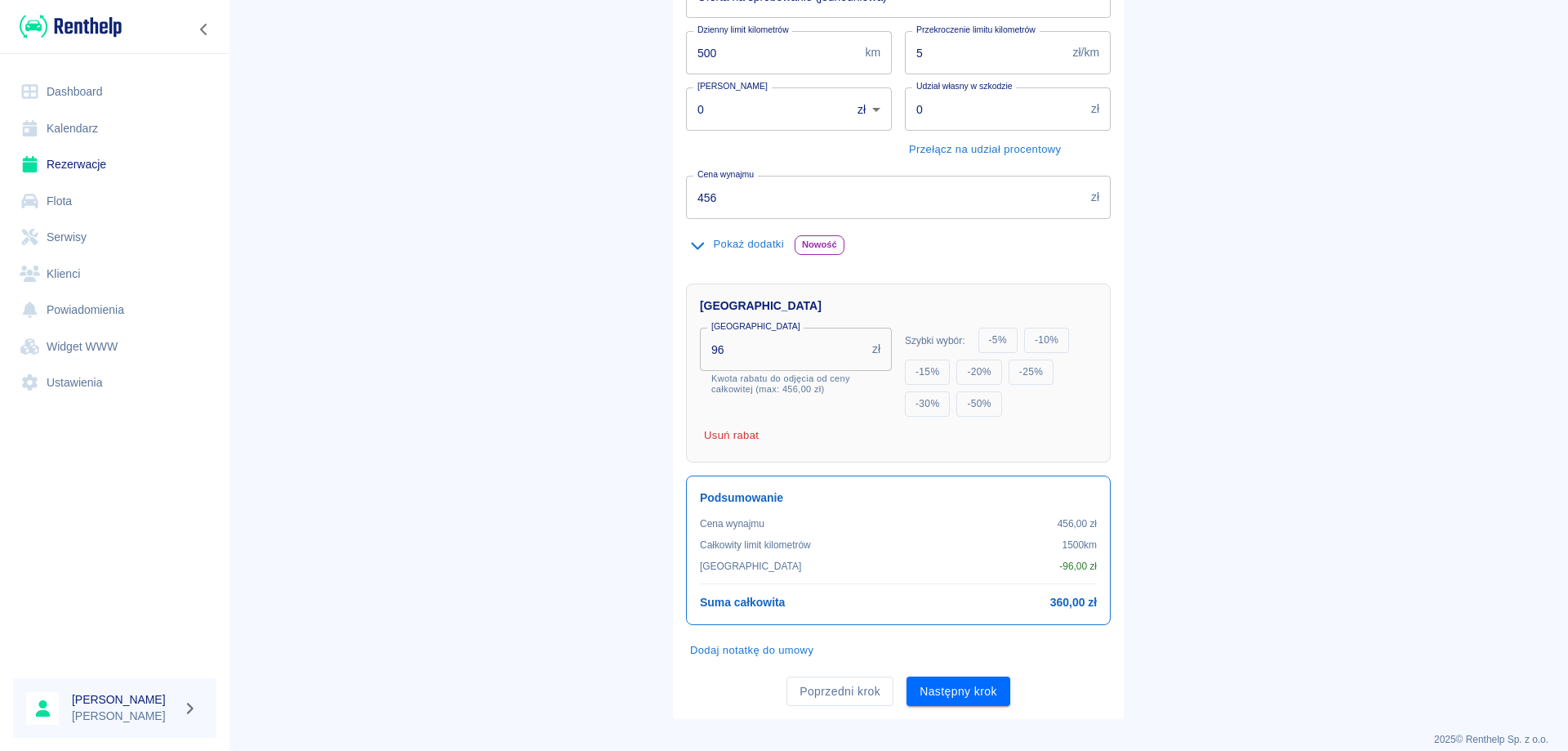
scroll to position [285, 0]
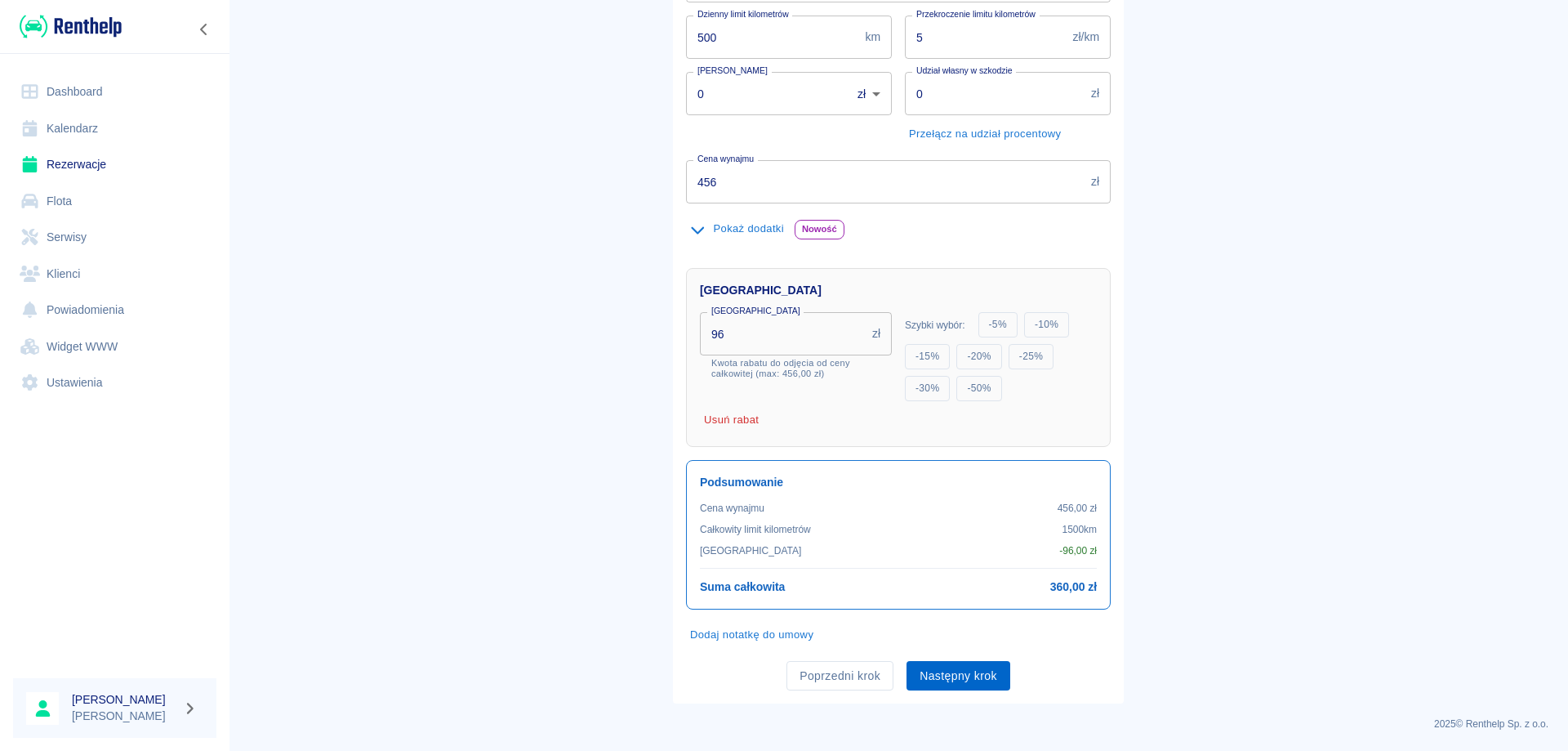
click at [963, 682] on button "Następny krok" at bounding box center [958, 676] width 104 height 30
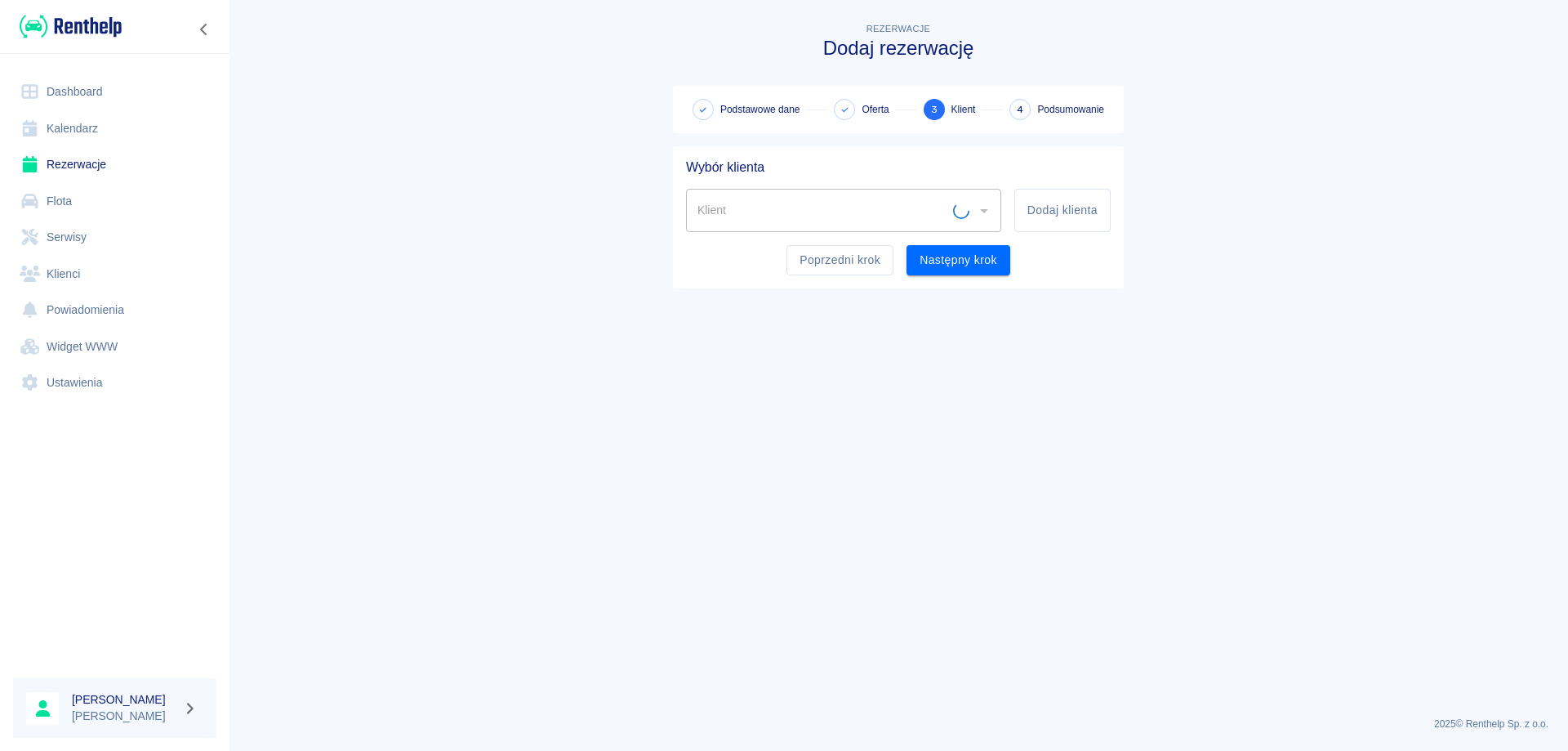
scroll to position [0, 0]
click at [799, 220] on input "Klient" at bounding box center [832, 210] width 276 height 28
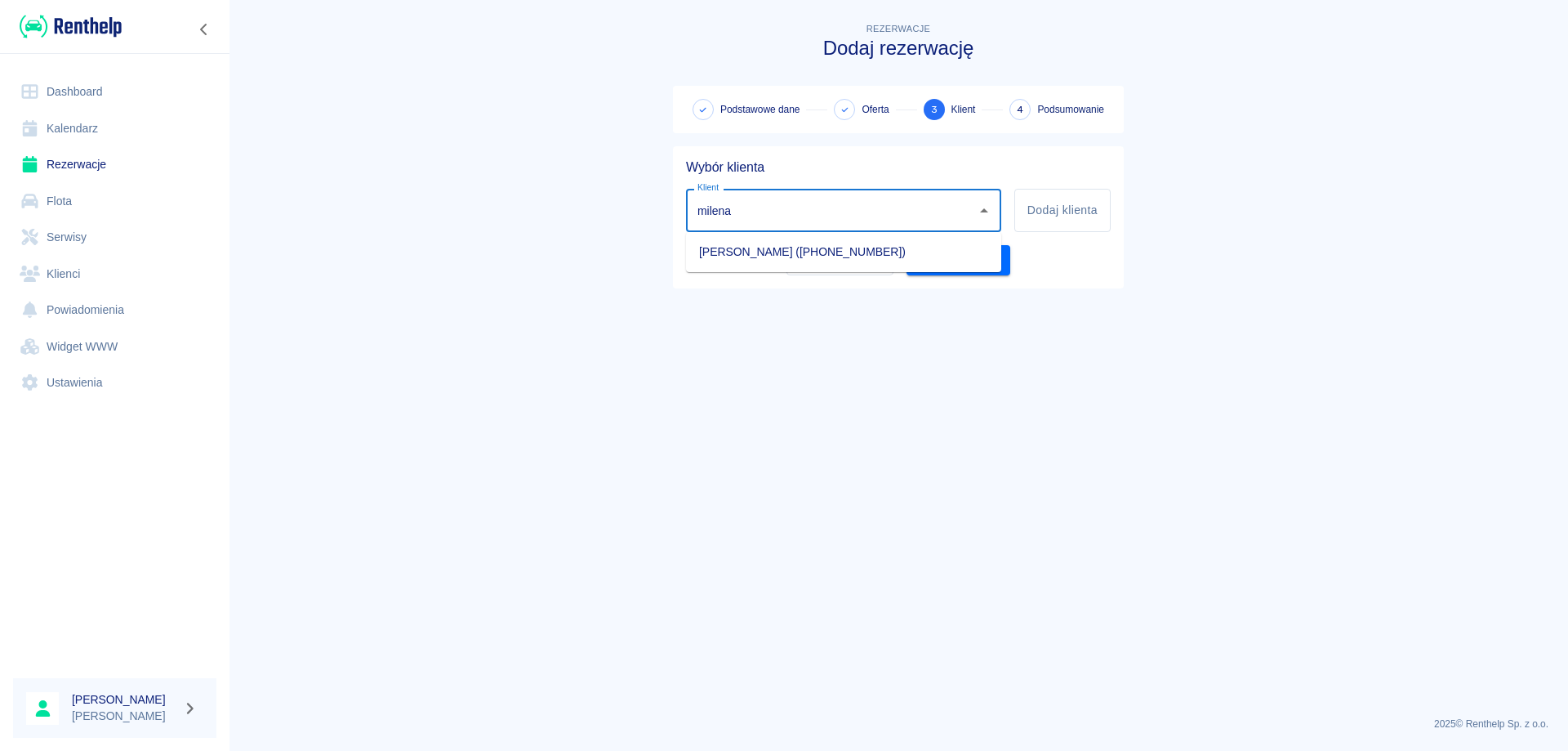
click at [812, 253] on li "Milena Pietruszewska (+48531965880)" at bounding box center [843, 252] width 315 height 27
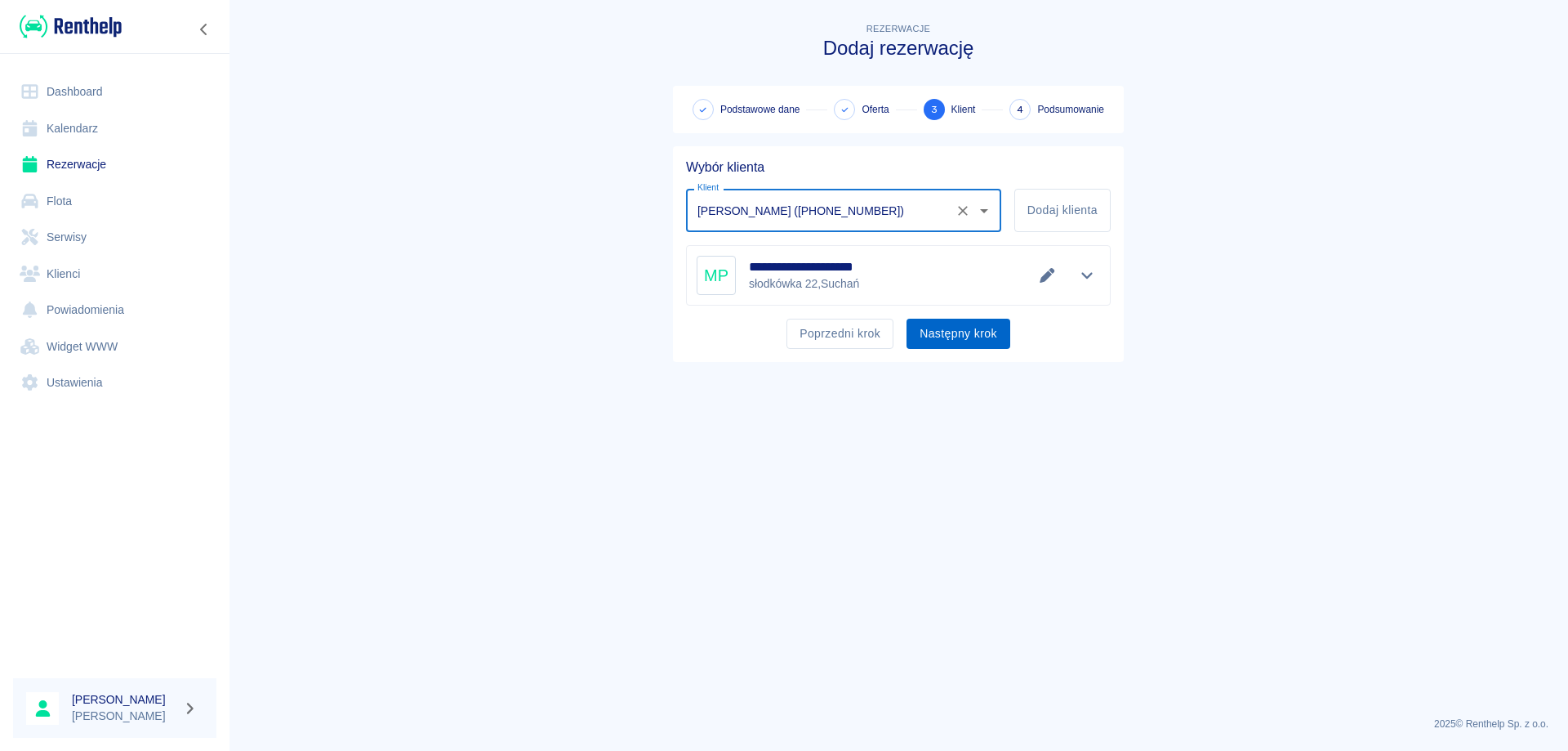
type input "Milena Pietruszewska (+48531965880)"
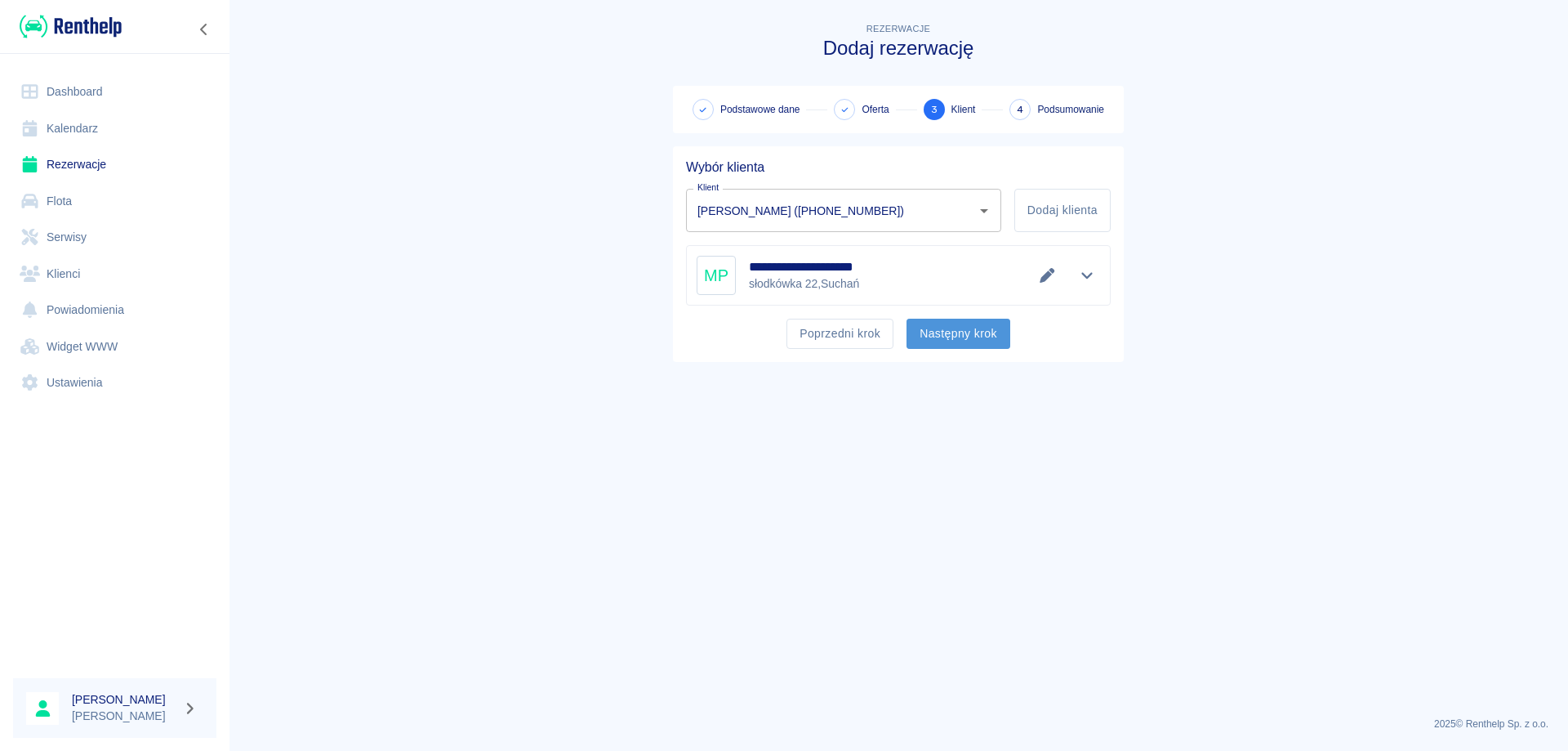
click at [943, 335] on button "Następny krok" at bounding box center [958, 334] width 104 height 30
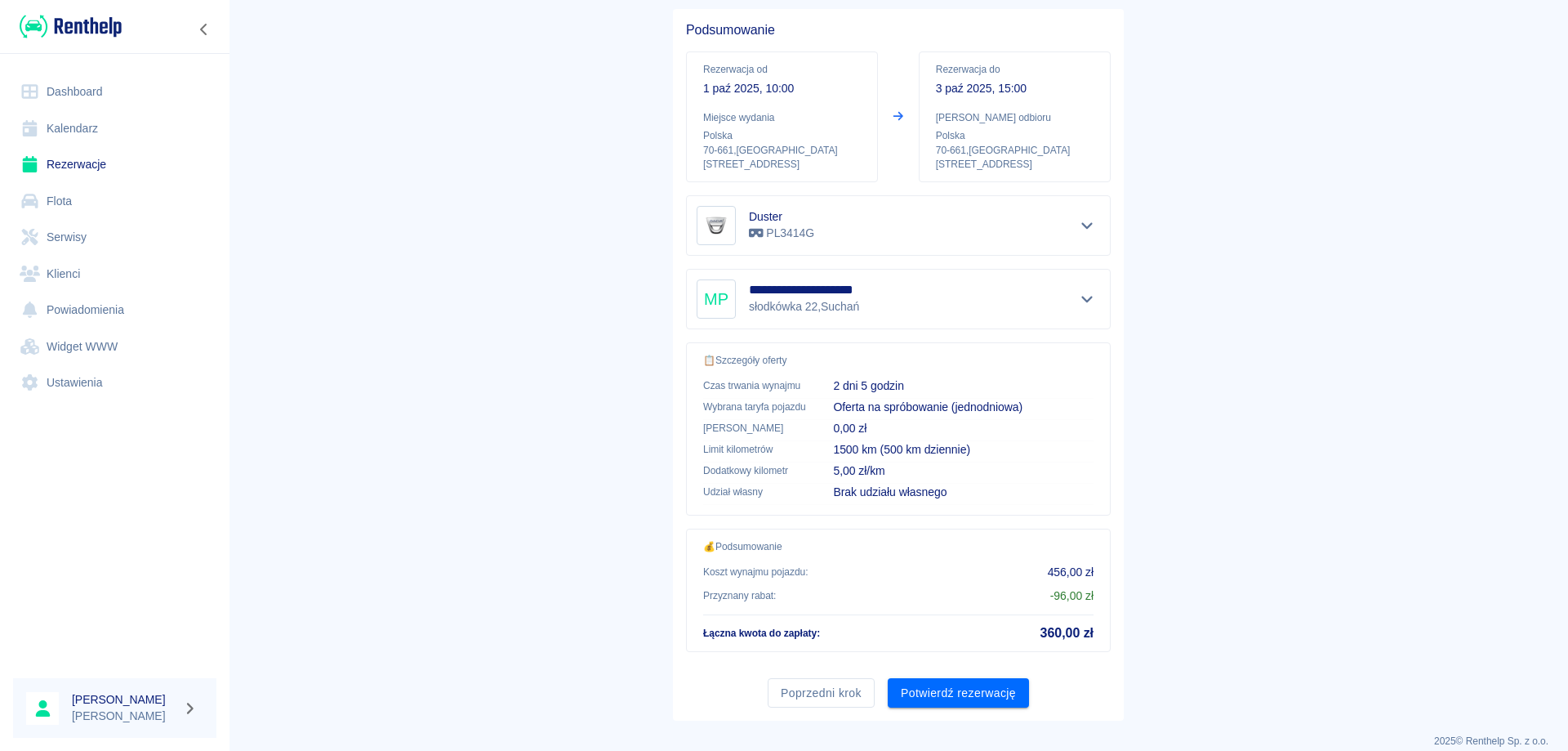
scroll to position [155, 0]
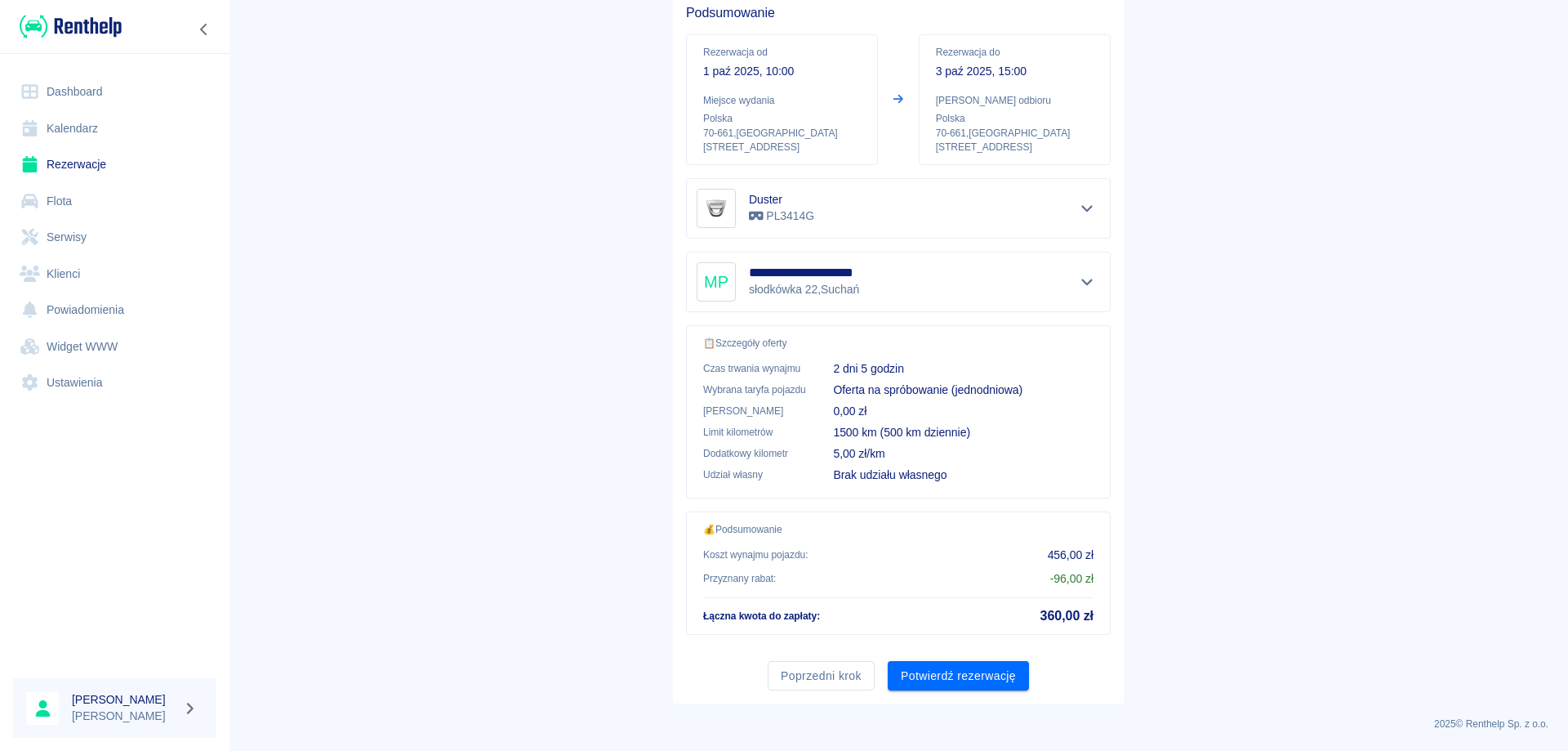
click at [957, 678] on button "Potwierdź rezerwację" at bounding box center [958, 676] width 141 height 30
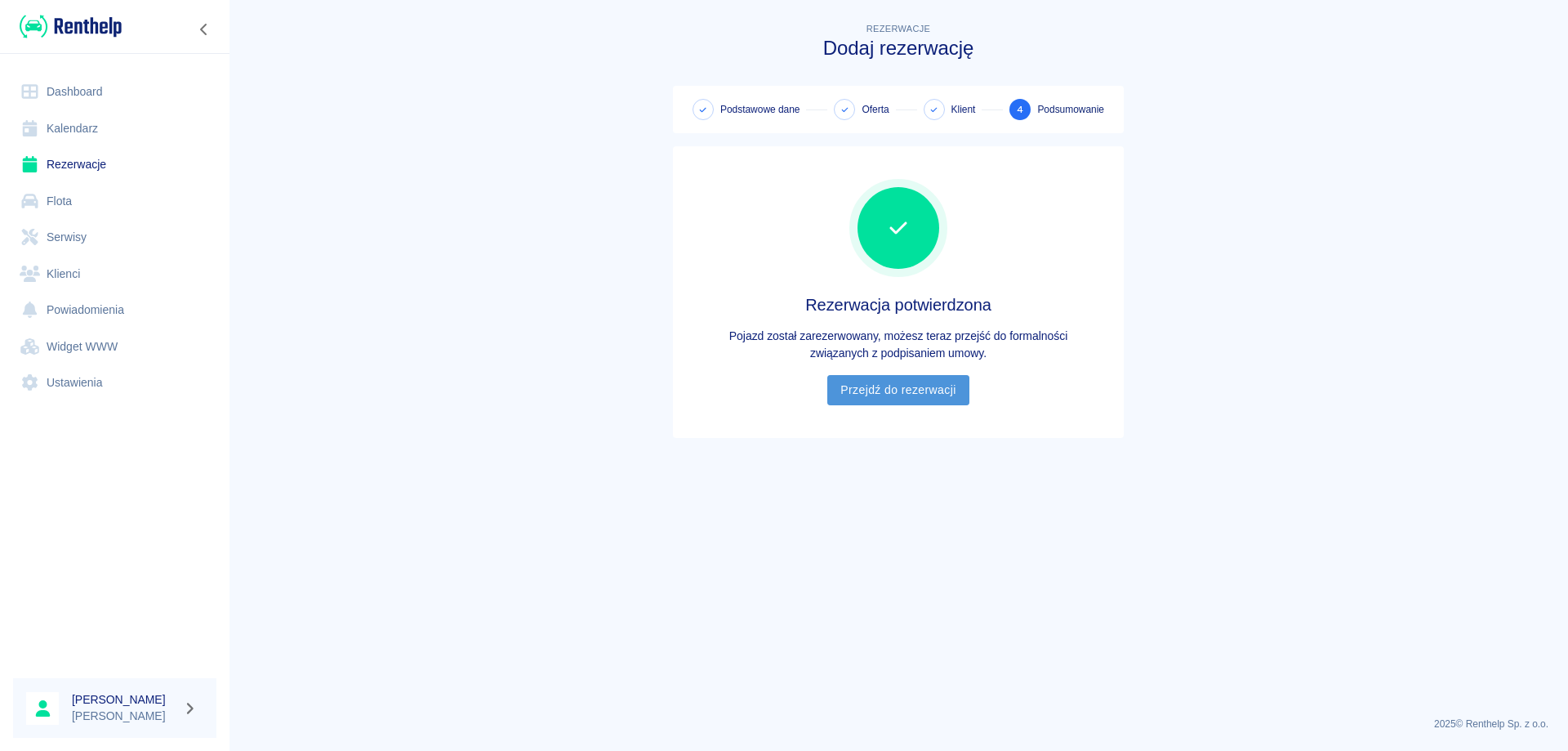
click at [875, 394] on link "Przejdź do rezerwacji" at bounding box center [897, 390] width 141 height 30
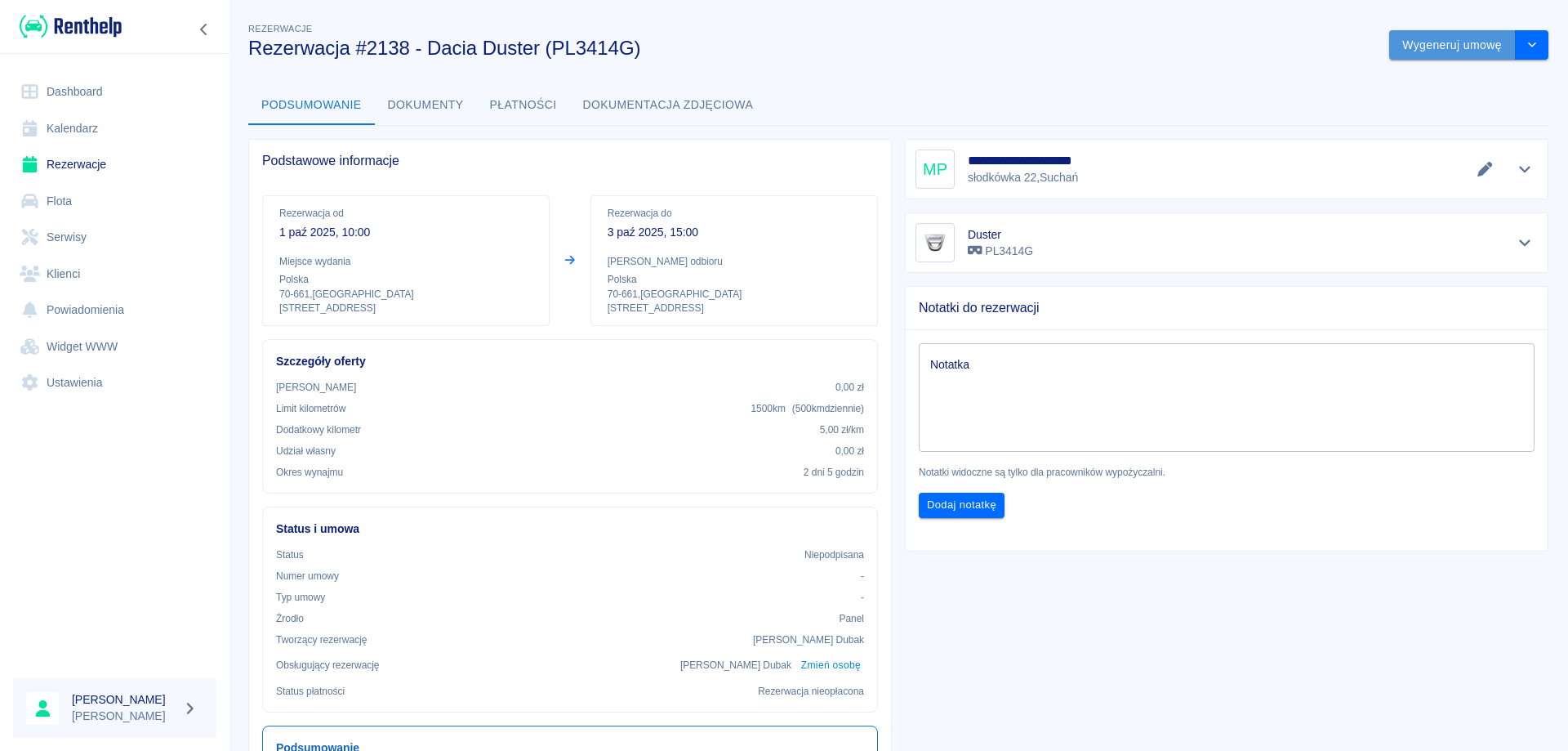
click at [1443, 46] on button "Wygeneruj umowę" at bounding box center [1452, 45] width 126 height 30
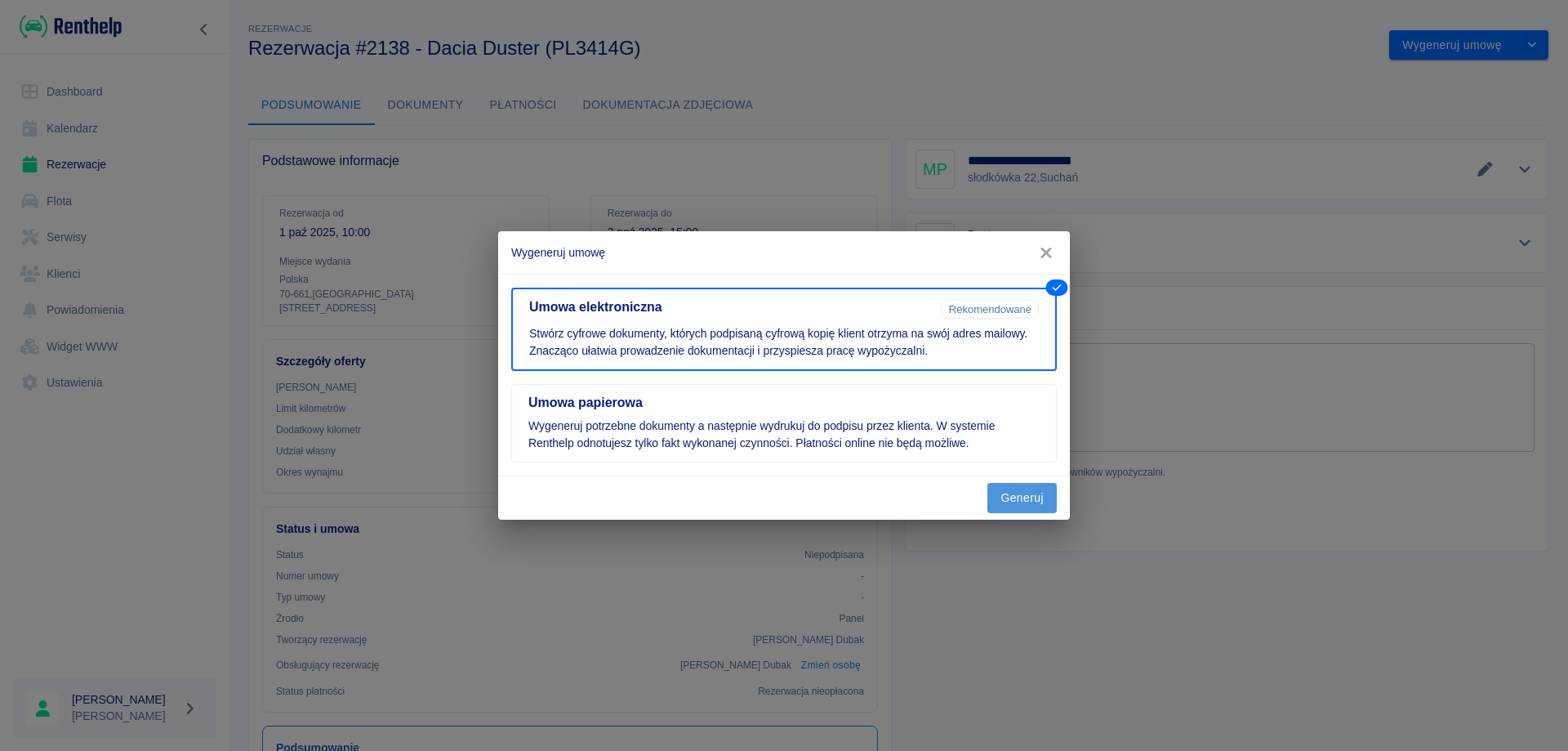
click at [1015, 487] on button "Generuj" at bounding box center [1022, 498] width 69 height 30
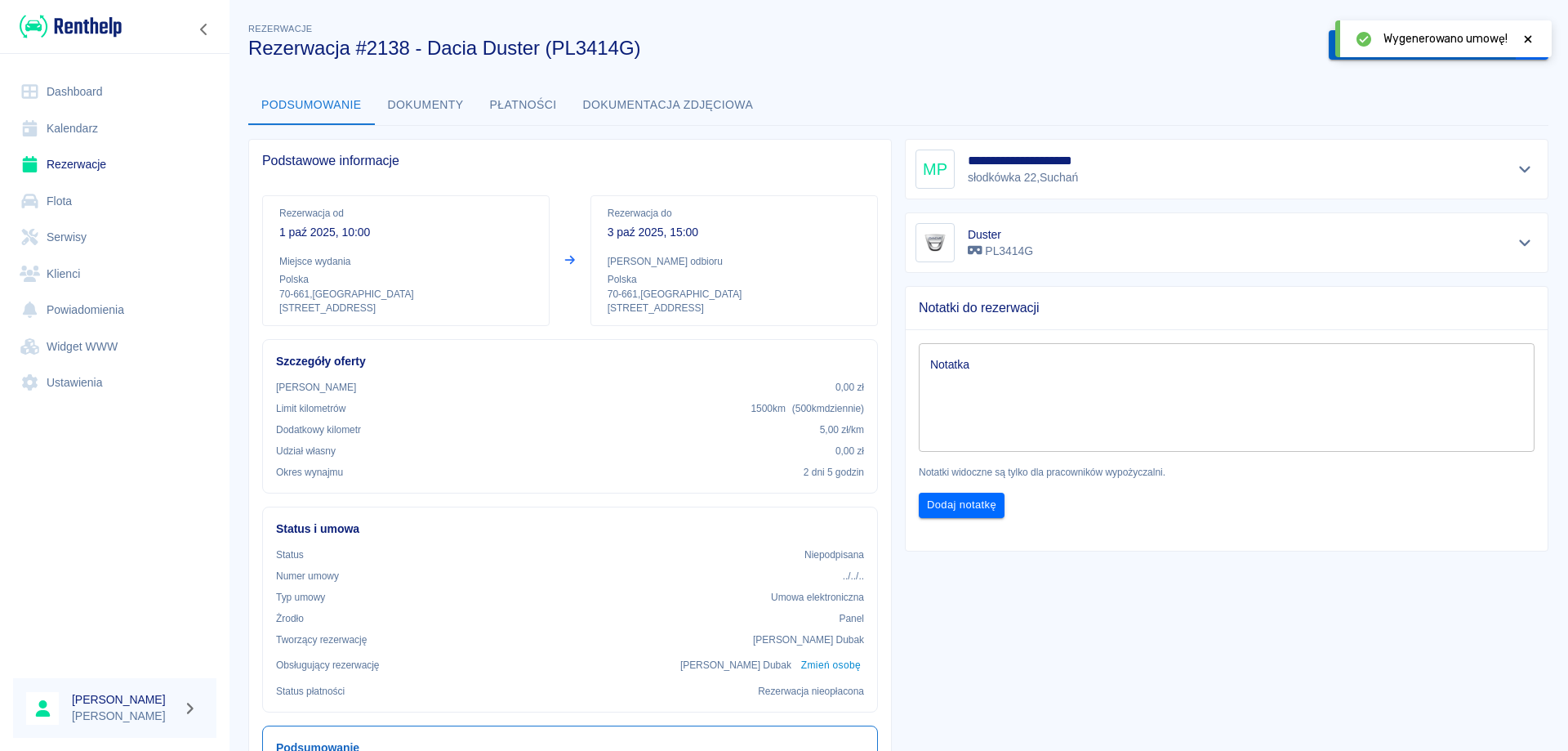
click at [1331, 45] on button "Podpisz umowę elektroniczną" at bounding box center [1422, 45] width 187 height 30
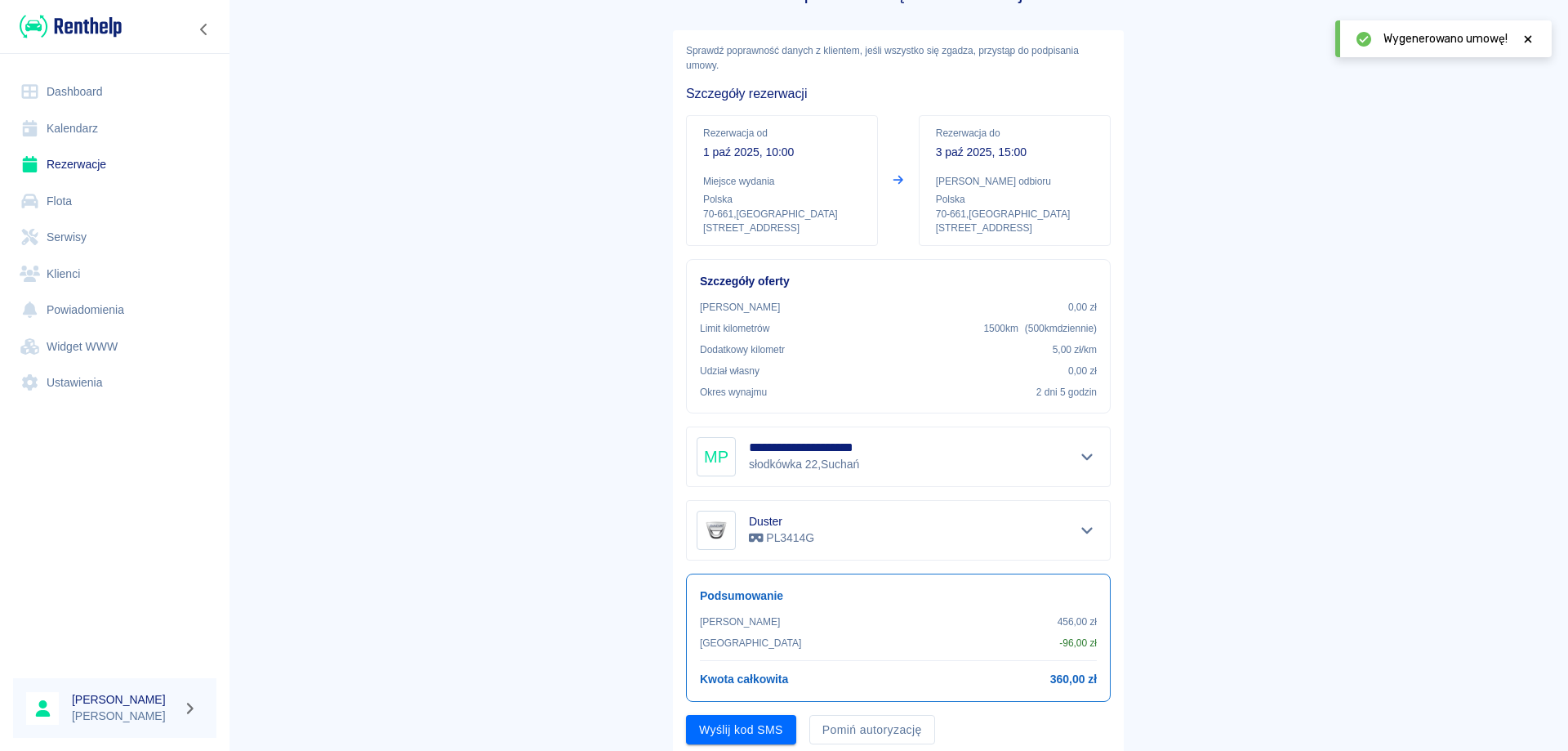
scroll to position [109, 0]
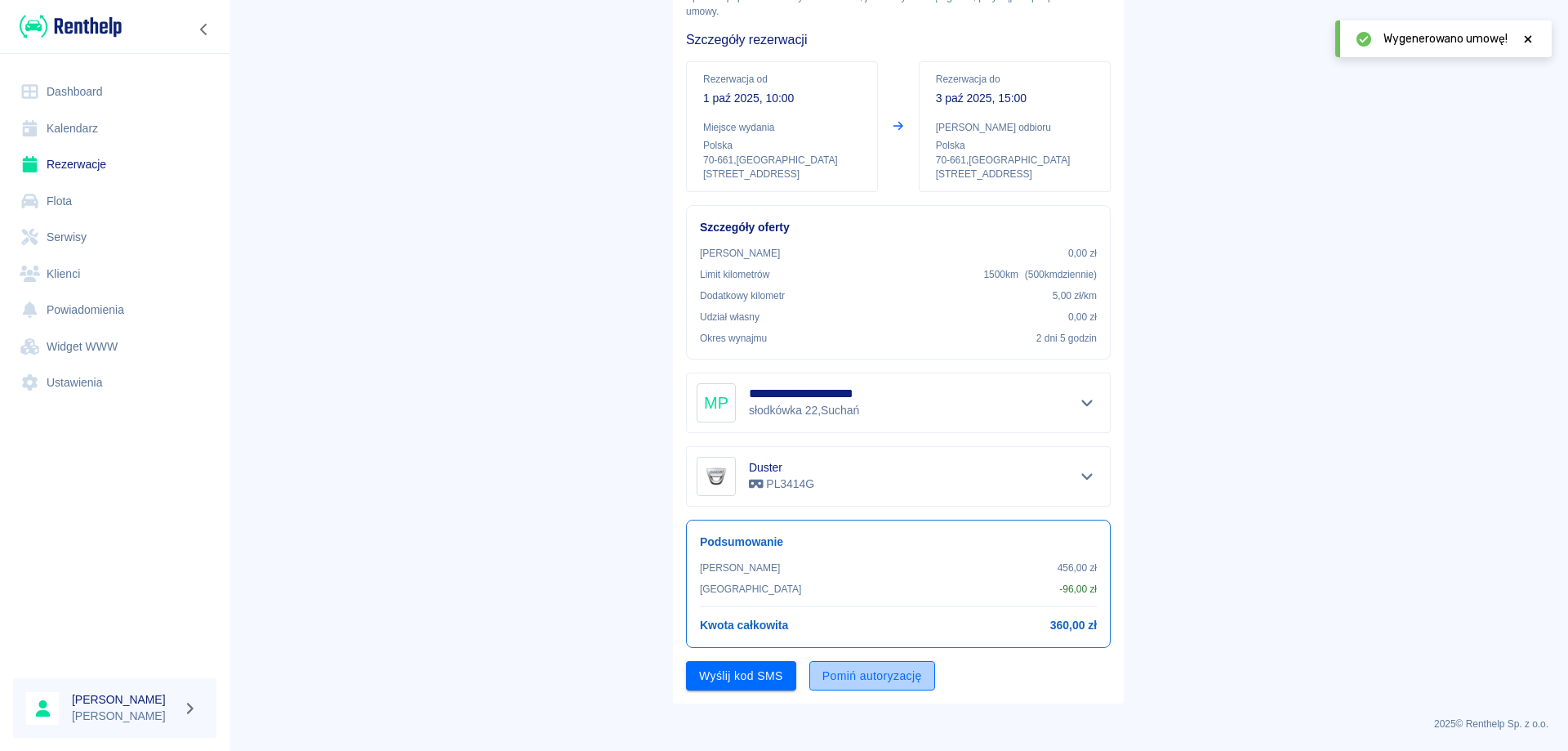
click at [823, 674] on button "Pomiń autoryzację" at bounding box center [872, 676] width 125 height 30
click at [729, 678] on button "Podpisz umowę" at bounding box center [741, 676] width 111 height 30
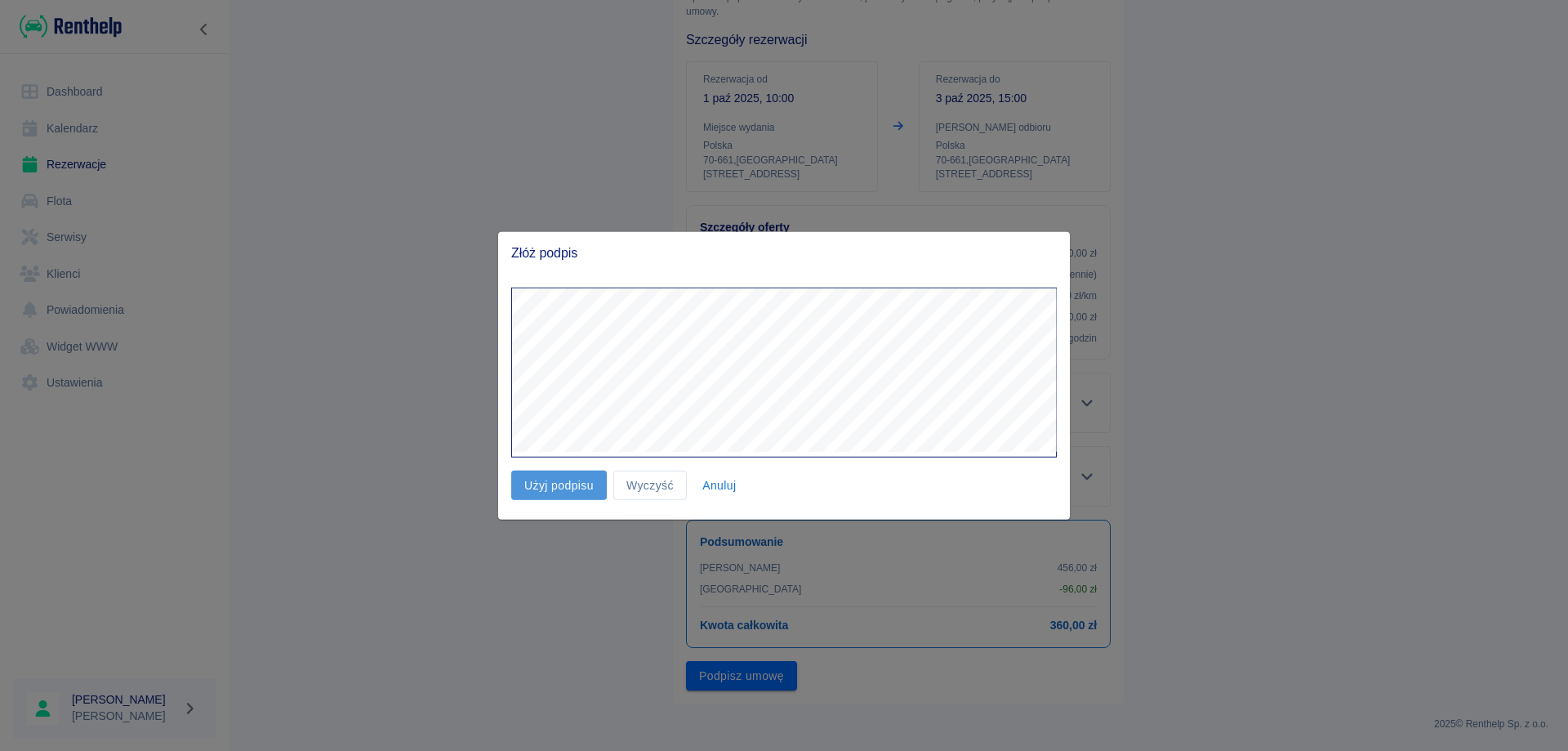
click at [574, 483] on button "Użyj podpisu" at bounding box center [559, 485] width 95 height 30
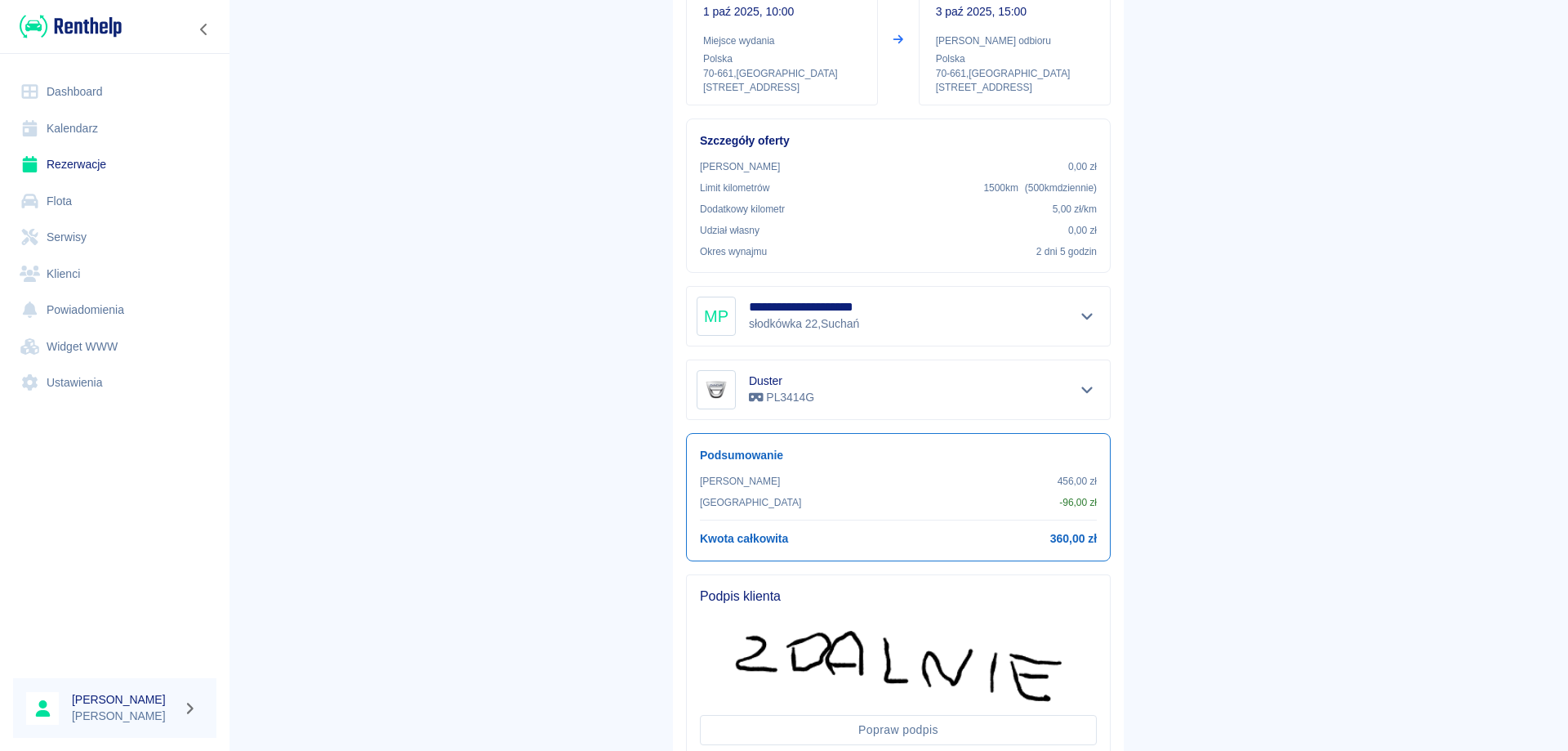
scroll to position [314, 0]
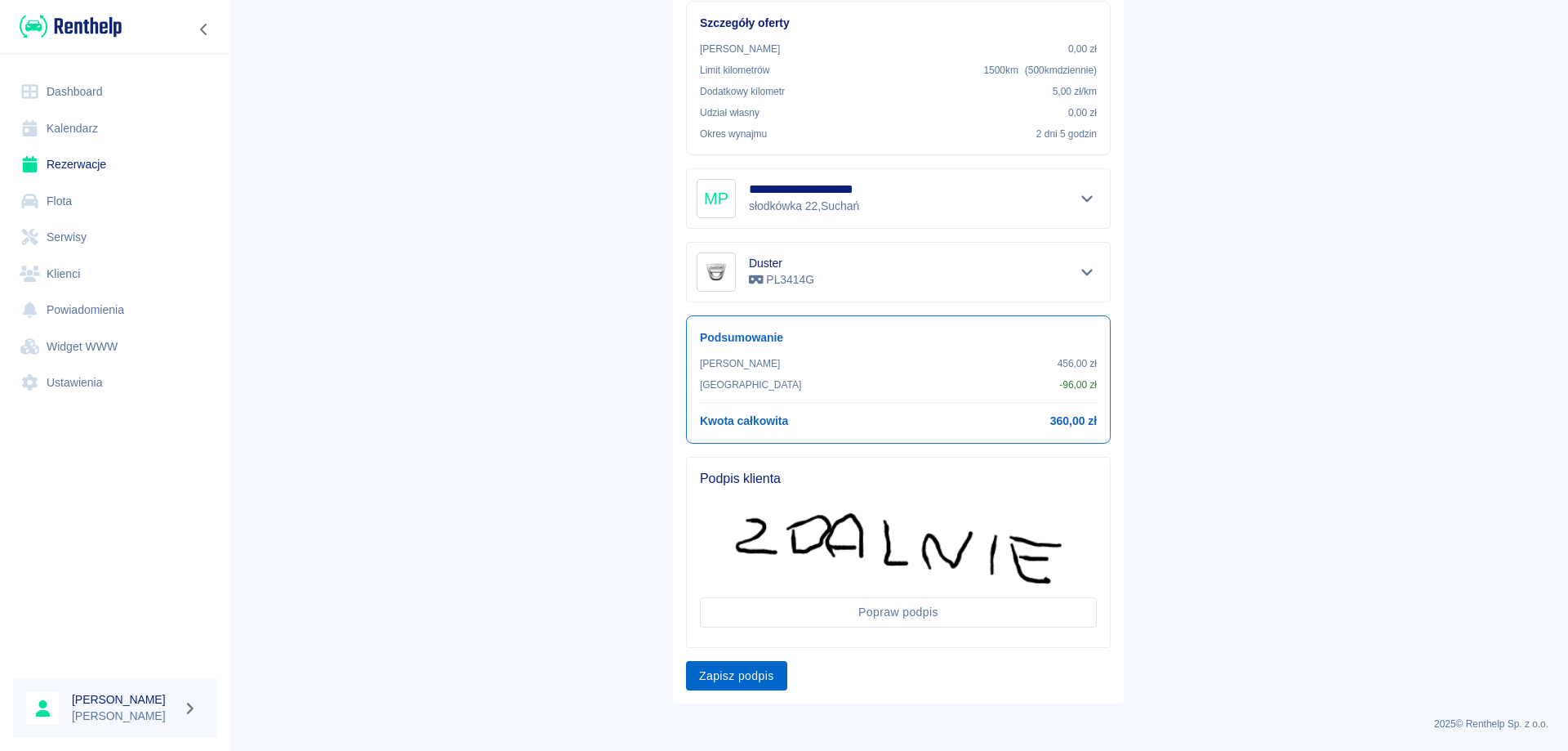
click at [716, 680] on button "Zapisz podpis" at bounding box center [736, 676] width 101 height 30
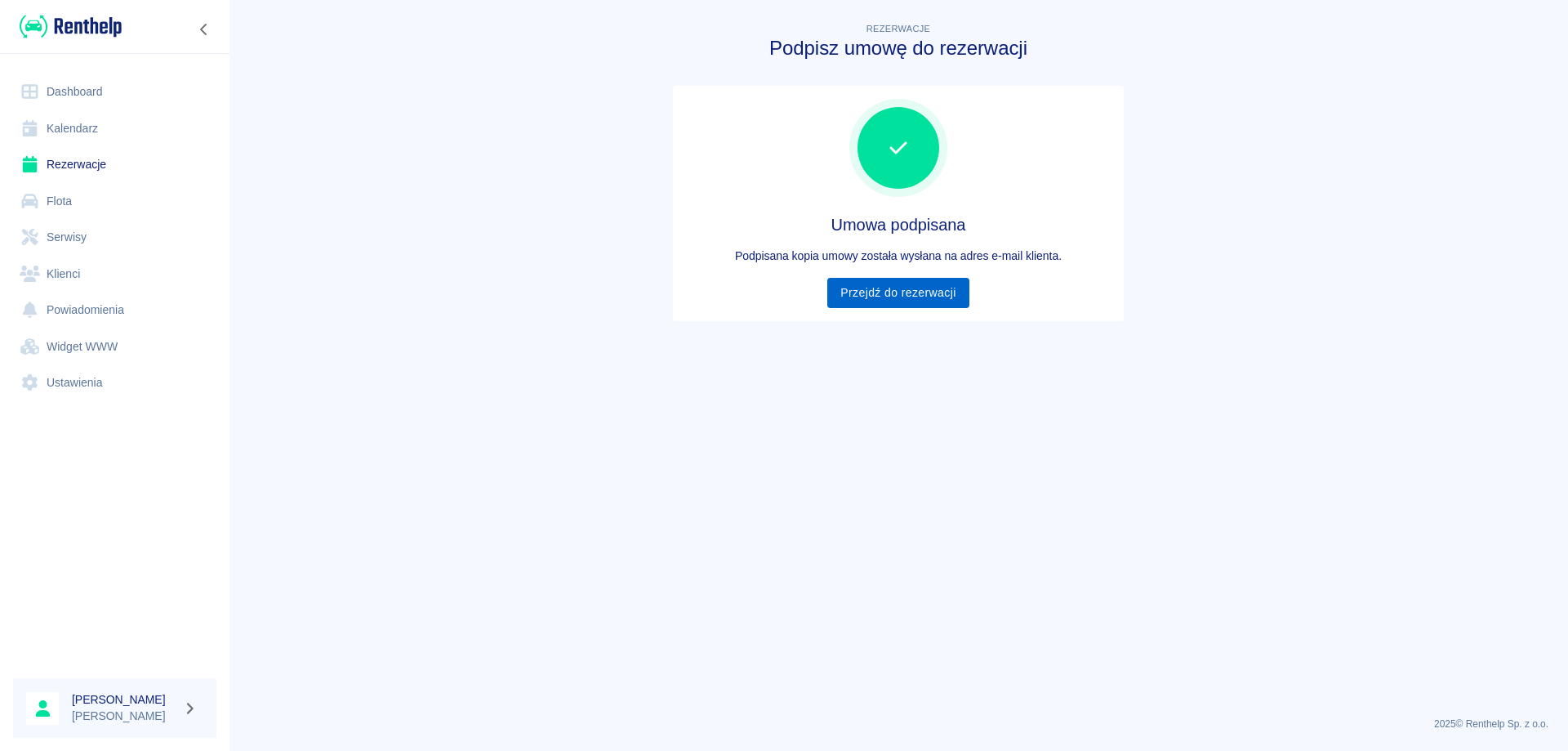
click at [883, 301] on link "Przejdź do rezerwacji" at bounding box center [897, 293] width 141 height 30
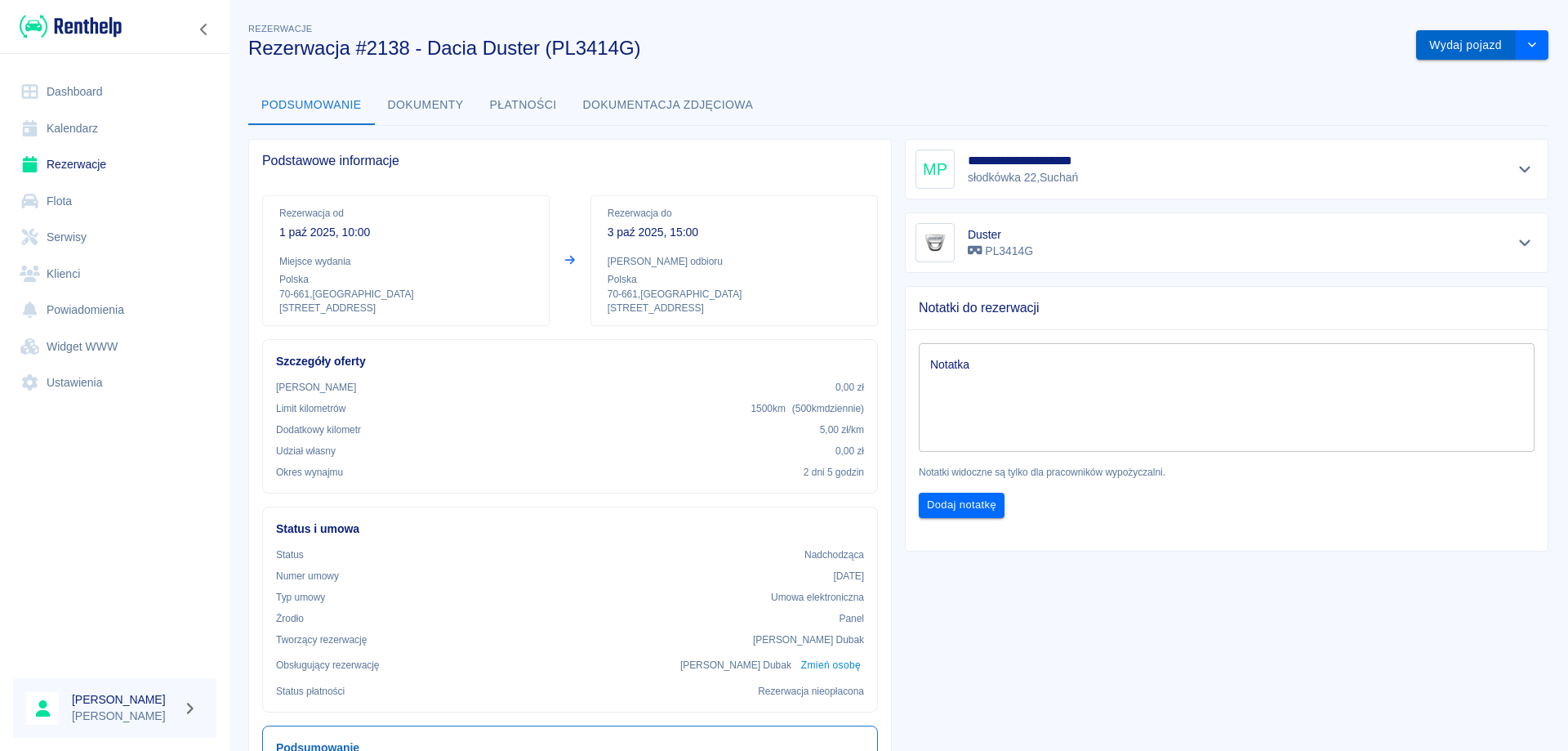
click at [1439, 44] on button "Wydaj pojazd" at bounding box center [1466, 45] width 100 height 30
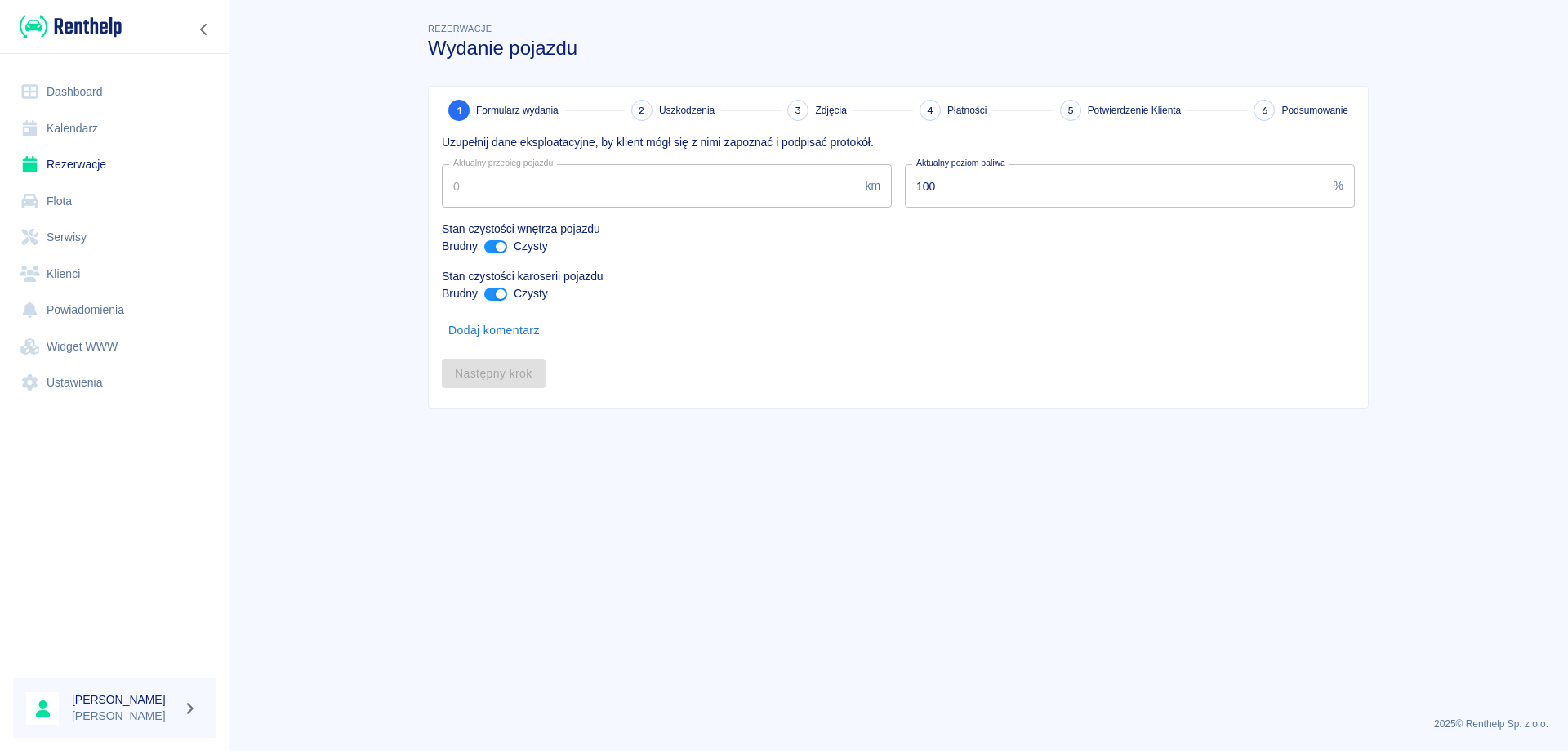
type input "47783"
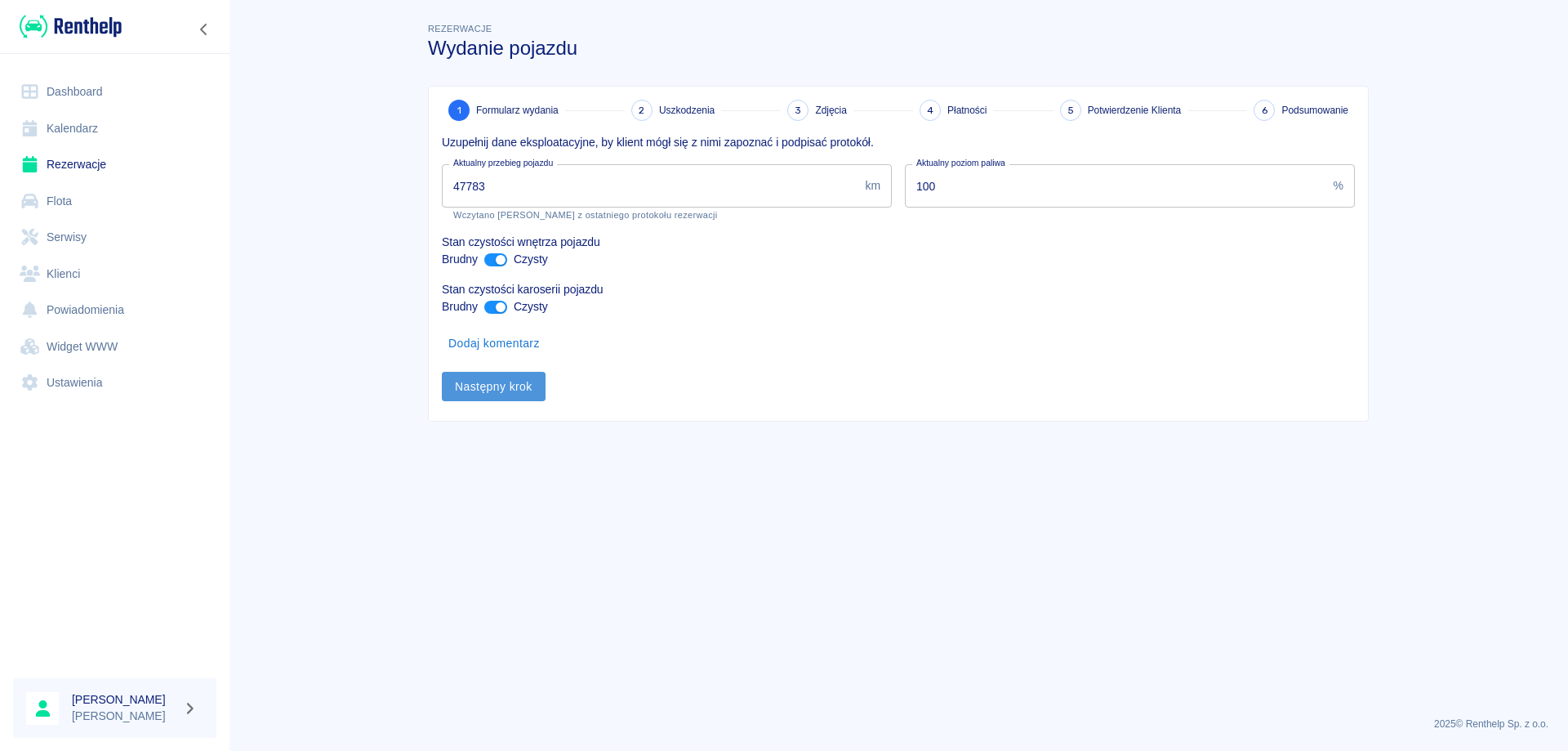
click at [519, 384] on button "Następny krok" at bounding box center [494, 387] width 104 height 30
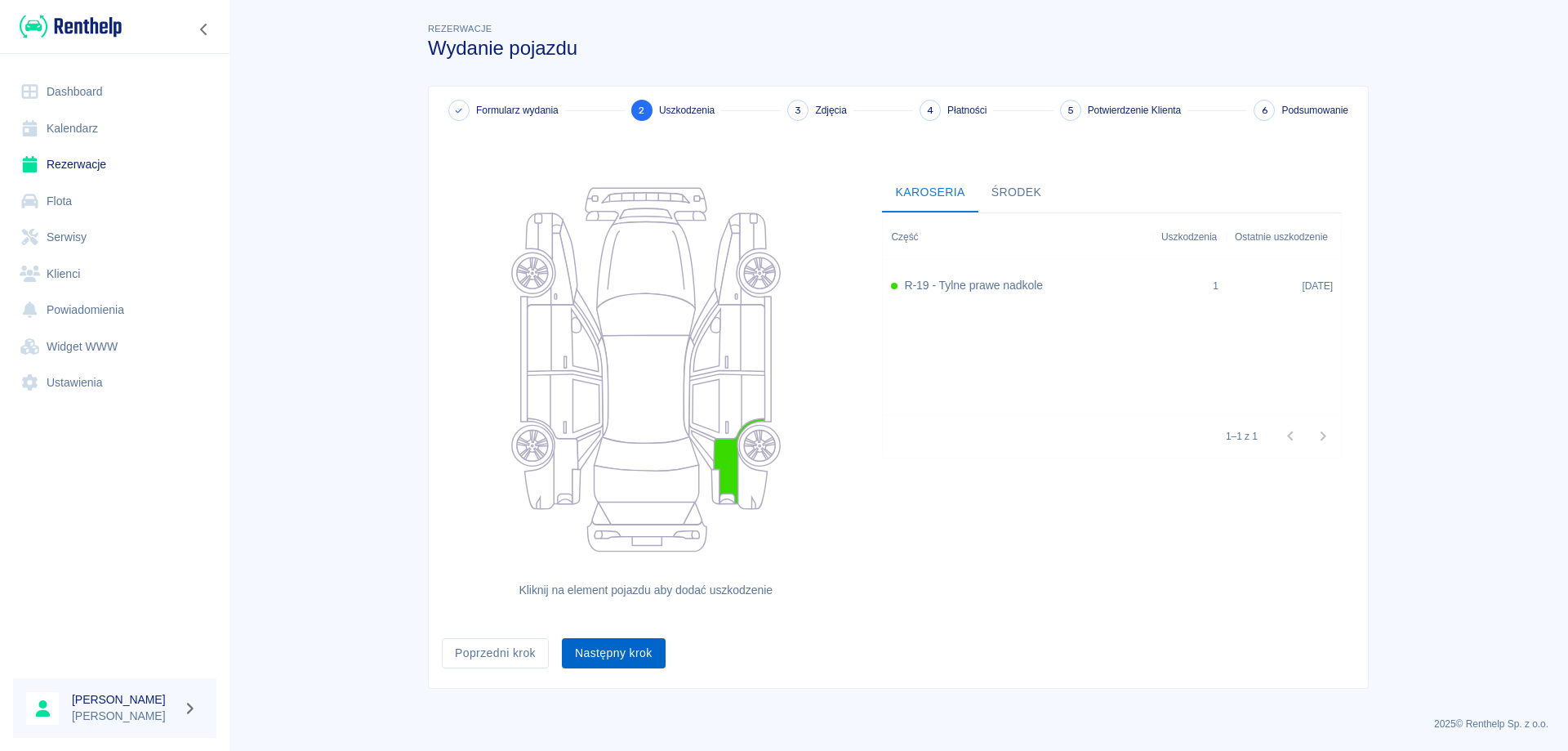
click at [613, 658] on button "Następny krok" at bounding box center [614, 653] width 104 height 30
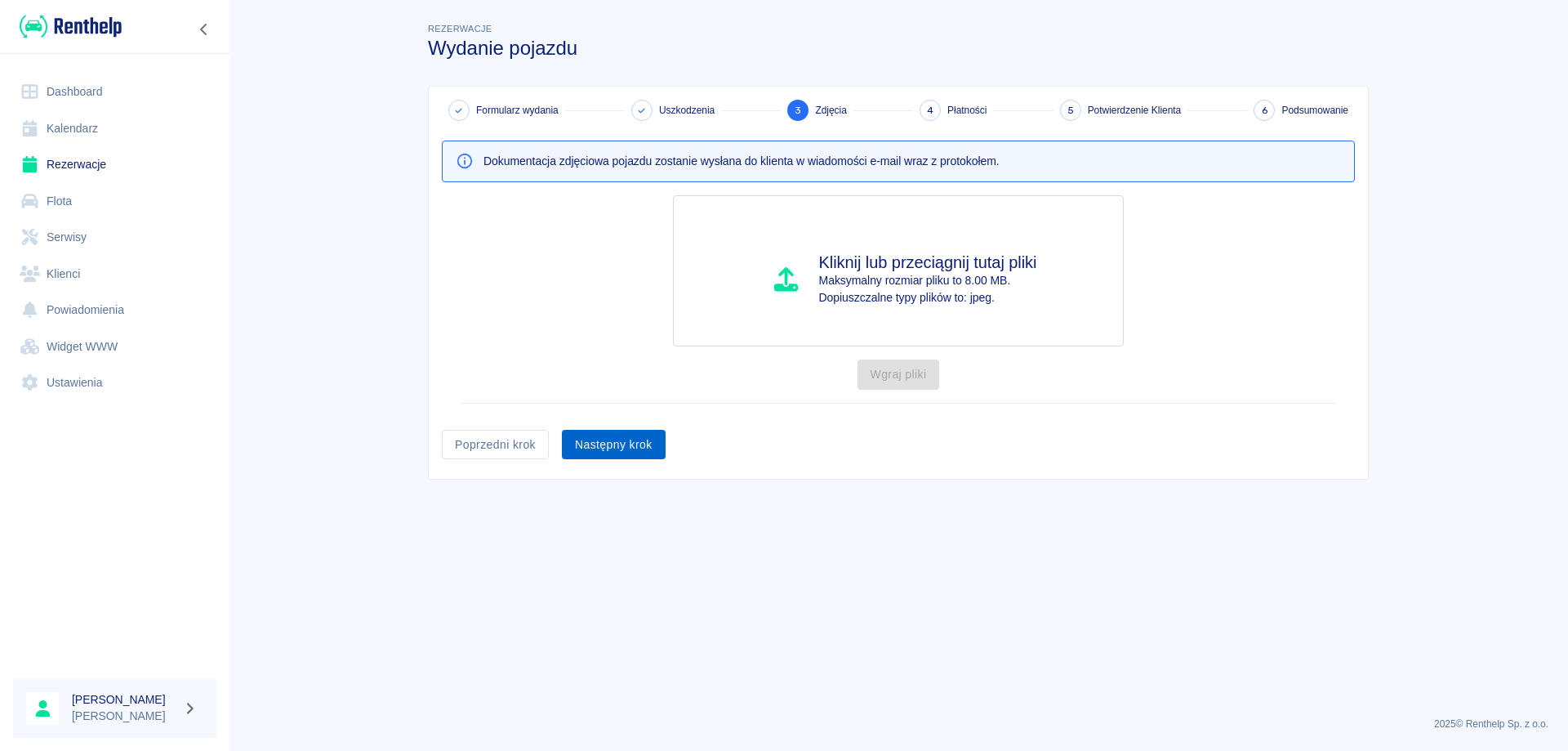
click at [604, 447] on button "Następny krok" at bounding box center [614, 445] width 104 height 30
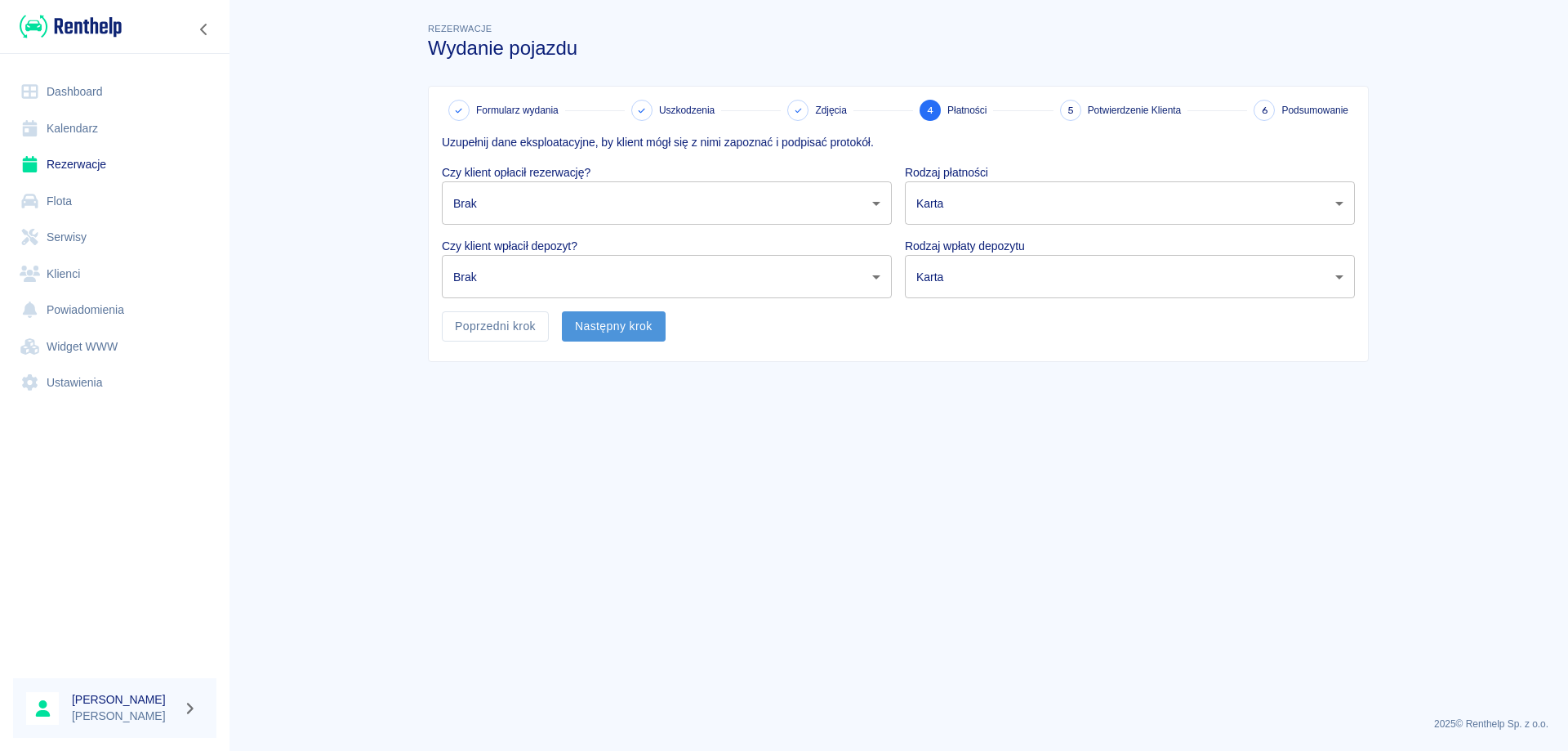
click at [617, 327] on button "Następny krok" at bounding box center [614, 327] width 104 height 30
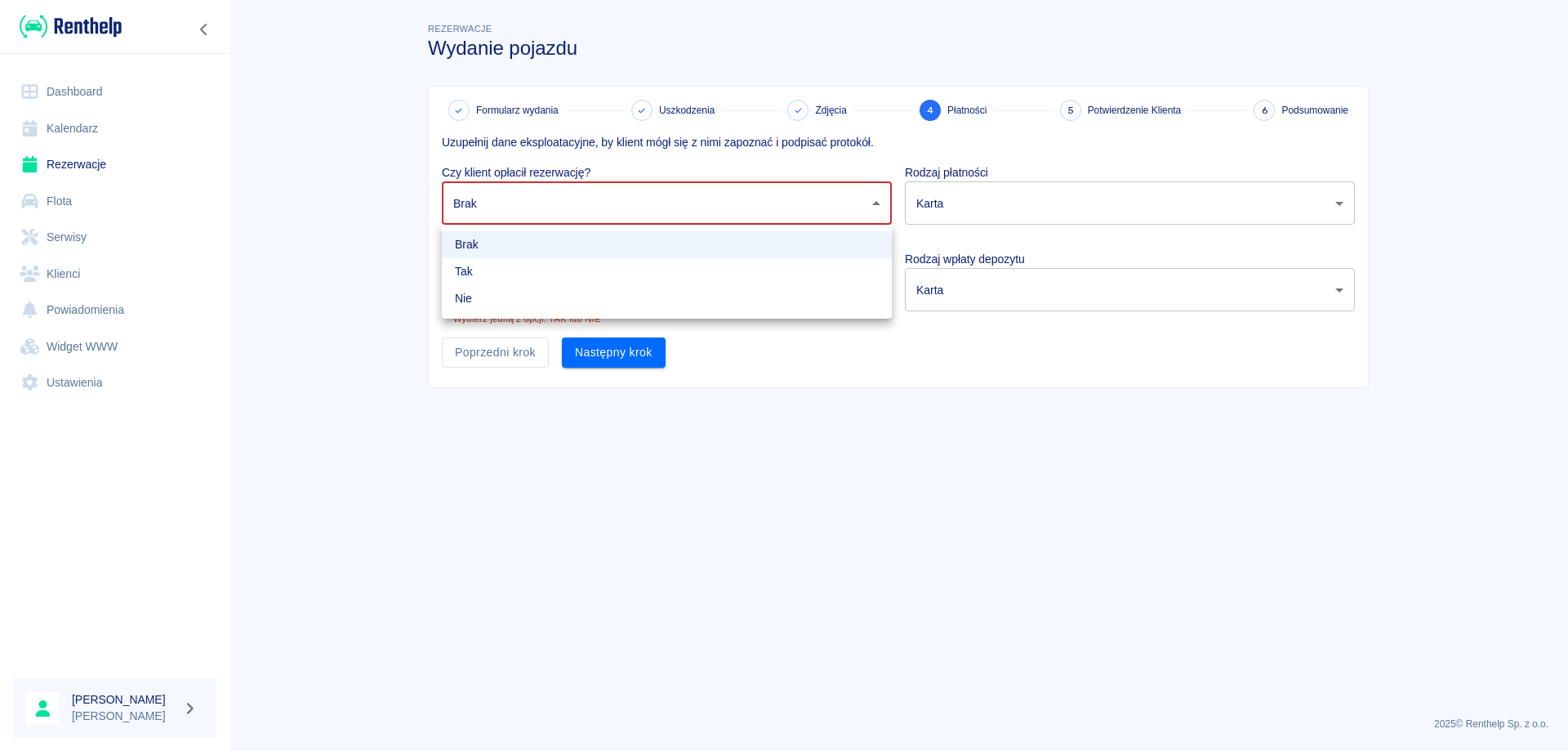
click at [517, 210] on body "Używamy plików Cookies, by zapewnić Ci najlepsze możliwe doświadczenie. Aby dow…" at bounding box center [784, 376] width 1568 height 751
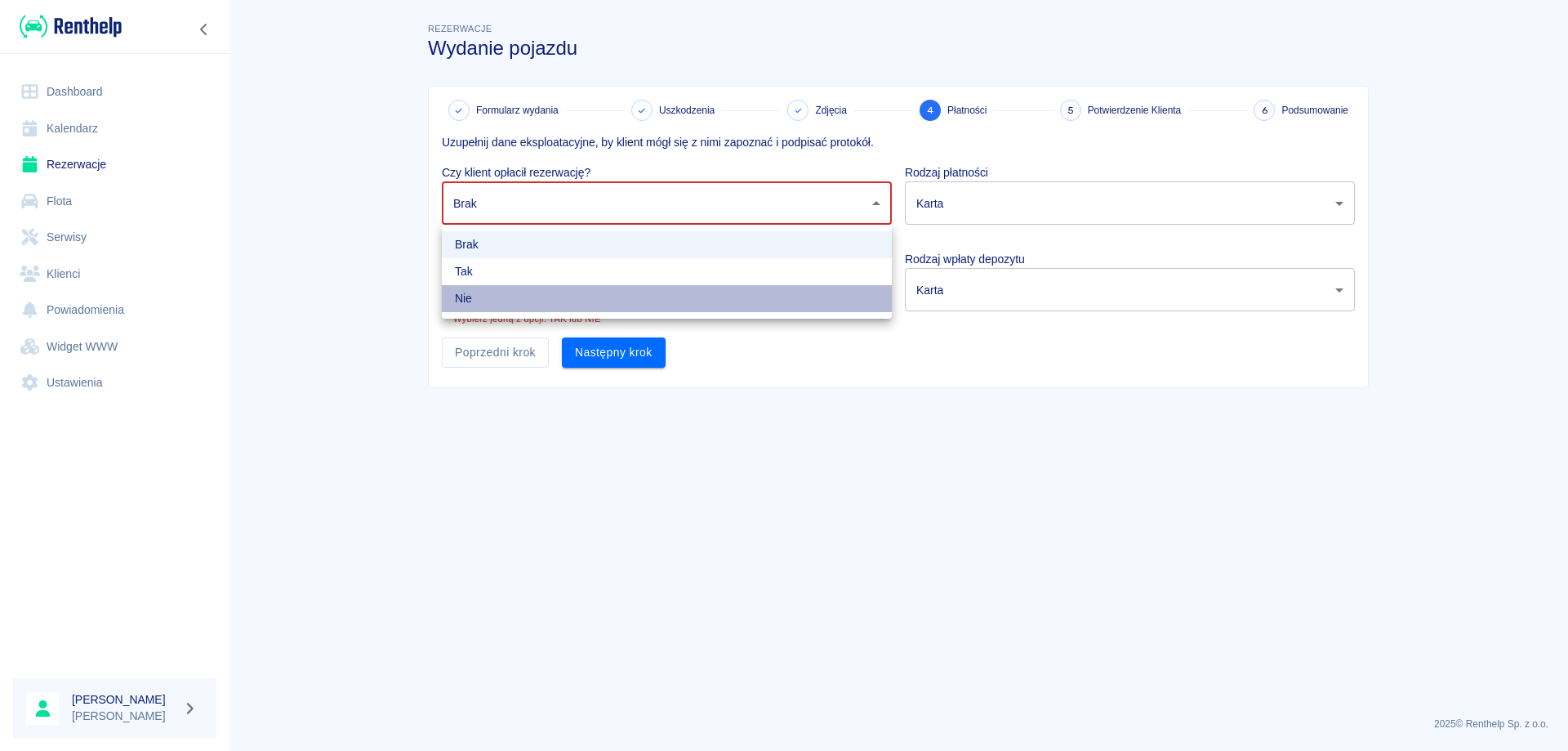
click at [503, 295] on li "Nie" at bounding box center [667, 298] width 450 height 27
type input "false"
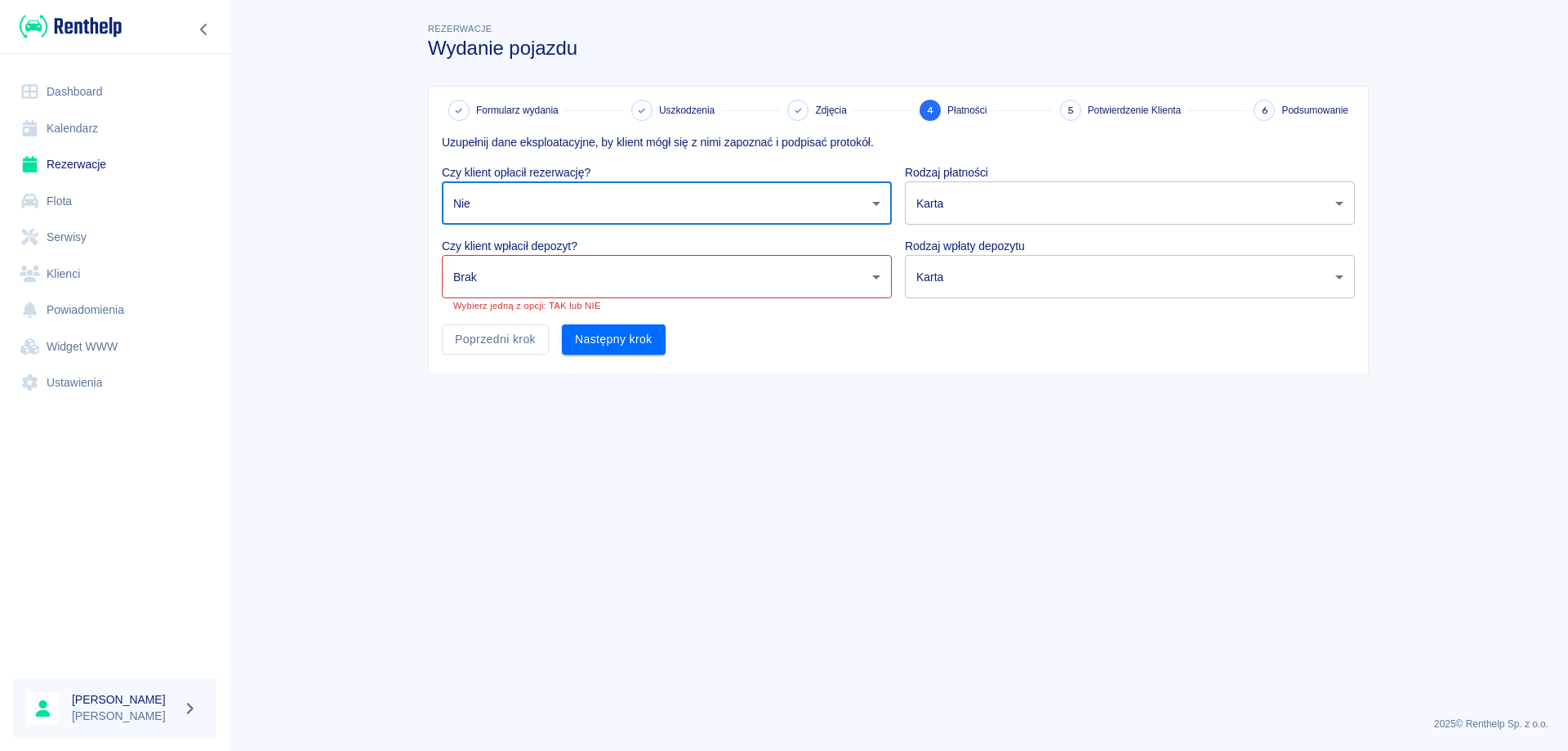
click at [495, 276] on body "Używamy plików Cookies, by zapewnić Ci najlepsze możliwe doświadczenie. Aby dow…" at bounding box center [784, 376] width 1568 height 751
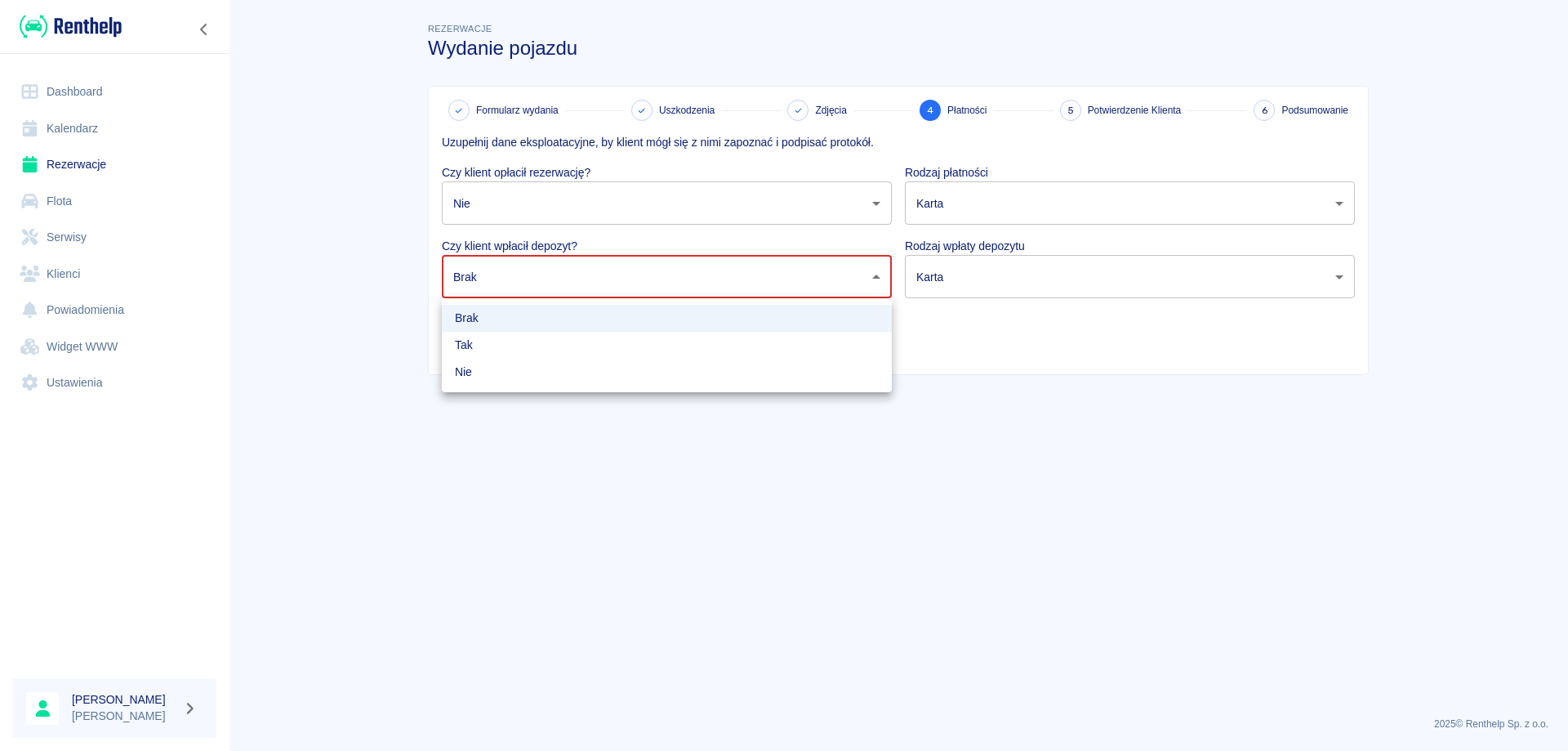
click at [493, 364] on li "Nie" at bounding box center [667, 372] width 450 height 27
type input "false"
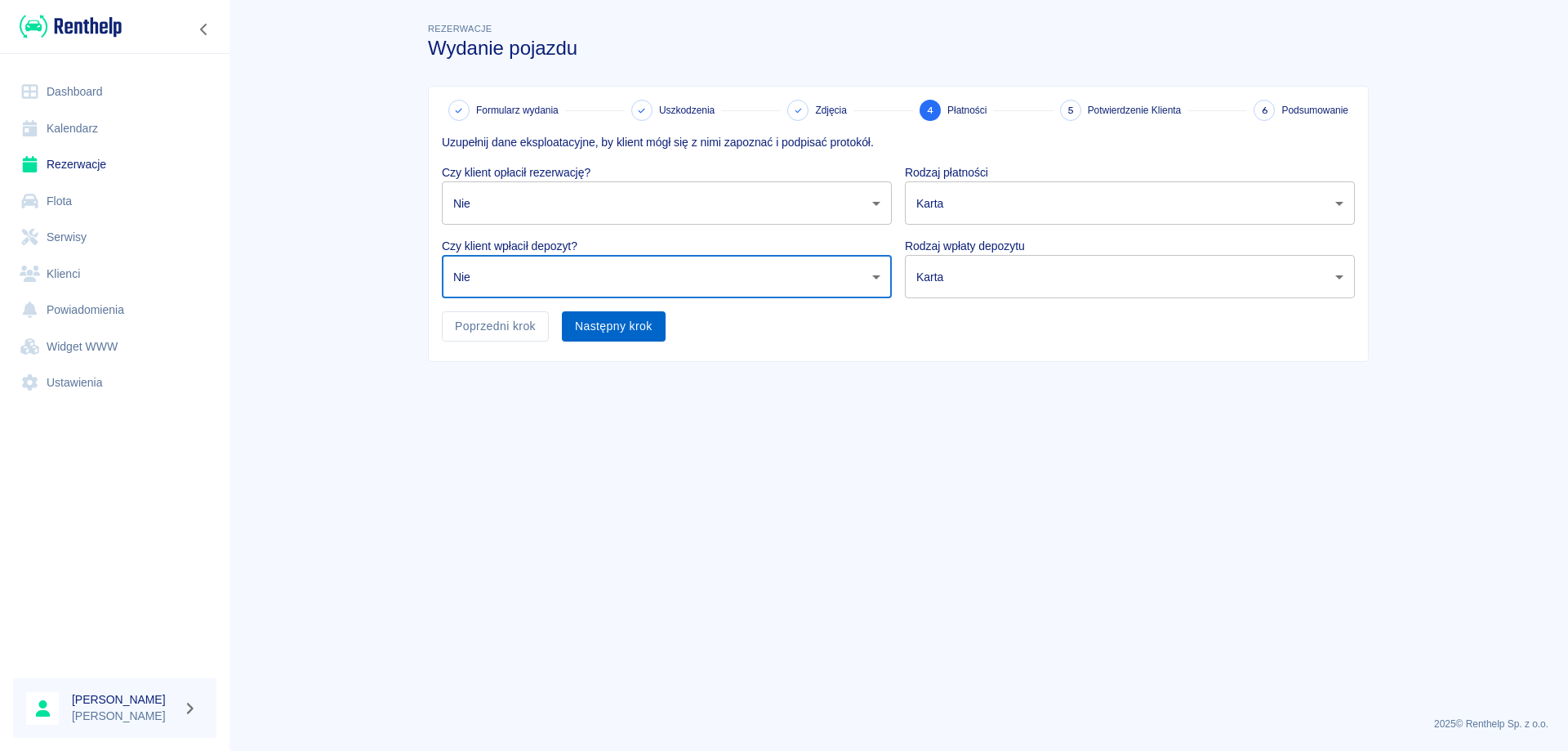
click at [618, 325] on button "Następny krok" at bounding box center [614, 327] width 104 height 30
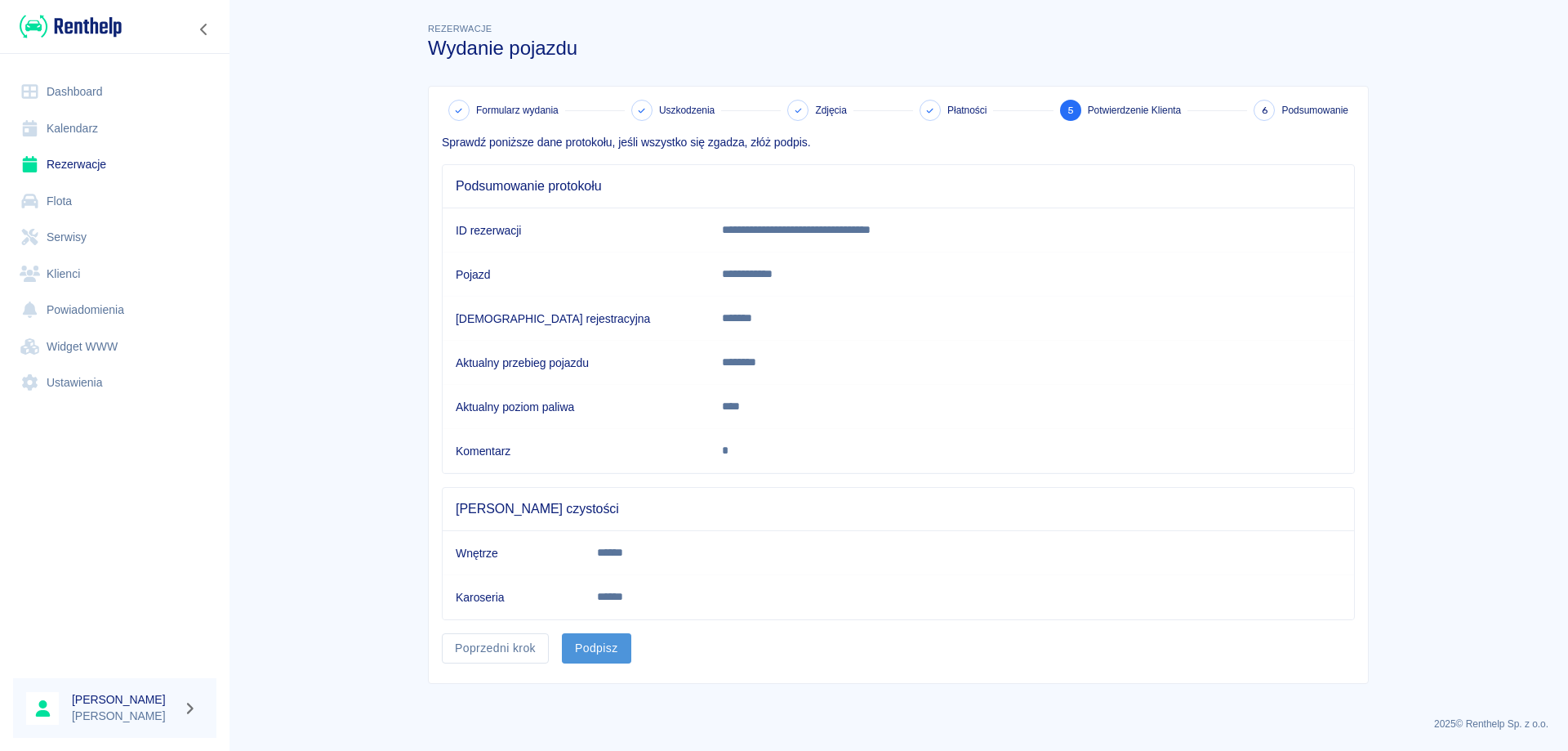
click at [615, 647] on button "Podpisz" at bounding box center [597, 649] width 69 height 30
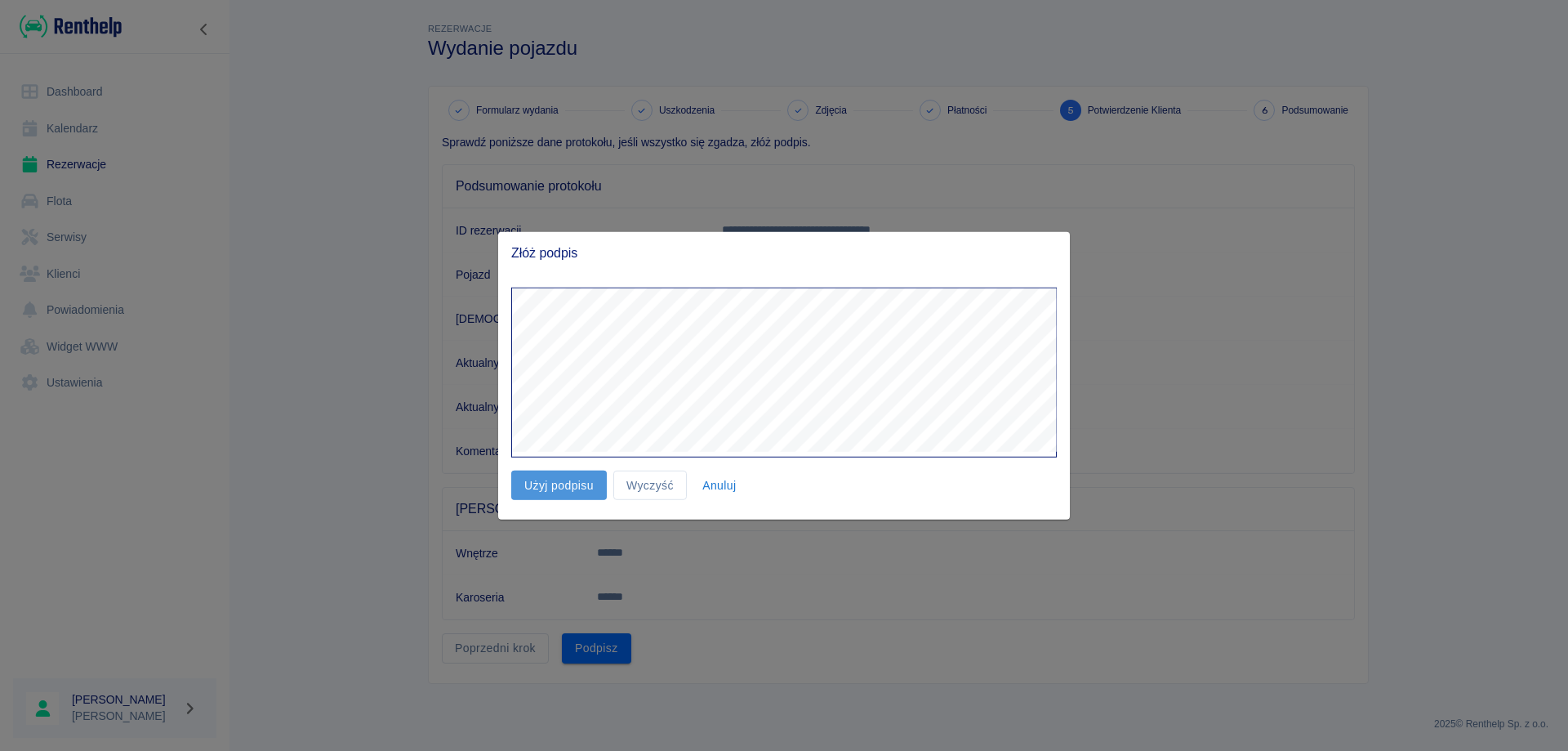
click at [574, 494] on button "Użyj podpisu" at bounding box center [559, 485] width 95 height 30
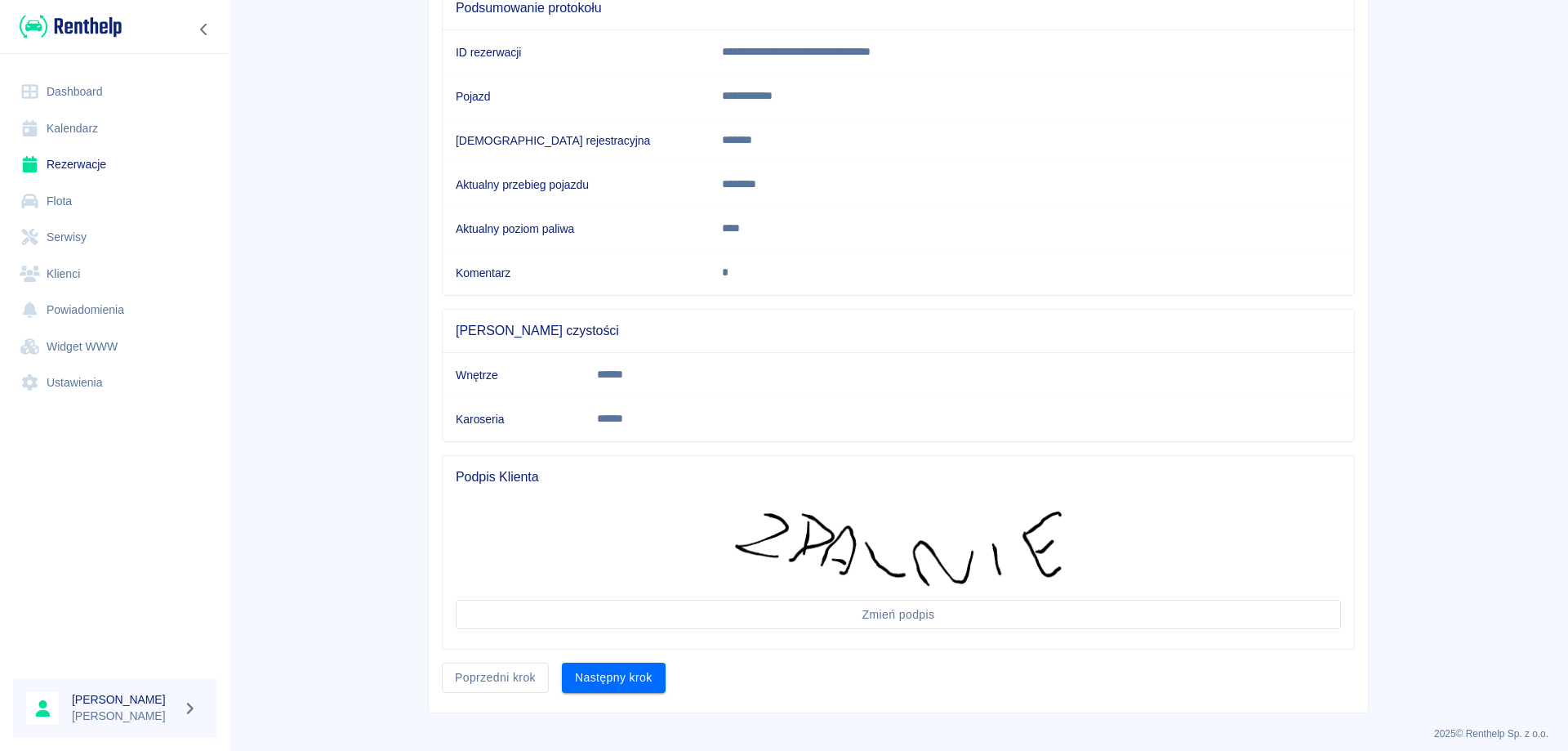
scroll to position [188, 0]
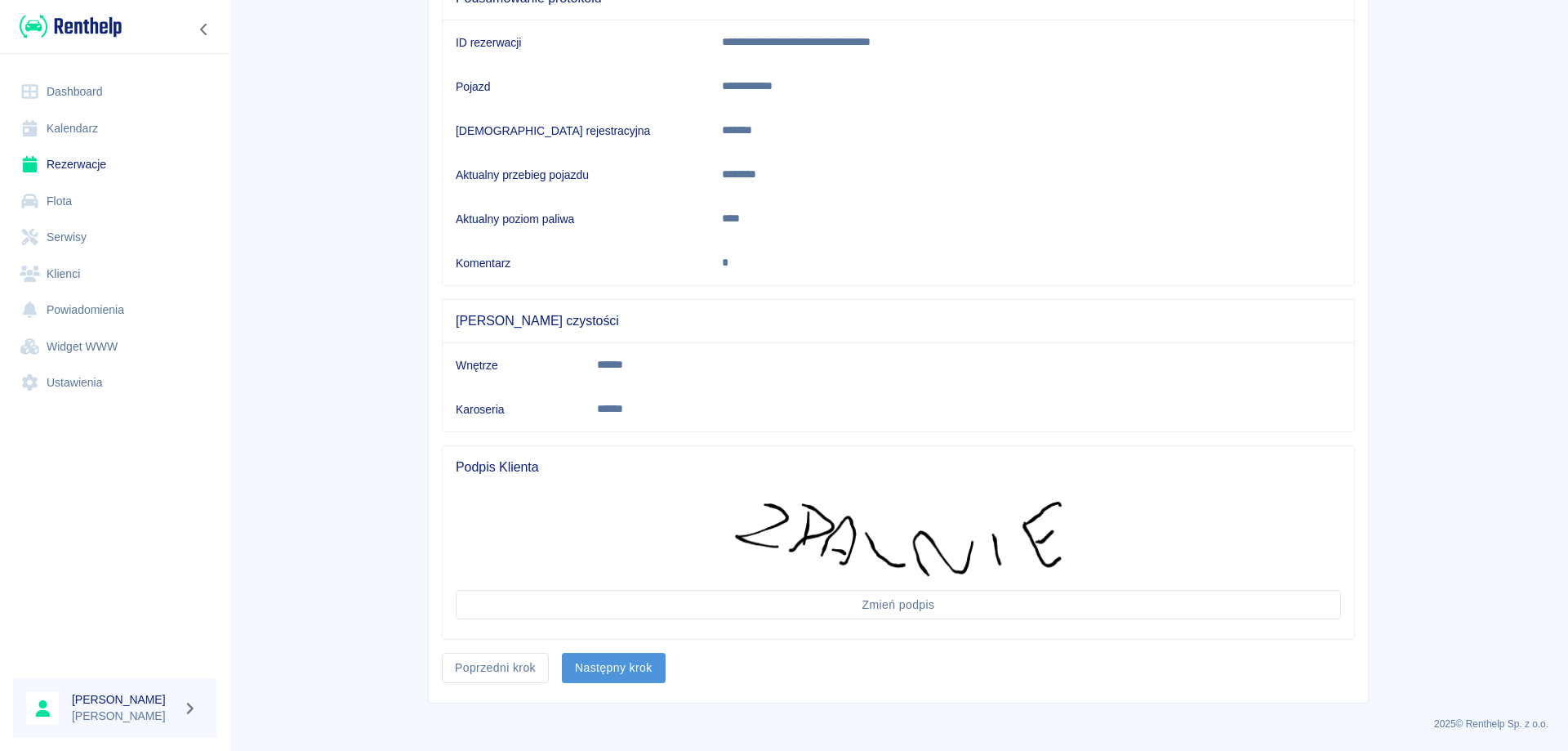
click at [601, 661] on button "Następny krok" at bounding box center [614, 668] width 104 height 30
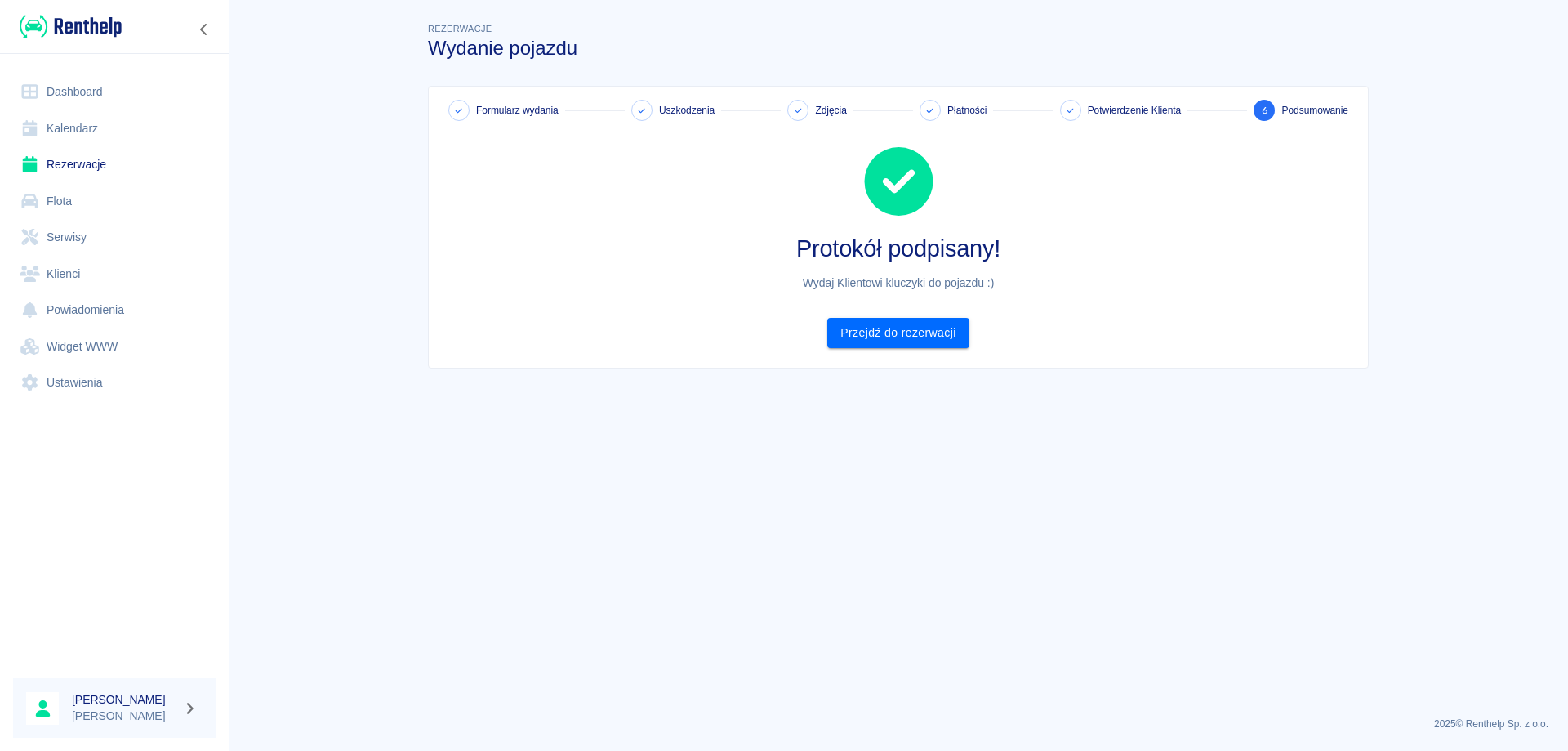
scroll to position [0, 0]
click at [101, 162] on link "Rezerwacje" at bounding box center [115, 164] width 204 height 36
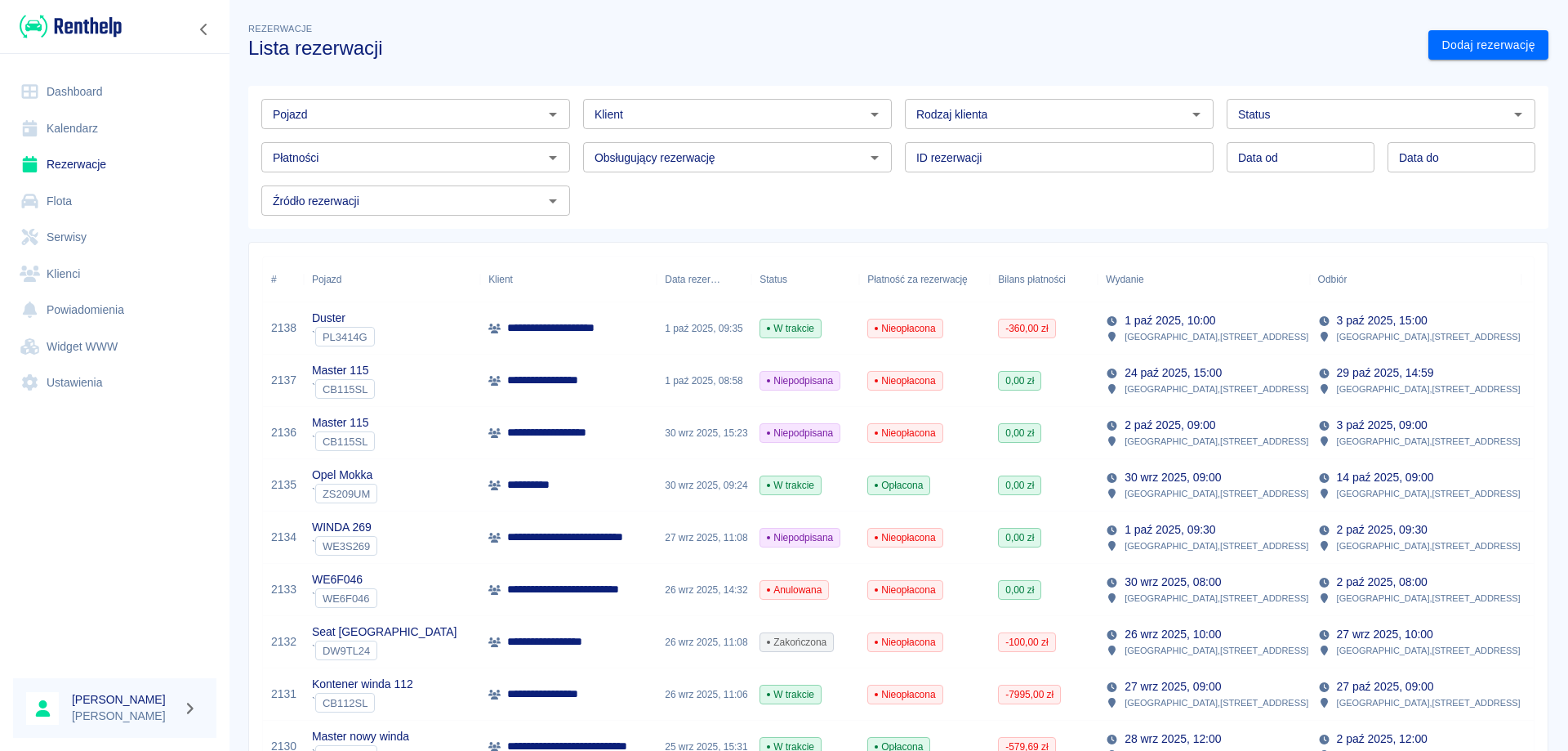
drag, startPoint x: 1011, startPoint y: 291, endPoint x: 1010, endPoint y: 300, distance: 9.1
drag, startPoint x: 1010, startPoint y: 300, endPoint x: 78, endPoint y: 86, distance: 956.3
click at [76, 86] on link "Dashboard" at bounding box center [115, 92] width 204 height 36
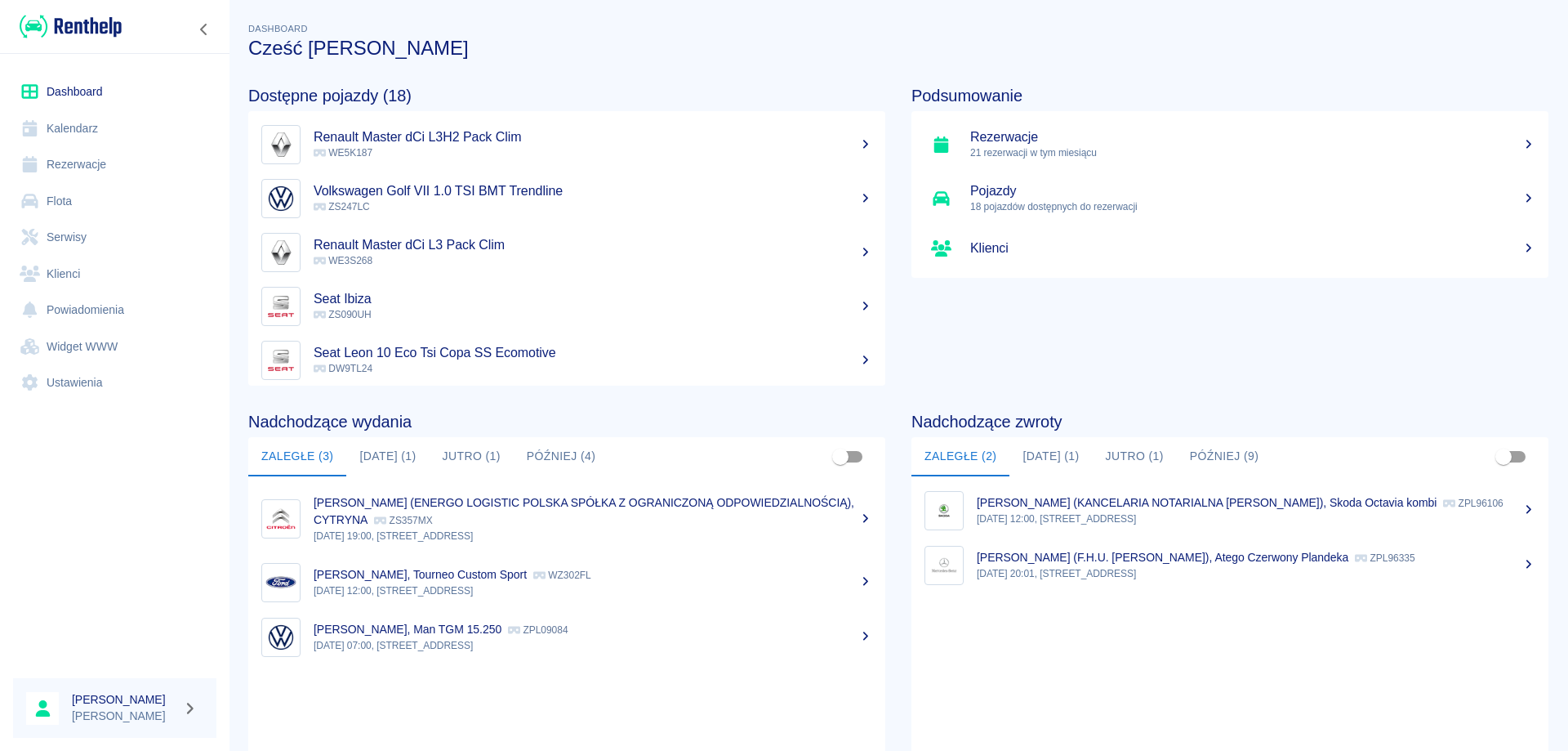
click at [397, 454] on button "Dzisiaj (1)" at bounding box center [387, 456] width 83 height 39
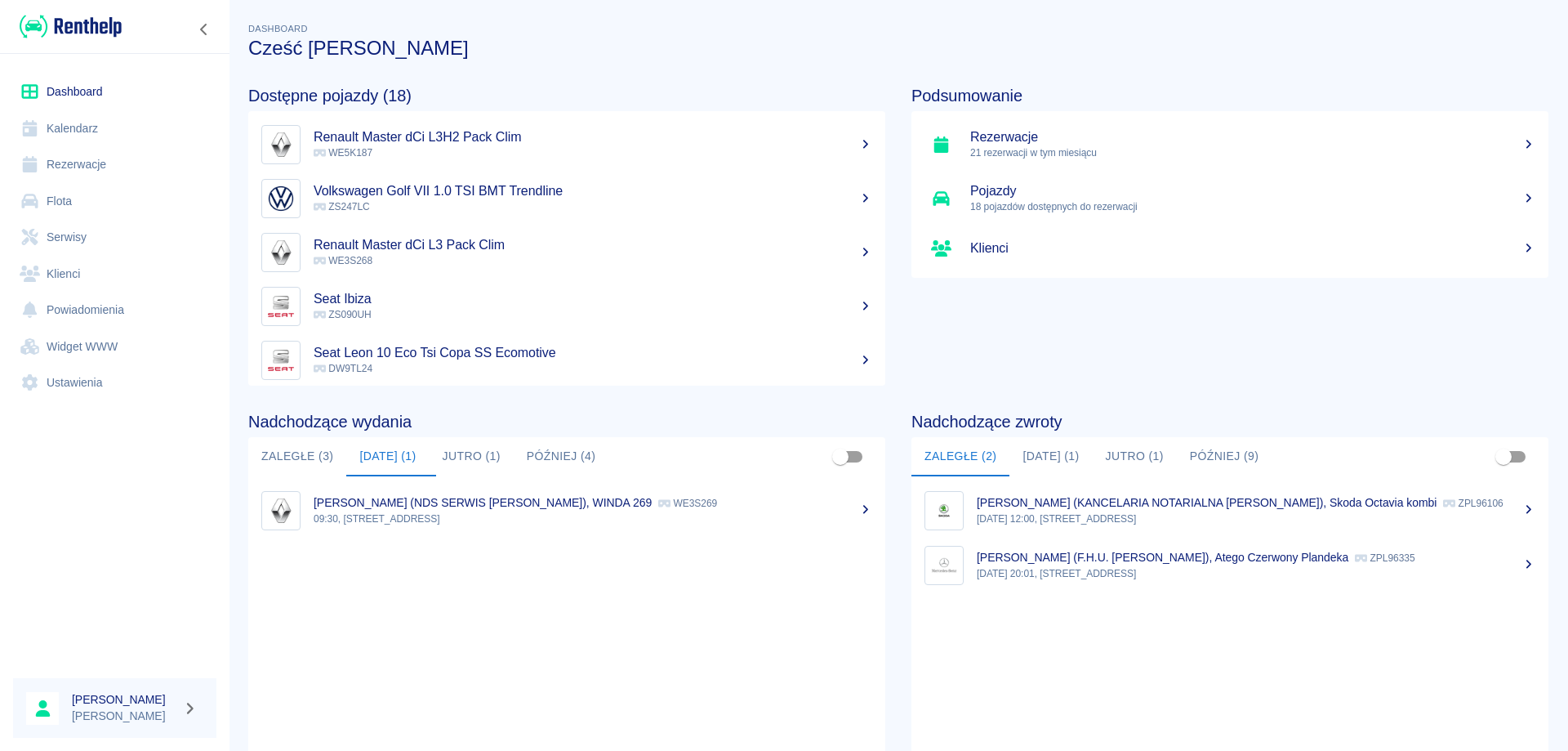
drag, startPoint x: 476, startPoint y: 498, endPoint x: 348, endPoint y: 590, distance: 157.6
click at [348, 590] on ul "marta golebiewska (NDS SERWIS Marta Gołębiewska), WINDA 269 WE3S269 09:30, Szcz…" at bounding box center [567, 640] width 637 height 328
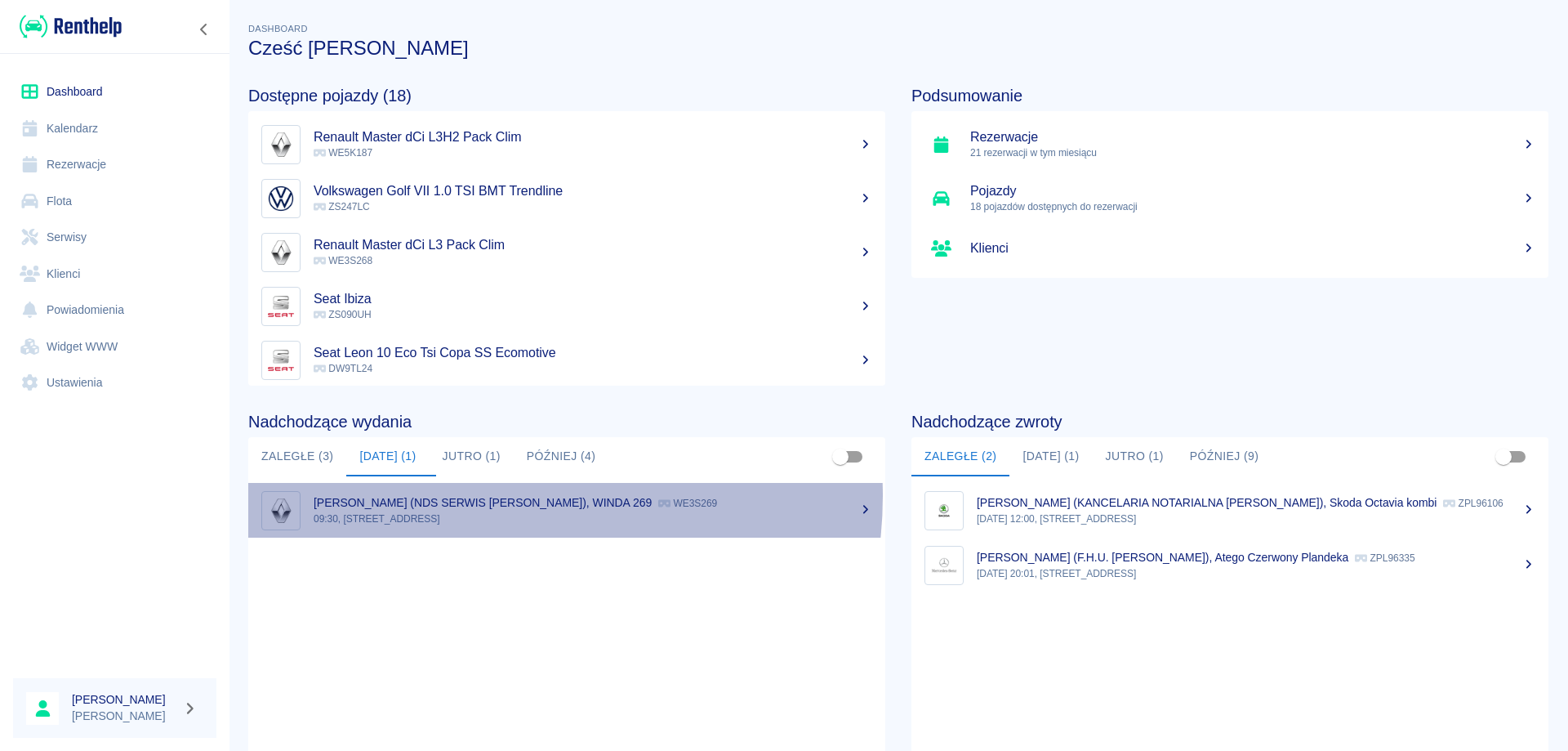
click at [489, 496] on p "[PERSON_NAME] (NDS SERWIS [PERSON_NAME]), [PERSON_NAME] 269" at bounding box center [483, 502] width 338 height 13
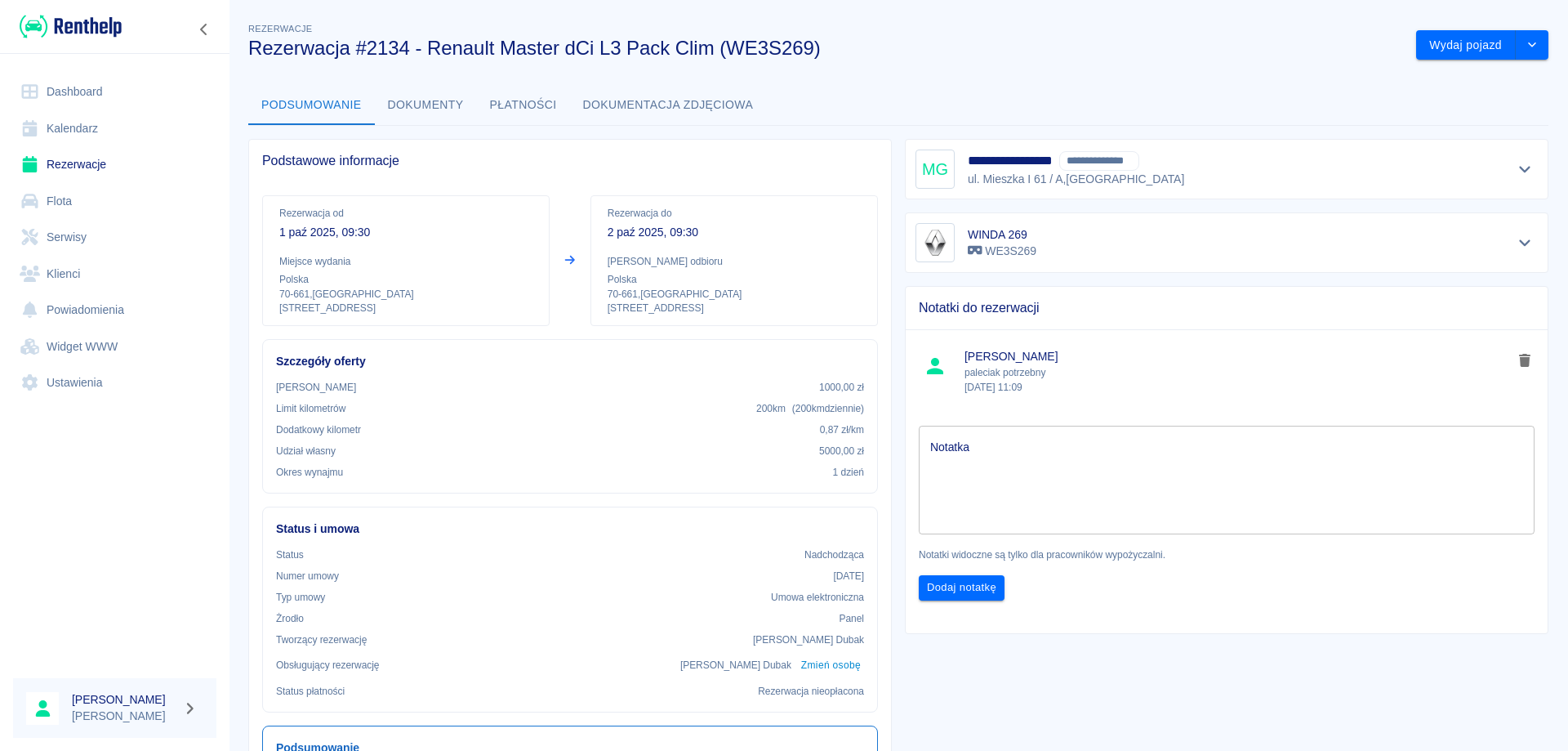
click at [412, 109] on button "Dokumenty" at bounding box center [425, 105] width 102 height 39
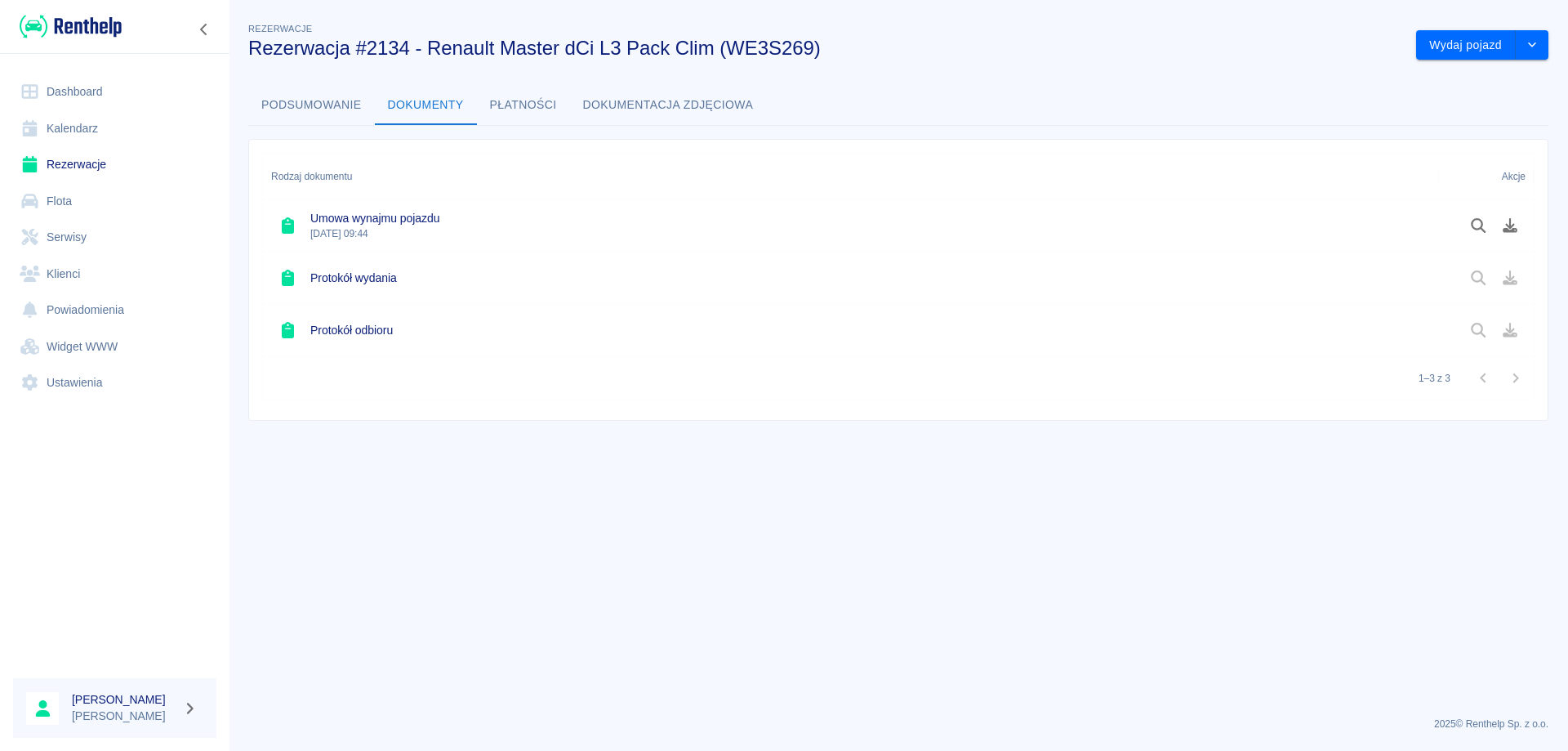
click at [731, 498] on main "Rezerwacje Rezerwacja #2134 - Renault Master dCi L3 Pack Clim (WE3S269) Wydaj p…" at bounding box center [898, 361] width 1339 height 684
click at [653, 503] on main "Rezerwacje Rezerwacja #2134 - Renault Master dCi L3 Pack Clim (WE3S269) Wydaj p…" at bounding box center [898, 361] width 1339 height 684
click at [1468, 223] on button "Podgląd dokumentu" at bounding box center [1478, 225] width 32 height 28
